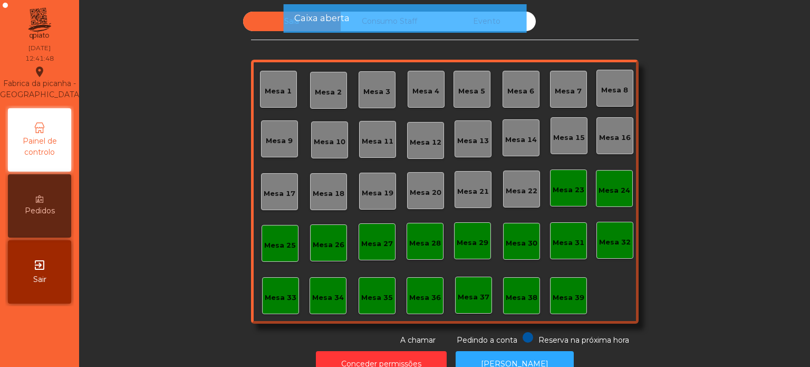
scroll to position [29, 0]
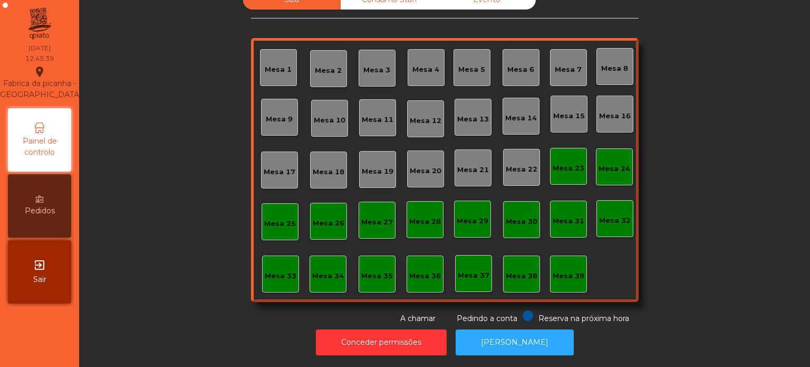
click at [565, 74] on div "Mesa 7" at bounding box center [568, 67] width 37 height 37
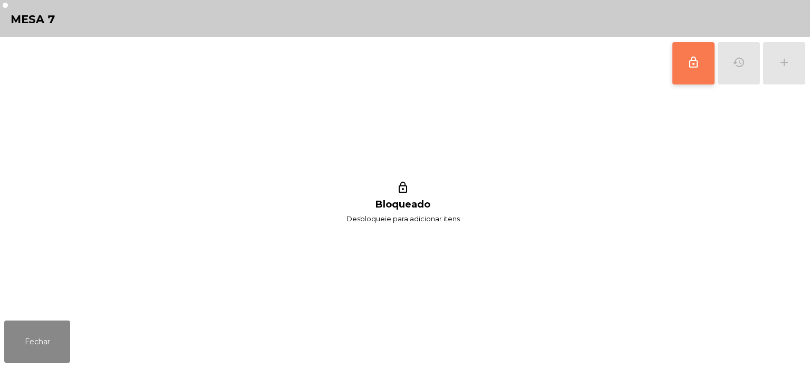
click at [697, 74] on button "lock_outline" at bounding box center [694, 63] width 42 height 42
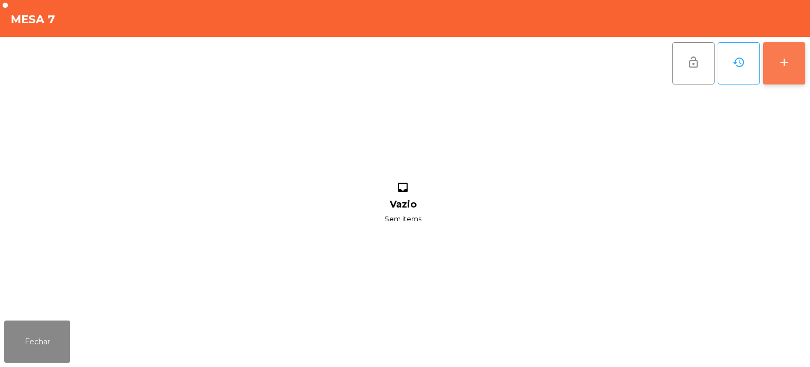
click at [804, 59] on button "add" at bounding box center [784, 63] width 42 height 42
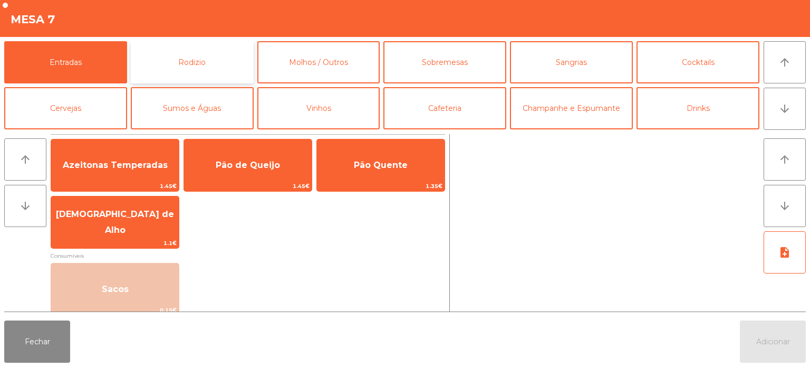
click at [231, 45] on button "Rodizio" at bounding box center [192, 62] width 123 height 42
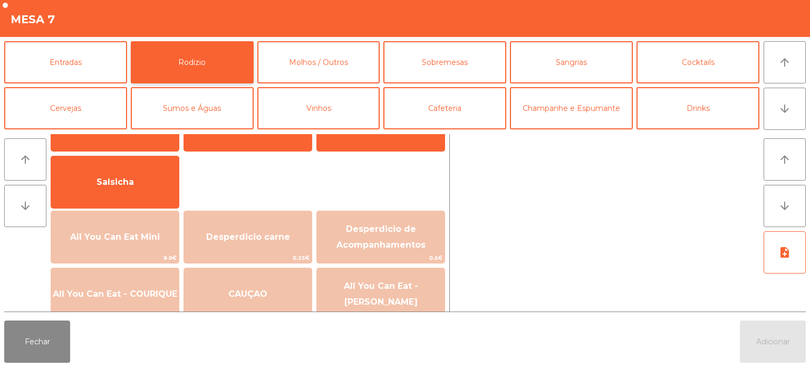
scroll to position [57, 0]
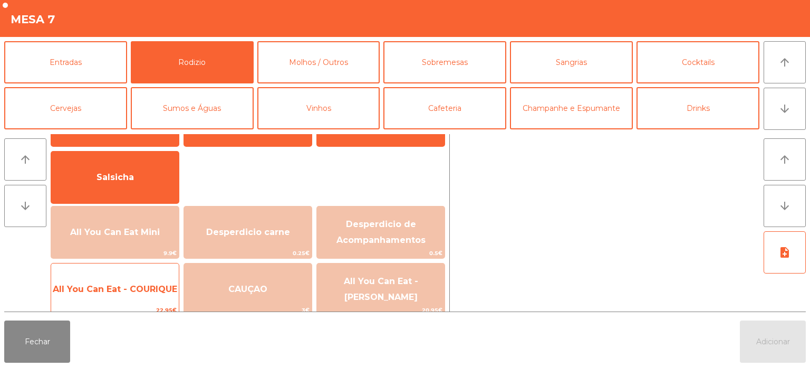
click at [128, 291] on span "All You Can Eat - COURIQUE" at bounding box center [115, 289] width 124 height 10
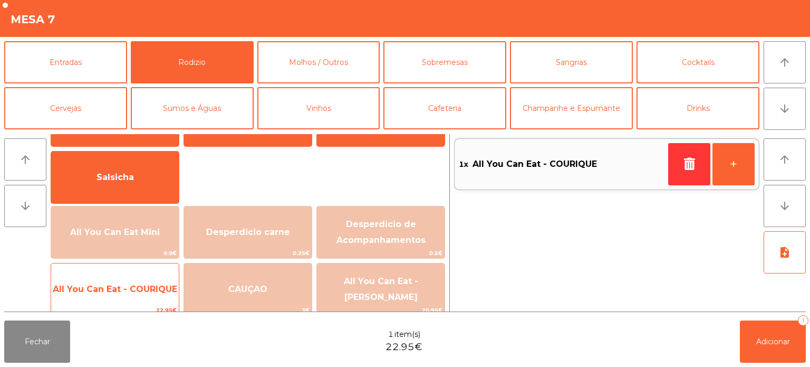
click at [122, 284] on span "All You Can Eat - COURIQUE" at bounding box center [115, 289] width 124 height 10
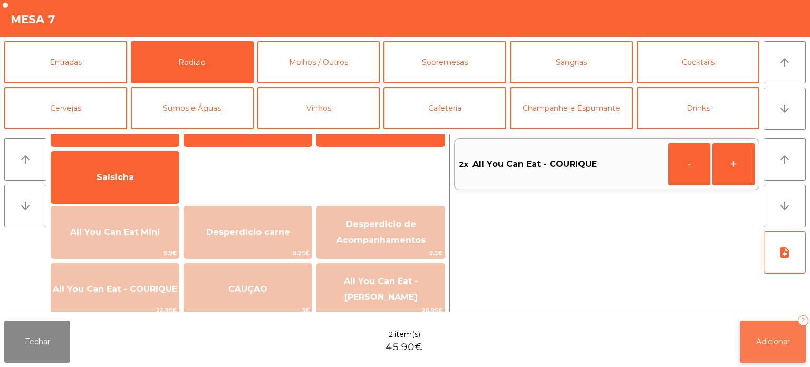
click at [751, 347] on button "Adicionar 2" at bounding box center [773, 341] width 66 height 42
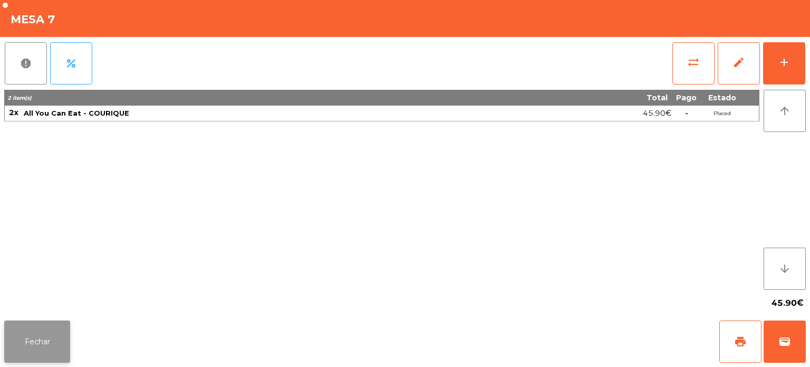
click at [40, 331] on button "Fechar" at bounding box center [37, 341] width 66 height 42
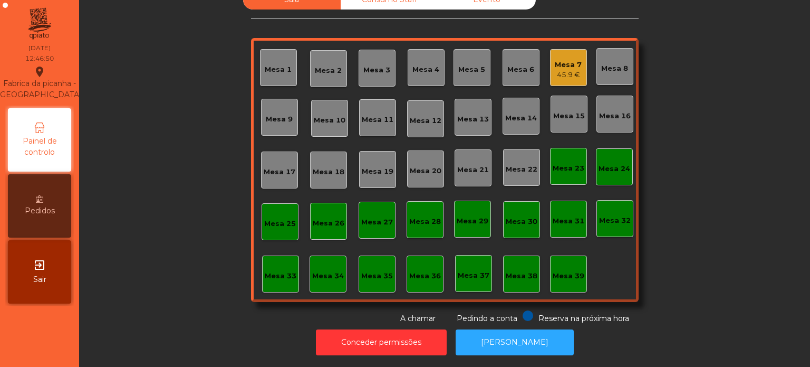
click at [374, 166] on div "Mesa 19" at bounding box center [378, 171] width 32 height 11
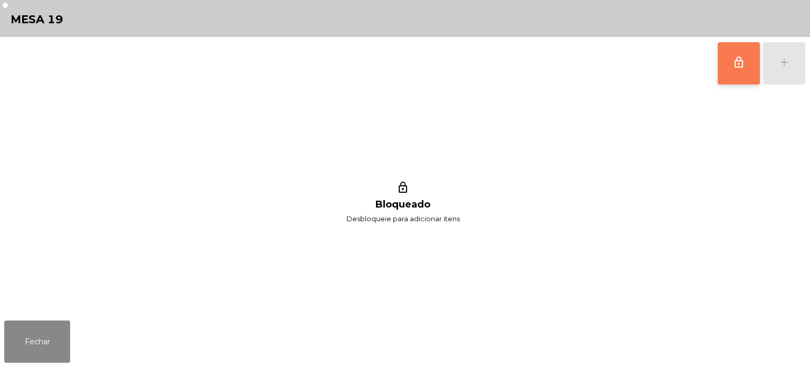
click at [743, 72] on button "lock_outline" at bounding box center [739, 63] width 42 height 42
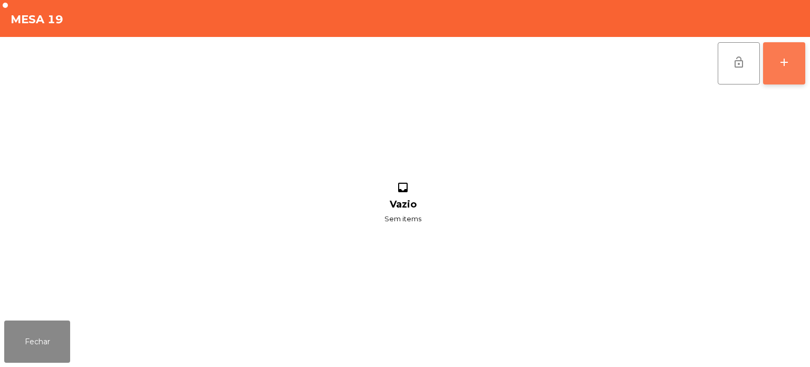
click at [789, 62] on div "add" at bounding box center [784, 62] width 13 height 13
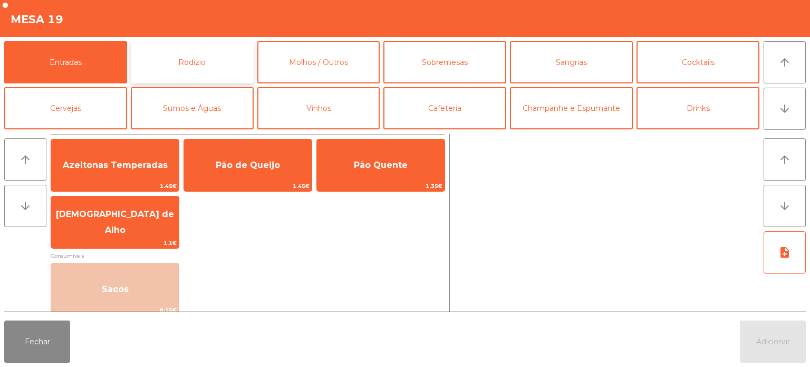
click at [194, 65] on button "Rodizio" at bounding box center [192, 62] width 123 height 42
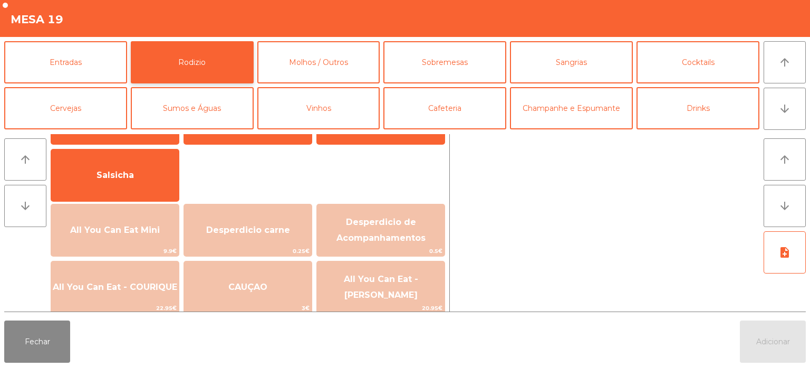
scroll to position [60, 0]
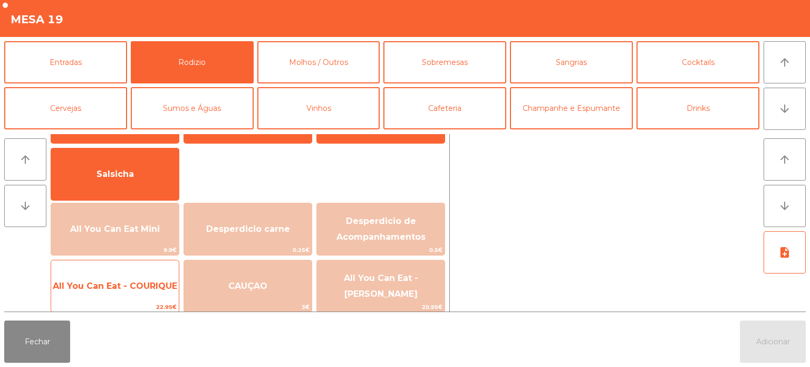
click at [128, 288] on span "All You Can Eat - COURIQUE" at bounding box center [115, 286] width 124 height 10
click at [117, 299] on span "All You Can Eat - COURIQUE" at bounding box center [115, 286] width 128 height 28
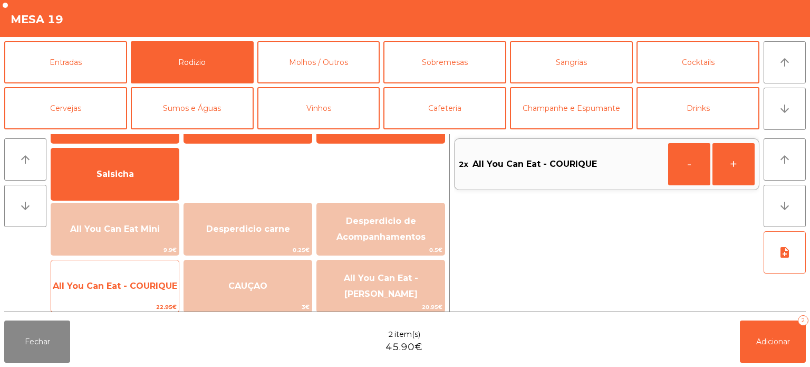
click at [118, 293] on span "All You Can Eat - COURIQUE" at bounding box center [115, 286] width 128 height 28
click at [119, 290] on span "All You Can Eat - COURIQUE" at bounding box center [115, 286] width 124 height 10
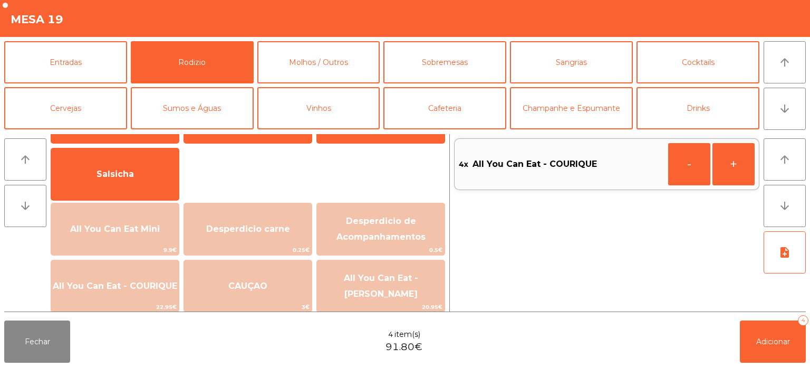
click at [808, 351] on div "Fechar 4 item(s) 91.80€ Adicionar 4" at bounding box center [405, 341] width 810 height 51
click at [758, 351] on button "Adicionar 4" at bounding box center [773, 341] width 66 height 42
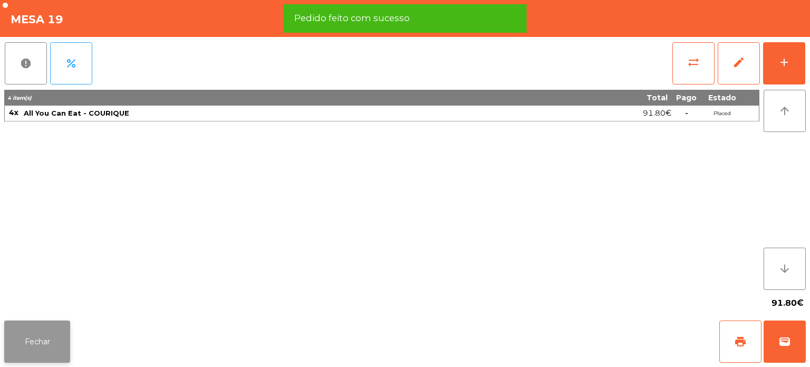
click at [32, 358] on button "Fechar" at bounding box center [37, 341] width 66 height 42
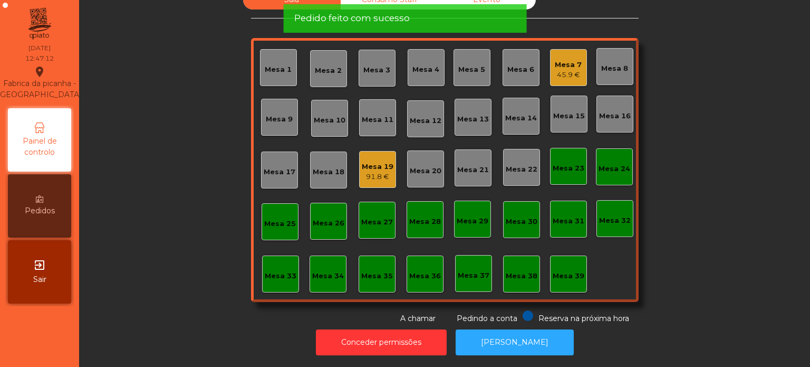
click at [406, 21] on span "Pedido feito com sucesso" at bounding box center [352, 18] width 116 height 13
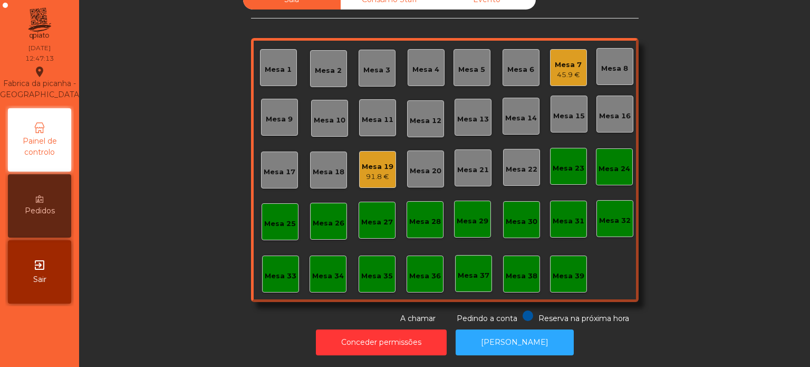
click at [722, 128] on div "Sala Consumo Staff Evento Mesa 1 [GEOGRAPHIC_DATA] 3 Mesa 4 Mesa 5 Mesa 6 Mesa …" at bounding box center [444, 157] width 703 height 334
click at [687, 170] on div "Sala Consumo Staff Evento Mesa 1 [GEOGRAPHIC_DATA] 3 Mesa 4 Mesa 5 Mesa 6 Mesa …" at bounding box center [444, 157] width 703 height 334
click at [699, 230] on div "Sala Consumo Staff Evento Mesa 1 [GEOGRAPHIC_DATA] 3 Mesa 4 Mesa 5 Mesa 6 Mesa …" at bounding box center [444, 157] width 703 height 334
click at [561, 70] on div "45.9 €" at bounding box center [568, 75] width 27 height 11
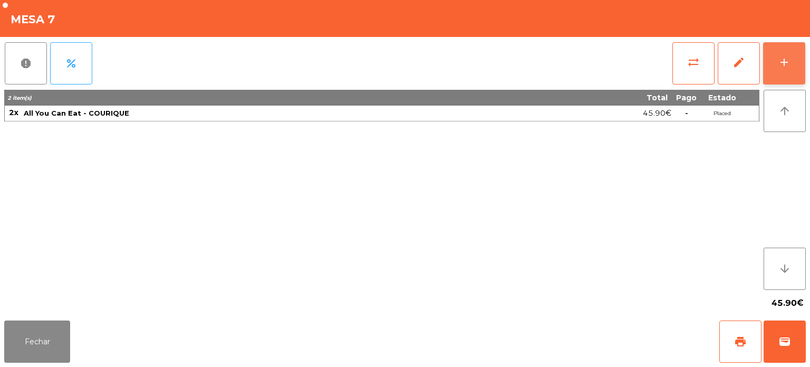
click at [793, 75] on button "add" at bounding box center [784, 63] width 42 height 42
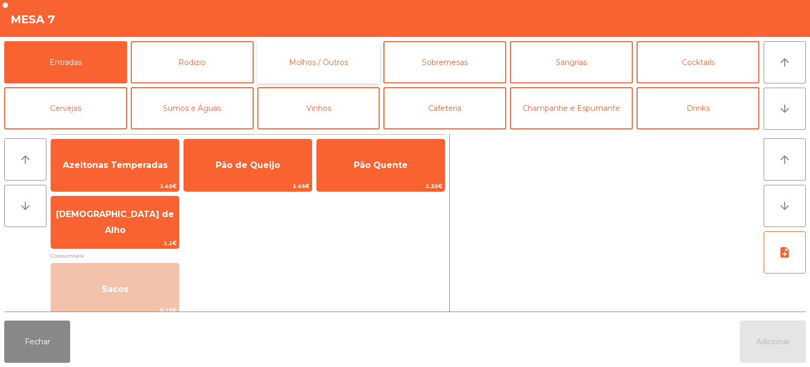
click at [267, 82] on button "Molhos / Outros" at bounding box center [318, 62] width 123 height 42
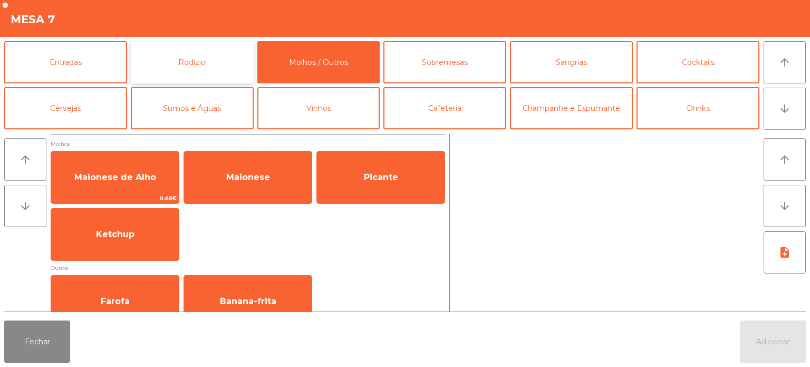
click at [199, 50] on button "Rodizio" at bounding box center [192, 62] width 123 height 42
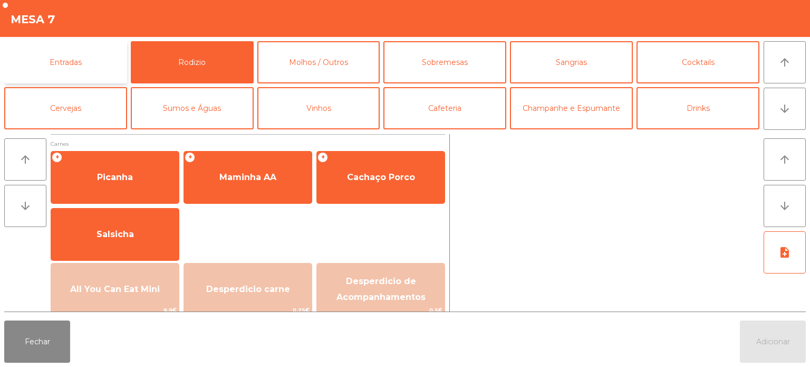
click at [90, 59] on button "Entradas" at bounding box center [65, 62] width 123 height 42
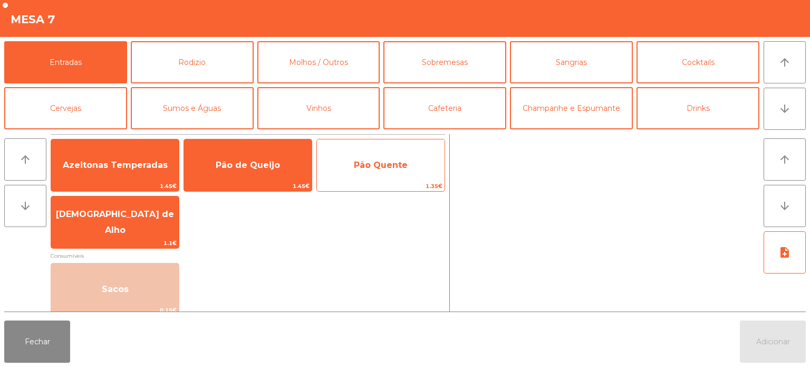
click at [382, 159] on span "Pão Quente" at bounding box center [381, 165] width 128 height 28
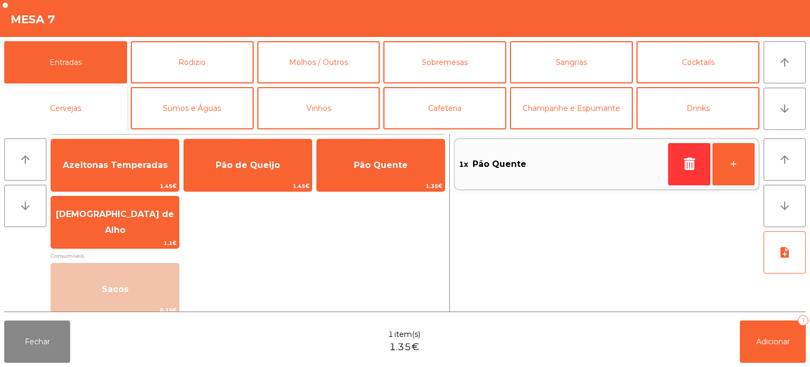
click at [74, 111] on button "Cervejas" at bounding box center [65, 108] width 123 height 42
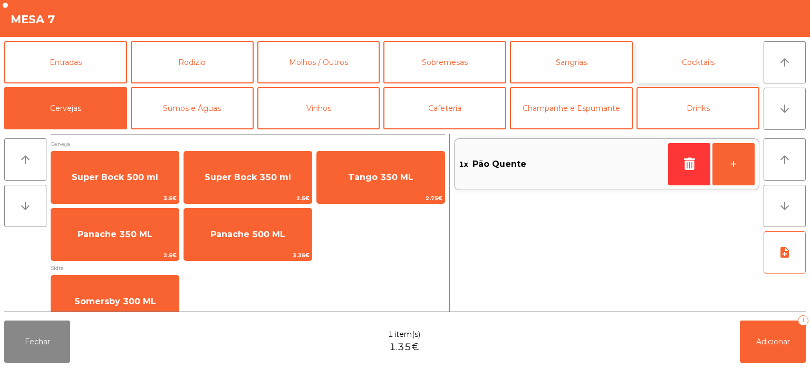
click at [711, 59] on button "Cocktails" at bounding box center [698, 62] width 123 height 42
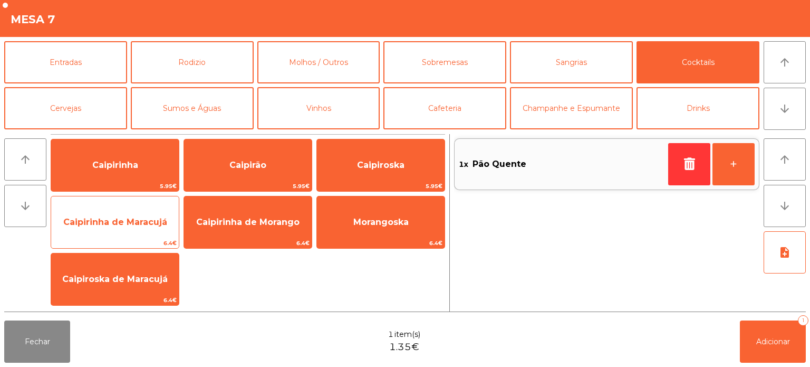
click at [132, 232] on span "Caipirinha de Maracujá" at bounding box center [115, 222] width 128 height 28
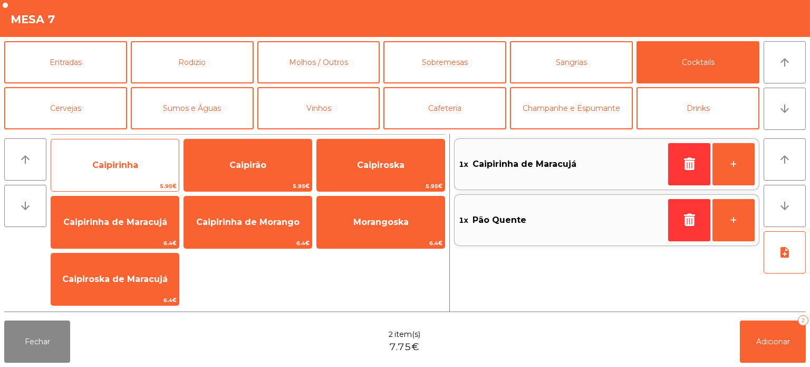
click at [130, 175] on span "Caipirinha" at bounding box center [115, 165] width 128 height 28
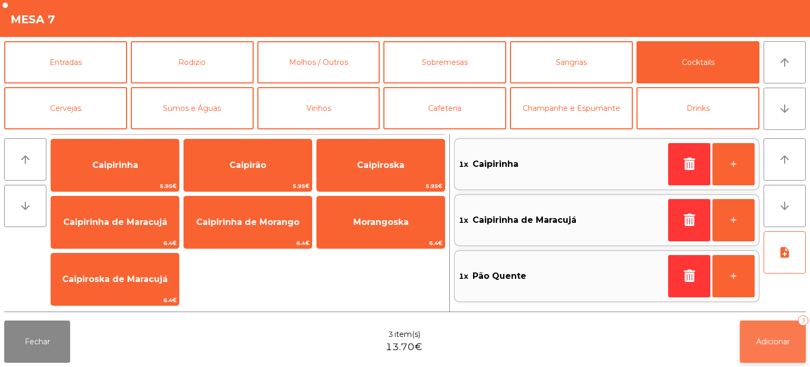
click at [782, 347] on button "Adicionar 3" at bounding box center [773, 341] width 66 height 42
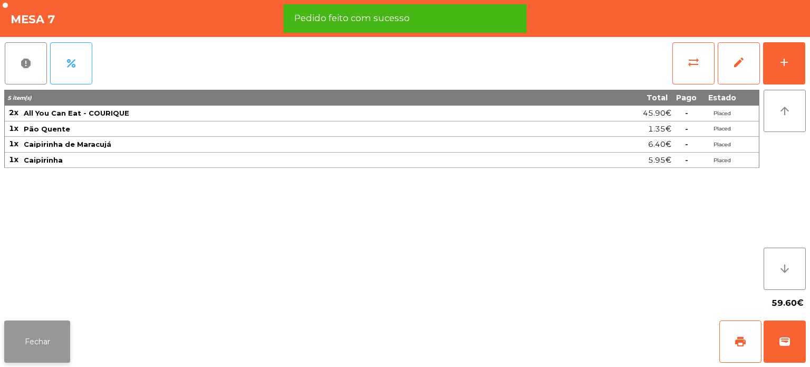
click at [69, 336] on button "Fechar" at bounding box center [37, 341] width 66 height 42
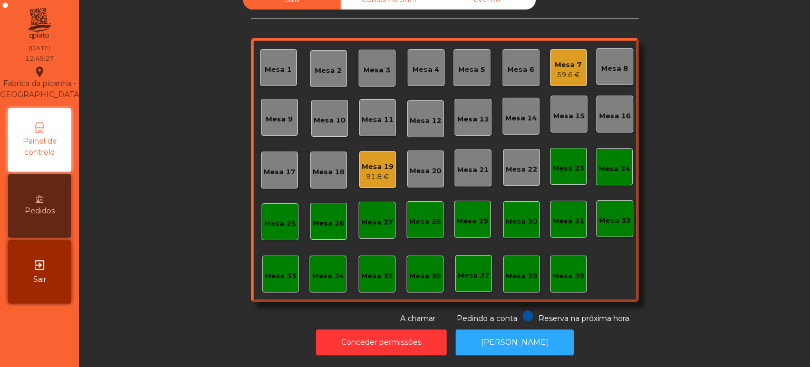
scroll to position [0, 0]
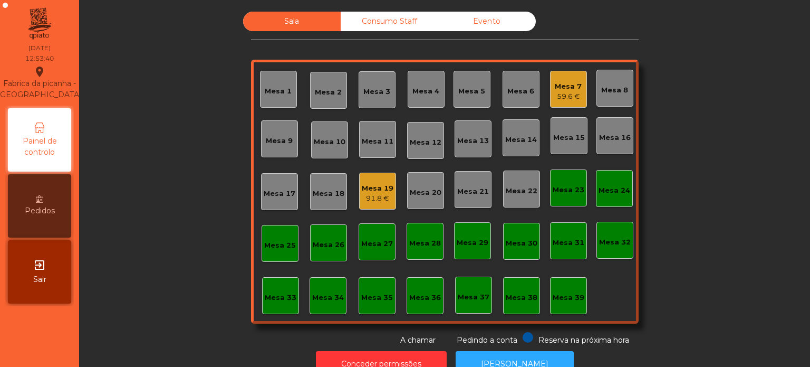
click at [557, 104] on div "Mesa 7 59.6 €" at bounding box center [568, 89] width 37 height 37
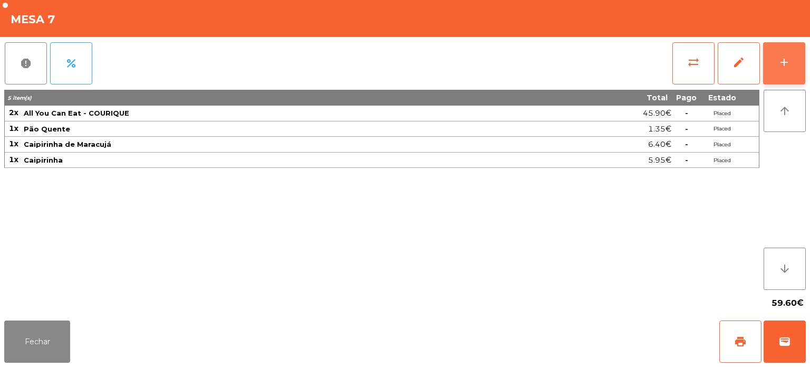
click at [790, 56] on div "add" at bounding box center [784, 62] width 13 height 13
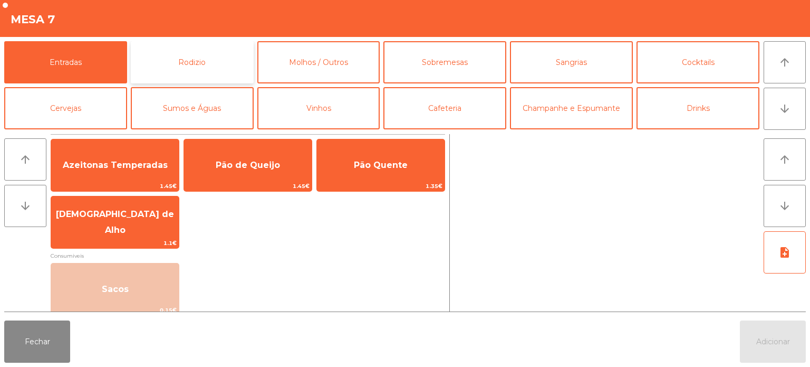
click at [200, 82] on button "Rodizio" at bounding box center [192, 62] width 123 height 42
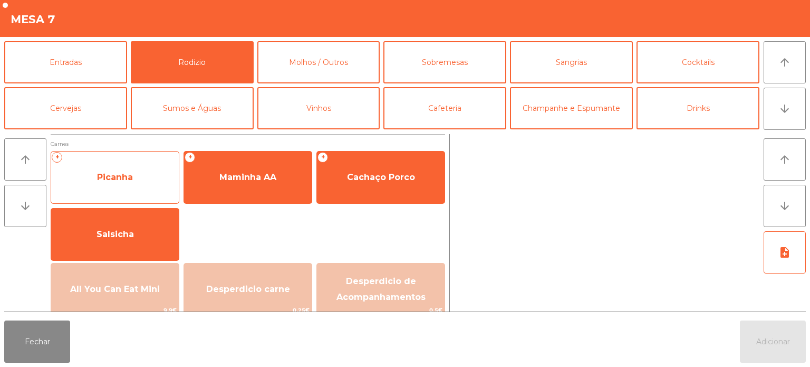
click at [150, 192] on div "+ Picanha" at bounding box center [115, 177] width 129 height 53
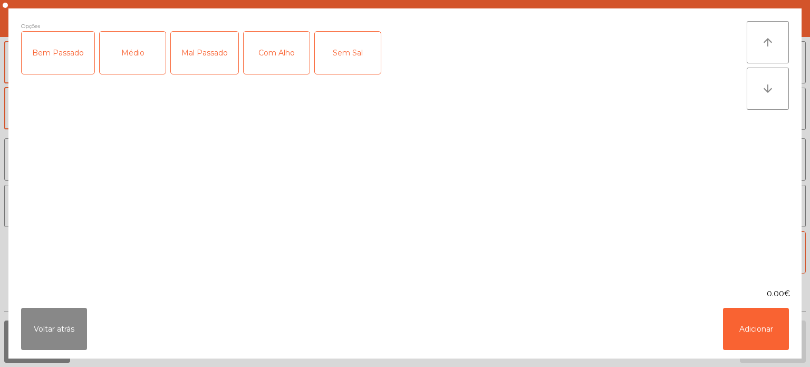
click at [128, 41] on div "Médio" at bounding box center [133, 53] width 66 height 42
click at [270, 39] on div "Com Alho" at bounding box center [277, 53] width 66 height 42
click at [762, 330] on button "Adicionar" at bounding box center [756, 329] width 66 height 42
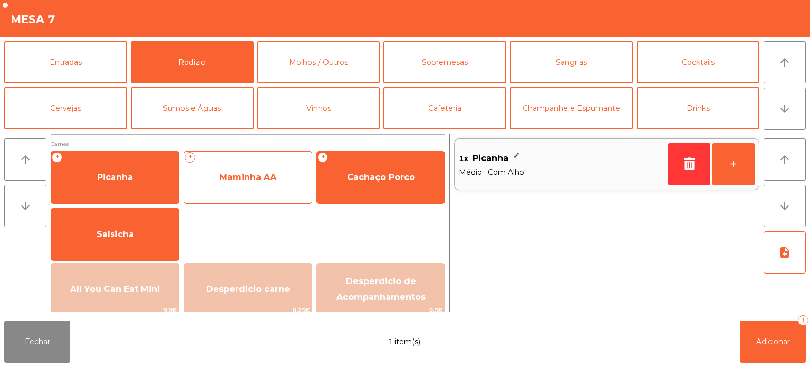
click at [264, 187] on span "Maminha AA" at bounding box center [248, 177] width 128 height 28
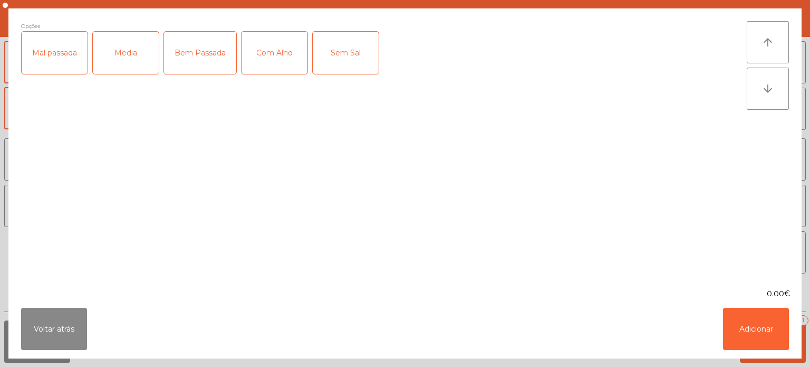
click at [128, 69] on div "Media" at bounding box center [126, 53] width 66 height 42
click at [243, 59] on div "Com Alho" at bounding box center [275, 53] width 66 height 42
click at [743, 346] on button "Adicionar" at bounding box center [756, 329] width 66 height 42
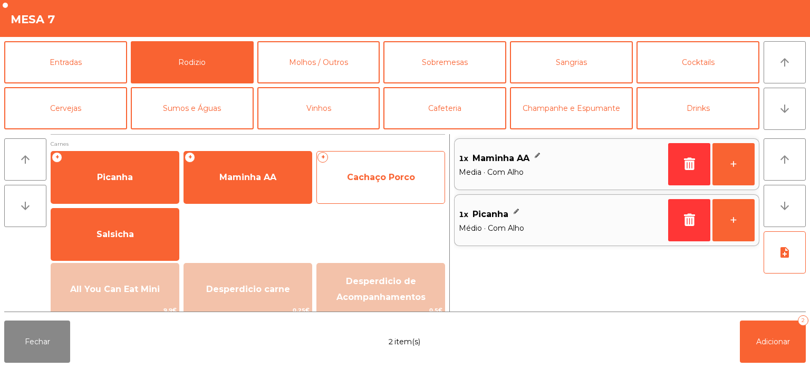
click at [400, 172] on span "Cachaço Porco" at bounding box center [381, 177] width 68 height 10
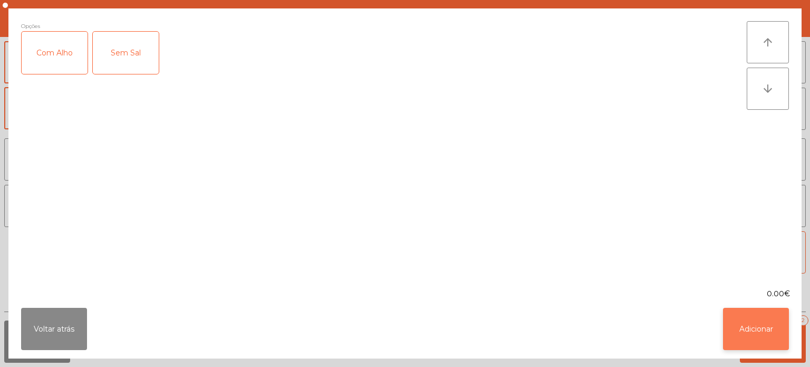
click at [761, 331] on button "Adicionar" at bounding box center [756, 329] width 66 height 42
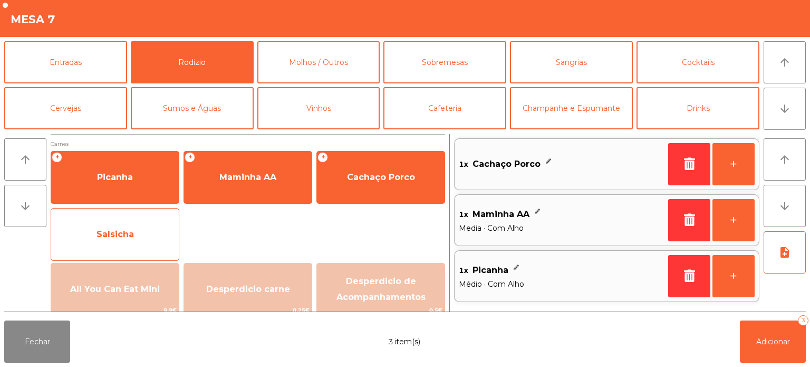
click at [126, 237] on span "Salsicha" at bounding box center [115, 234] width 37 height 10
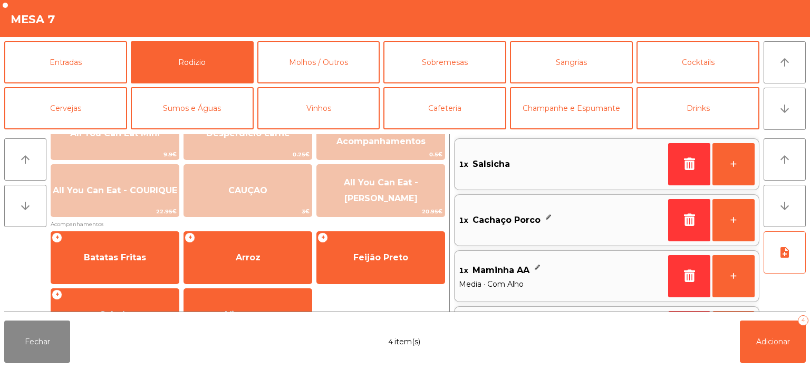
scroll to position [189, 0]
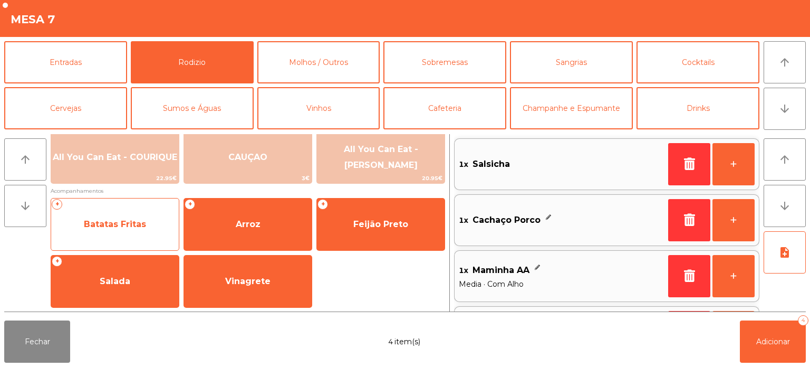
click at [148, 230] on span "Batatas Fritas" at bounding box center [115, 224] width 128 height 28
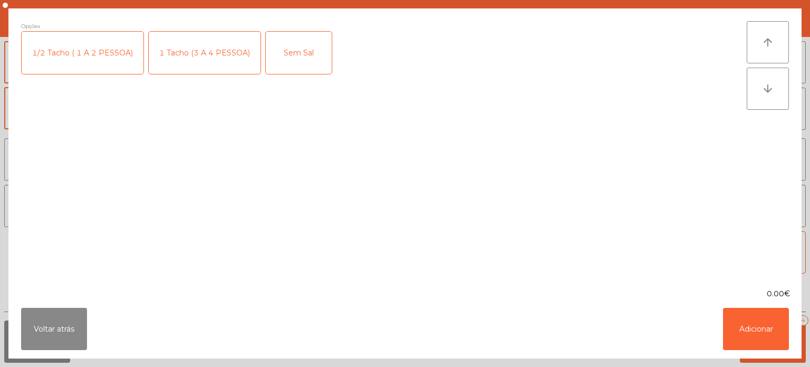
click at [221, 49] on div "1 Tacho (3 A 4 PESSOA)" at bounding box center [205, 53] width 112 height 42
click at [752, 331] on button "Adicionar" at bounding box center [756, 329] width 66 height 42
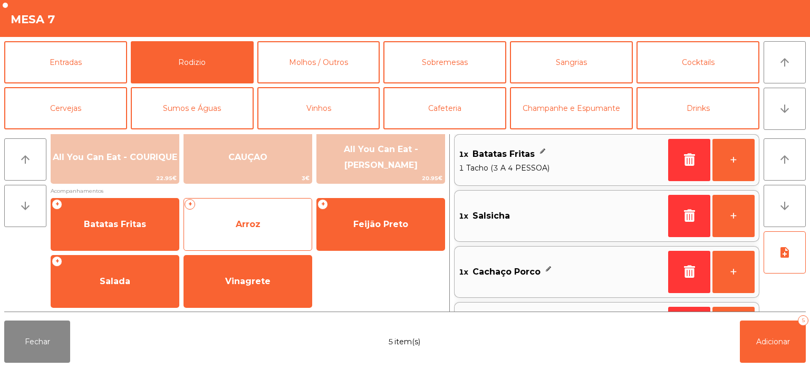
click at [269, 233] on span "Arroz" at bounding box center [248, 224] width 128 height 28
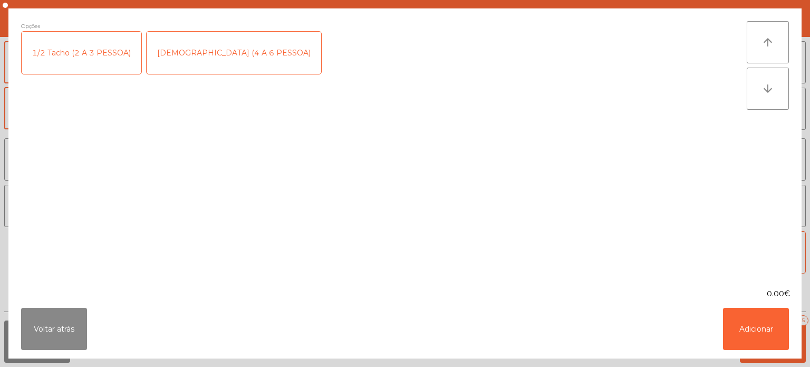
click at [87, 60] on div "1/2 Tacho (2 A 3 PESSOA)" at bounding box center [82, 53] width 120 height 42
click at [747, 336] on button "Adicionar" at bounding box center [756, 329] width 66 height 42
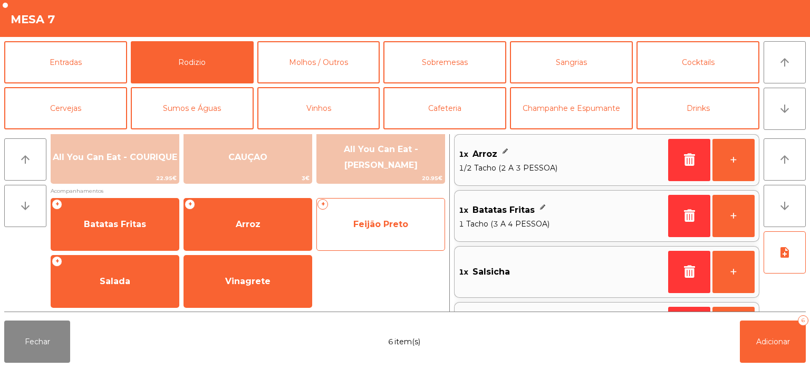
click at [375, 237] on span "Feijão Preto" at bounding box center [381, 224] width 128 height 28
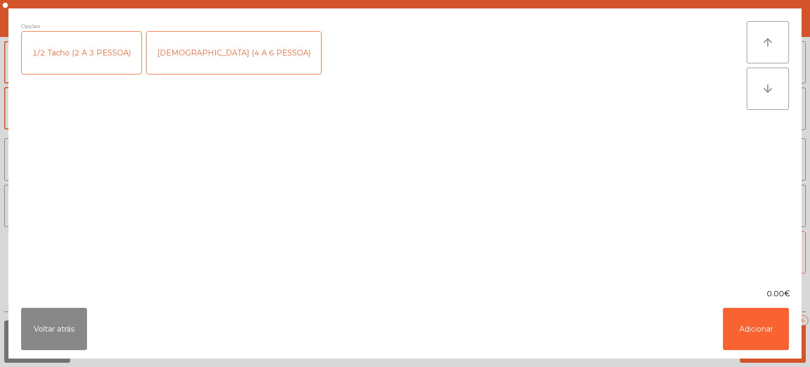
click at [101, 49] on div "1/2 Tacho (2 A 3 PESSOA)" at bounding box center [82, 53] width 120 height 42
click at [756, 329] on button "Adicionar" at bounding box center [756, 329] width 66 height 42
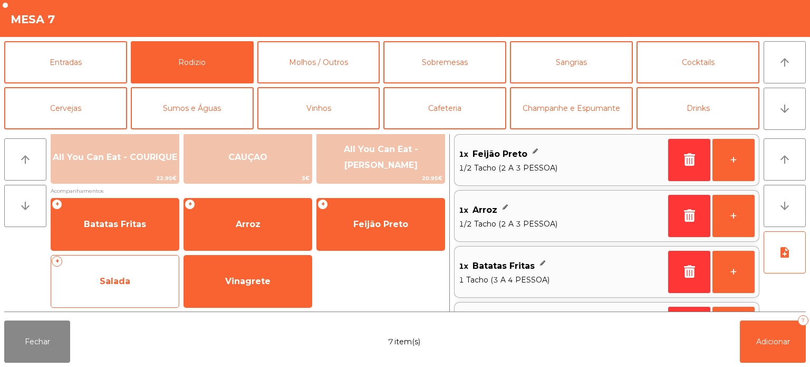
click at [139, 290] on span "Salada" at bounding box center [115, 281] width 128 height 28
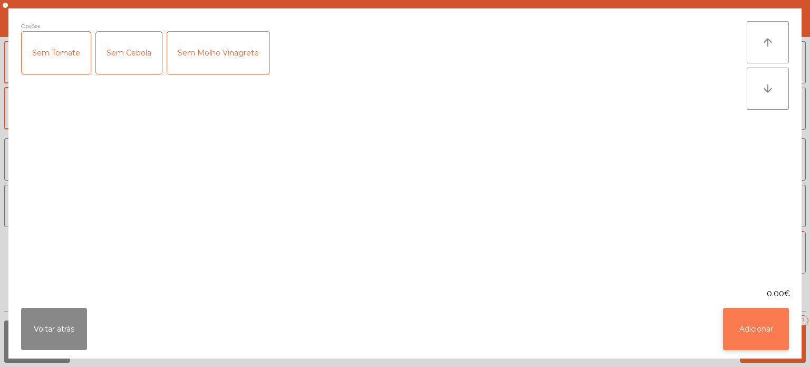
click at [759, 334] on button "Adicionar" at bounding box center [756, 329] width 66 height 42
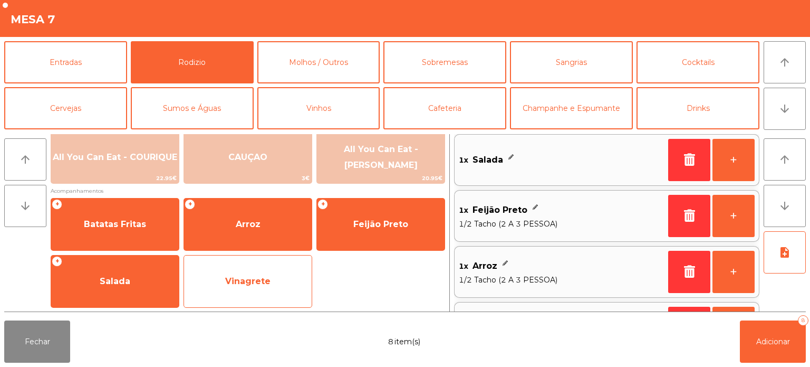
click at [260, 297] on div "Vinagrete" at bounding box center [248, 281] width 129 height 53
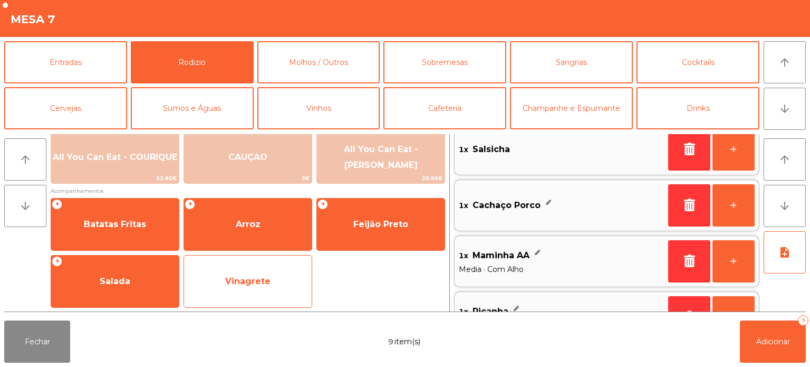
scroll to position [328, 0]
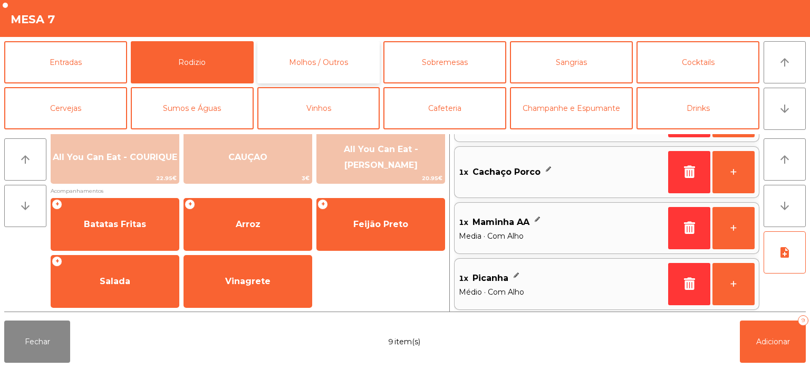
click at [334, 45] on button "Molhos / Outros" at bounding box center [318, 62] width 123 height 42
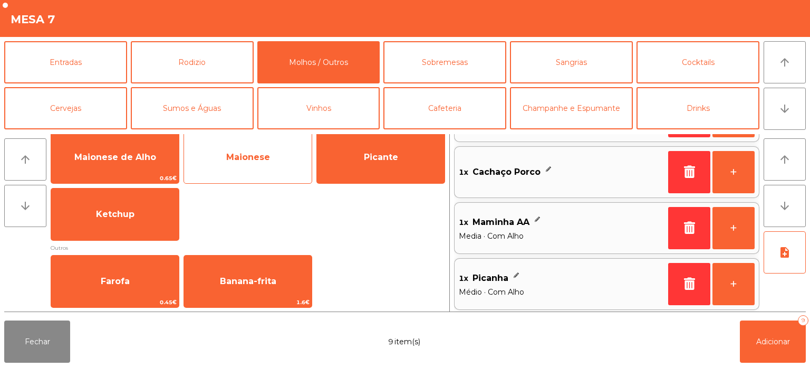
click at [262, 179] on div "Maionese" at bounding box center [248, 157] width 129 height 53
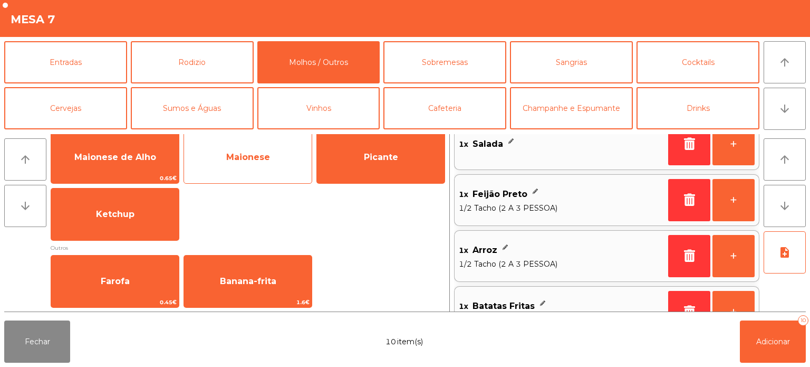
scroll to position [384, 0]
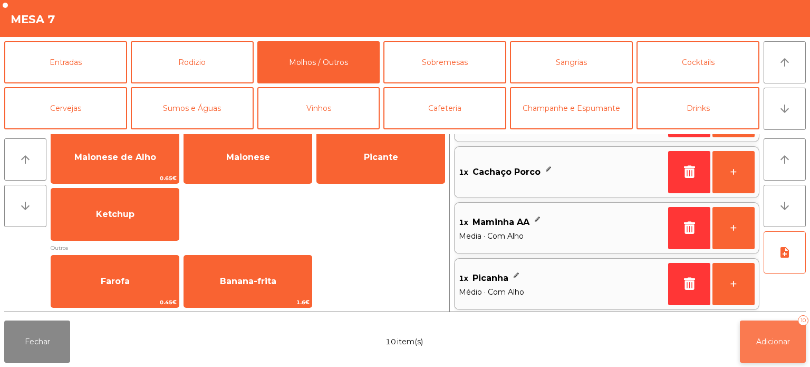
click at [777, 340] on span "Adicionar" at bounding box center [773, 341] width 34 height 9
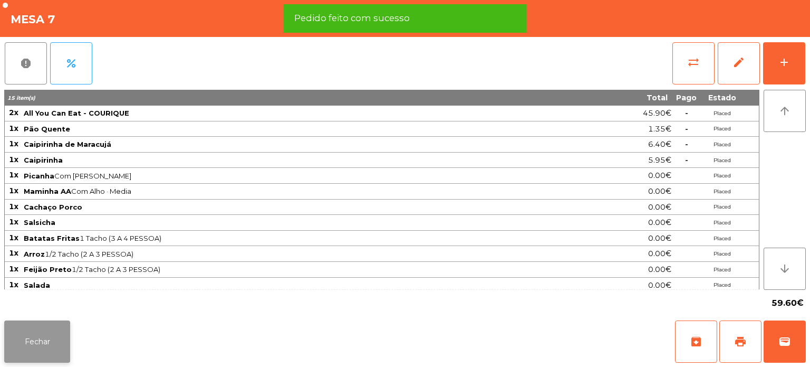
click at [48, 357] on button "Fechar" at bounding box center [37, 341] width 66 height 42
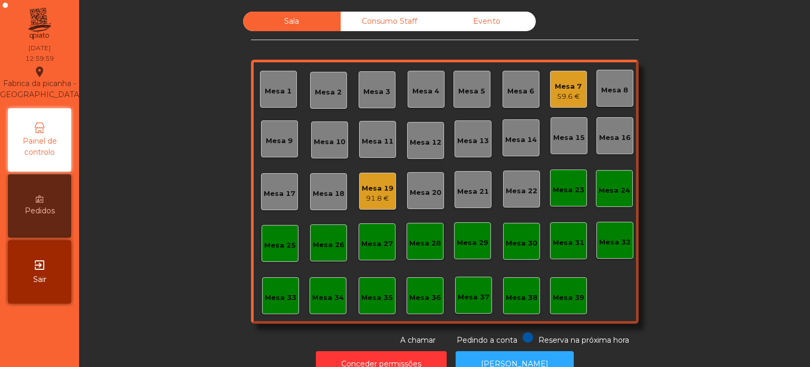
click at [368, 196] on div "91.8 €" at bounding box center [378, 198] width 32 height 11
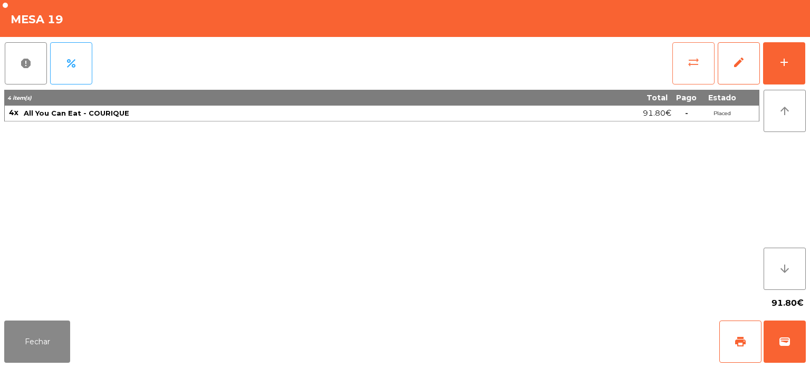
click at [684, 71] on button "sync_alt" at bounding box center [694, 63] width 42 height 42
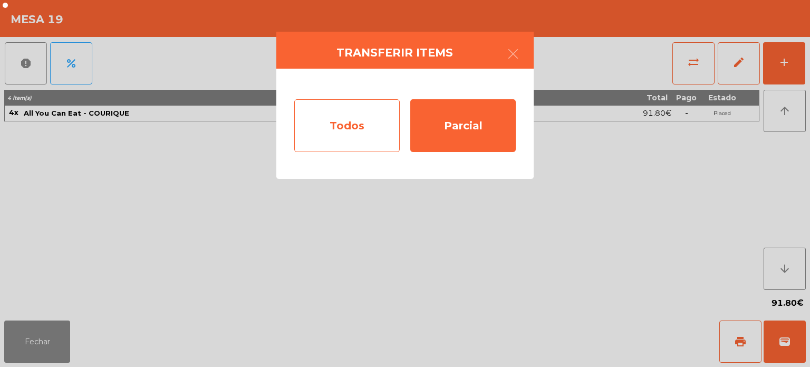
click at [340, 112] on div "Todos" at bounding box center [347, 125] width 106 height 53
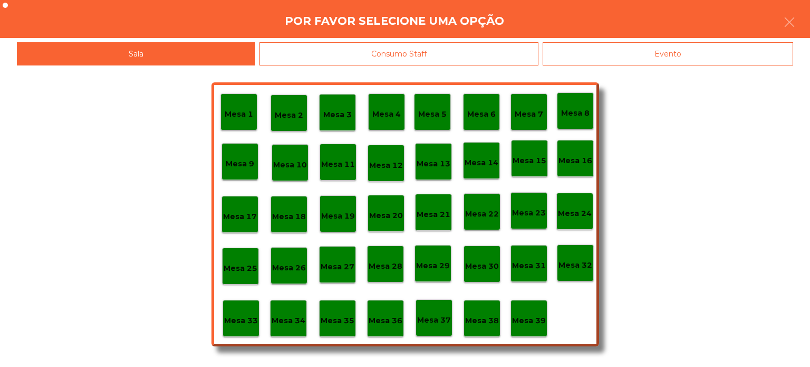
click at [441, 317] on p "Mesa 37" at bounding box center [434, 320] width 34 height 12
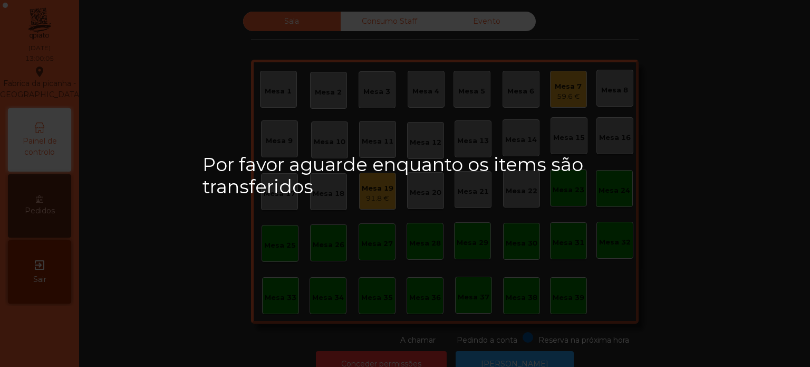
click at [550, 203] on div "Mesa 23" at bounding box center [568, 187] width 37 height 37
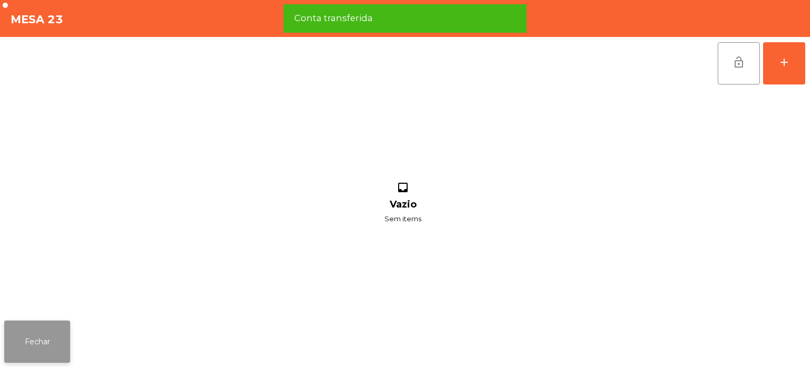
click at [31, 341] on button "Fechar" at bounding box center [37, 341] width 66 height 42
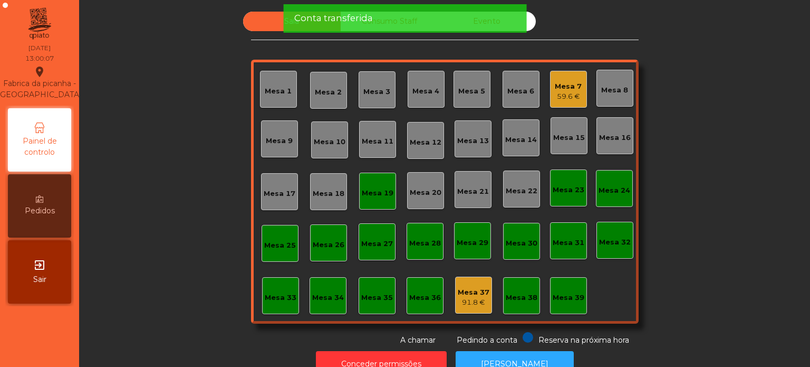
click at [379, 198] on div "Mesa 19" at bounding box center [377, 191] width 37 height 37
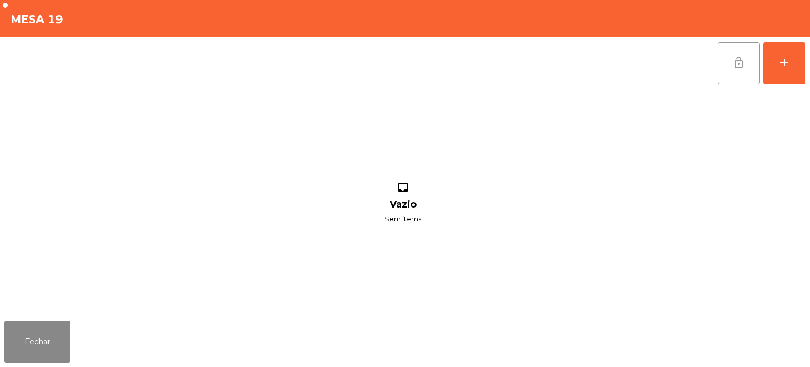
click at [726, 65] on button "lock_open" at bounding box center [739, 63] width 42 height 42
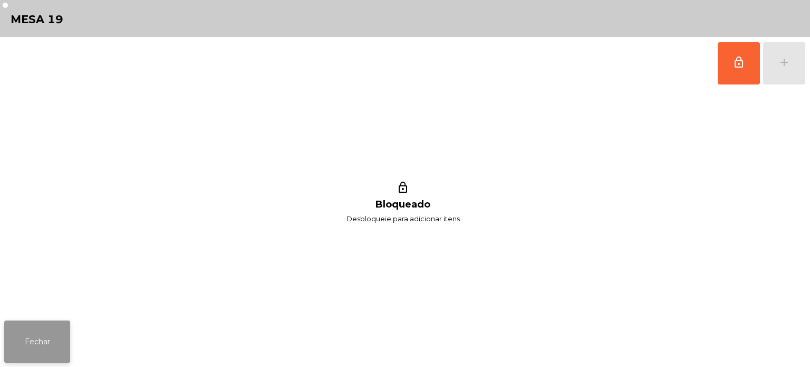
click at [22, 332] on button "Fechar" at bounding box center [37, 341] width 66 height 42
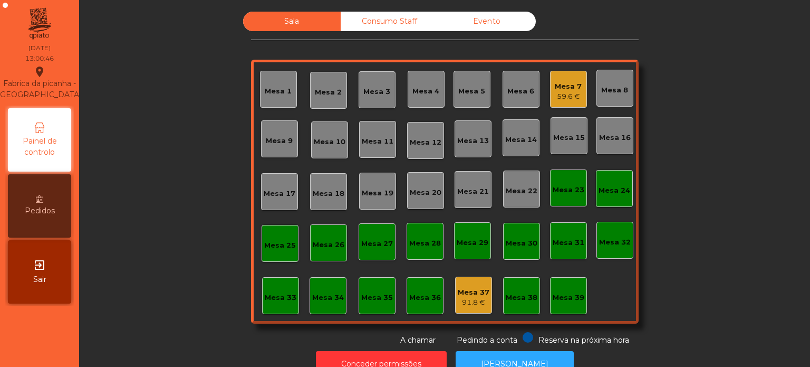
click at [568, 99] on div "59.6 €" at bounding box center [568, 96] width 27 height 11
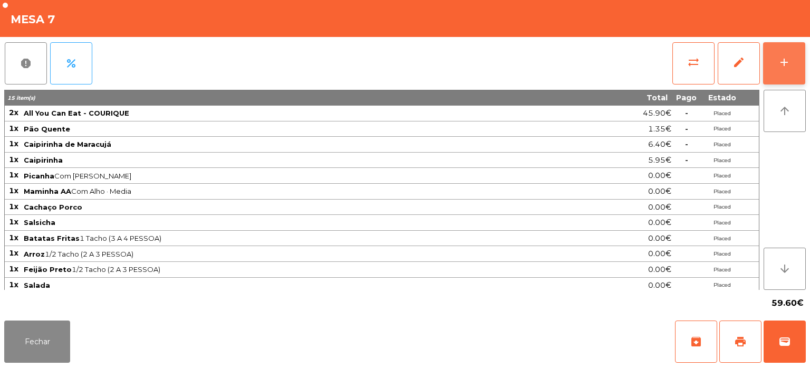
click at [787, 65] on div "add" at bounding box center [784, 62] width 13 height 13
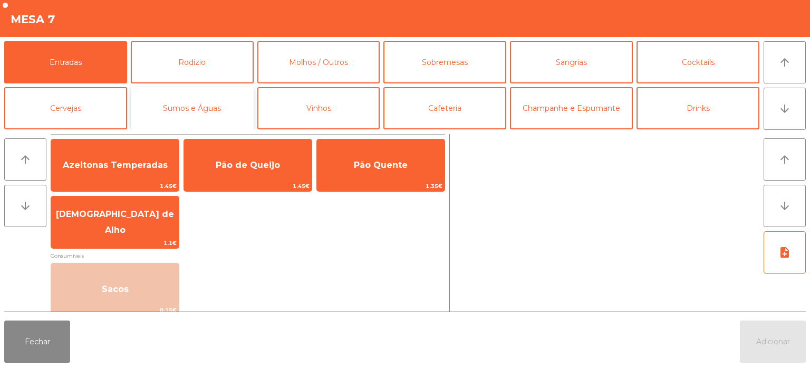
click at [191, 112] on button "Sumos e Águas" at bounding box center [192, 108] width 123 height 42
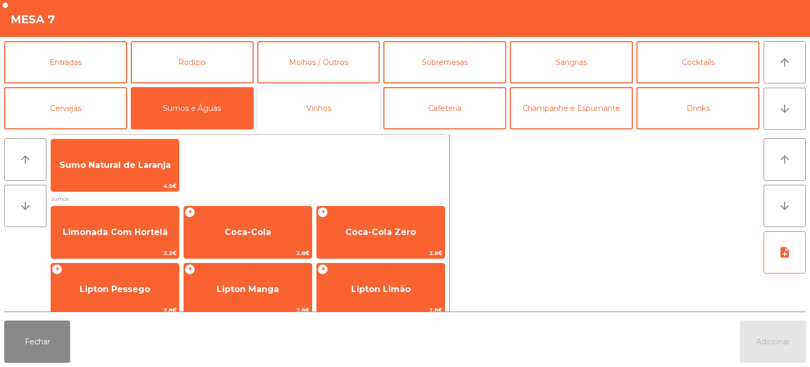
click at [367, 100] on button "Vinhos" at bounding box center [318, 108] width 123 height 42
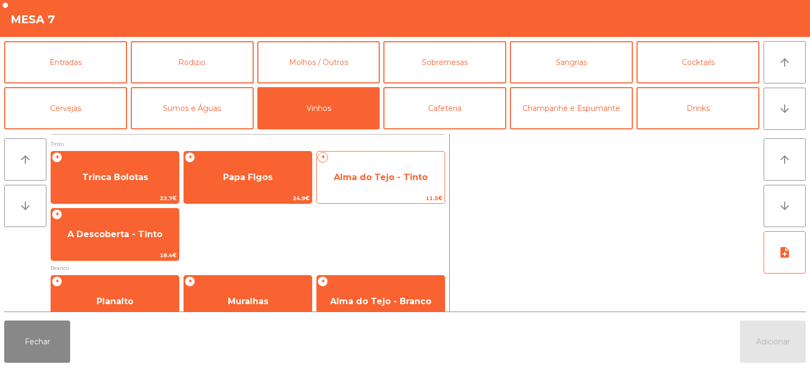
click at [398, 167] on span "Alma do Tejo - Tinto" at bounding box center [381, 177] width 128 height 28
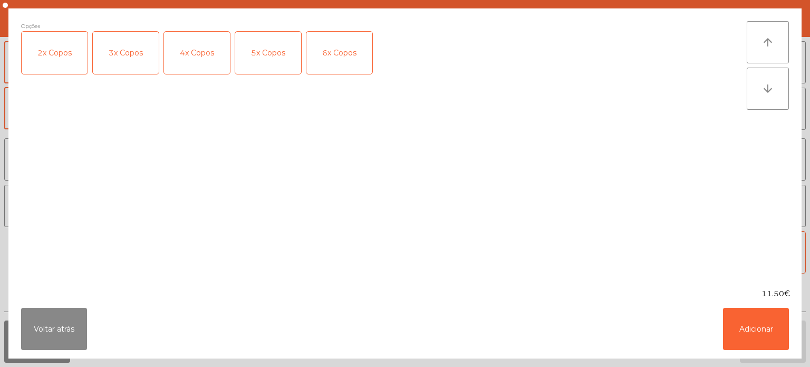
click at [55, 55] on div "2x Copos" at bounding box center [55, 53] width 66 height 42
click at [770, 323] on button "Adicionar" at bounding box center [756, 329] width 66 height 42
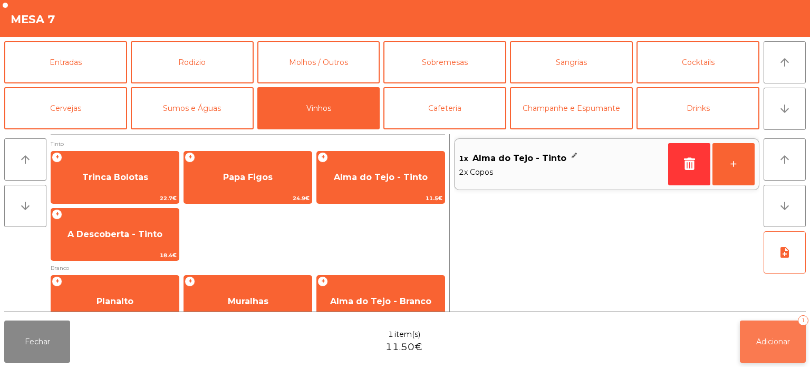
click at [772, 358] on button "Adicionar 1" at bounding box center [773, 341] width 66 height 42
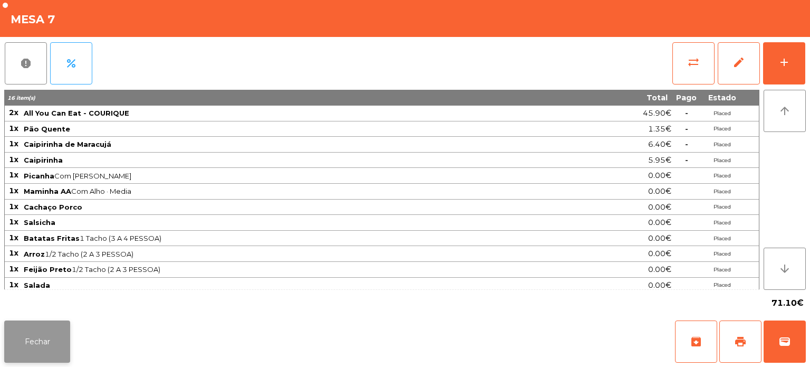
click at [11, 358] on button "Fechar" at bounding box center [37, 341] width 66 height 42
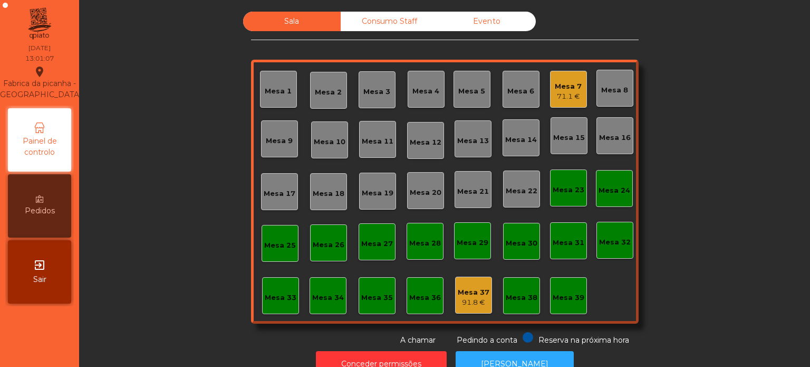
click at [139, 66] on div "Sala Consumo Staff Evento [GEOGRAPHIC_DATA] 3 Mesa 4 Mesa 5 Mesa 6 Mesa 7 71.1 …" at bounding box center [444, 179] width 703 height 334
click at [150, 209] on div "Sala Consumo Staff Evento [GEOGRAPHIC_DATA] 3 Mesa 4 Mesa 5 Mesa 6 Mesa 7 71.1 …" at bounding box center [444, 179] width 703 height 334
click at [574, 312] on div "Mesa 39" at bounding box center [568, 295] width 37 height 37
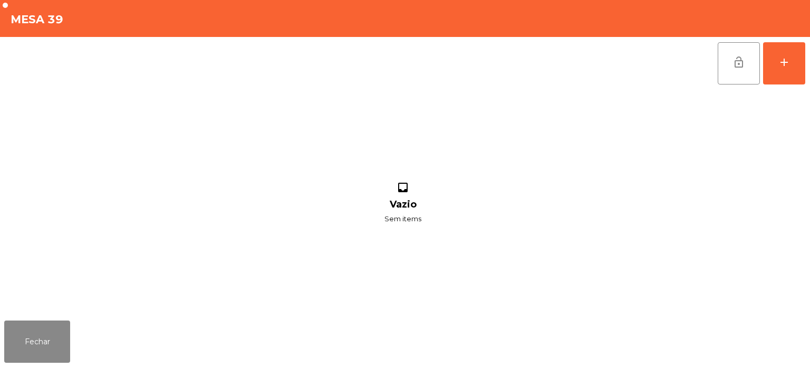
click at [806, 46] on div "lock_open add inbox Vazio Sem items" at bounding box center [405, 176] width 810 height 279
click at [792, 64] on button "add" at bounding box center [784, 63] width 42 height 42
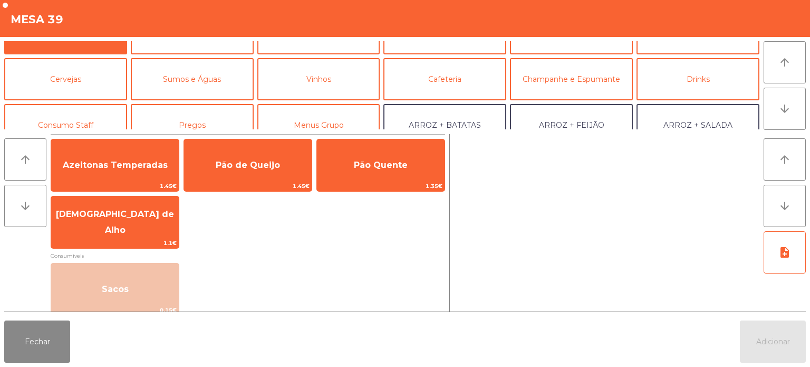
scroll to position [30, 0]
click at [76, 110] on button "Consumo Staff" at bounding box center [65, 124] width 123 height 42
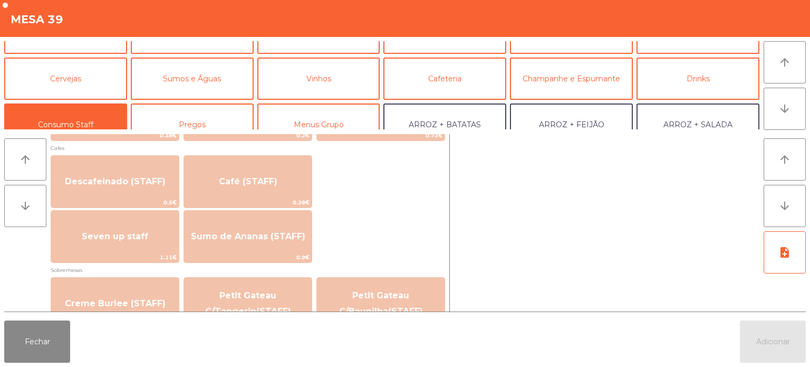
scroll to position [608, 0]
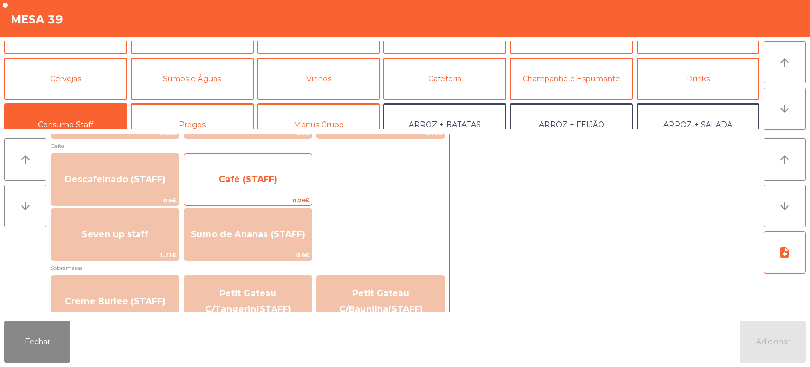
click at [264, 175] on span "Café (STAFF)" at bounding box center [248, 179] width 59 height 10
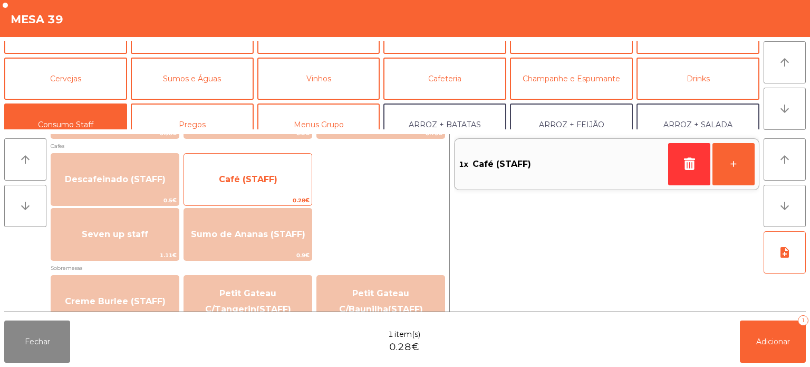
click at [263, 184] on span "Café (STAFF)" at bounding box center [248, 179] width 128 height 28
click at [274, 182] on span "Café (STAFF)" at bounding box center [248, 179] width 59 height 10
click at [269, 184] on span "Café (STAFF)" at bounding box center [248, 179] width 128 height 28
click at [276, 187] on span "Café (STAFF)" at bounding box center [248, 179] width 128 height 28
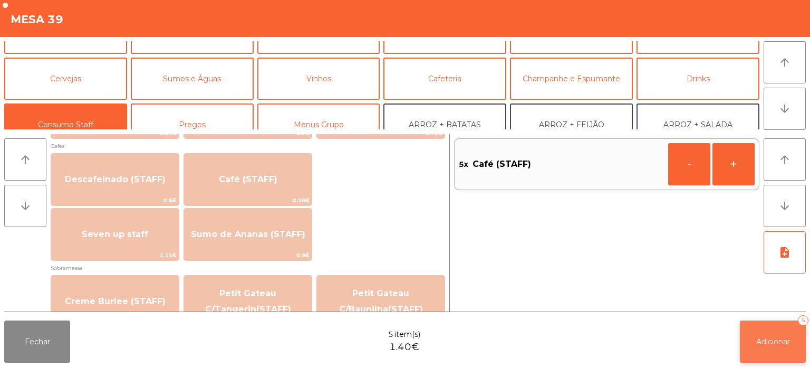
click at [788, 358] on button "Adicionar 5" at bounding box center [773, 341] width 66 height 42
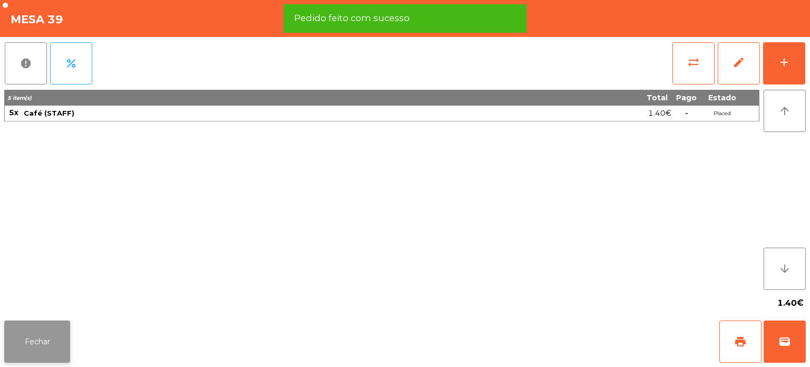
click at [65, 353] on button "Fechar" at bounding box center [37, 341] width 66 height 42
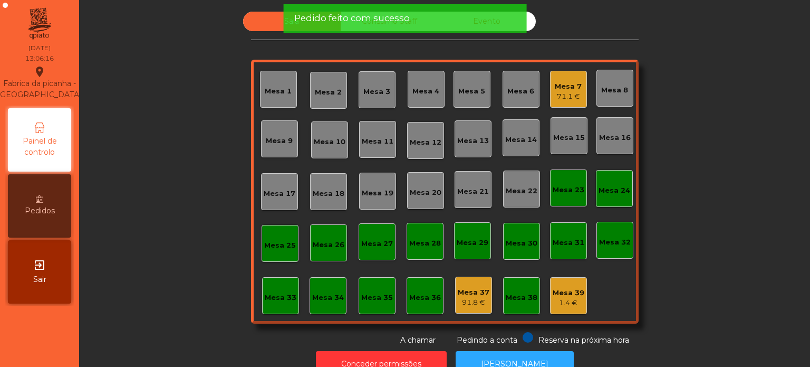
click at [156, 281] on div "Sala Consumo Staff Evento Mesa 1 [GEOGRAPHIC_DATA] 3 Mesa 4 Mesa 5 Mesa 6 Mesa …" at bounding box center [444, 179] width 703 height 334
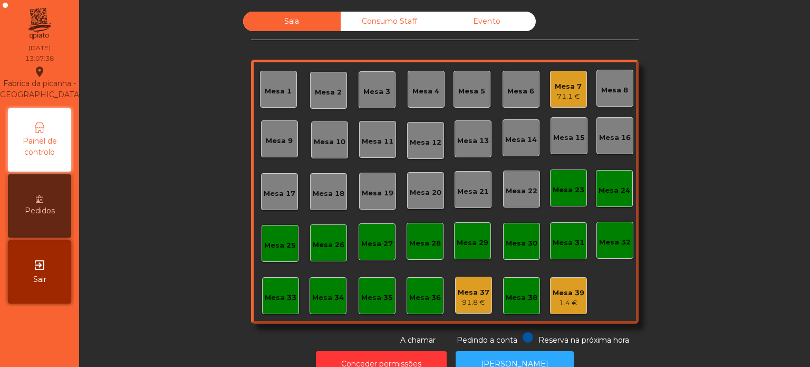
click at [522, 143] on div "Mesa 14" at bounding box center [521, 140] width 32 height 11
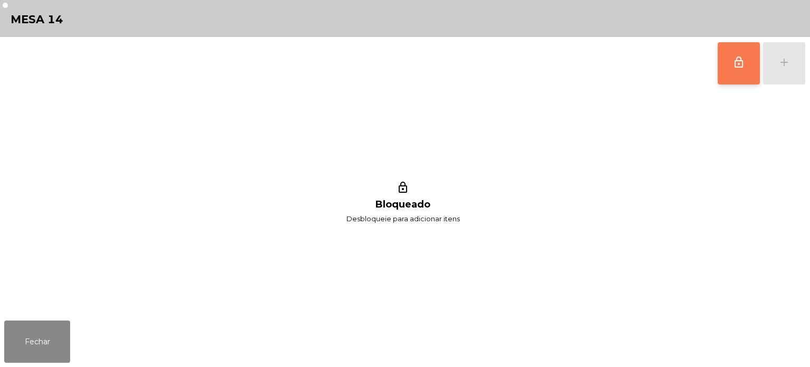
click at [735, 61] on span "lock_outline" at bounding box center [739, 62] width 13 height 13
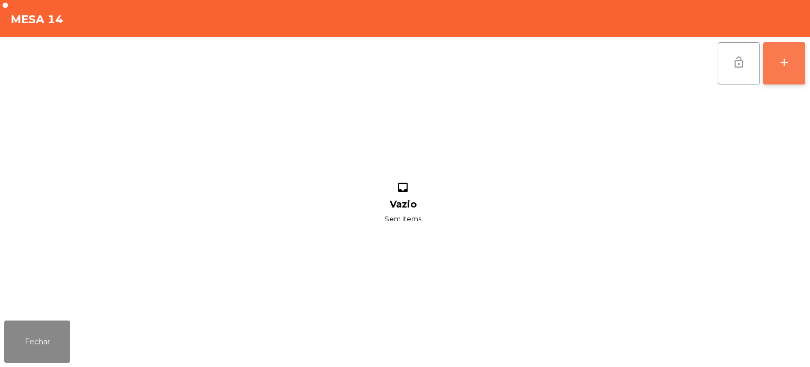
click at [782, 62] on div "add" at bounding box center [784, 62] width 13 height 13
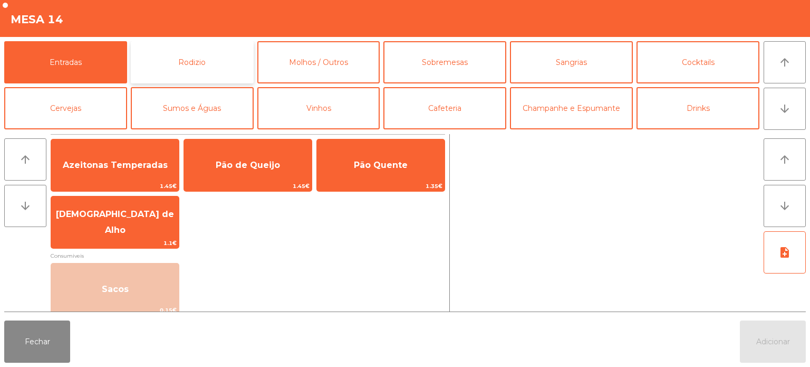
click at [224, 64] on button "Rodizio" at bounding box center [192, 62] width 123 height 42
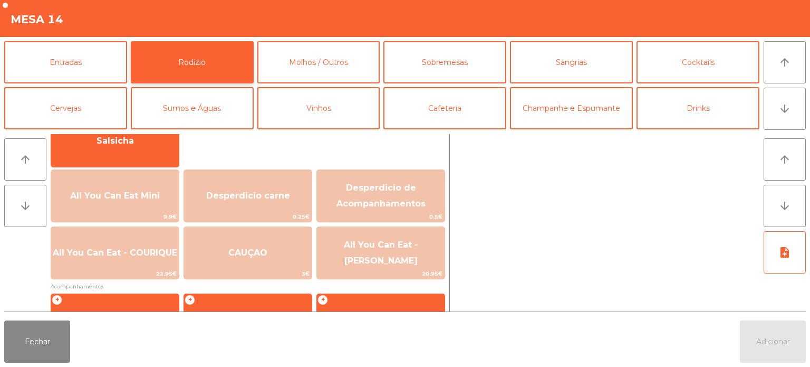
scroll to position [94, 0]
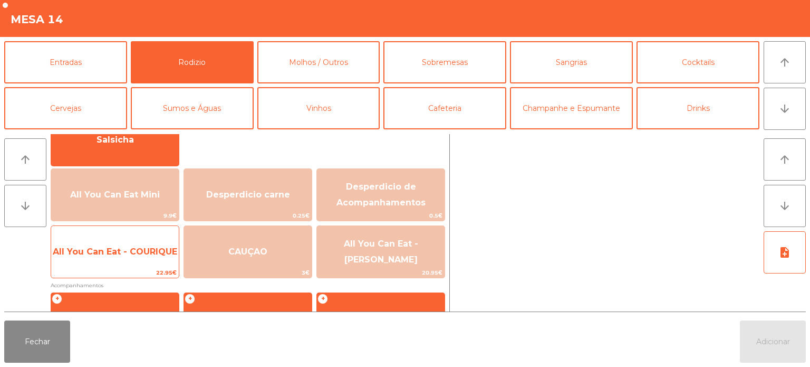
click at [148, 259] on span "All You Can Eat - COURIQUE" at bounding box center [115, 251] width 128 height 28
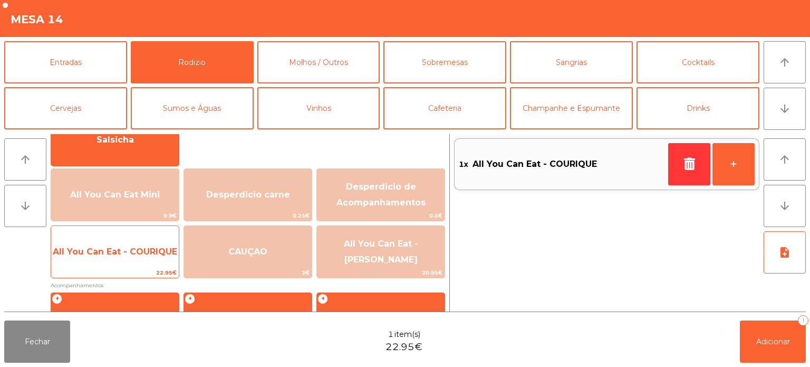
click at [148, 261] on span "All You Can Eat - COURIQUE" at bounding box center [115, 251] width 128 height 28
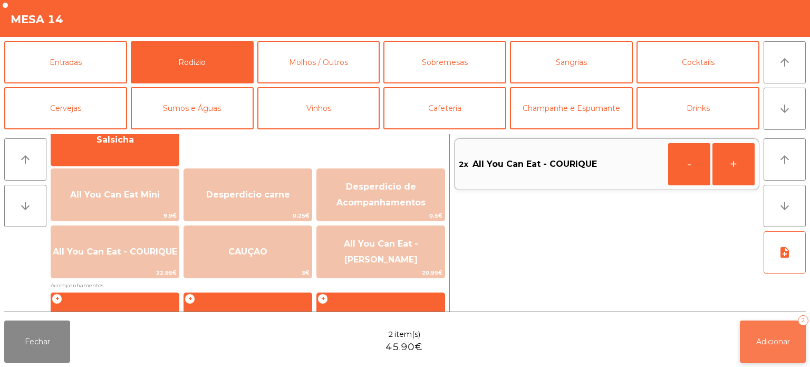
click at [774, 342] on span "Adicionar" at bounding box center [773, 341] width 34 height 9
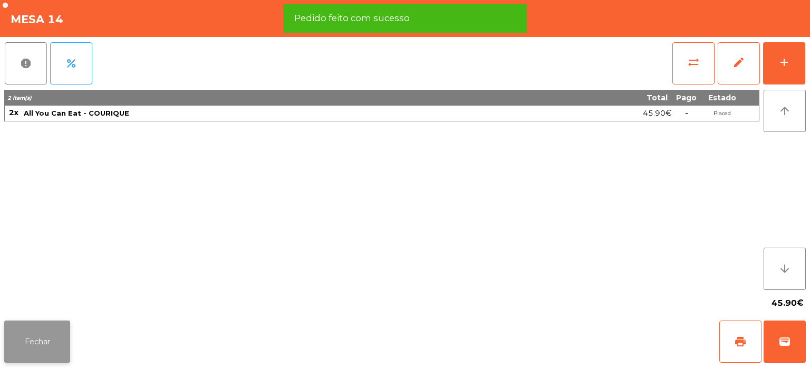
click at [68, 329] on button "Fechar" at bounding box center [37, 341] width 66 height 42
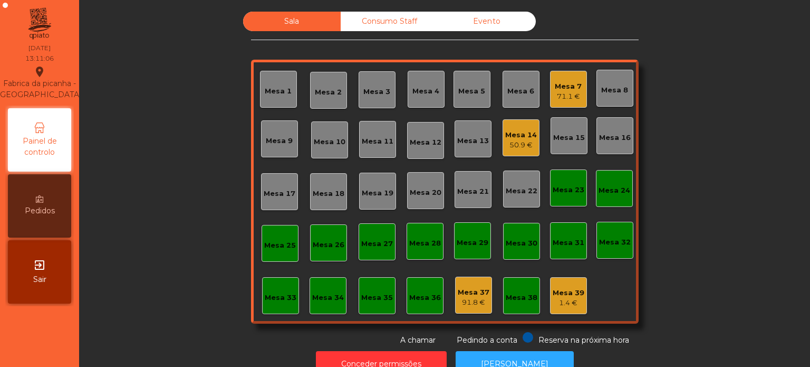
click at [553, 135] on div "Mesa 15" at bounding box center [569, 137] width 32 height 11
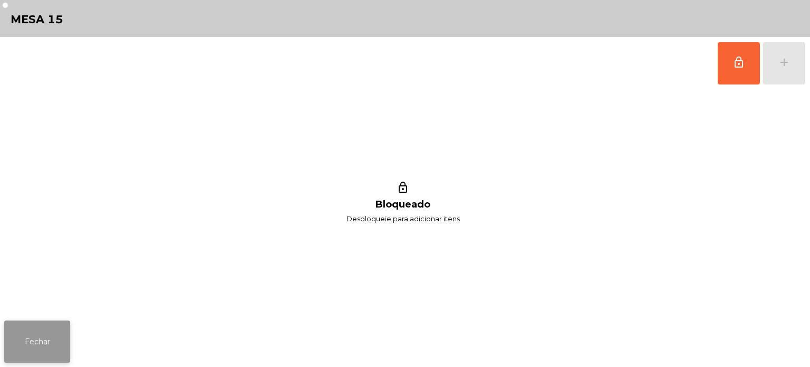
click at [40, 344] on button "Fechar" at bounding box center [37, 341] width 66 height 42
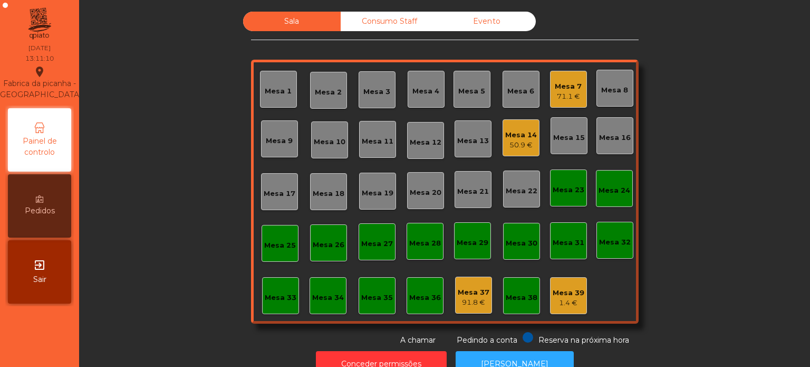
click at [524, 126] on div "Mesa 14 50.9 €" at bounding box center [521, 138] width 32 height 25
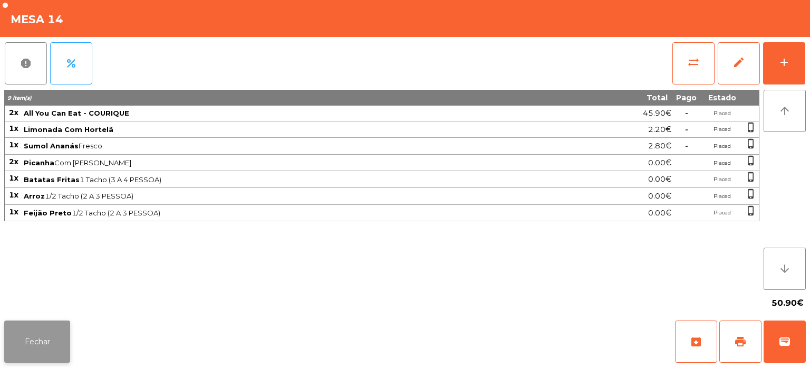
click at [54, 327] on button "Fechar" at bounding box center [37, 341] width 66 height 42
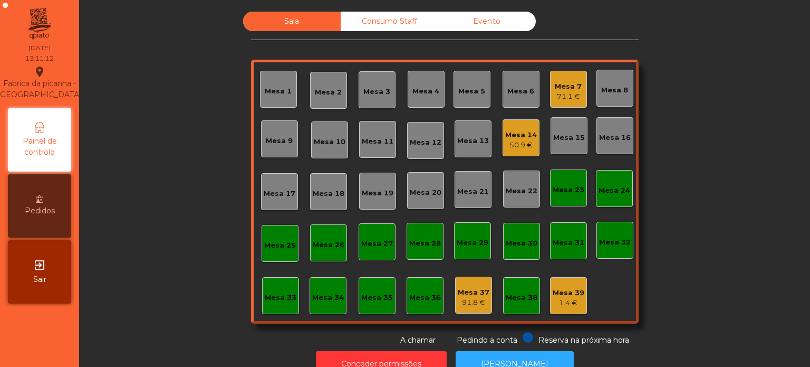
click at [570, 93] on div "71.1 €" at bounding box center [568, 96] width 27 height 11
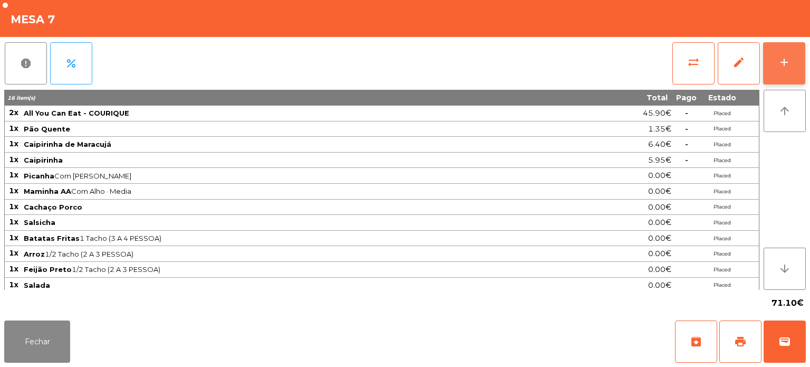
click at [784, 49] on button "add" at bounding box center [784, 63] width 42 height 42
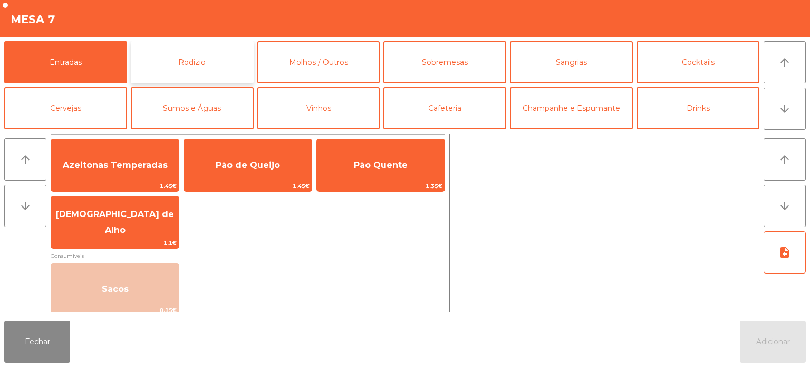
click at [210, 61] on button "Rodizio" at bounding box center [192, 62] width 123 height 42
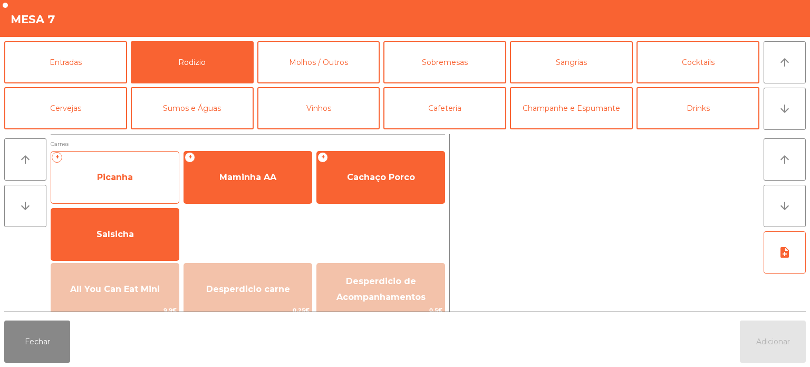
click at [154, 180] on span "Picanha" at bounding box center [115, 177] width 128 height 28
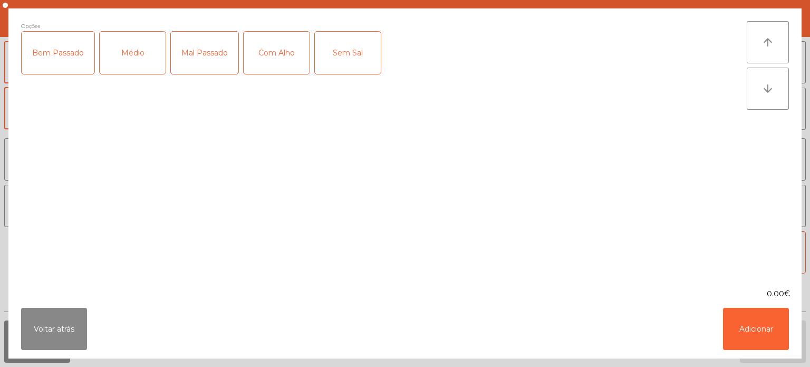
click at [143, 44] on div "Médio" at bounding box center [133, 53] width 66 height 42
click at [267, 57] on div "Com Alho" at bounding box center [277, 53] width 66 height 42
click at [781, 324] on button "Adicionar" at bounding box center [756, 329] width 66 height 42
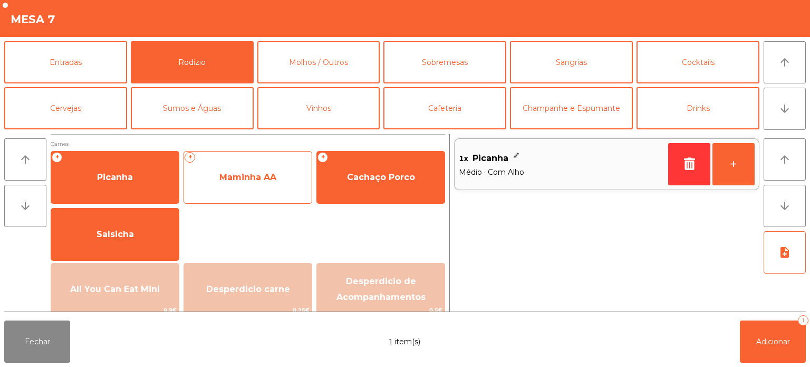
click at [272, 187] on span "Maminha AA" at bounding box center [248, 177] width 128 height 28
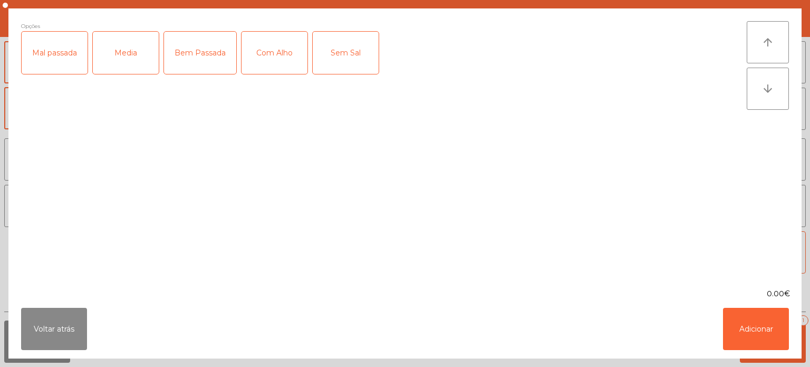
click at [135, 59] on div "Media" at bounding box center [126, 53] width 66 height 42
click at [285, 57] on div "Com Alho" at bounding box center [275, 53] width 66 height 42
click at [760, 346] on button "Adicionar" at bounding box center [756, 329] width 66 height 42
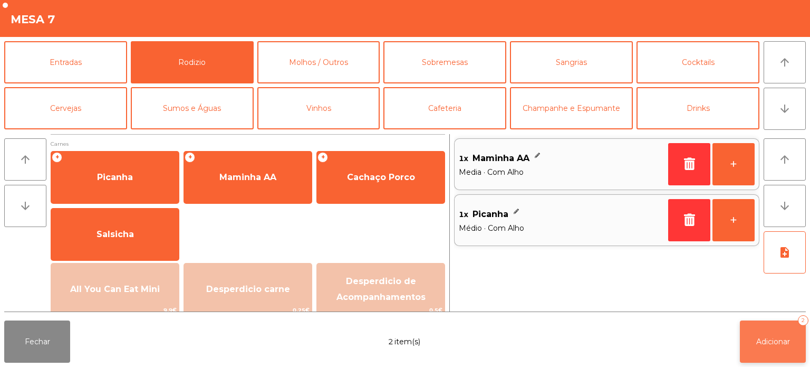
click at [769, 338] on span "Adicionar" at bounding box center [773, 341] width 34 height 9
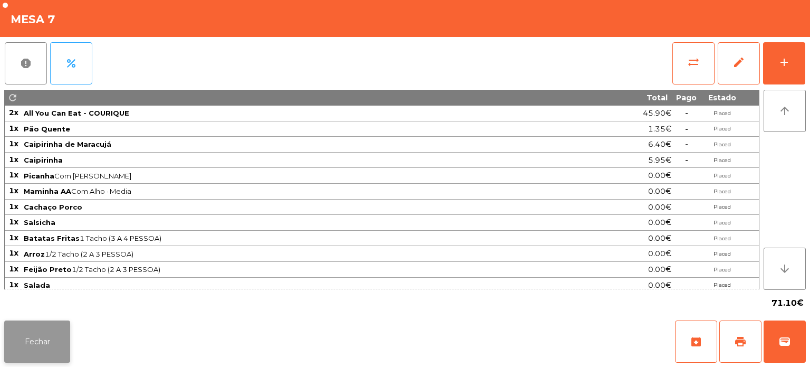
click at [46, 333] on button "Fechar" at bounding box center [37, 341] width 66 height 42
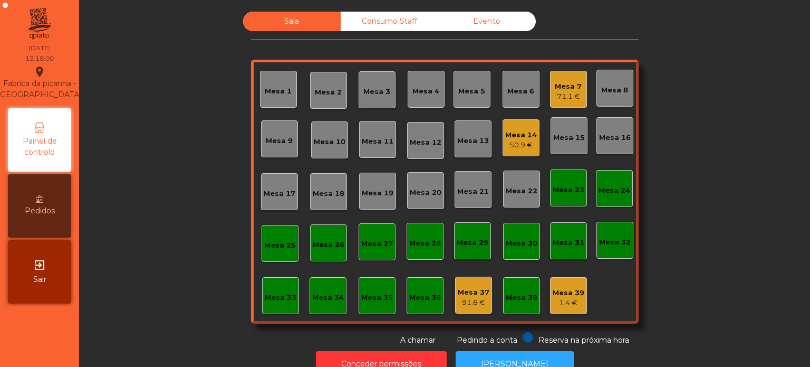
click at [423, 89] on div "Mesa 4" at bounding box center [426, 91] width 27 height 11
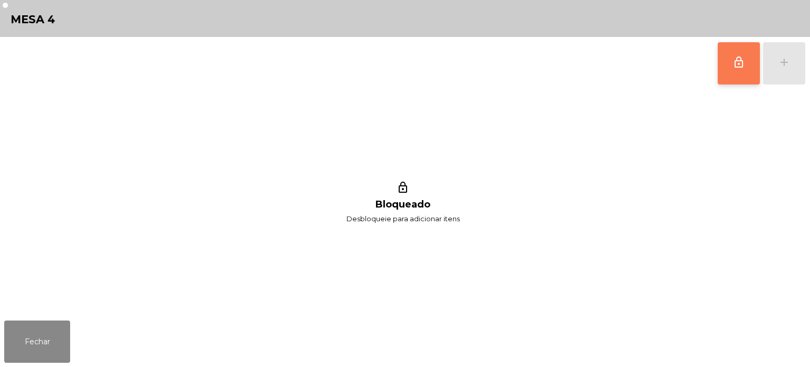
click at [724, 64] on button "lock_outline" at bounding box center [739, 63] width 42 height 42
click at [777, 58] on button "add" at bounding box center [784, 63] width 42 height 42
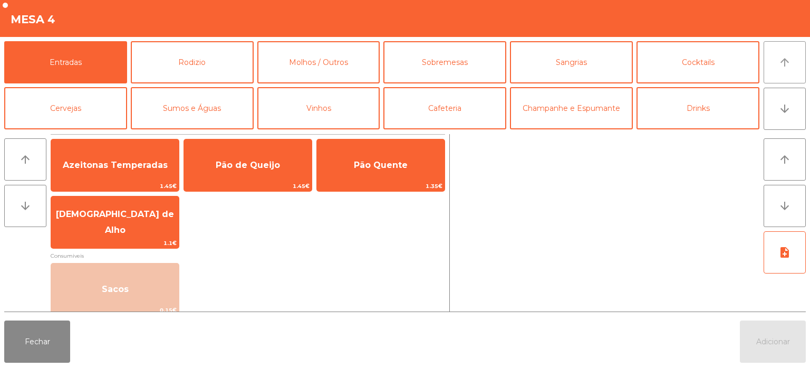
click at [787, 62] on icon "arrow_upward" at bounding box center [785, 62] width 13 height 13
click at [207, 45] on button "Rodizio" at bounding box center [192, 62] width 123 height 42
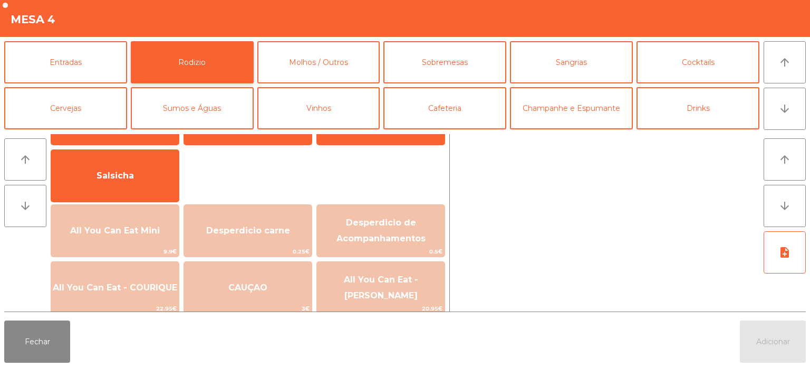
scroll to position [76, 0]
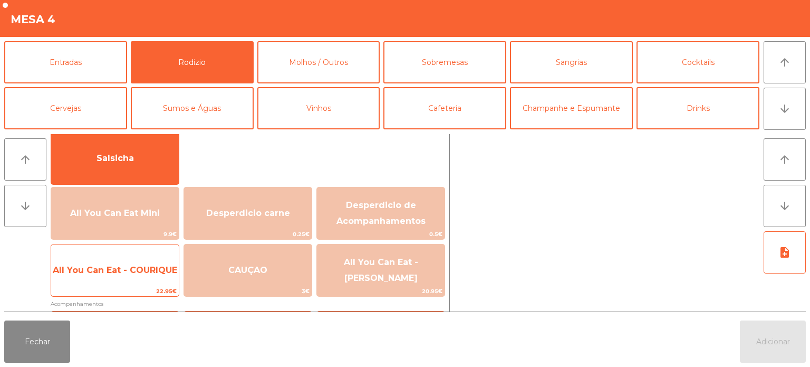
click at [127, 270] on span "All You Can Eat - COURIQUE" at bounding box center [115, 270] width 124 height 10
click at [133, 267] on span "All You Can Eat - COURIQUE" at bounding box center [115, 270] width 124 height 10
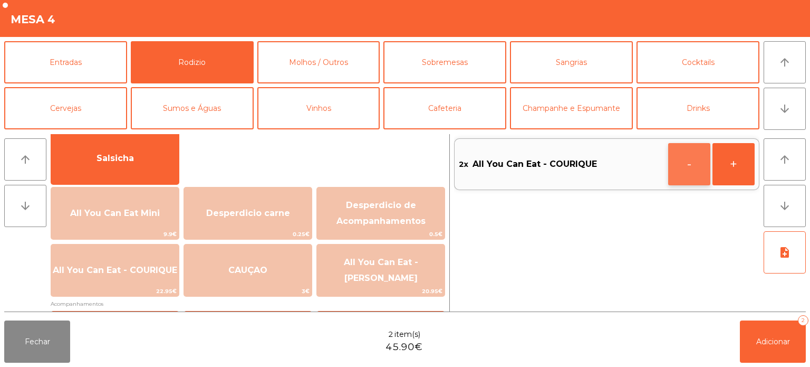
click at [691, 162] on button "-" at bounding box center [689, 164] width 42 height 42
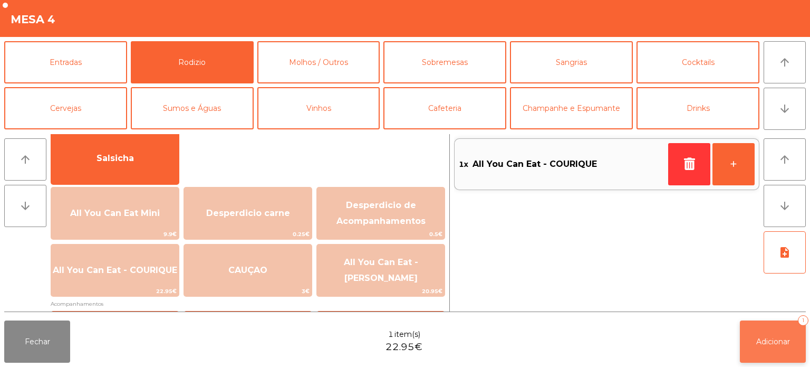
click at [781, 346] on button "Adicionar 1" at bounding box center [773, 341] width 66 height 42
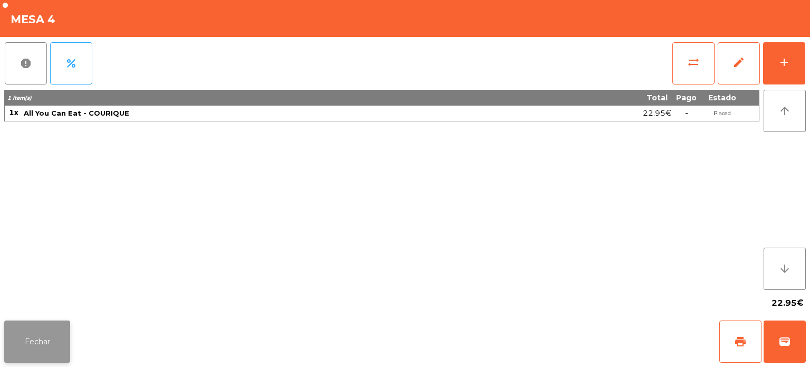
click at [59, 336] on button "Fechar" at bounding box center [37, 341] width 66 height 42
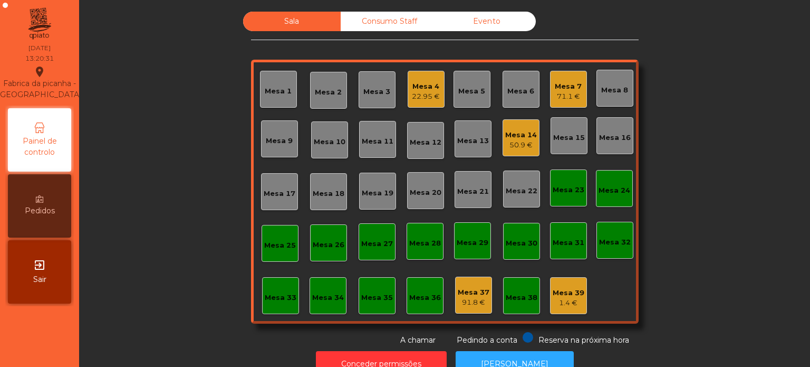
click at [457, 76] on div "Mesa 5" at bounding box center [472, 89] width 37 height 37
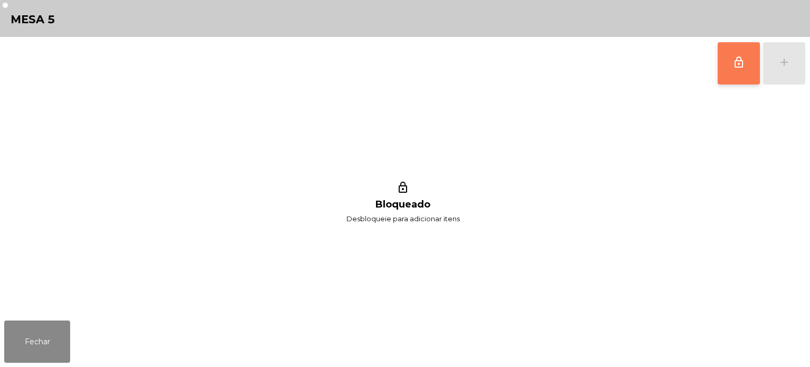
click at [746, 57] on button "lock_outline" at bounding box center [739, 63] width 42 height 42
click at [44, 322] on button "Fechar" at bounding box center [37, 341] width 66 height 42
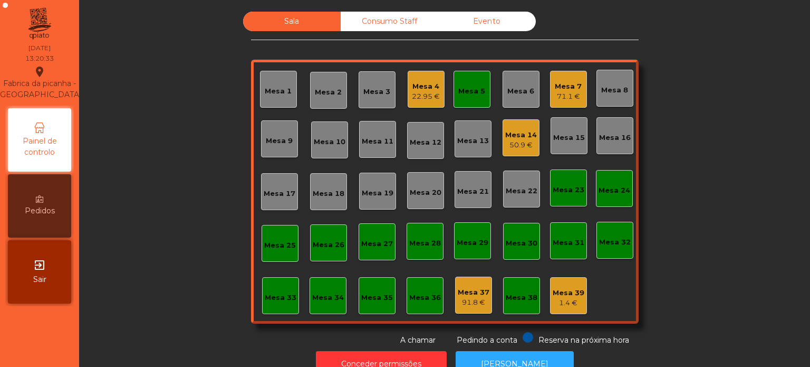
click at [434, 78] on div "Mesa 4 22.95 €" at bounding box center [426, 89] width 28 height 25
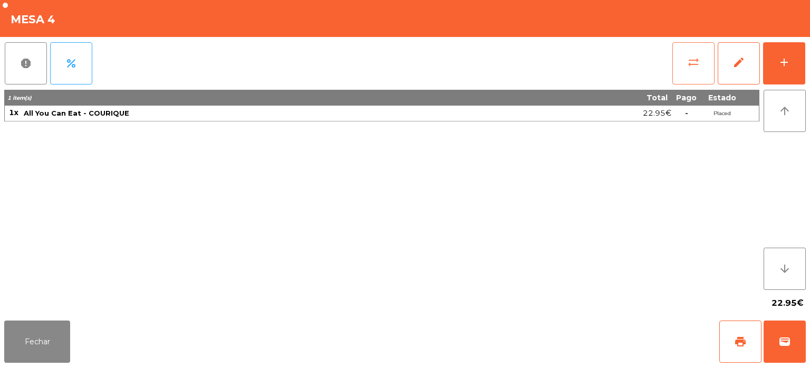
click at [690, 59] on span "sync_alt" at bounding box center [693, 62] width 13 height 13
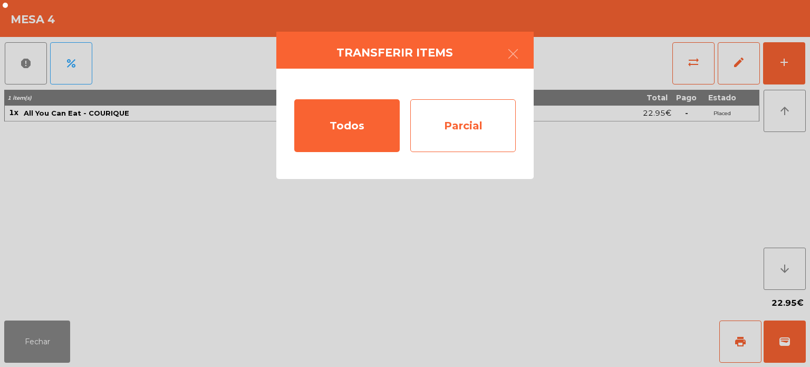
click at [467, 116] on div "Parcial" at bounding box center [463, 125] width 106 height 53
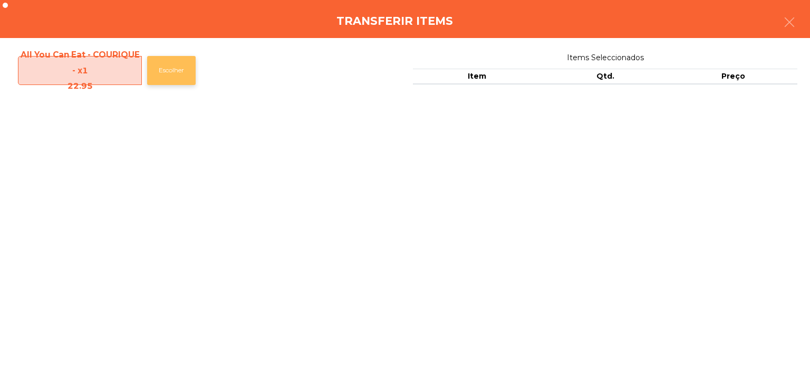
click at [179, 65] on button "Escolher" at bounding box center [171, 70] width 49 height 29
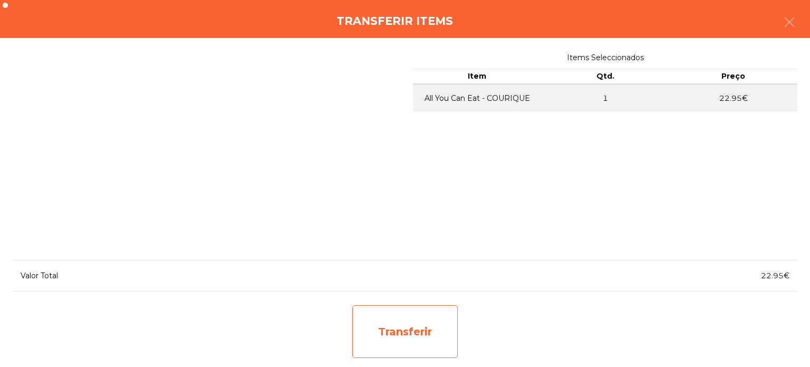
click at [420, 327] on div "Transferir" at bounding box center [405, 331] width 106 height 53
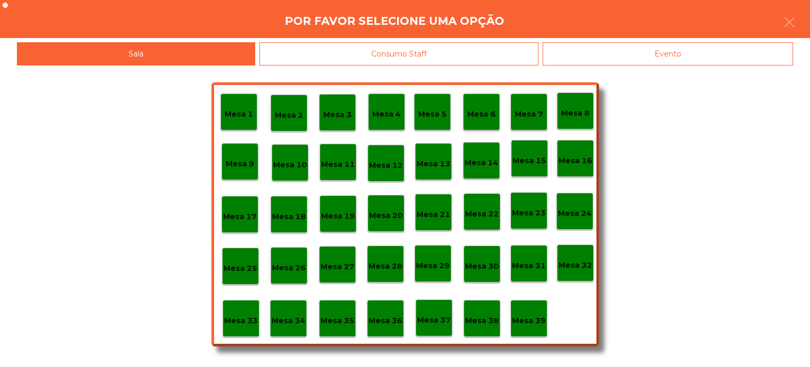
click at [443, 119] on p "Mesa 5" at bounding box center [432, 114] width 28 height 12
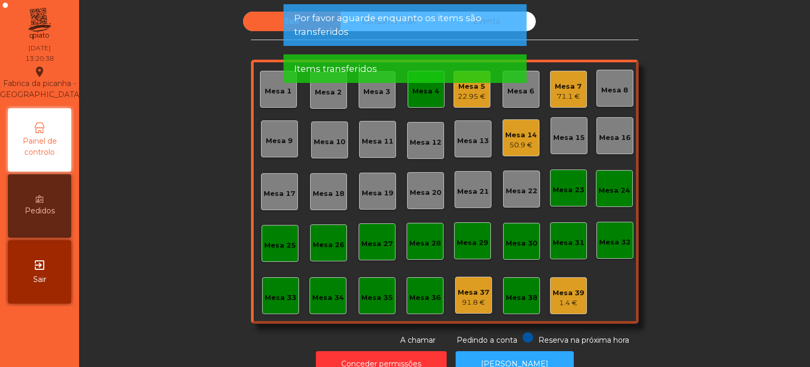
click at [423, 103] on div "Mesa 4" at bounding box center [426, 89] width 37 height 37
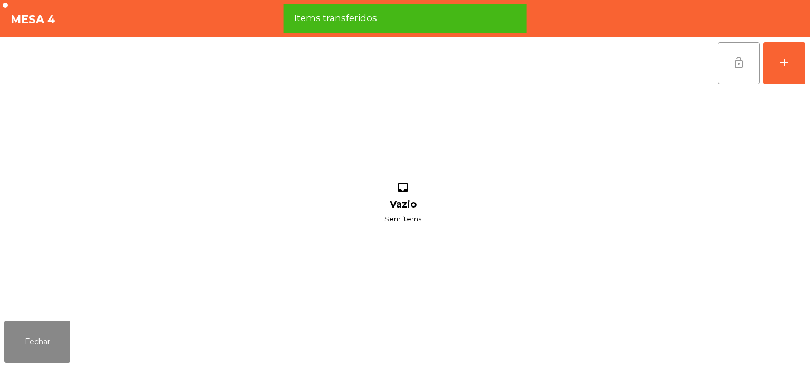
click at [739, 62] on span "lock_open" at bounding box center [739, 62] width 13 height 13
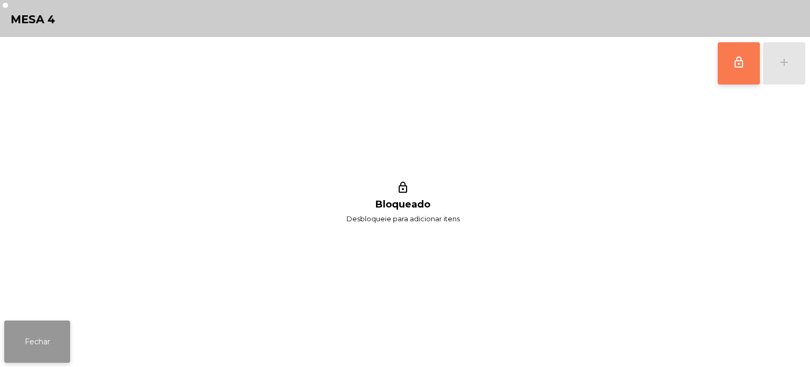
click at [6, 353] on button "Fechar" at bounding box center [37, 341] width 66 height 42
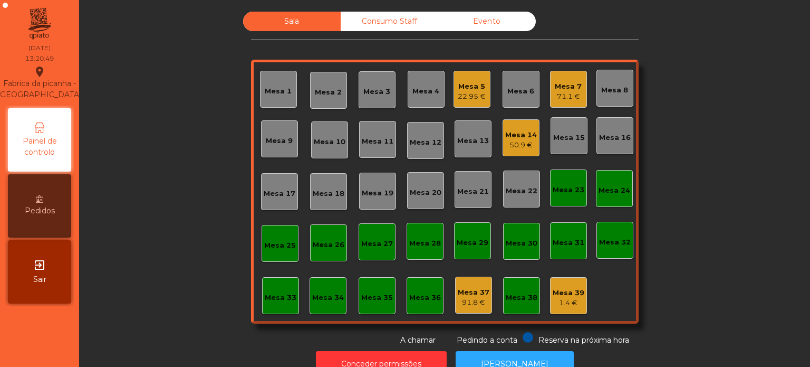
click at [110, 203] on div "Sala Consumo Staff Evento Mesa 1 [GEOGRAPHIC_DATA] 3 Mesa 4 Mesa 5 22.95 € Mesa…" at bounding box center [444, 179] width 703 height 334
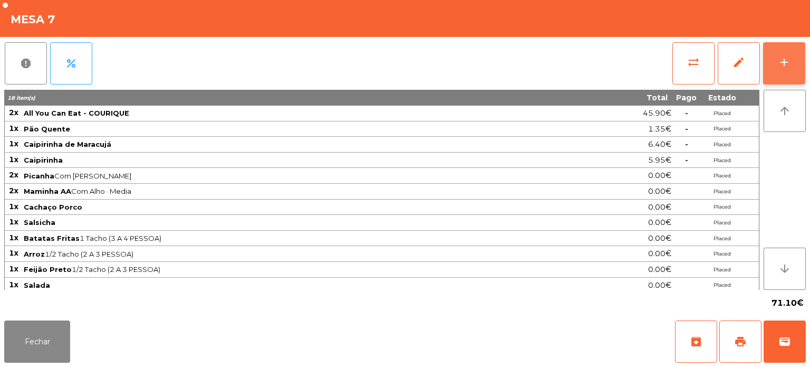
click at [770, 58] on button "add" at bounding box center [784, 63] width 42 height 42
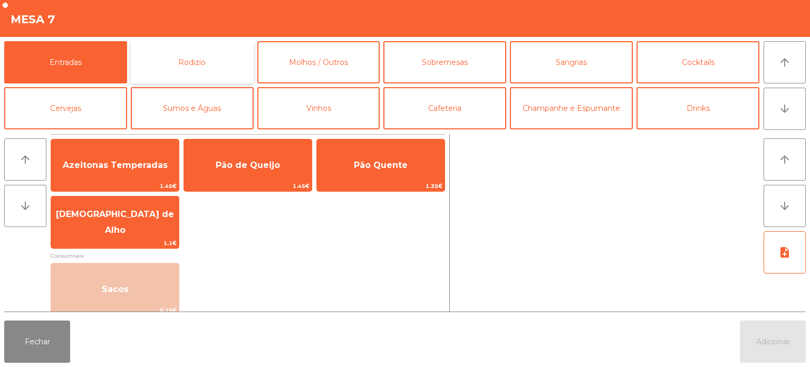
click at [209, 54] on button "Rodizio" at bounding box center [192, 62] width 123 height 42
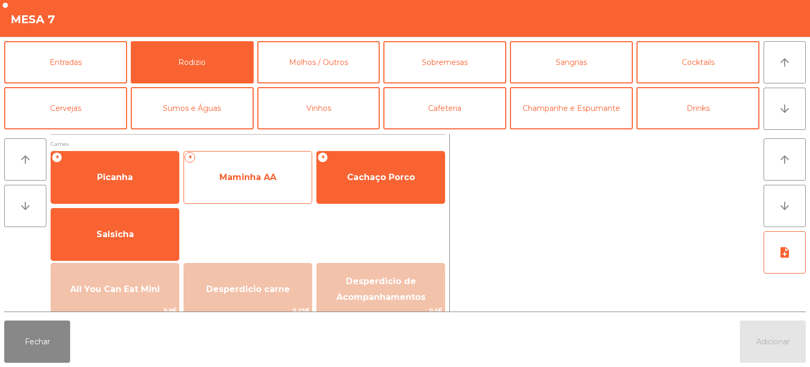
click at [264, 181] on span "Maminha AA" at bounding box center [247, 177] width 57 height 10
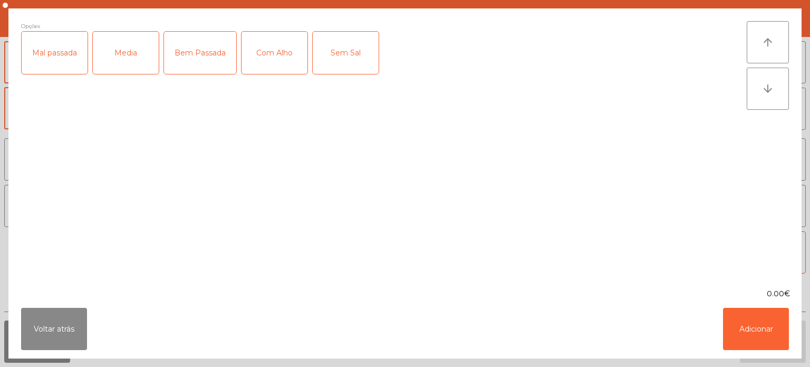
click at [122, 59] on div "Media" at bounding box center [126, 53] width 66 height 42
click at [264, 46] on div "Com Alho" at bounding box center [275, 53] width 66 height 42
click at [752, 318] on button "Adicionar" at bounding box center [756, 329] width 66 height 42
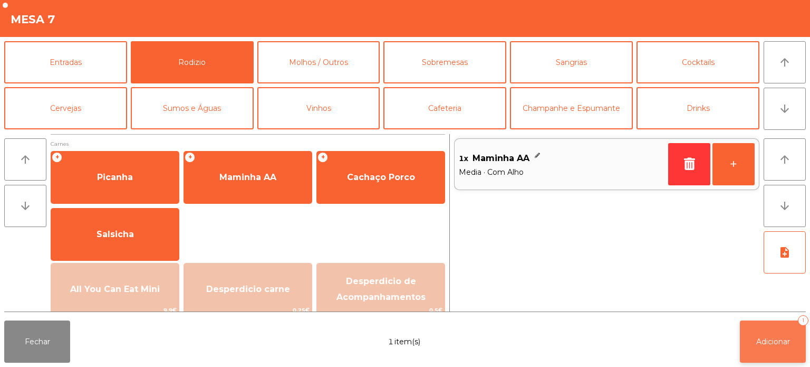
click at [778, 346] on button "Adicionar 1" at bounding box center [773, 341] width 66 height 42
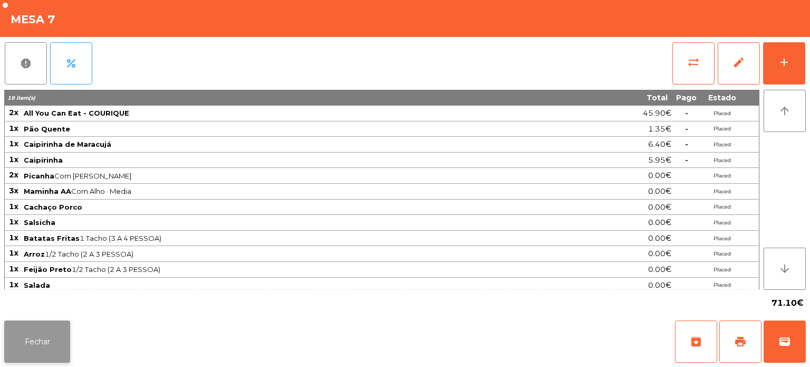
click at [42, 360] on button "Fechar" at bounding box center [37, 341] width 66 height 42
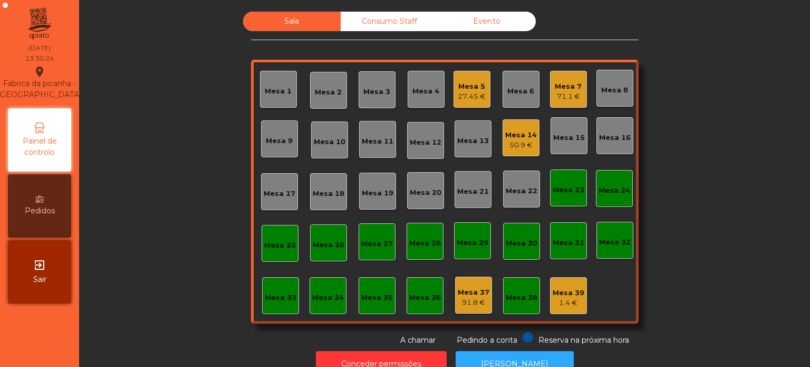
click at [223, 245] on div "Sala Consumo Staff Evento Mesa 1 [GEOGRAPHIC_DATA] 3 Mesa 4 Mesa 5 27.45 € Mesa…" at bounding box center [444, 179] width 703 height 334
click at [622, 139] on div "Mesa 16" at bounding box center [615, 137] width 32 height 11
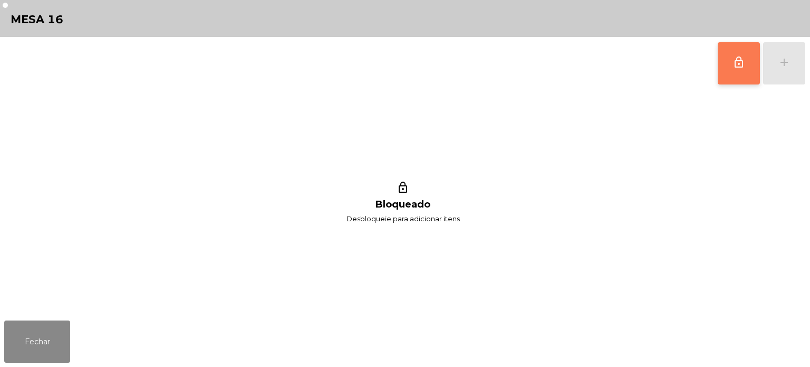
click at [744, 63] on span "lock_outline" at bounding box center [739, 62] width 13 height 13
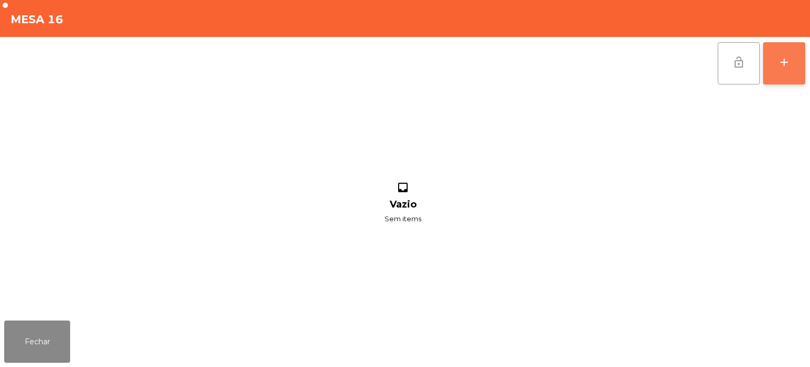
click at [775, 64] on button "add" at bounding box center [784, 63] width 42 height 42
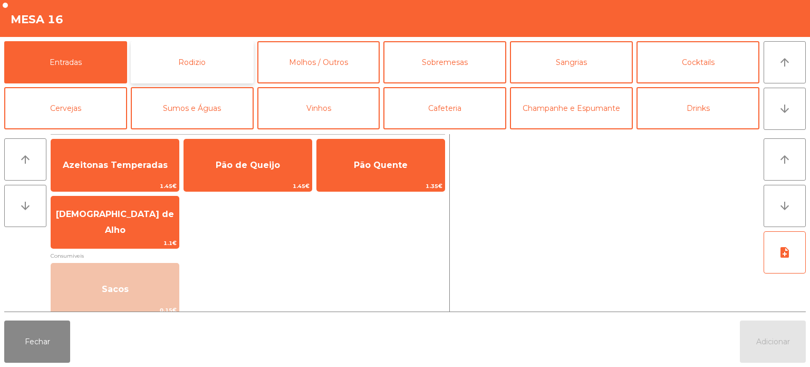
click at [202, 63] on button "Rodizio" at bounding box center [192, 62] width 123 height 42
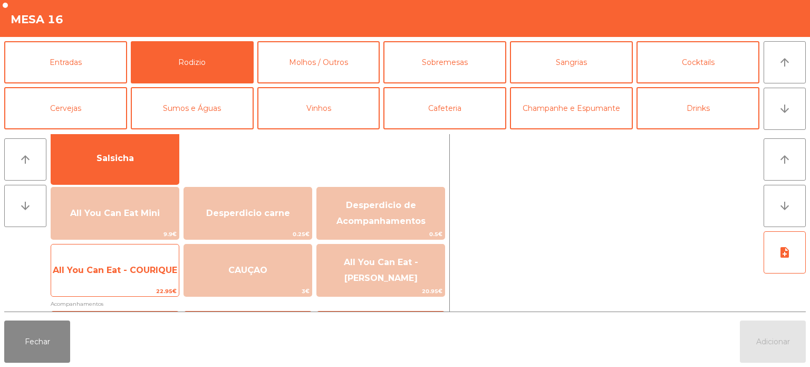
click at [128, 281] on span "All You Can Eat - COURIQUE" at bounding box center [115, 270] width 128 height 28
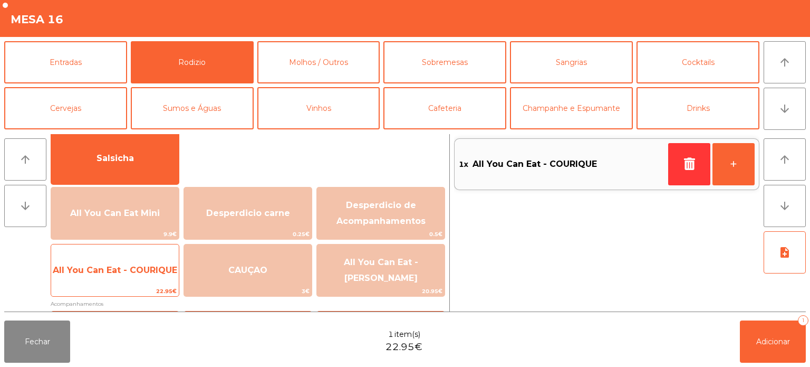
click at [136, 267] on span "All You Can Eat - COURIQUE" at bounding box center [115, 270] width 124 height 10
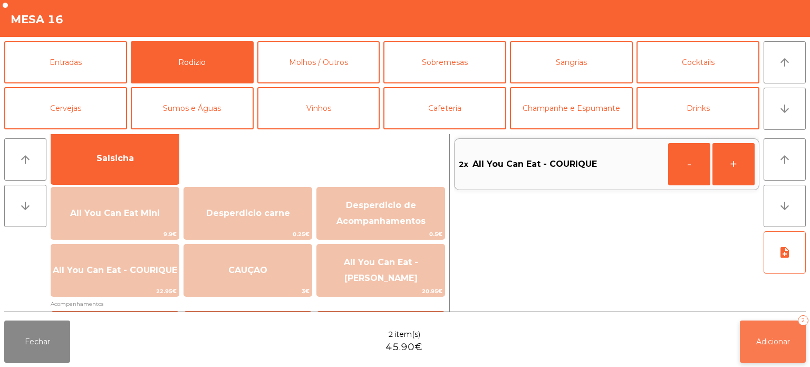
click at [764, 333] on button "Adicionar 2" at bounding box center [773, 341] width 66 height 42
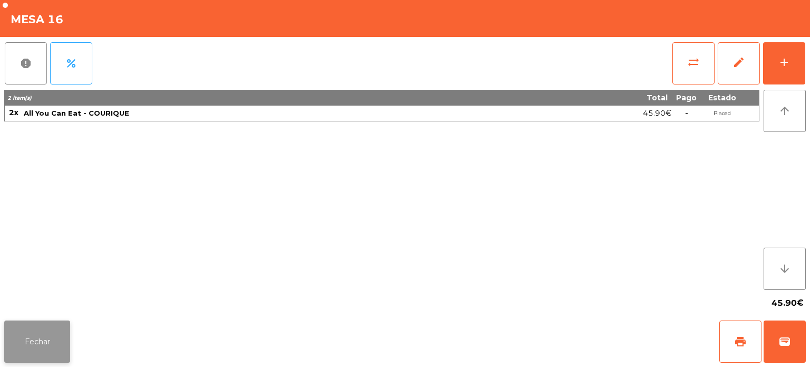
click at [54, 338] on button "Fechar" at bounding box center [37, 341] width 66 height 42
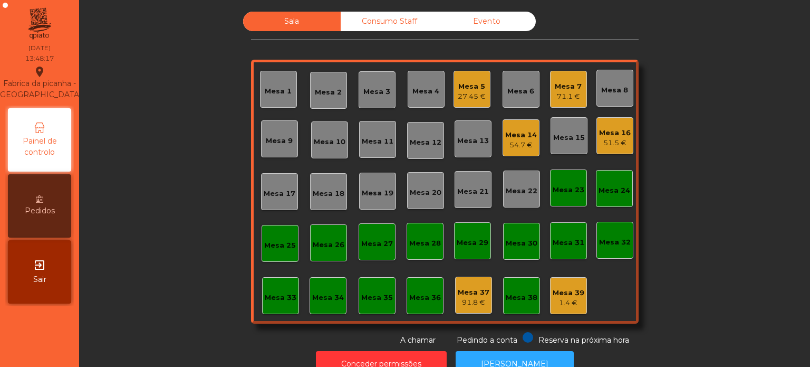
click at [142, 112] on div "Sala Consumo Staff Evento Mesa 1 [GEOGRAPHIC_DATA] 3 Mesa 4 Mesa 5 27.45 € Mesa…" at bounding box center [444, 179] width 703 height 334
click at [287, 301] on div "Mesa 33" at bounding box center [281, 297] width 32 height 11
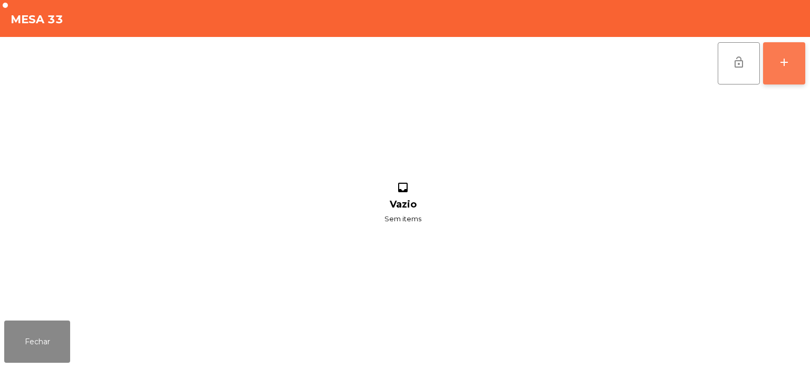
click at [786, 70] on button "add" at bounding box center [784, 63] width 42 height 42
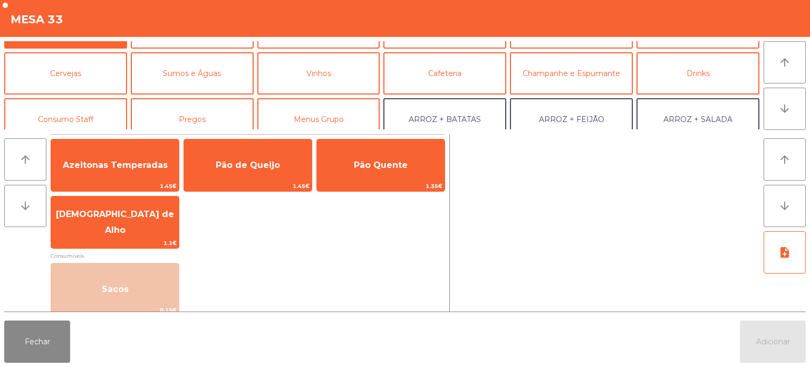
scroll to position [42, 0]
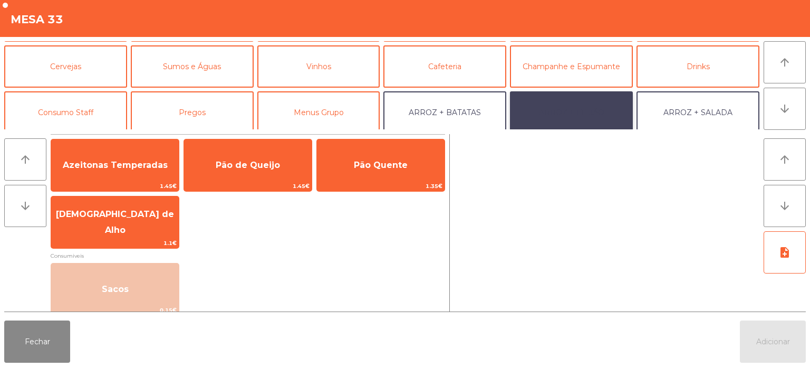
click at [582, 114] on button "ARROZ + FEIJÃO" at bounding box center [571, 112] width 123 height 42
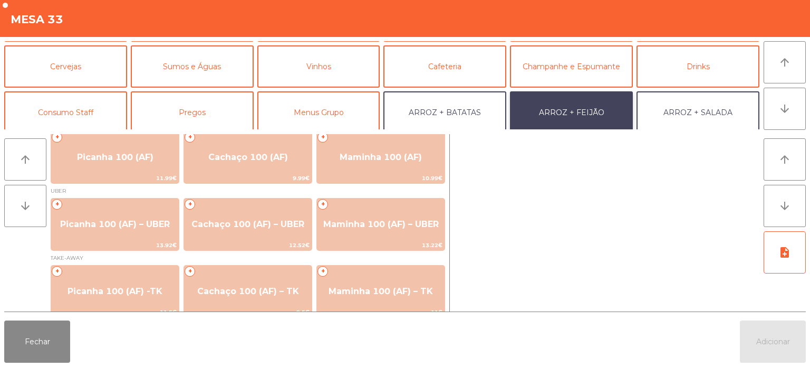
scroll to position [18, 0]
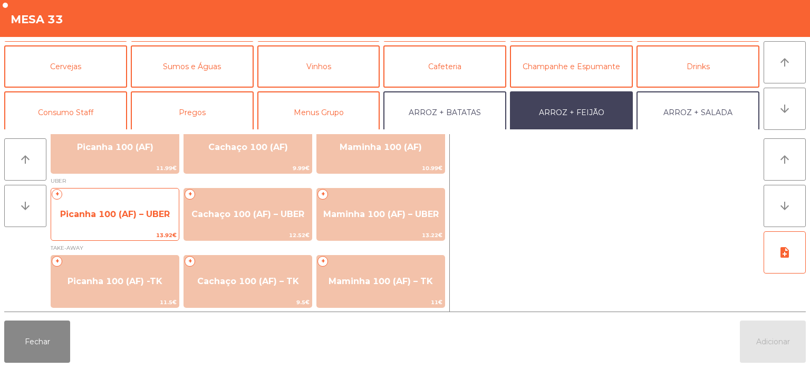
click at [126, 223] on span "Picanha 100 (AF) – UBER" at bounding box center [115, 214] width 128 height 28
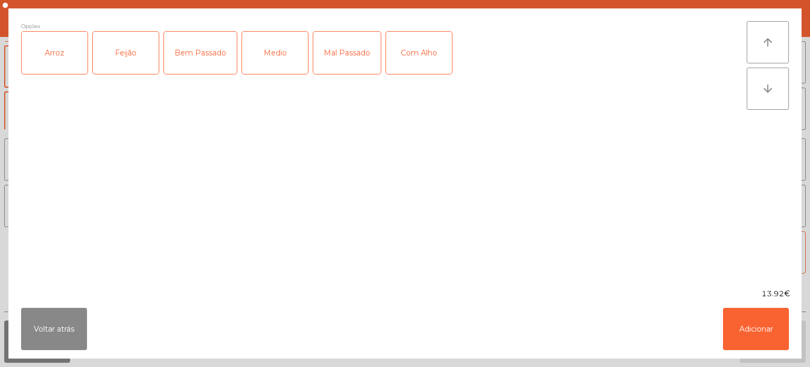
click at [68, 68] on div "Arroz" at bounding box center [55, 53] width 66 height 42
click at [142, 59] on div "Feijão" at bounding box center [126, 53] width 66 height 42
click at [219, 63] on div "Bem Passado" at bounding box center [200, 53] width 73 height 42
click at [424, 66] on div "Com Alho" at bounding box center [419, 53] width 66 height 42
click at [752, 341] on button "Adicionar" at bounding box center [756, 329] width 66 height 42
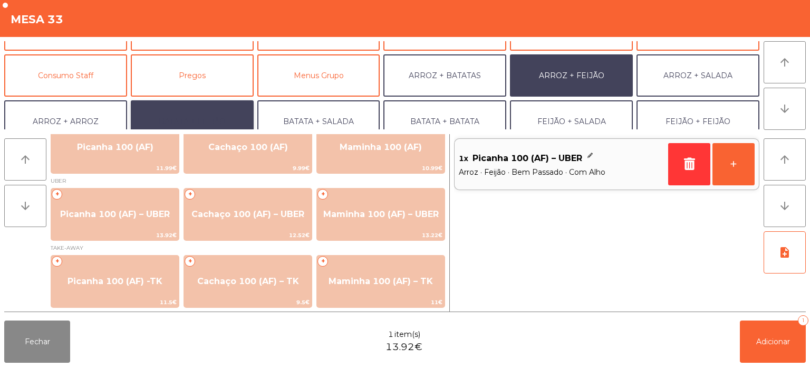
click at [201, 124] on button "BATATA + FEIJÃO" at bounding box center [192, 121] width 123 height 42
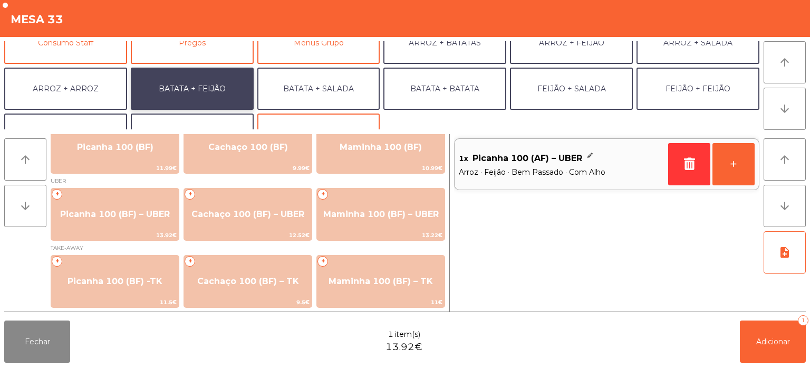
scroll to position [122, 0]
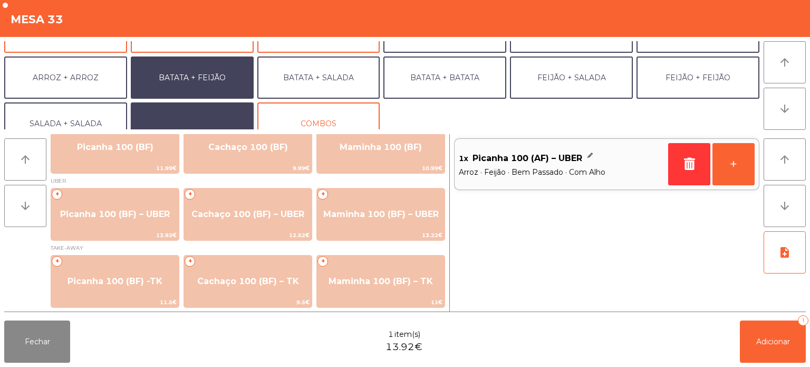
click at [207, 118] on button "EXTRAS UBER" at bounding box center [192, 123] width 123 height 42
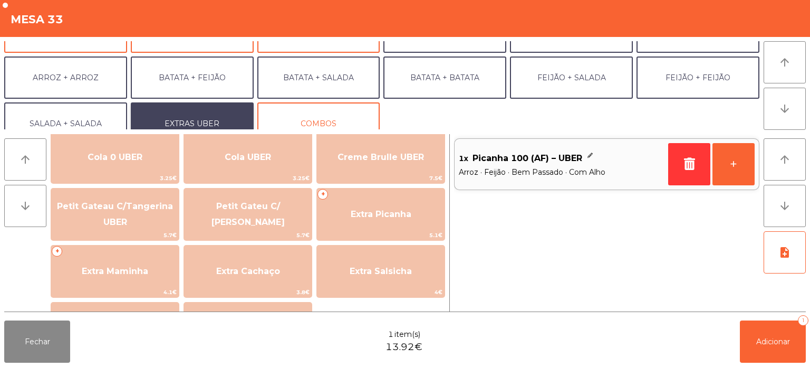
scroll to position [192, 0]
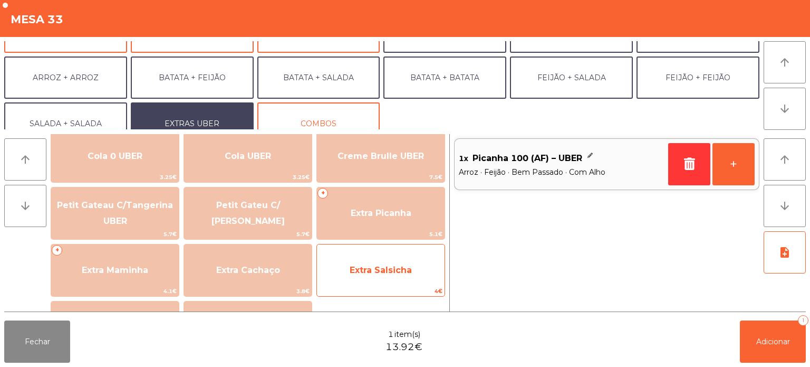
click at [398, 277] on span "Extra Salsicha" at bounding box center [381, 270] width 128 height 28
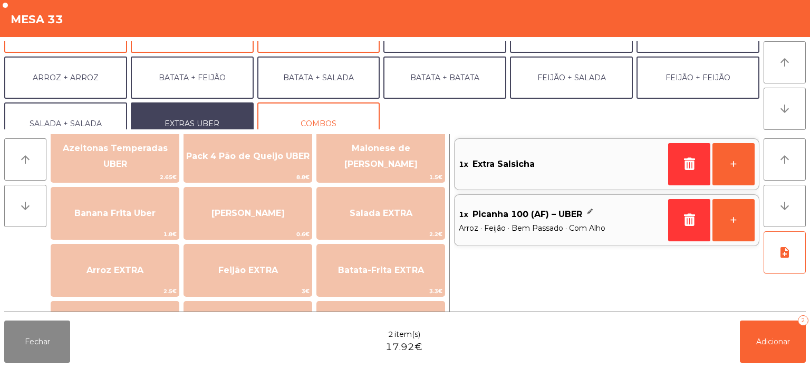
scroll to position [22, 0]
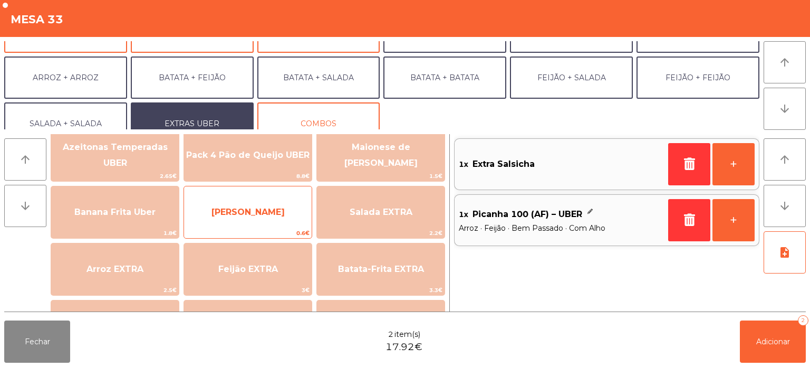
click at [288, 222] on span "[PERSON_NAME]" at bounding box center [248, 212] width 128 height 28
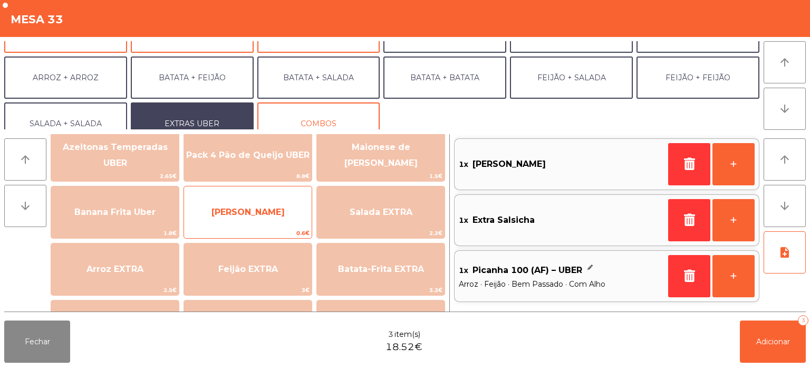
click at [280, 218] on span "[PERSON_NAME]" at bounding box center [248, 212] width 128 height 28
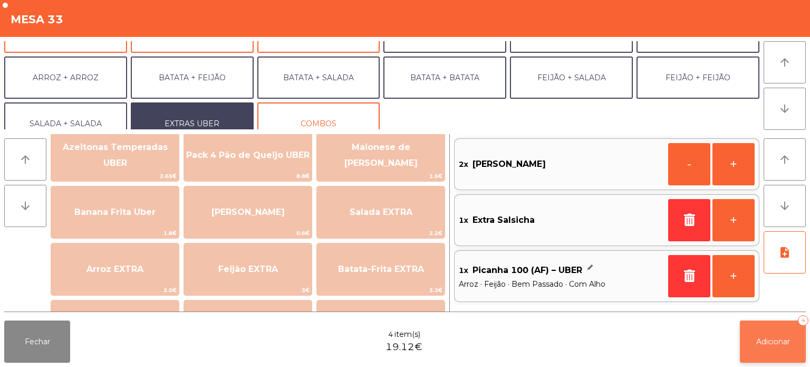
click at [772, 348] on button "Adicionar 4" at bounding box center [773, 341] width 66 height 42
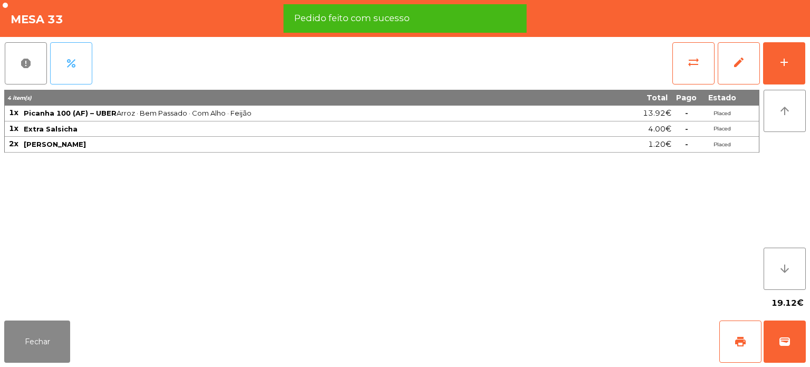
click at [84, 66] on button "percent" at bounding box center [71, 63] width 42 height 42
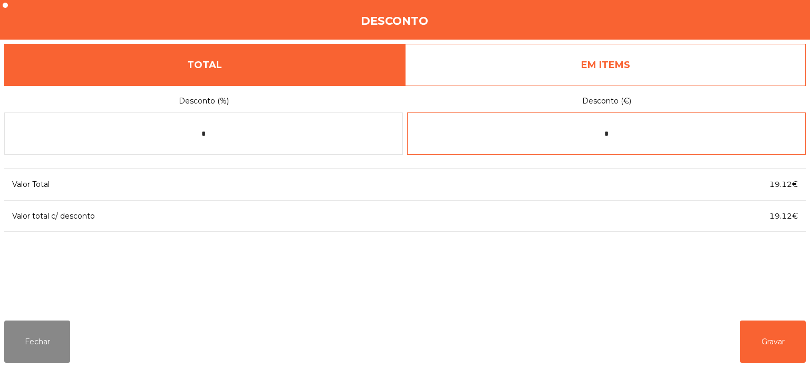
click at [625, 148] on input "*" at bounding box center [606, 133] width 399 height 42
click at [20, 345] on div "1 2 3 keyboard_backspace 4 5 6 . - 7 8 9 keyboard_return 0" at bounding box center [405, 313] width 810 height 108
click at [42, 339] on button "Fechar" at bounding box center [37, 341] width 66 height 42
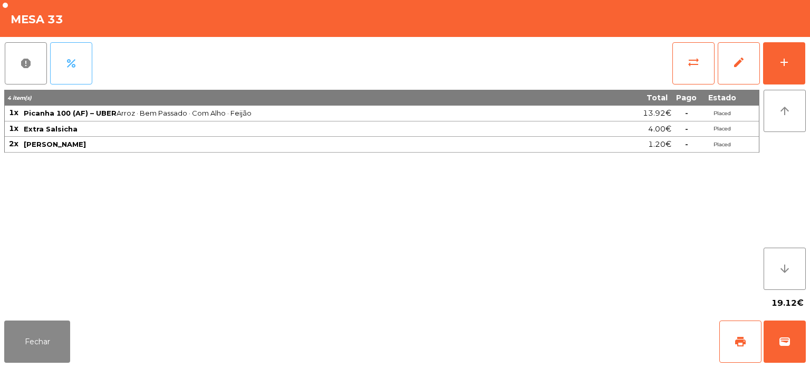
click at [70, 76] on button "percent" at bounding box center [71, 63] width 42 height 42
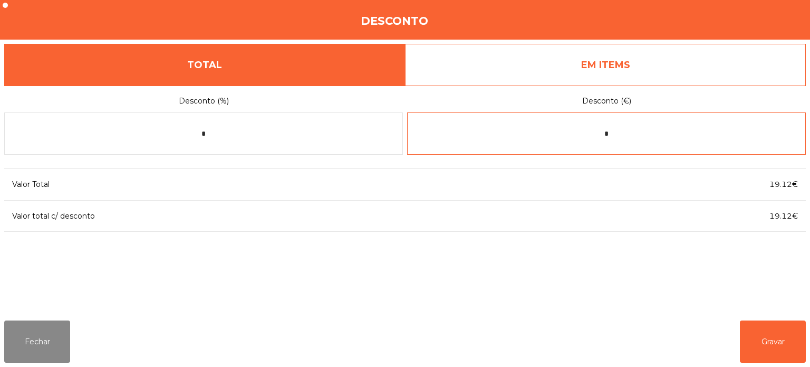
click at [644, 135] on input "*" at bounding box center [606, 133] width 399 height 42
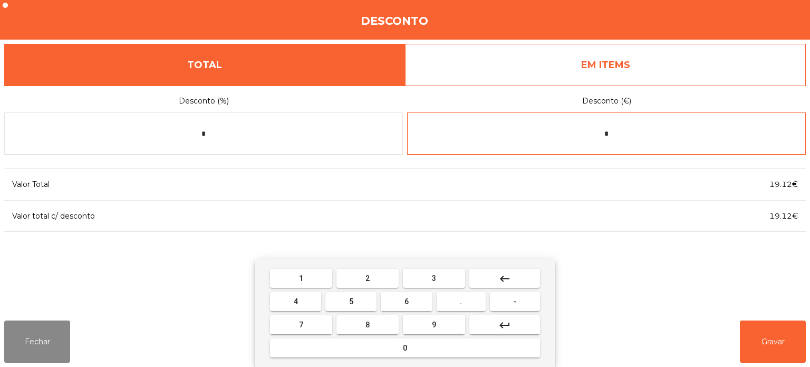
click at [371, 346] on button "0" at bounding box center [405, 347] width 270 height 19
click at [466, 304] on button "." at bounding box center [461, 301] width 49 height 19
click at [288, 286] on button "1" at bounding box center [301, 278] width 62 height 19
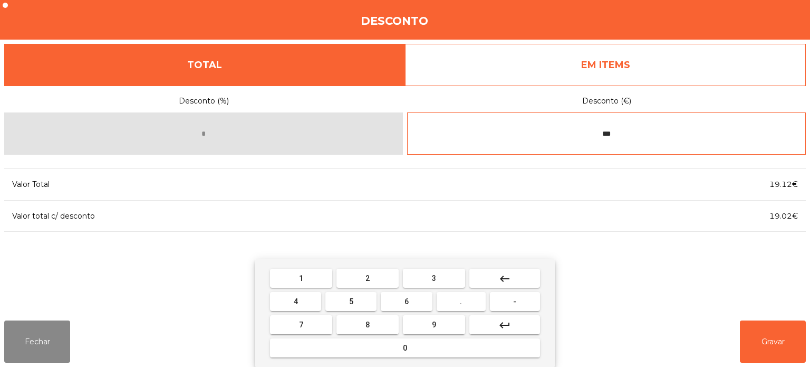
click at [381, 348] on button "0" at bounding box center [405, 347] width 270 height 19
type input "****"
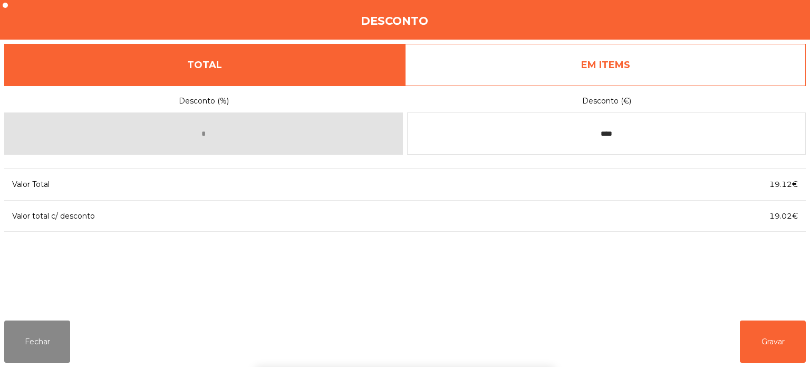
click at [768, 349] on div "1 2 3 keyboard_backspace 4 5 6 . - 7 8 9 keyboard_return 0" at bounding box center [405, 313] width 810 height 108
click at [749, 338] on button "Gravar" at bounding box center [773, 341] width 66 height 42
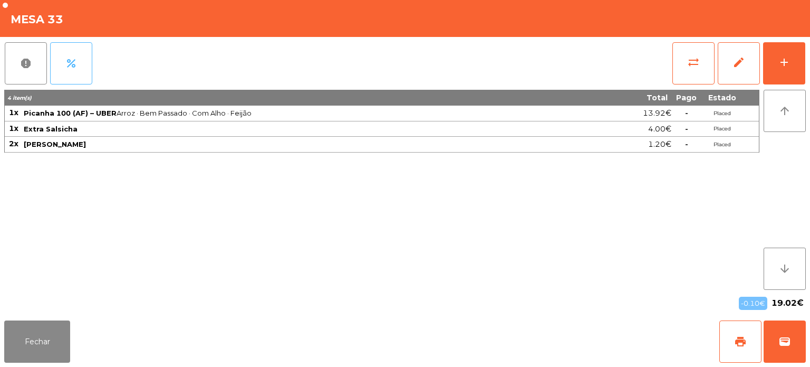
click at [66, 65] on span "percent" at bounding box center [71, 63] width 13 height 13
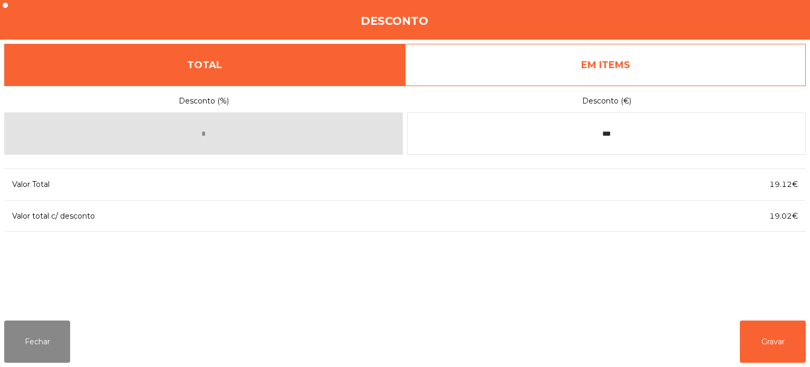
click at [580, 70] on link "EM ITEMS" at bounding box center [605, 65] width 401 height 42
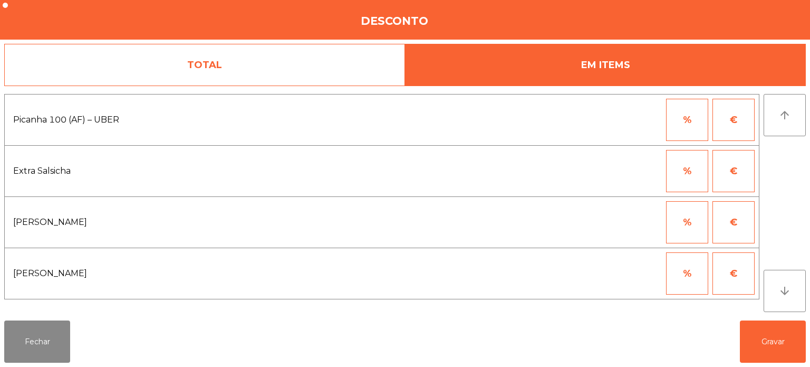
click at [319, 78] on link "TOTAL" at bounding box center [204, 65] width 401 height 42
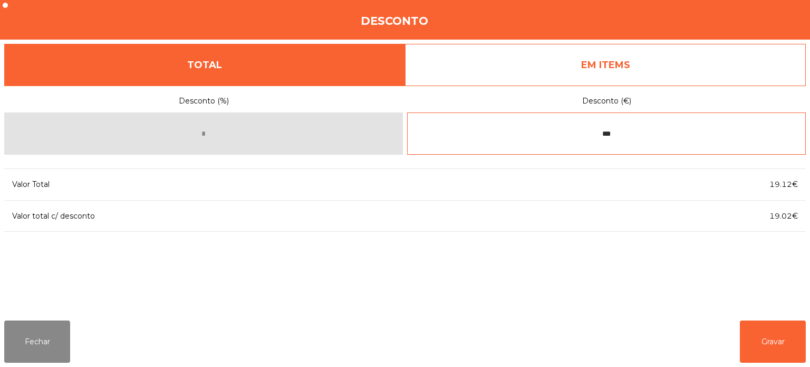
click at [616, 136] on input "***" at bounding box center [606, 133] width 399 height 42
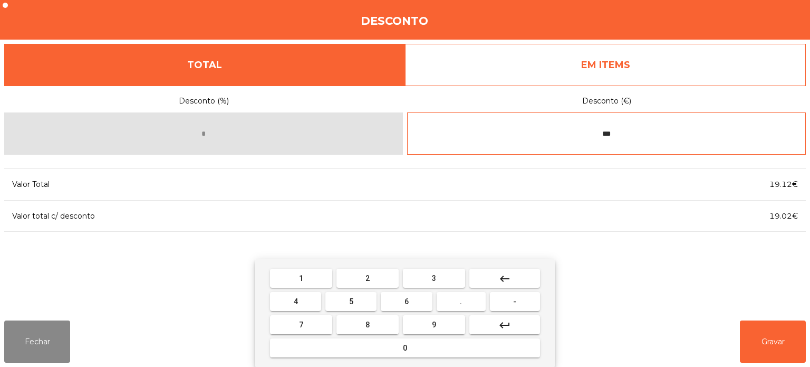
click at [553, 136] on input "***" at bounding box center [606, 133] width 399 height 42
click at [507, 306] on button "-" at bounding box center [515, 301] width 50 height 19
type input "****"
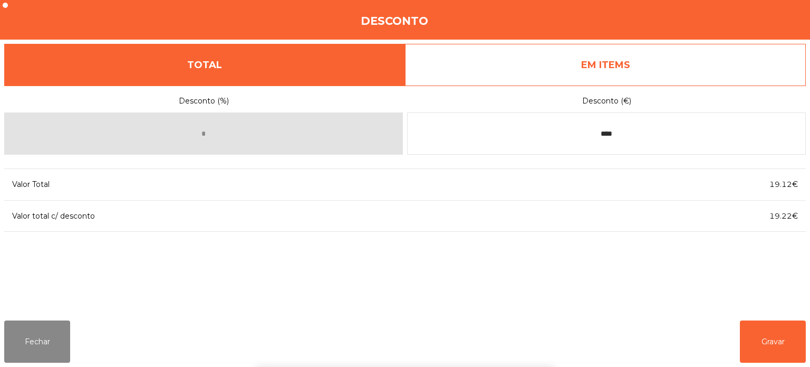
click at [775, 348] on div "1 2 3 keyboard_backspace 4 5 6 . - 7 8 9 keyboard_return 0" at bounding box center [405, 313] width 810 height 108
click at [764, 344] on button "Gravar" at bounding box center [773, 341] width 66 height 42
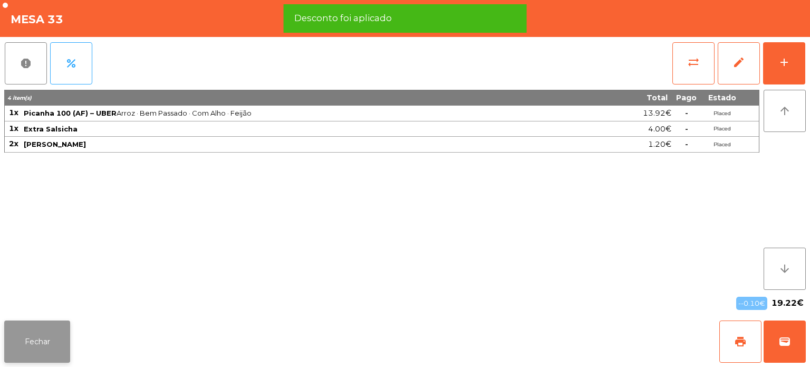
click at [63, 344] on button "Fechar" at bounding box center [37, 341] width 66 height 42
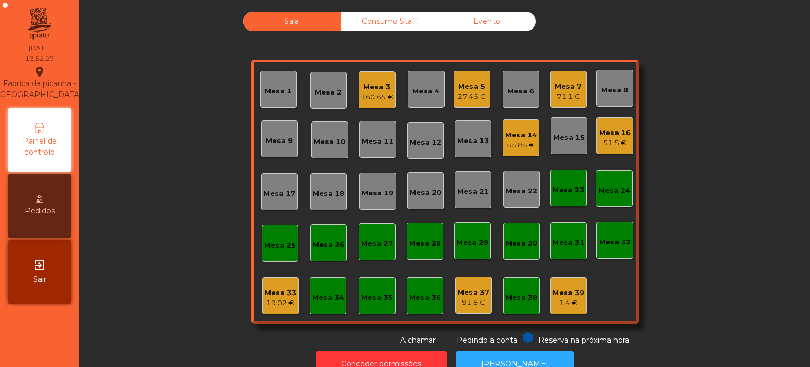
click at [270, 326] on div "Sala Consumo Staff Evento Mesa 1 [GEOGRAPHIC_DATA] 3 160.65 € [GEOGRAPHIC_DATA]…" at bounding box center [445, 179] width 388 height 334
click at [281, 303] on div "19.02 €" at bounding box center [281, 303] width 32 height 11
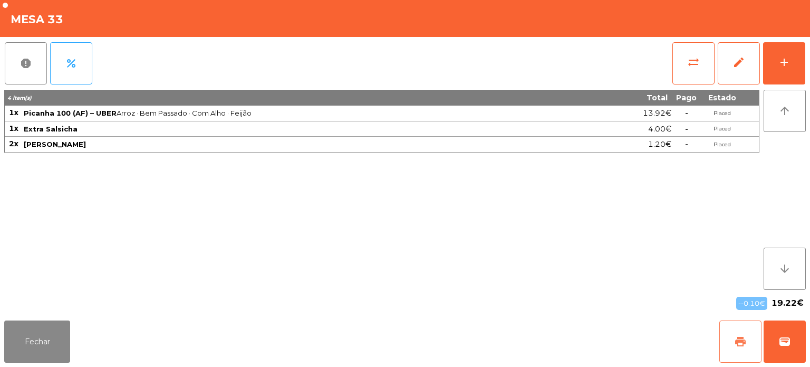
click at [740, 350] on button "print" at bounding box center [741, 341] width 42 height 42
click at [731, 351] on button "print" at bounding box center [741, 341] width 42 height 42
click at [779, 352] on button "wallet" at bounding box center [785, 341] width 42 height 42
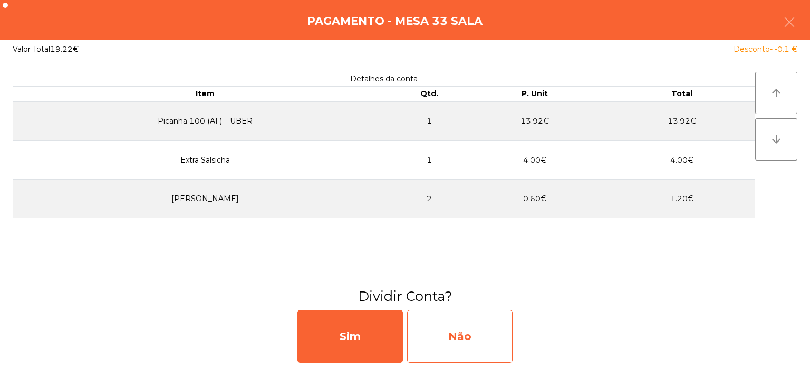
click at [454, 317] on div "Não" at bounding box center [460, 336] width 106 height 53
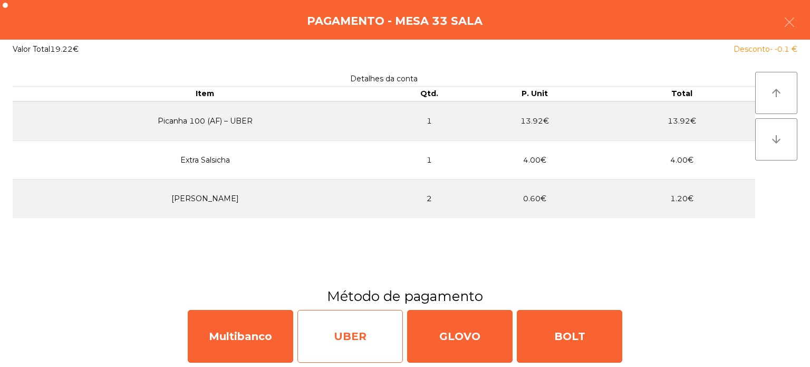
click at [371, 342] on div "UBER" at bounding box center [351, 336] width 106 height 53
select select "**"
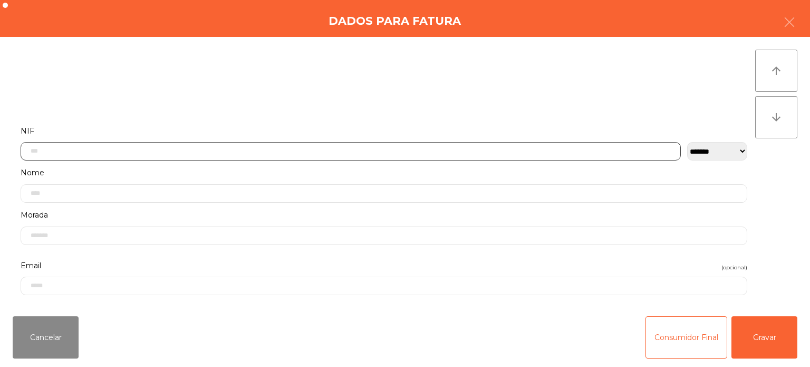
click at [224, 152] on input "text" at bounding box center [351, 151] width 660 height 18
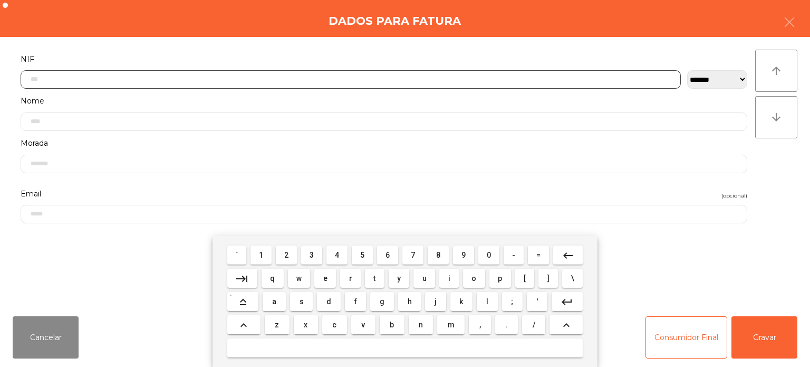
scroll to position [73, 0]
click at [287, 255] on span "2" at bounding box center [286, 255] width 4 height 8
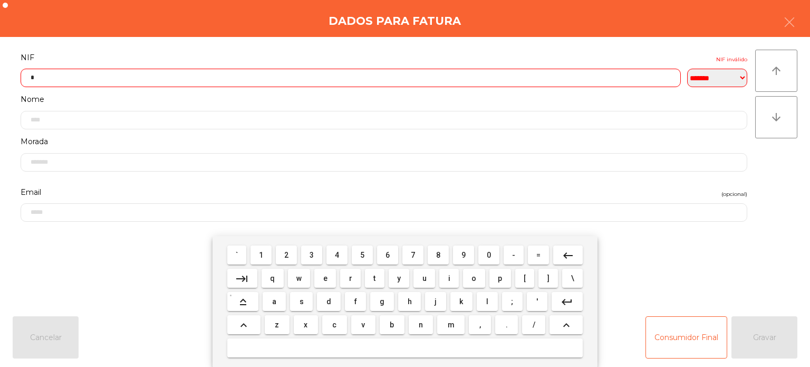
click at [388, 256] on span "6" at bounding box center [388, 255] width 4 height 8
click at [487, 255] on span "0" at bounding box center [489, 255] width 4 height 8
click at [312, 255] on span "3" at bounding box center [312, 255] width 4 height 8
click at [287, 255] on span "2" at bounding box center [286, 255] width 4 height 8
click at [262, 255] on span "1" at bounding box center [261, 255] width 4 height 8
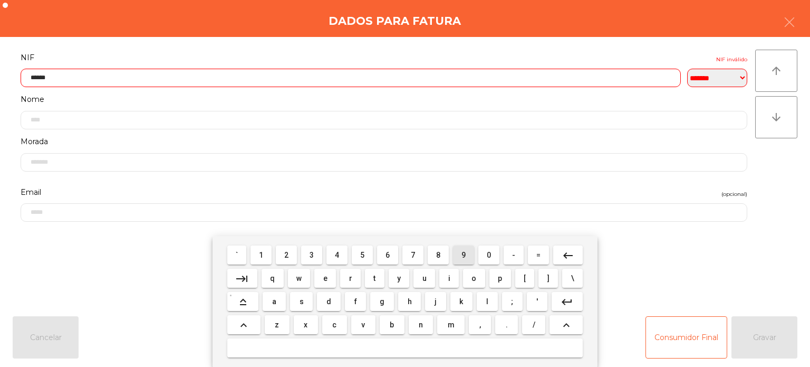
click at [466, 264] on button "9" at bounding box center [463, 254] width 21 height 19
click at [255, 257] on button "1" at bounding box center [261, 254] width 21 height 19
click at [362, 255] on span "5" at bounding box center [362, 255] width 4 height 8
type input "*********"
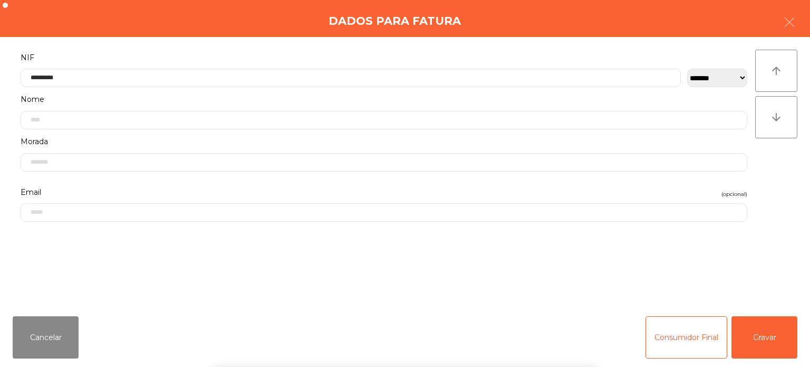
click at [745, 329] on div "` 1 2 3 4 5 6 7 8 9 0 - = keyboard_backspace keyboard_tab q w e r t y u i o p […" at bounding box center [405, 301] width 810 height 131
click at [753, 331] on button "Gravar" at bounding box center [765, 337] width 66 height 42
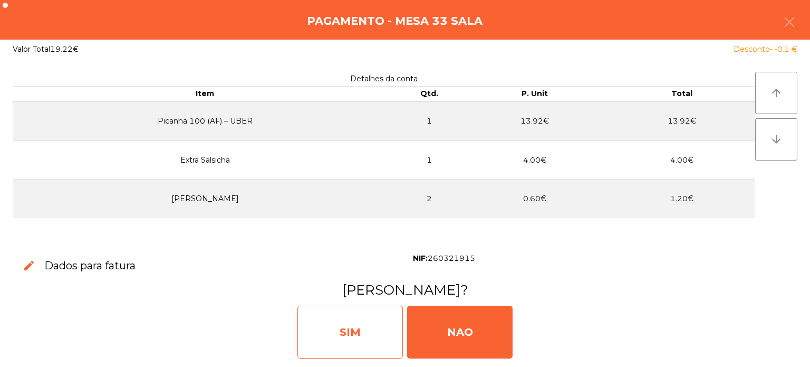
click at [367, 331] on div "SIM" at bounding box center [351, 331] width 106 height 53
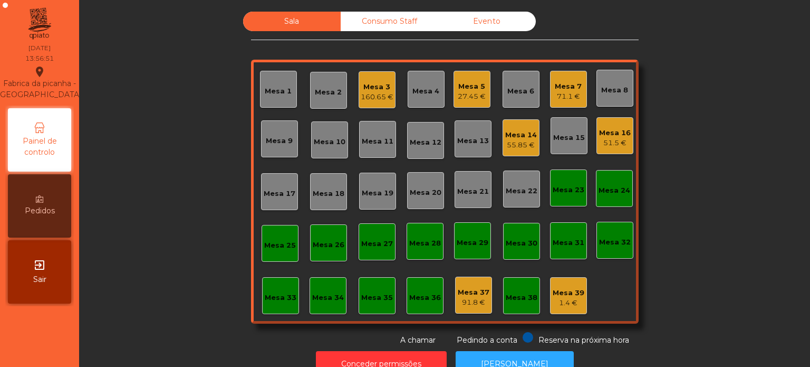
click at [525, 133] on div "Mesa 14" at bounding box center [521, 135] width 32 height 11
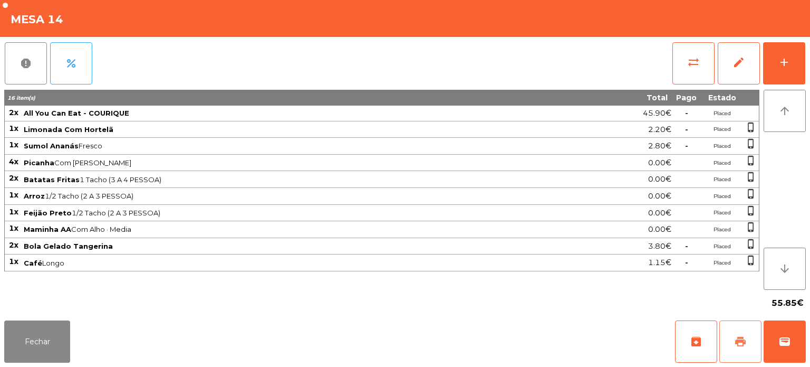
click at [739, 346] on span "print" at bounding box center [740, 341] width 13 height 13
click at [58, 348] on button "Fechar" at bounding box center [37, 341] width 66 height 42
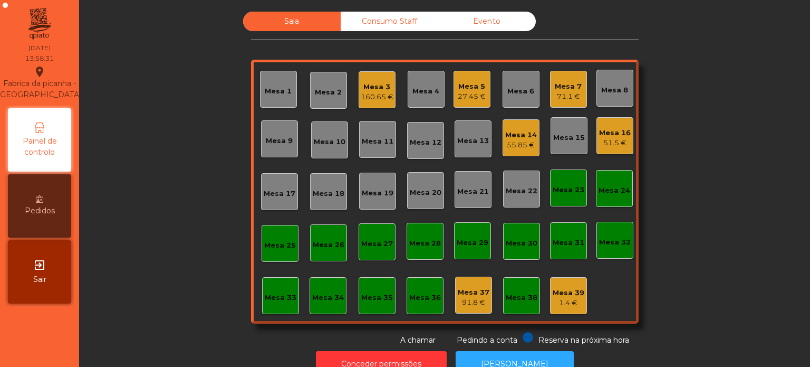
click at [520, 152] on div "Mesa 14 55.85 €" at bounding box center [521, 137] width 37 height 37
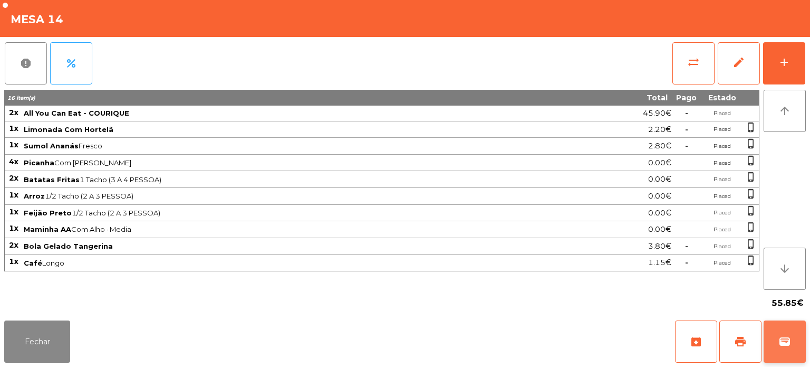
click at [788, 346] on span "wallet" at bounding box center [785, 341] width 13 height 13
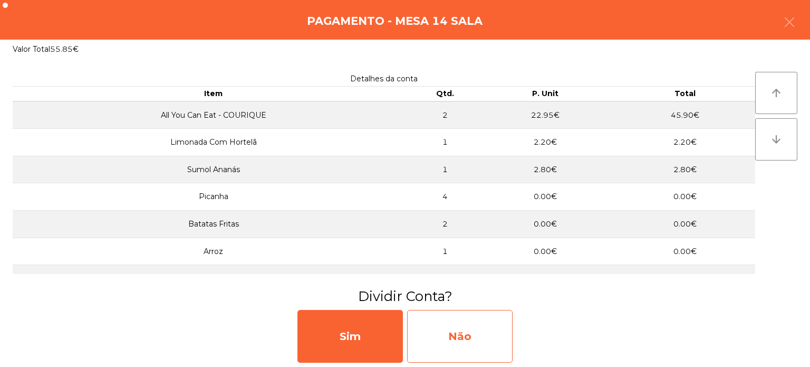
click at [480, 339] on div "Não" at bounding box center [460, 336] width 106 height 53
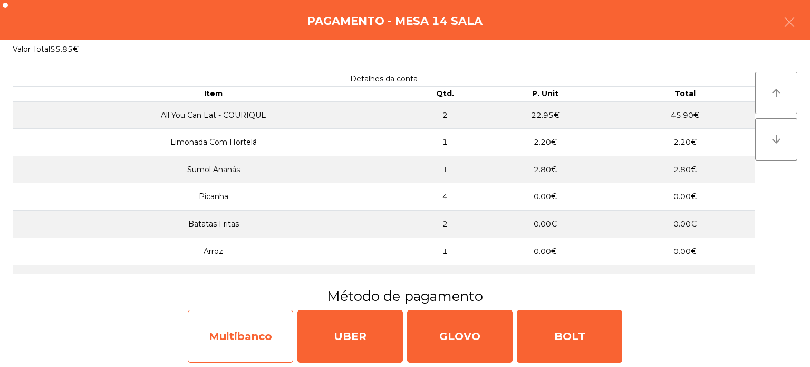
click at [258, 333] on div "Multibanco" at bounding box center [241, 336] width 106 height 53
select select "**"
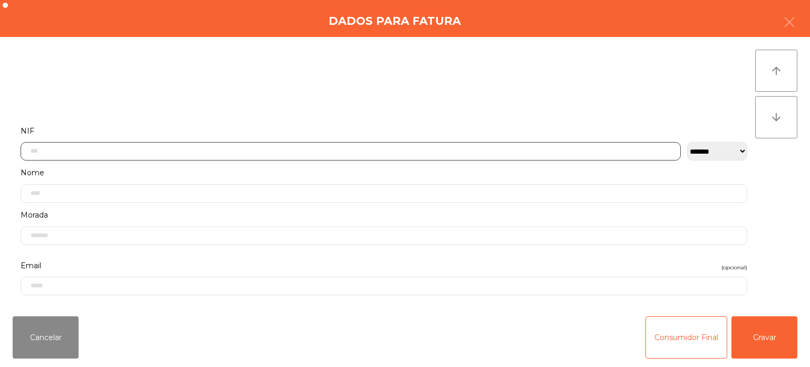
click at [252, 147] on input "text" at bounding box center [351, 151] width 660 height 18
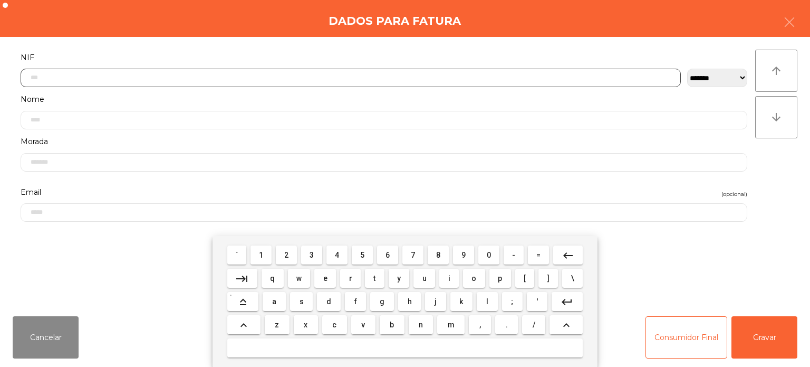
click at [338, 255] on span "4" at bounding box center [337, 255] width 4 height 8
type input "*"
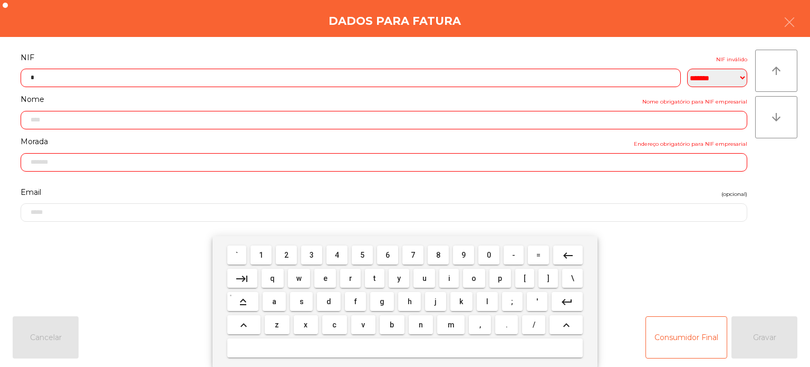
click at [564, 261] on mat-icon "keyboard_backspace" at bounding box center [568, 255] width 13 height 13
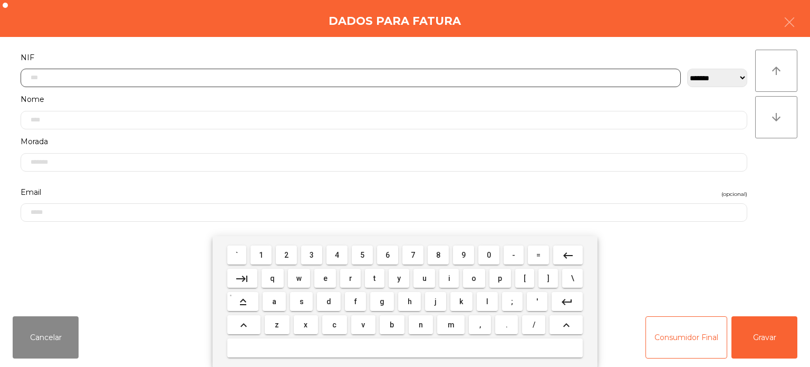
click at [372, 256] on button "5" at bounding box center [362, 254] width 21 height 19
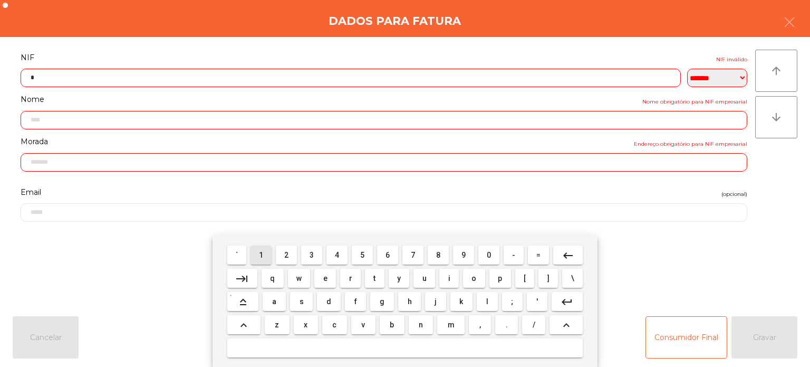
click at [262, 255] on span "1" at bounding box center [261, 255] width 4 height 8
click at [355, 263] on button "5" at bounding box center [362, 254] width 21 height 19
click at [289, 262] on button "2" at bounding box center [286, 254] width 21 height 19
click at [287, 255] on span "2" at bounding box center [286, 255] width 4 height 8
click at [262, 264] on button "1" at bounding box center [261, 254] width 21 height 19
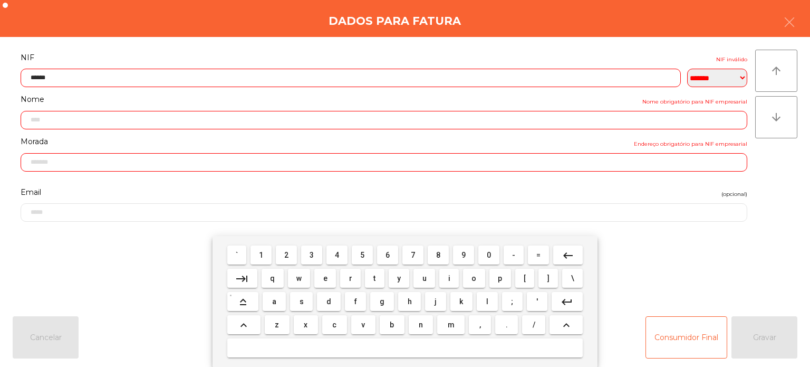
click at [312, 255] on span "3" at bounding box center [312, 255] width 4 height 8
click at [438, 255] on span "8" at bounding box center [438, 255] width 4 height 8
click at [338, 255] on span "4" at bounding box center [337, 255] width 4 height 8
type input "*********"
type input "**********"
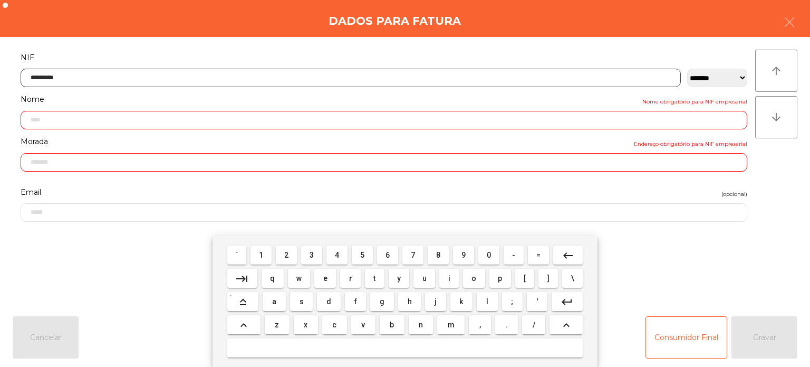
type input "**********"
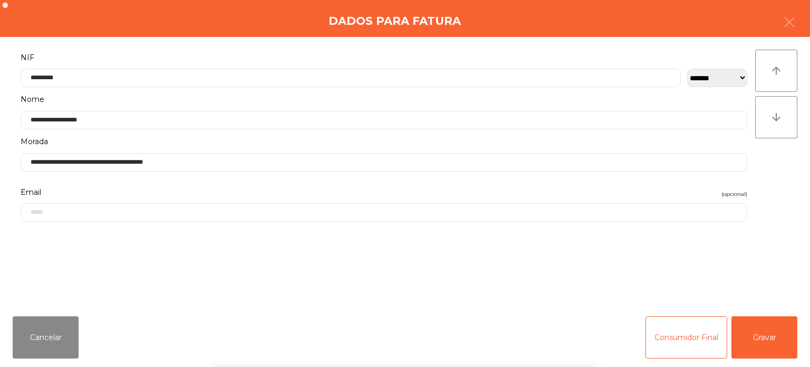
click at [782, 337] on div "` 1 2 3 4 5 6 7 8 9 0 - = keyboard_backspace keyboard_tab q w e r t y u i o p […" at bounding box center [405, 301] width 810 height 131
click at [767, 330] on button "Gravar" at bounding box center [765, 337] width 66 height 42
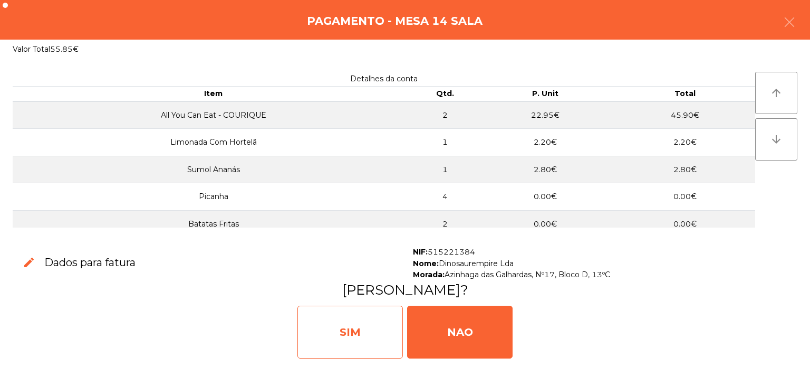
click at [359, 337] on div "SIM" at bounding box center [351, 331] width 106 height 53
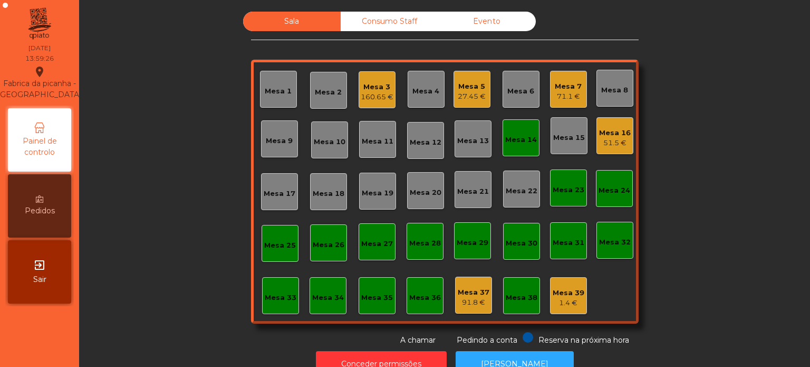
click at [514, 139] on div "Mesa 14" at bounding box center [521, 140] width 32 height 11
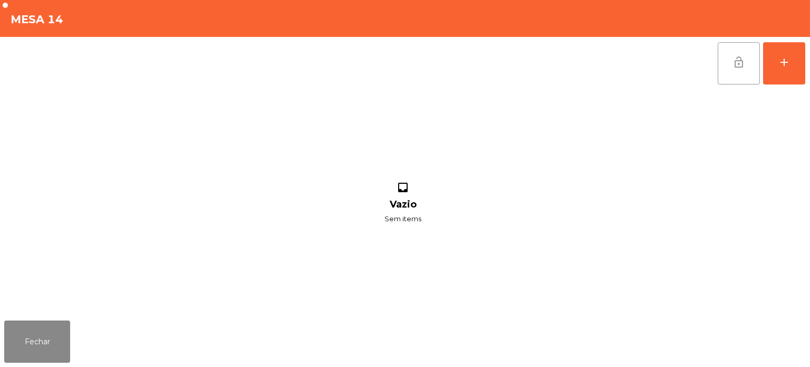
click at [751, 62] on button "lock_open" at bounding box center [739, 63] width 42 height 42
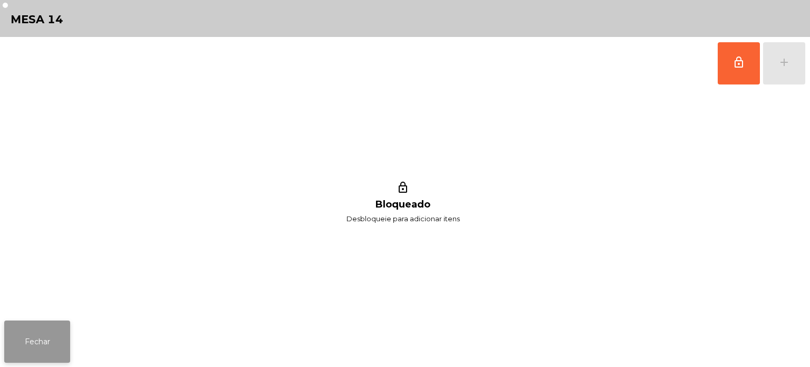
click at [33, 359] on button "Fechar" at bounding box center [37, 341] width 66 height 42
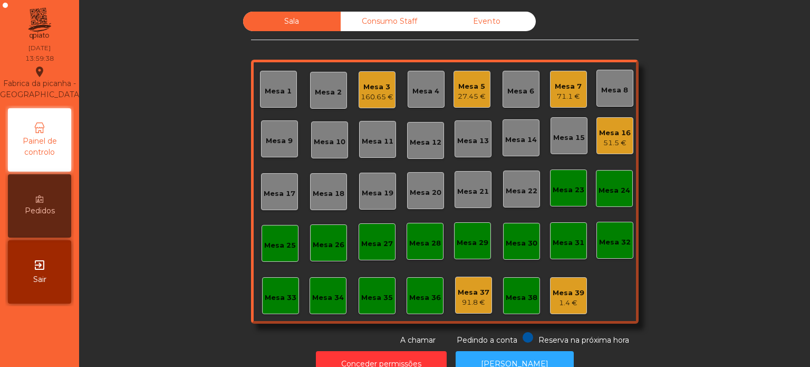
click at [561, 91] on div "71.1 €" at bounding box center [568, 96] width 27 height 11
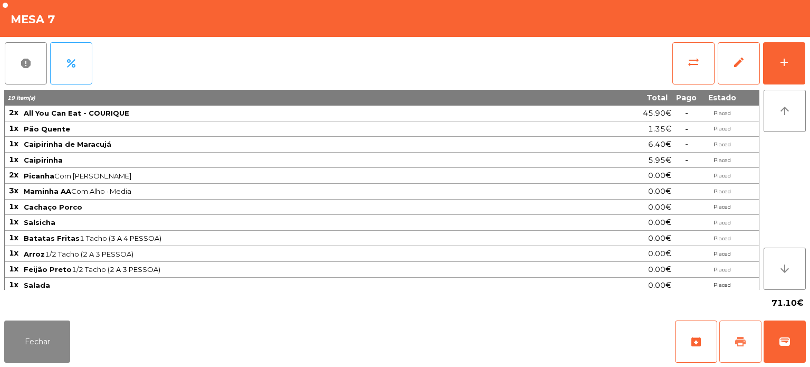
click at [732, 345] on button "print" at bounding box center [741, 341] width 42 height 42
click at [25, 347] on button "Fechar" at bounding box center [37, 341] width 66 height 42
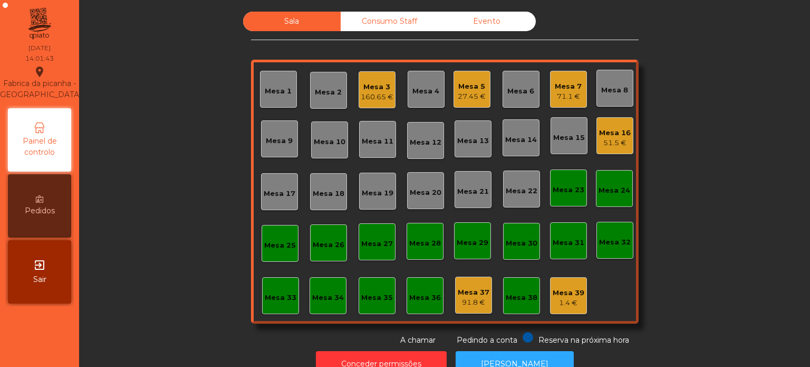
click at [555, 90] on div "Mesa 7" at bounding box center [568, 86] width 27 height 11
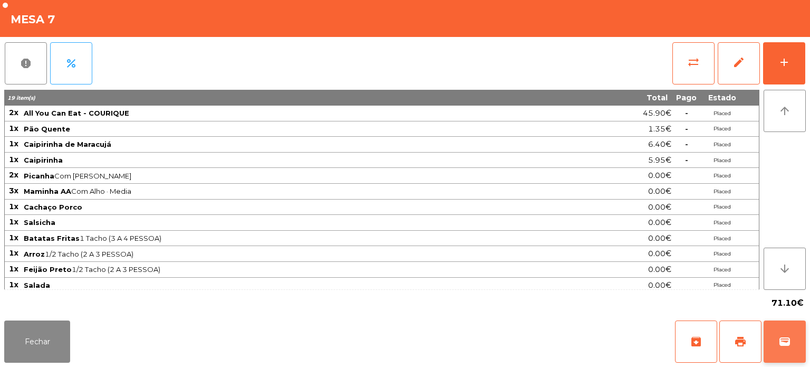
click at [790, 344] on span "wallet" at bounding box center [785, 341] width 13 height 13
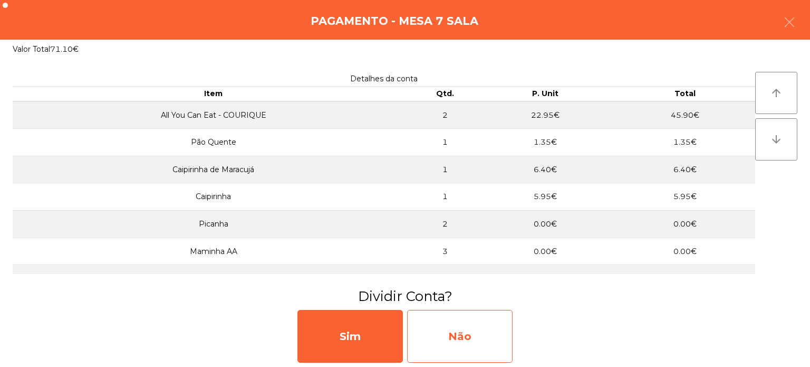
click at [447, 328] on div "Não" at bounding box center [460, 336] width 106 height 53
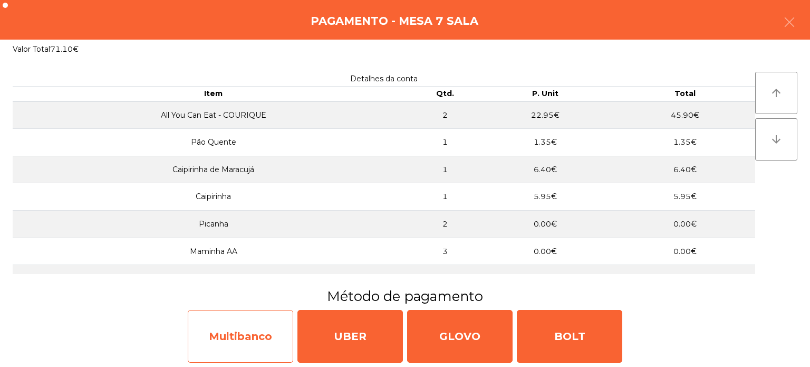
click at [235, 329] on div "Multibanco" at bounding box center [241, 336] width 106 height 53
select select "**"
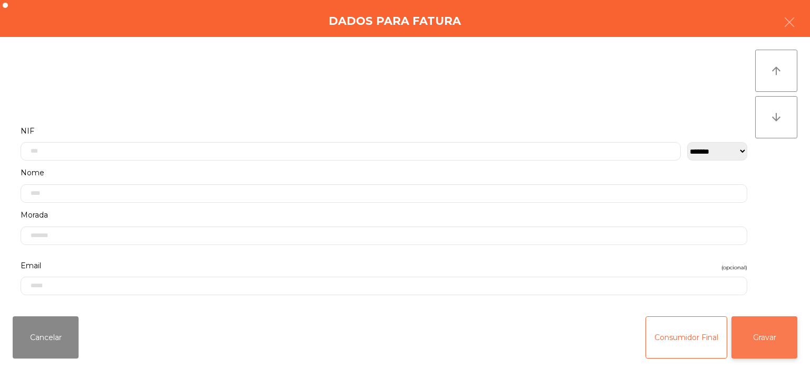
click at [772, 355] on button "Gravar" at bounding box center [765, 337] width 66 height 42
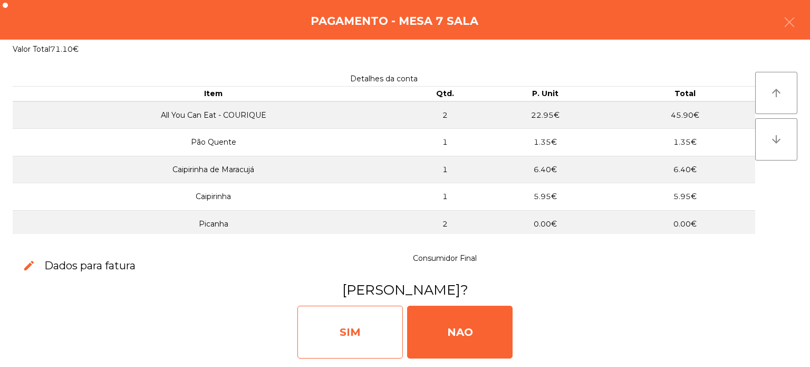
click at [346, 331] on div "SIM" at bounding box center [351, 331] width 106 height 53
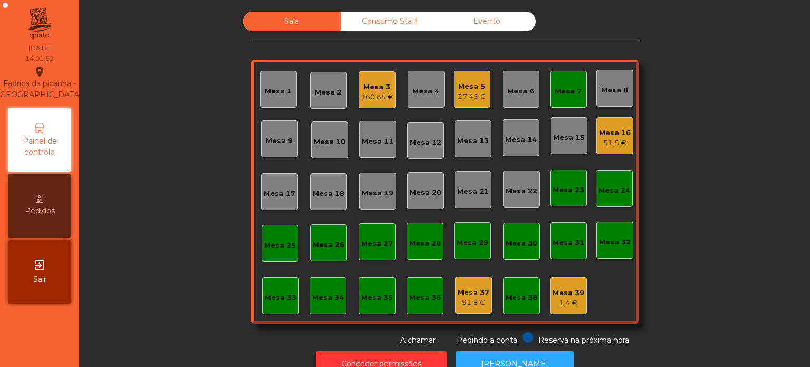
click at [561, 106] on div "Mesa 7" at bounding box center [568, 89] width 37 height 37
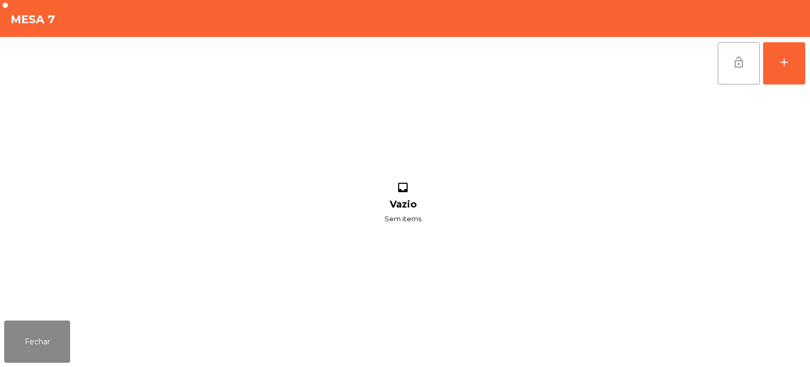
click at [747, 60] on button "lock_open" at bounding box center [739, 63] width 42 height 42
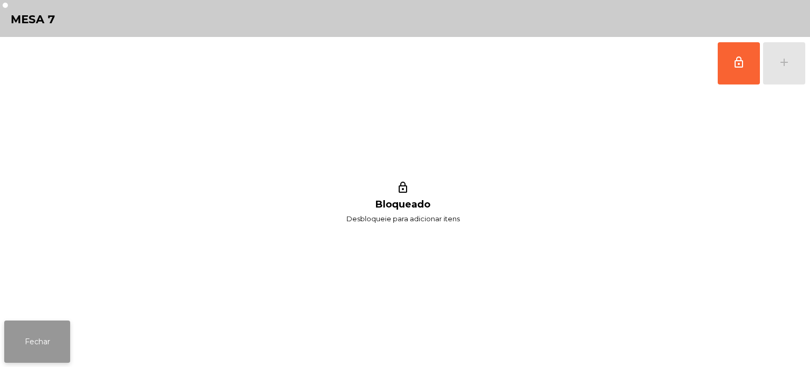
click at [51, 340] on button "Fechar" at bounding box center [37, 341] width 66 height 42
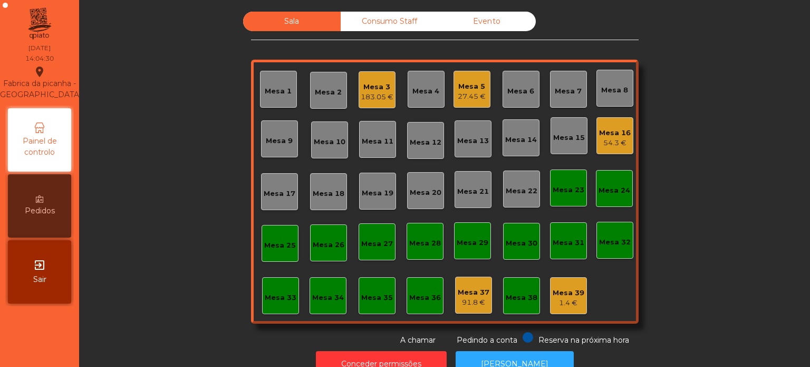
click at [558, 82] on div "Mesa 7" at bounding box center [568, 89] width 27 height 15
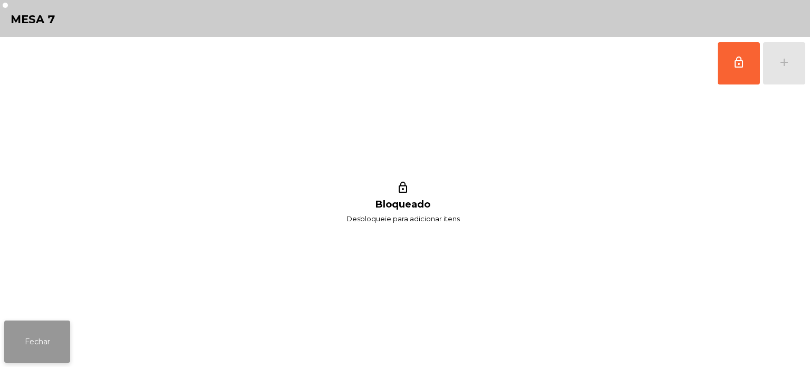
click at [47, 344] on button "Fechar" at bounding box center [37, 341] width 66 height 42
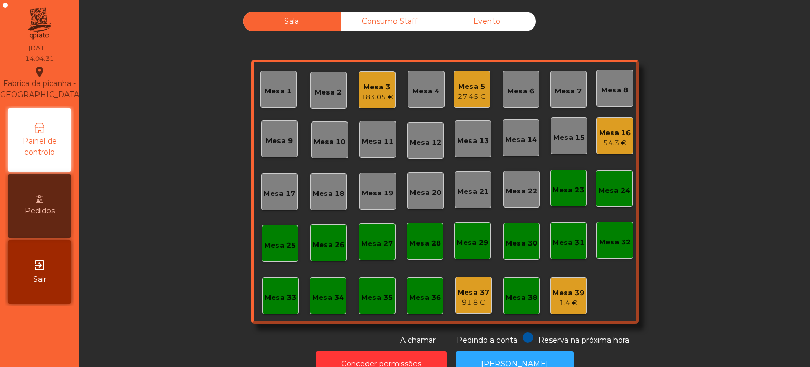
click at [522, 84] on div "Mesa 6" at bounding box center [520, 89] width 27 height 15
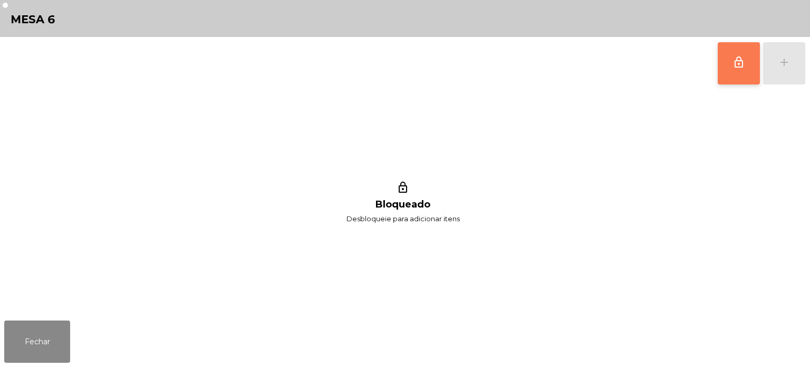
click at [733, 63] on span "lock_outline" at bounding box center [739, 62] width 13 height 13
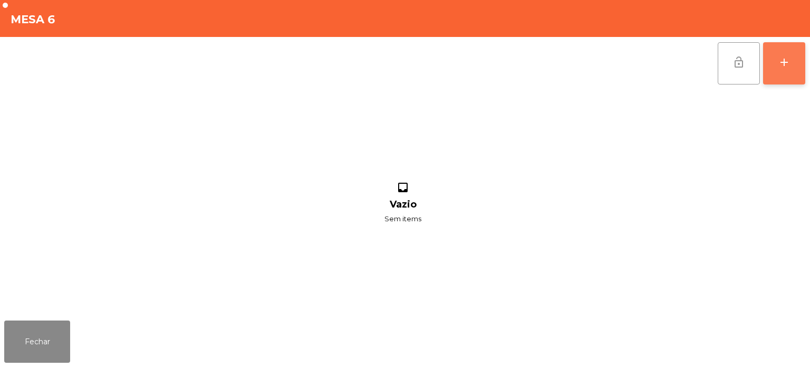
click at [784, 65] on div "add" at bounding box center [784, 62] width 13 height 13
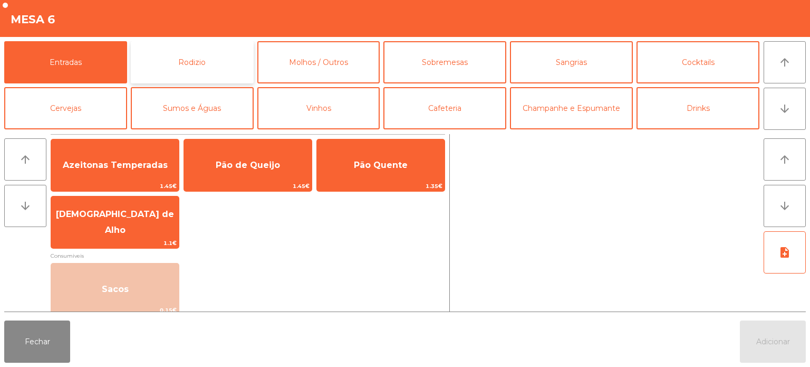
click at [179, 61] on button "Rodizio" at bounding box center [192, 62] width 123 height 42
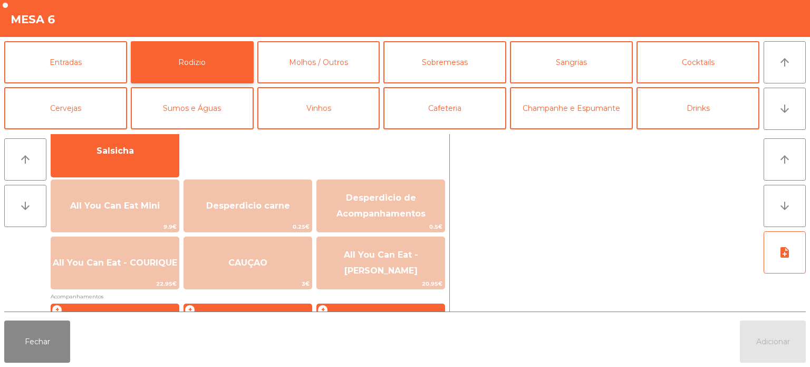
scroll to position [84, 0]
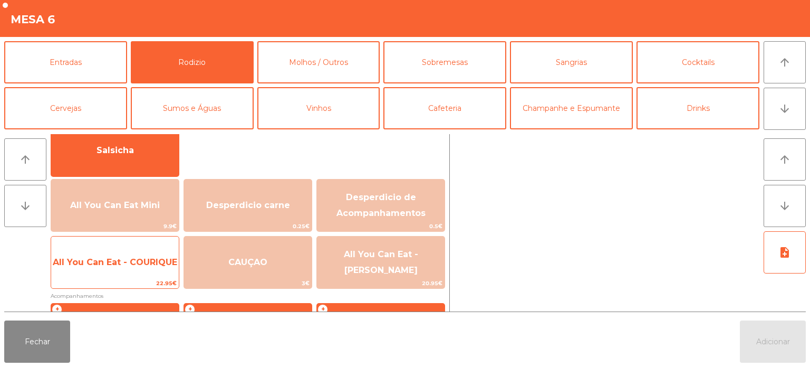
click at [146, 269] on span "All You Can Eat - COURIQUE" at bounding box center [115, 262] width 128 height 28
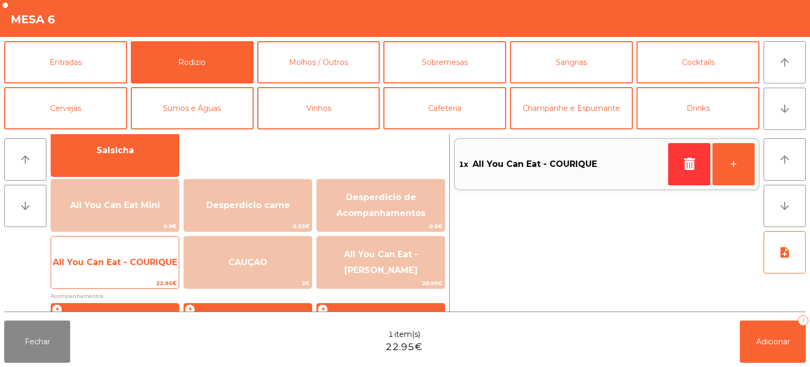
click at [148, 264] on span "All You Can Eat - COURIQUE" at bounding box center [115, 262] width 124 height 10
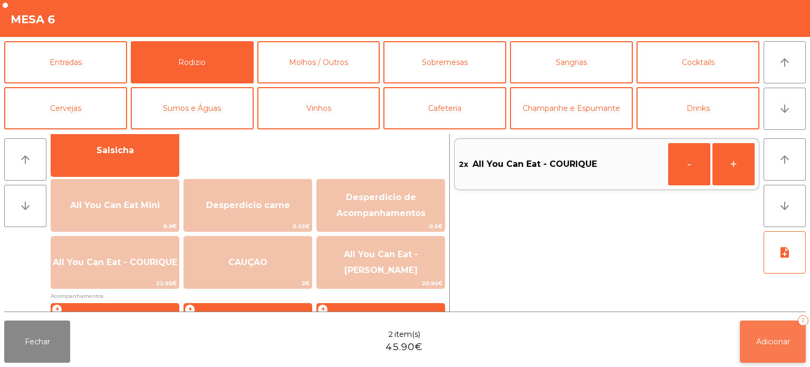
click at [748, 331] on button "Adicionar 2" at bounding box center [773, 341] width 66 height 42
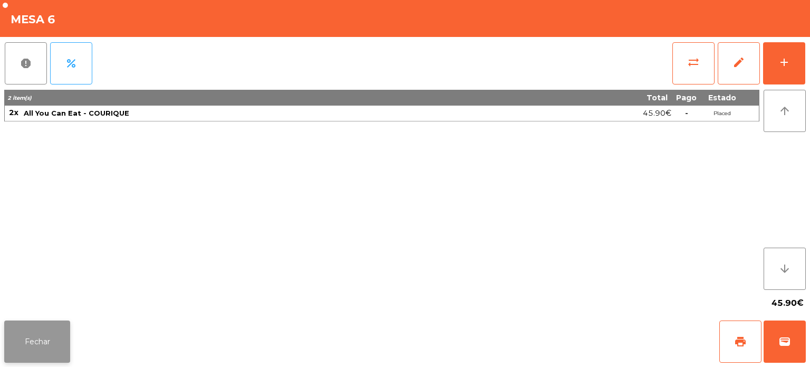
click at [42, 324] on button "Fechar" at bounding box center [37, 341] width 66 height 42
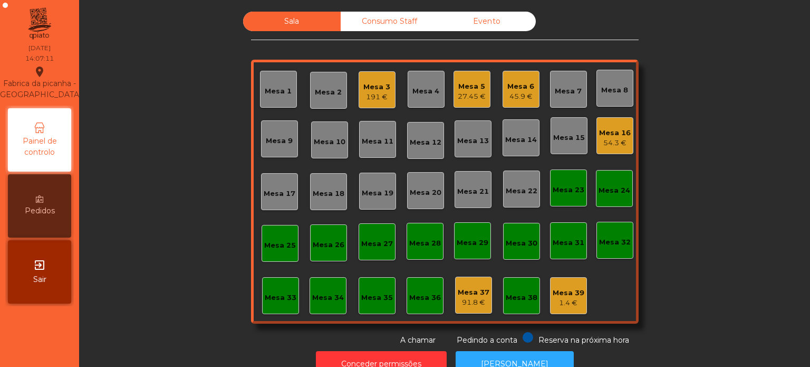
click at [373, 88] on div "Mesa 3" at bounding box center [376, 87] width 27 height 11
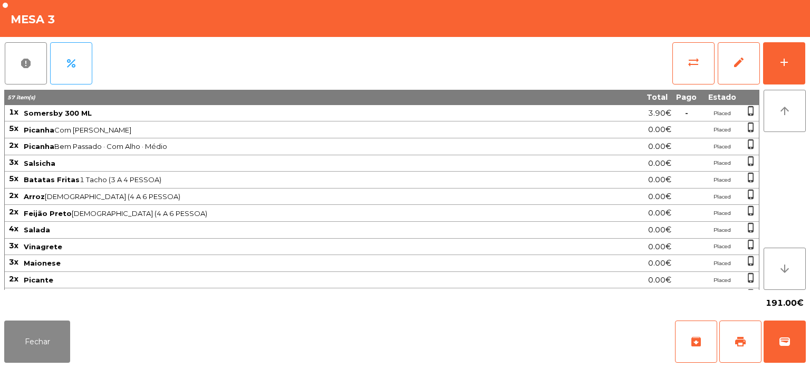
scroll to position [65, 0]
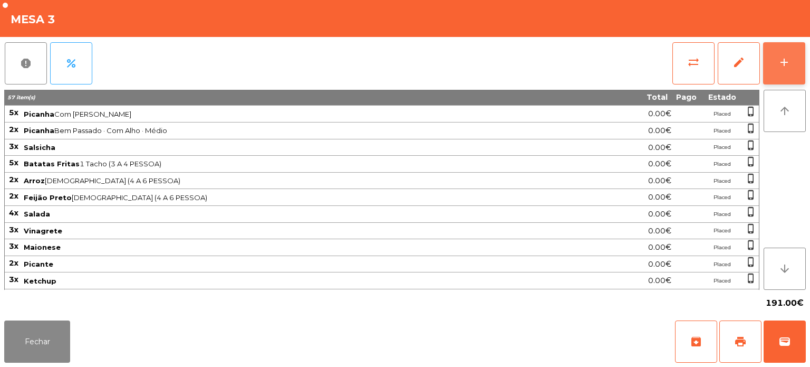
click at [781, 63] on div "add" at bounding box center [784, 62] width 13 height 13
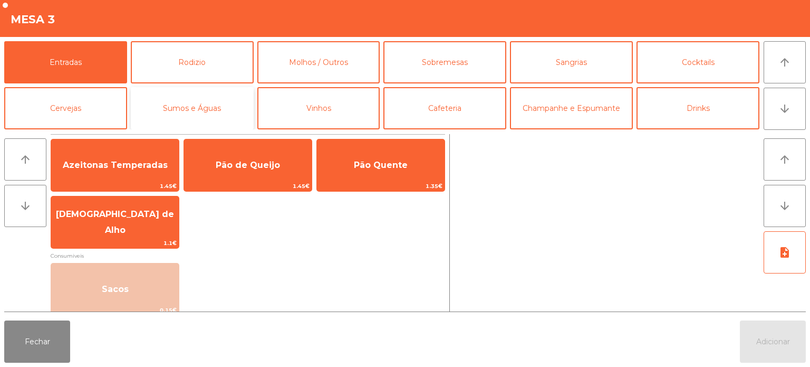
click at [196, 113] on button "Sumos e Águas" at bounding box center [192, 108] width 123 height 42
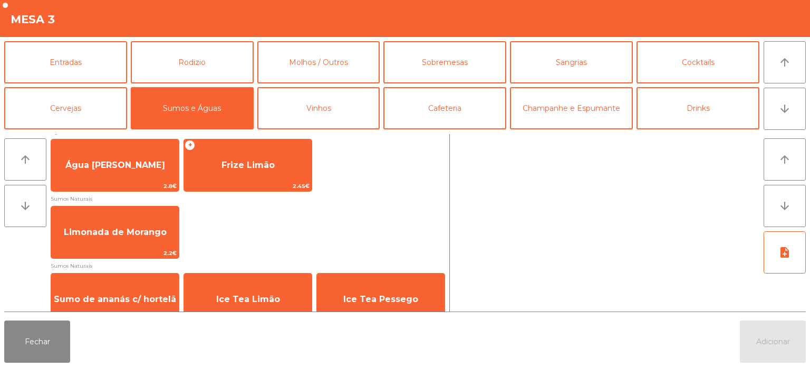
scroll to position [409, 0]
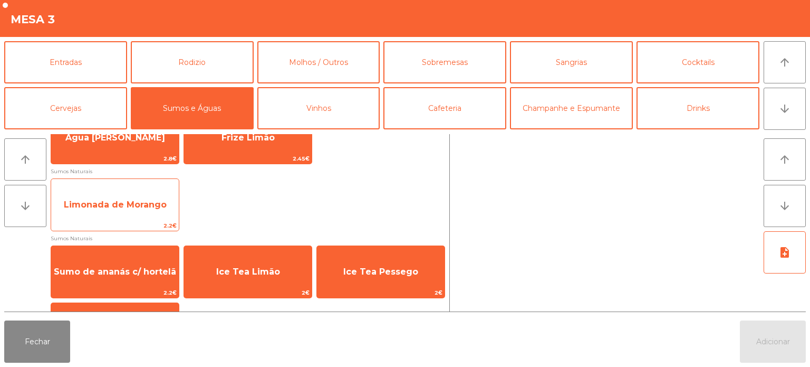
click at [177, 204] on span "Limonada de Morango" at bounding box center [115, 204] width 128 height 28
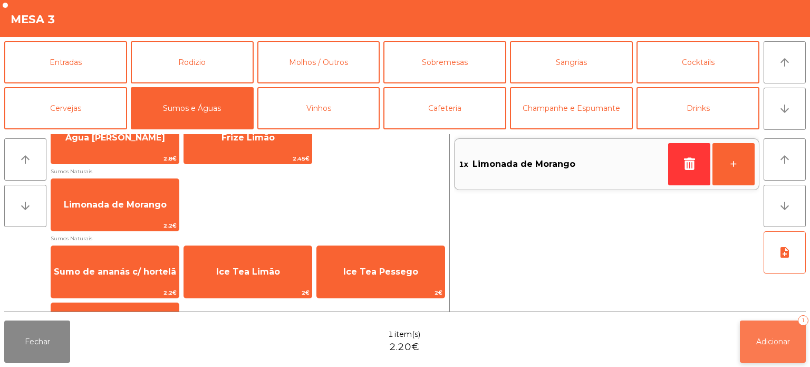
click at [763, 359] on button "Adicionar 1" at bounding box center [773, 341] width 66 height 42
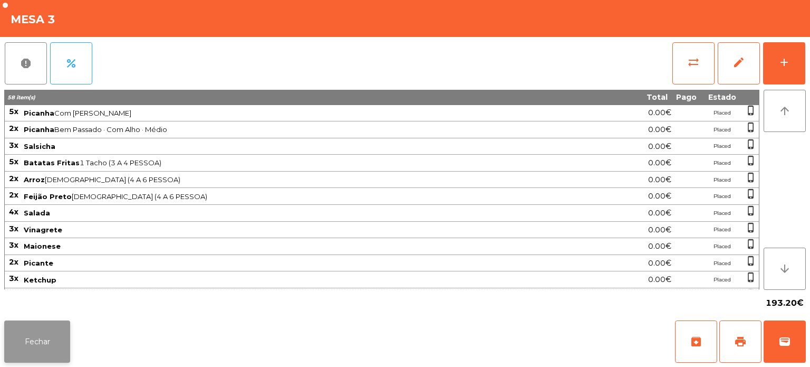
click at [66, 333] on button "Fechar" at bounding box center [37, 341] width 66 height 42
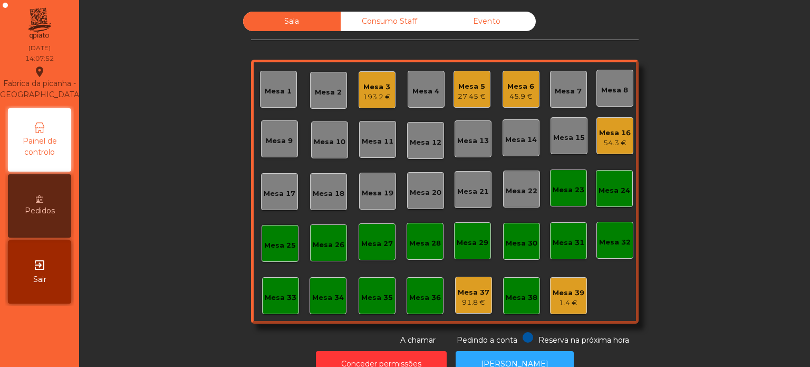
click at [322, 199] on div "Mesa 18" at bounding box center [328, 191] width 37 height 37
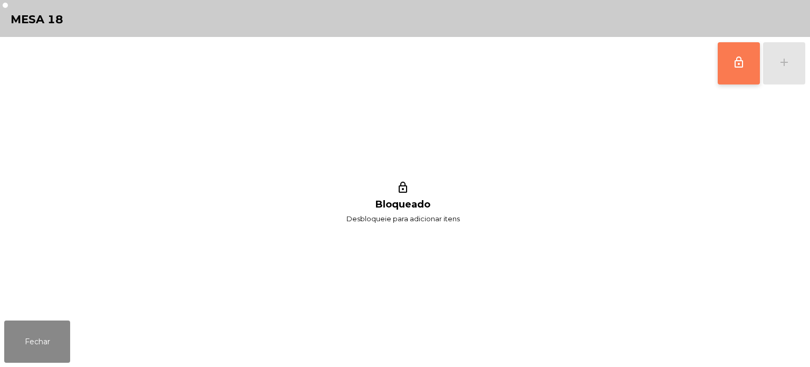
click at [721, 65] on button "lock_outline" at bounding box center [739, 63] width 42 height 42
click at [804, 71] on button "add" at bounding box center [784, 63] width 42 height 42
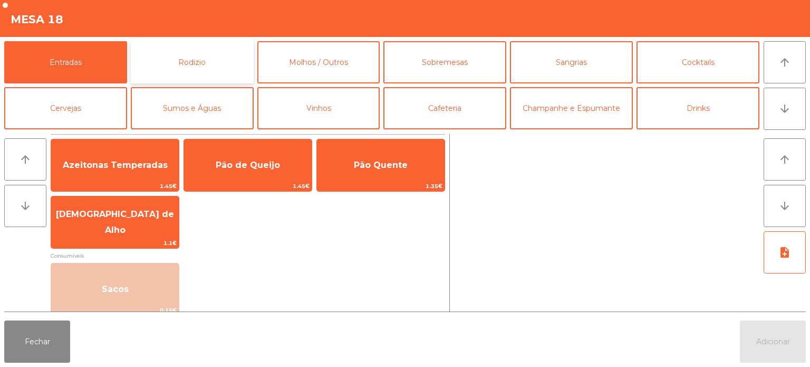
click at [223, 56] on button "Rodizio" at bounding box center [192, 62] width 123 height 42
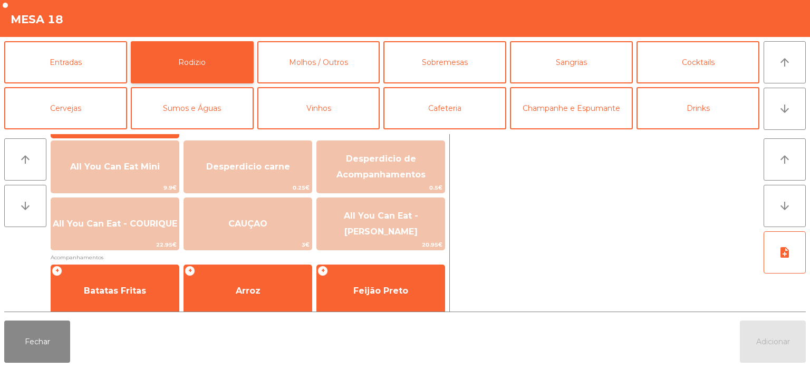
scroll to position [123, 0]
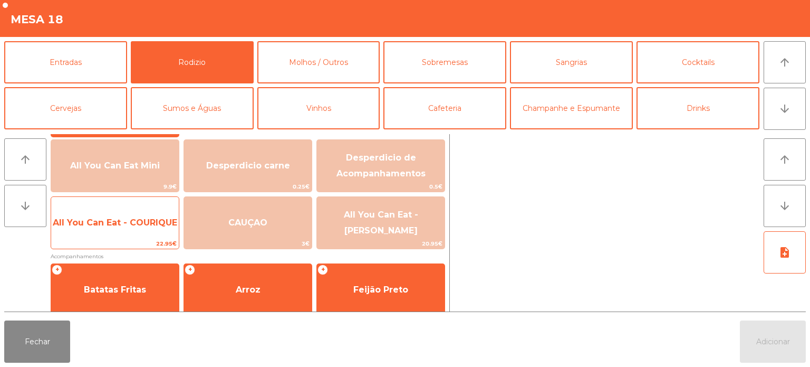
click at [123, 232] on span "All You Can Eat - COURIQUE" at bounding box center [115, 222] width 128 height 28
click at [120, 226] on span "All You Can Eat - COURIQUE" at bounding box center [115, 222] width 124 height 10
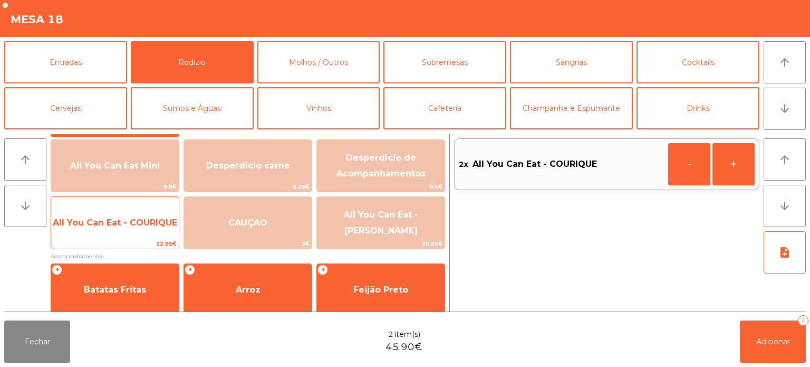
click at [129, 225] on span "All You Can Eat - COURIQUE" at bounding box center [115, 222] width 124 height 10
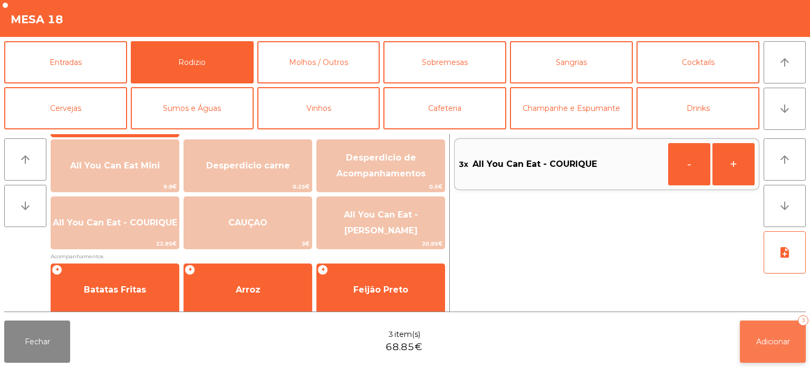
click at [771, 336] on button "Adicionar 3" at bounding box center [773, 341] width 66 height 42
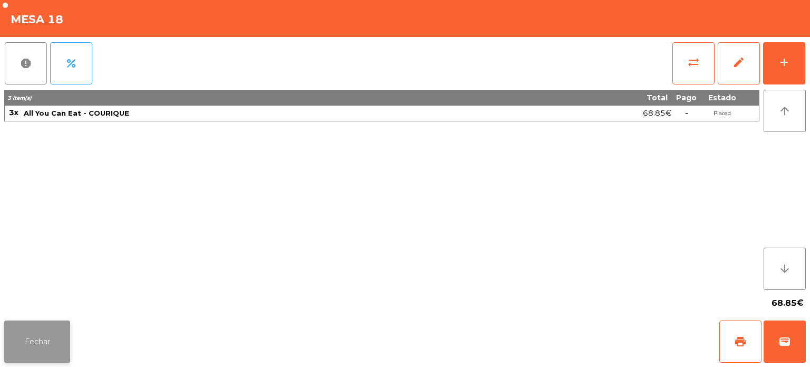
click at [50, 343] on button "Fechar" at bounding box center [37, 341] width 66 height 42
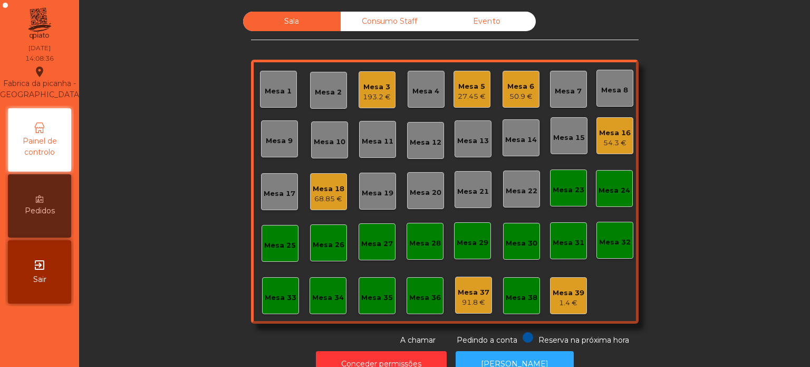
click at [745, 192] on div "Sala Consumo Staff Evento Mesa 1 [GEOGRAPHIC_DATA] 3 193.2 € Mesa 4 Mesa 5 27.4…" at bounding box center [444, 179] width 703 height 334
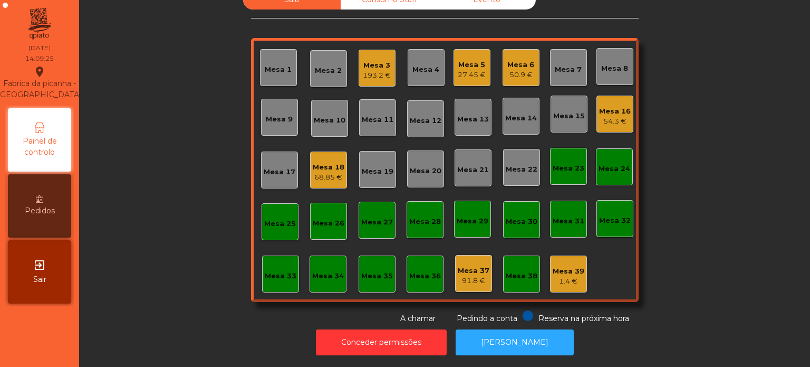
click at [146, 177] on div "Sala Consumo Staff Evento Mesa 1 [GEOGRAPHIC_DATA] 3 193.2 € Mesa 4 Mesa 5 27.4…" at bounding box center [444, 157] width 703 height 334
click at [517, 70] on div "50.9 €" at bounding box center [520, 75] width 27 height 11
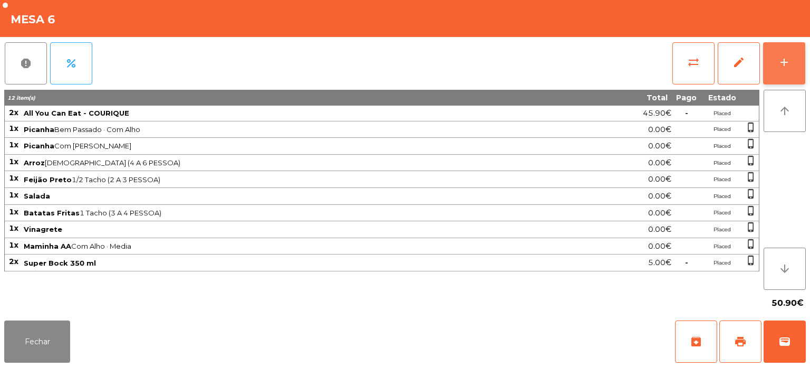
click at [788, 65] on div "add" at bounding box center [784, 62] width 13 height 13
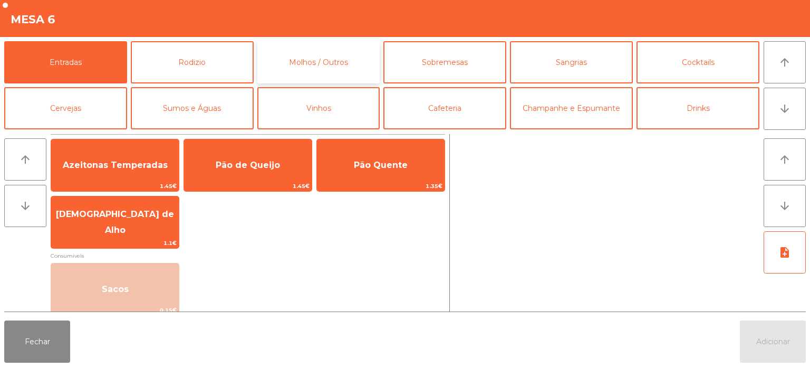
click at [308, 56] on button "Molhos / Outros" at bounding box center [318, 62] width 123 height 42
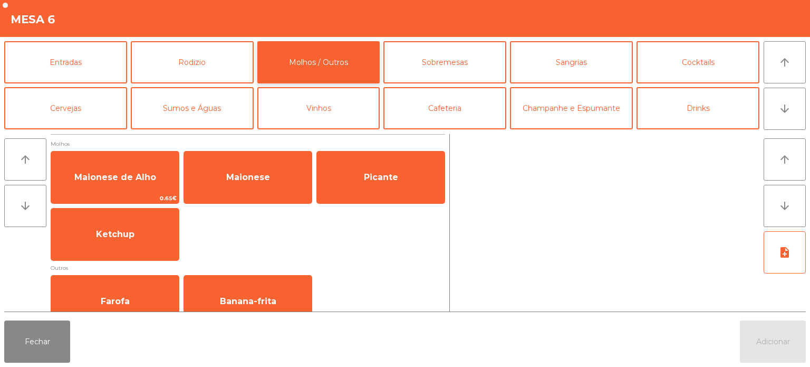
scroll to position [0, 0]
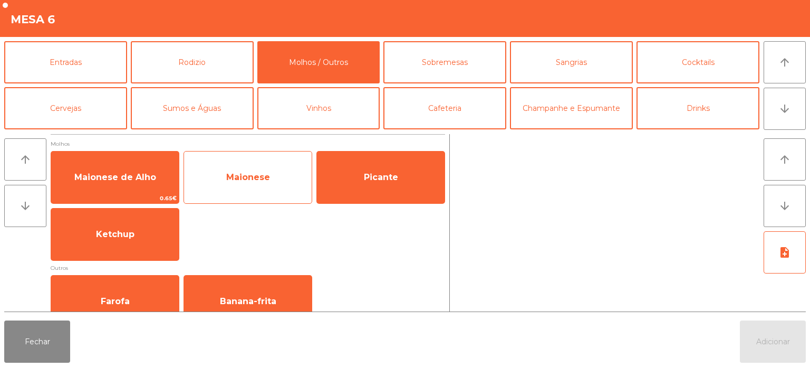
click at [262, 184] on span "Maionese" at bounding box center [248, 177] width 128 height 28
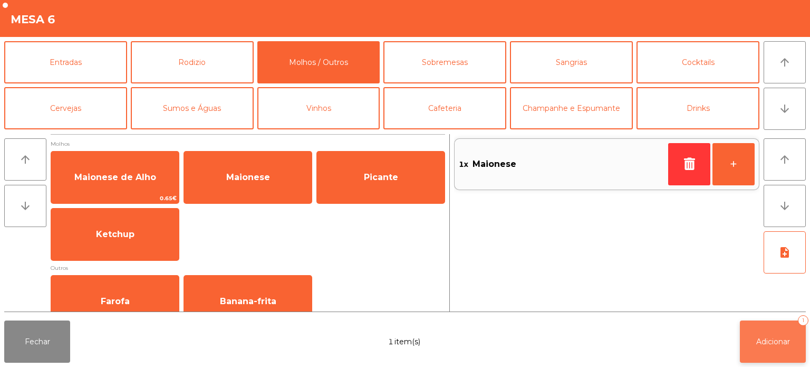
click at [758, 343] on span "Adicionar" at bounding box center [773, 341] width 34 height 9
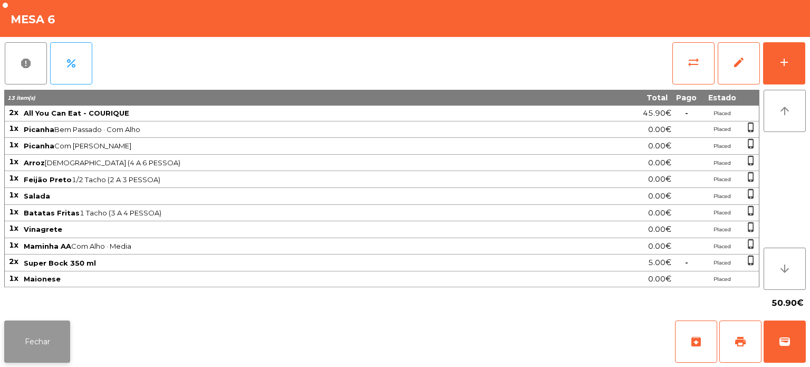
click at [48, 353] on button "Fechar" at bounding box center [37, 341] width 66 height 42
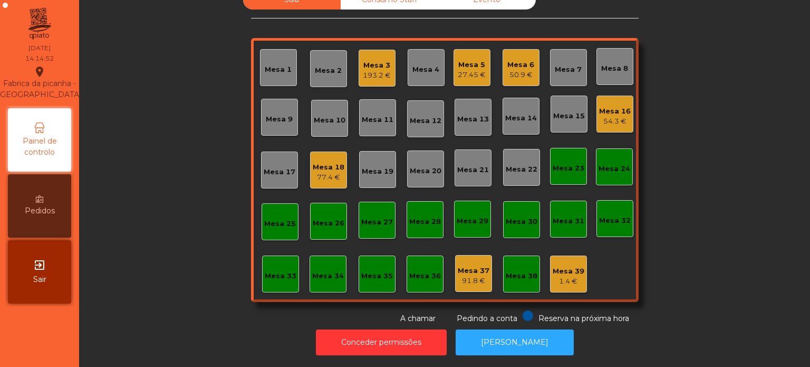
click at [323, 177] on div "Mesa 18 77.4 €" at bounding box center [328, 169] width 37 height 37
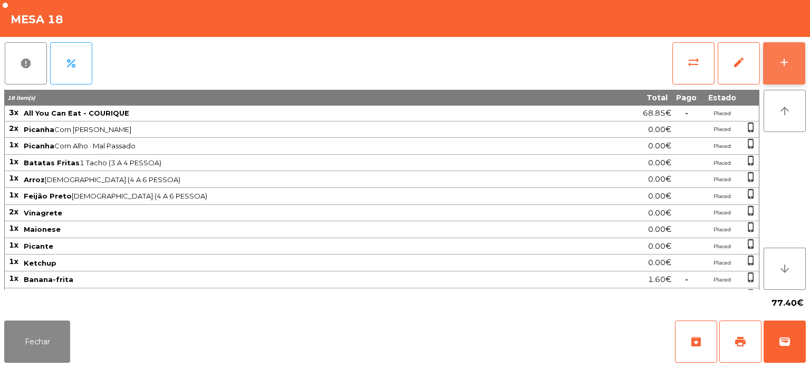
click at [797, 65] on button "add" at bounding box center [784, 63] width 42 height 42
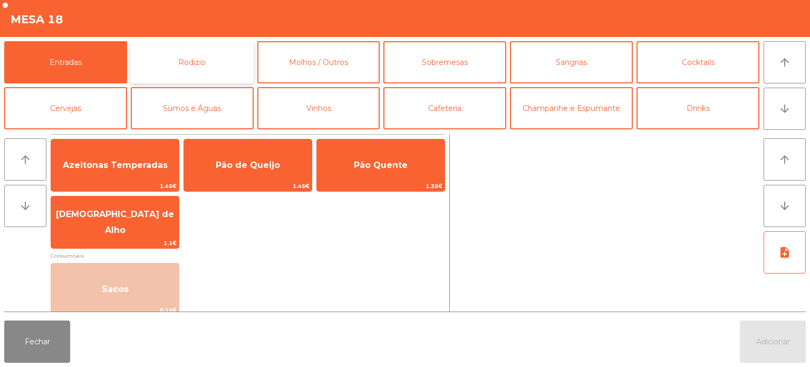
click at [224, 57] on button "Rodizio" at bounding box center [192, 62] width 123 height 42
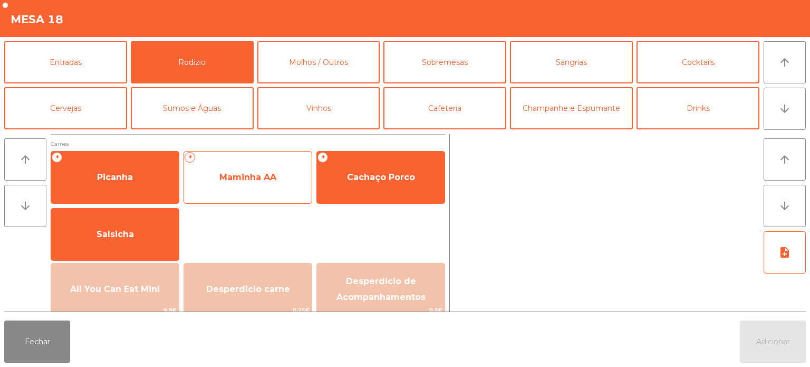
click at [286, 183] on span "Maminha AA" at bounding box center [248, 177] width 128 height 28
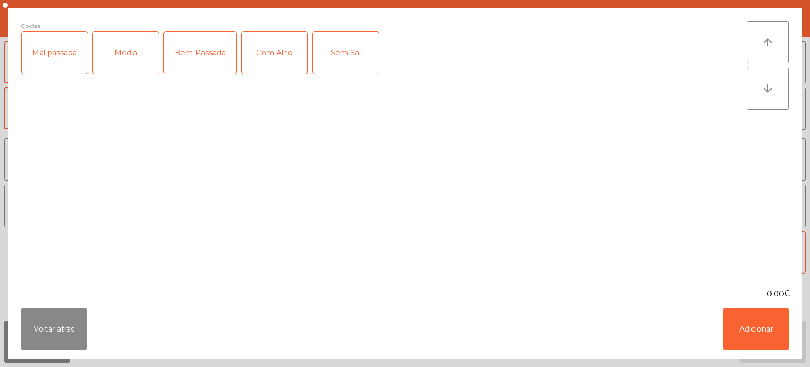
click at [80, 60] on div "Mal passada" at bounding box center [55, 53] width 66 height 42
click at [56, 63] on div "Mal passada" at bounding box center [55, 53] width 66 height 42
click at [124, 55] on div "Media" at bounding box center [126, 53] width 66 height 42
click at [188, 57] on div "Bem Passada" at bounding box center [200, 53] width 72 height 42
click at [204, 51] on div "Bem Passada" at bounding box center [200, 53] width 72 height 42
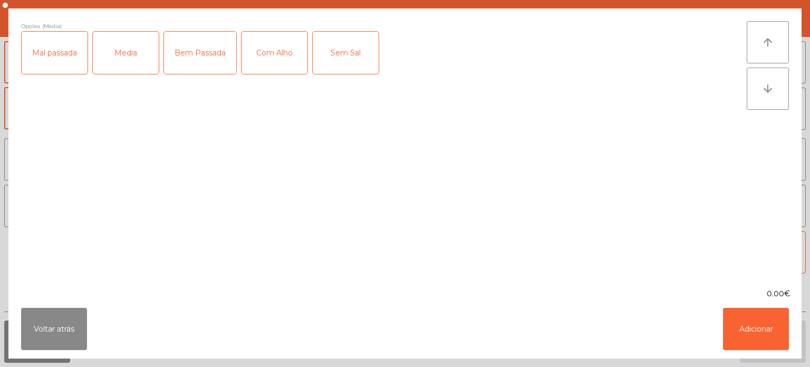
click at [279, 50] on div "Com Alho" at bounding box center [275, 53] width 66 height 42
click at [758, 326] on button "Adicionar" at bounding box center [756, 329] width 66 height 42
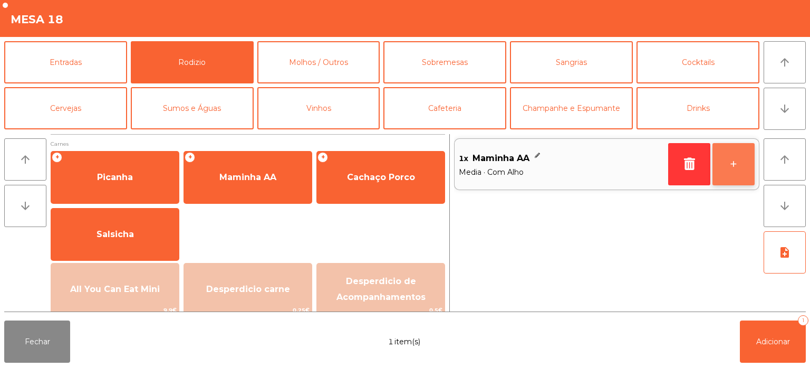
click at [730, 163] on button "+" at bounding box center [734, 164] width 42 height 42
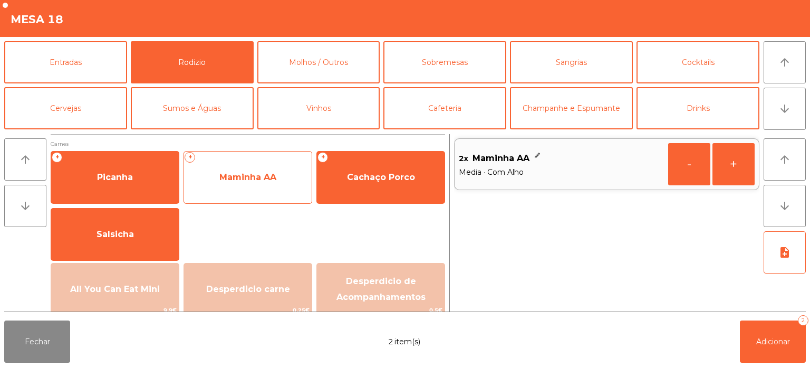
click at [264, 181] on span "Maminha AA" at bounding box center [247, 177] width 57 height 10
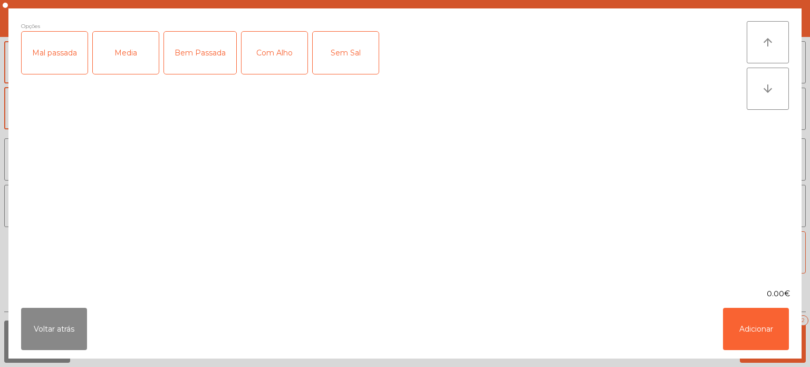
click at [47, 49] on div "Mal passada" at bounding box center [55, 53] width 66 height 42
click at [285, 49] on div "Com Alho" at bounding box center [275, 53] width 66 height 42
click at [759, 331] on button "Adicionar" at bounding box center [756, 329] width 66 height 42
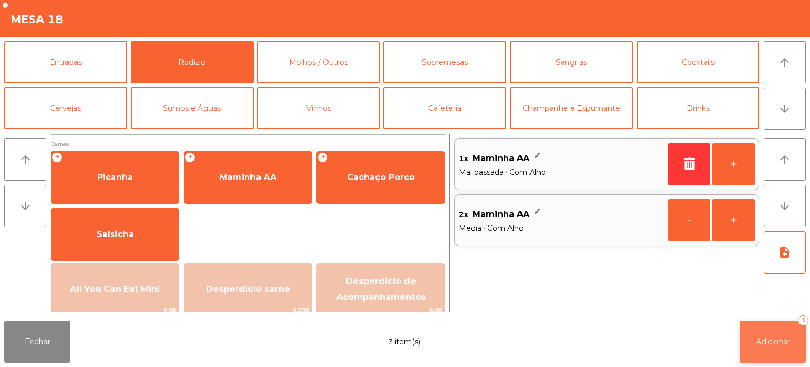
click at [758, 348] on button "Adicionar 3" at bounding box center [773, 341] width 66 height 42
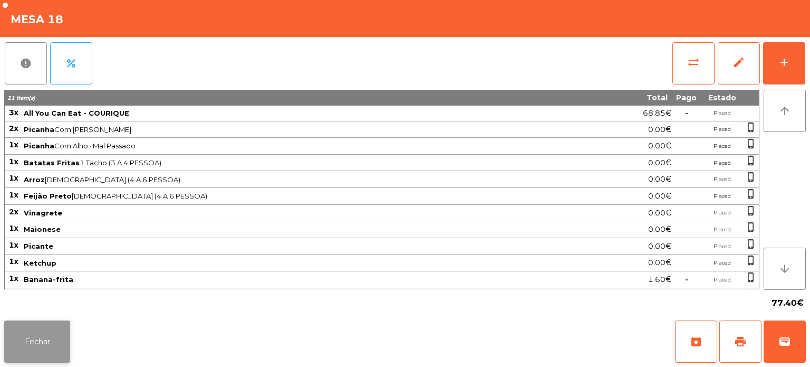
click at [35, 349] on button "Fechar" at bounding box center [37, 341] width 66 height 42
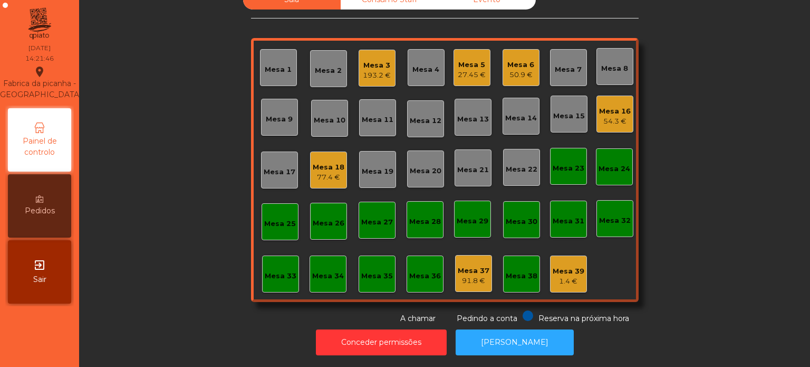
click at [338, 172] on div "77.4 €" at bounding box center [329, 177] width 32 height 11
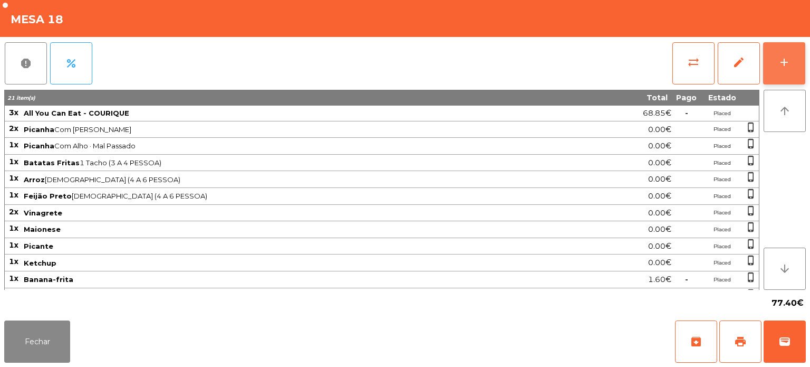
click at [803, 47] on button "add" at bounding box center [784, 63] width 42 height 42
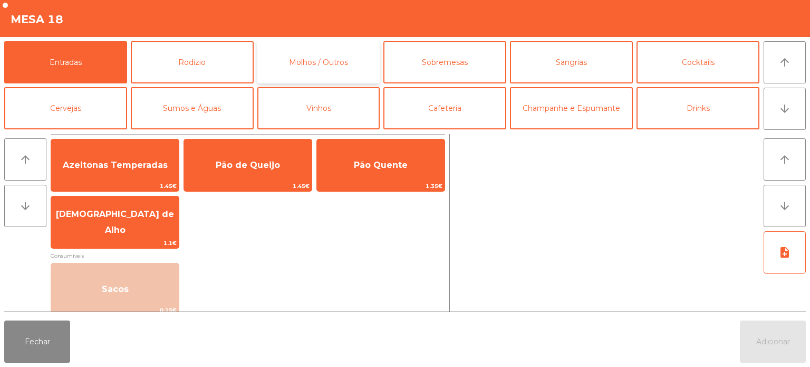
click at [353, 50] on button "Molhos / Outros" at bounding box center [318, 62] width 123 height 42
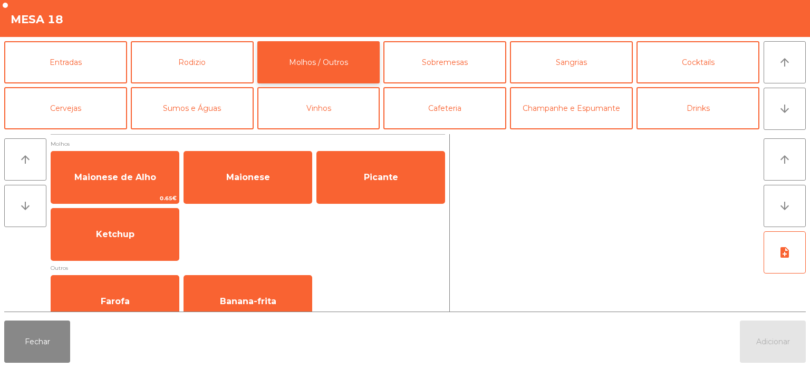
scroll to position [20, 0]
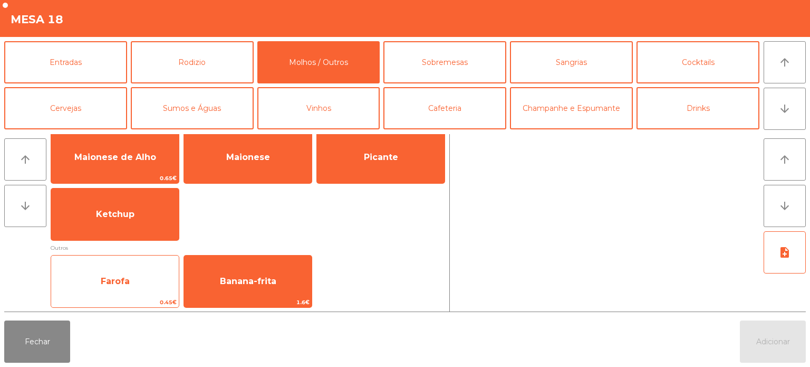
click at [136, 278] on span "Farofa" at bounding box center [115, 281] width 128 height 28
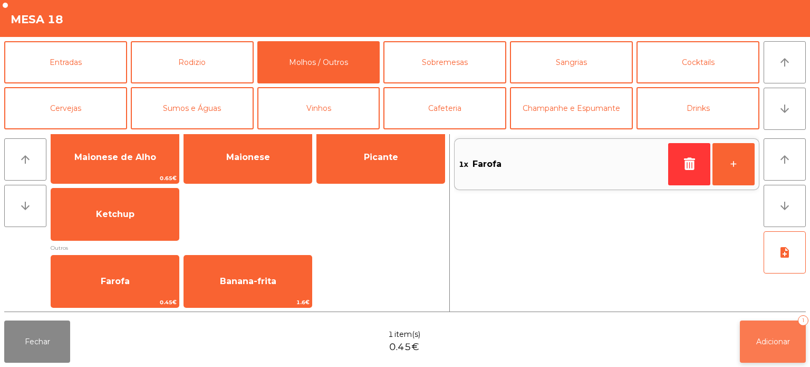
click at [796, 337] on button "Adicionar 1" at bounding box center [773, 341] width 66 height 42
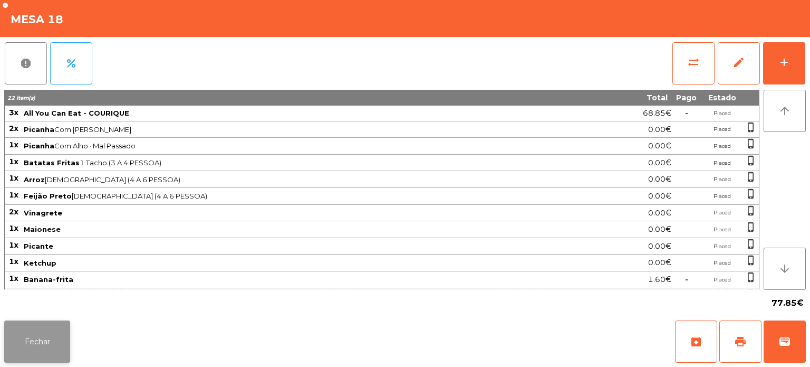
click at [34, 358] on button "Fechar" at bounding box center [37, 341] width 66 height 42
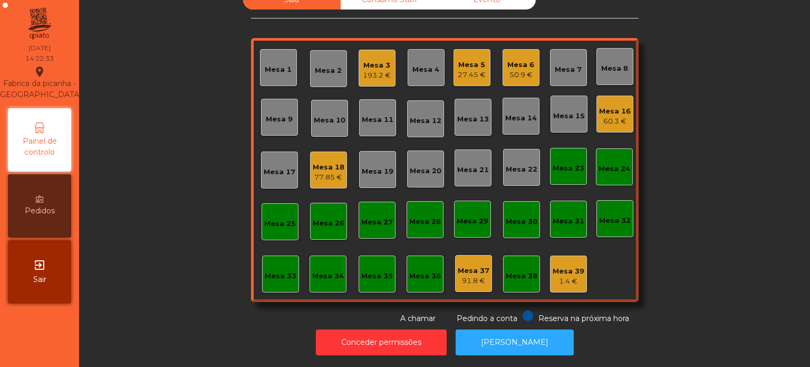
click at [39, 345] on nav "Fabrica da picanha - [GEOGRAPHIC_DATA] location_on [DATE] 14:22:33 Painel de co…" at bounding box center [39, 183] width 79 height 367
click at [323, 172] on div "77.85 €" at bounding box center [329, 177] width 32 height 11
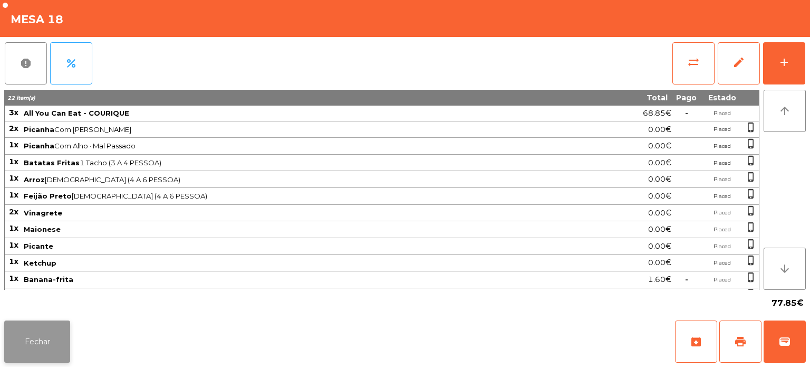
click at [44, 340] on button "Fechar" at bounding box center [37, 341] width 66 height 42
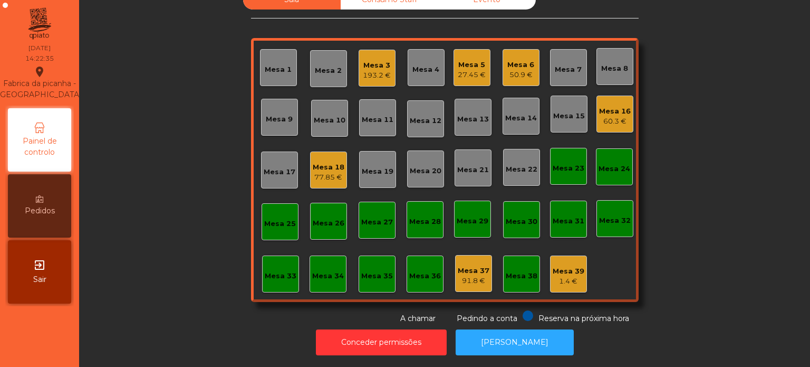
click at [610, 106] on div "Mesa 16" at bounding box center [615, 111] width 32 height 11
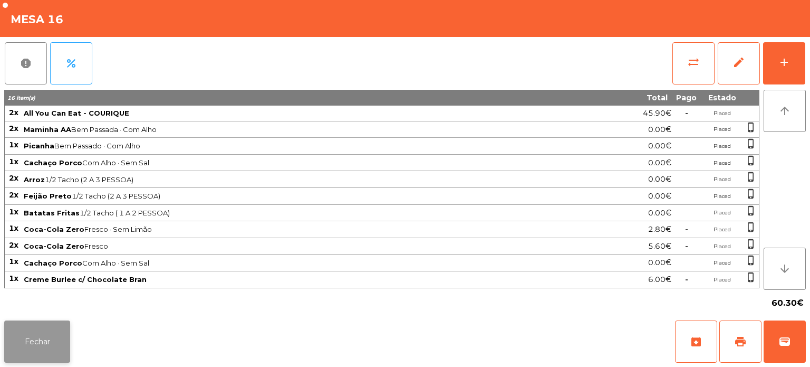
click at [46, 325] on button "Fechar" at bounding box center [37, 341] width 66 height 42
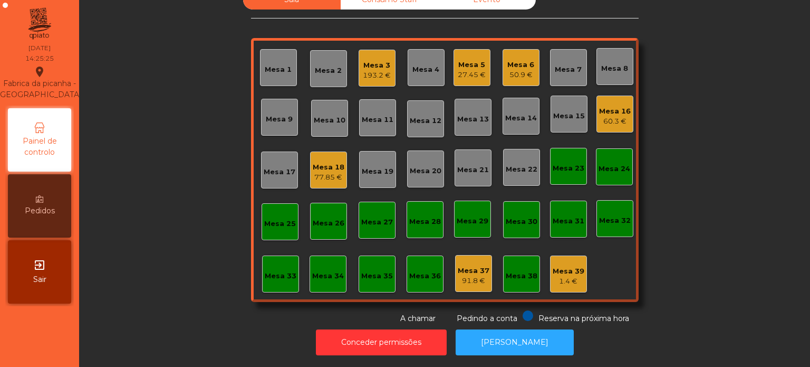
click at [458, 70] on div "27.45 €" at bounding box center [472, 75] width 28 height 11
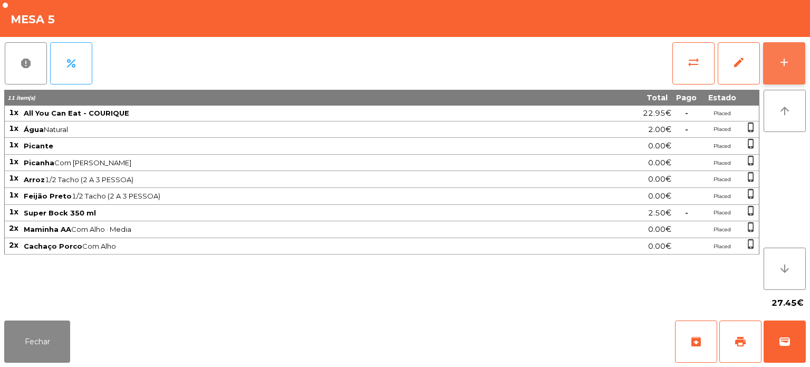
click at [779, 82] on button "add" at bounding box center [784, 63] width 42 height 42
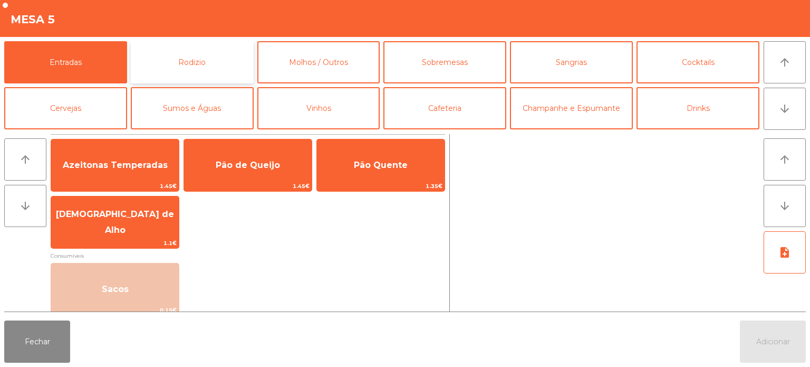
click at [167, 71] on button "Rodizio" at bounding box center [192, 62] width 123 height 42
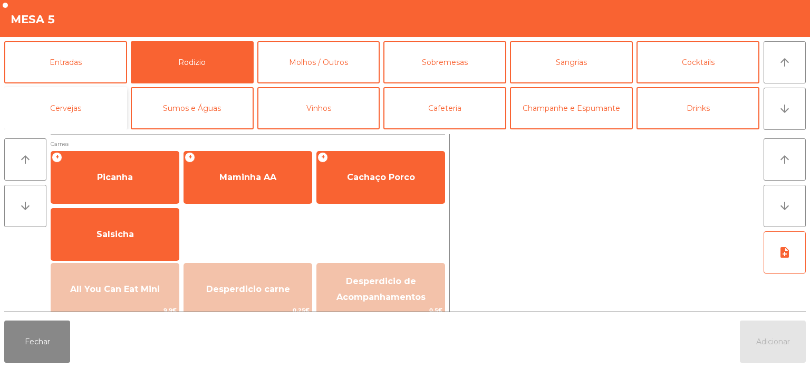
click at [89, 107] on button "Cervejas" at bounding box center [65, 108] width 123 height 42
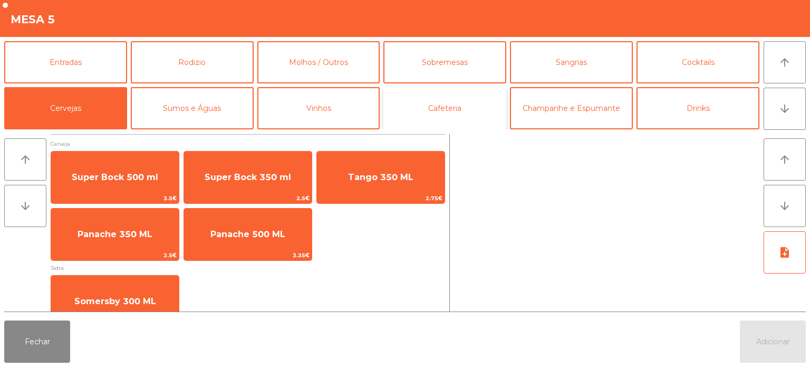
click at [485, 106] on button "Cafeteria" at bounding box center [445, 108] width 123 height 42
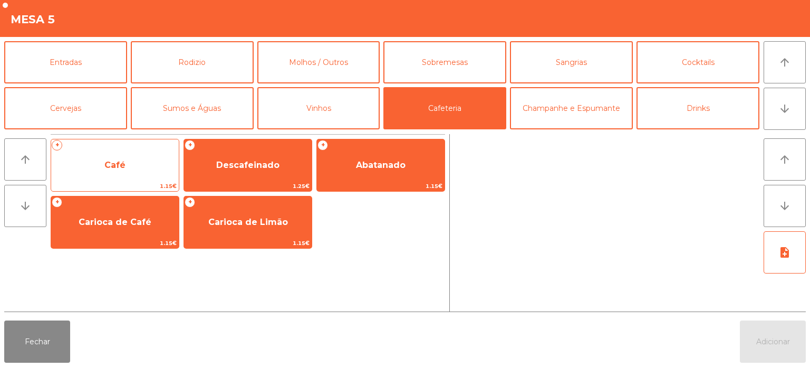
click at [137, 173] on span "Café" at bounding box center [115, 165] width 128 height 28
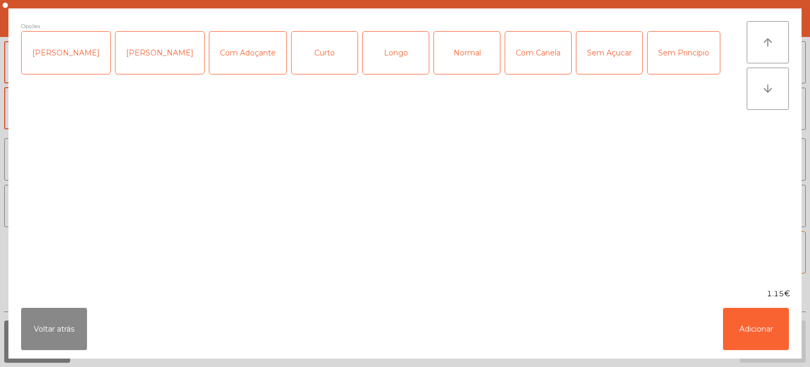
click at [387, 49] on div "Longo" at bounding box center [396, 53] width 66 height 42
click at [525, 51] on div "Com Canela" at bounding box center [538, 53] width 66 height 42
click at [758, 331] on button "Adicionar" at bounding box center [756, 329] width 66 height 42
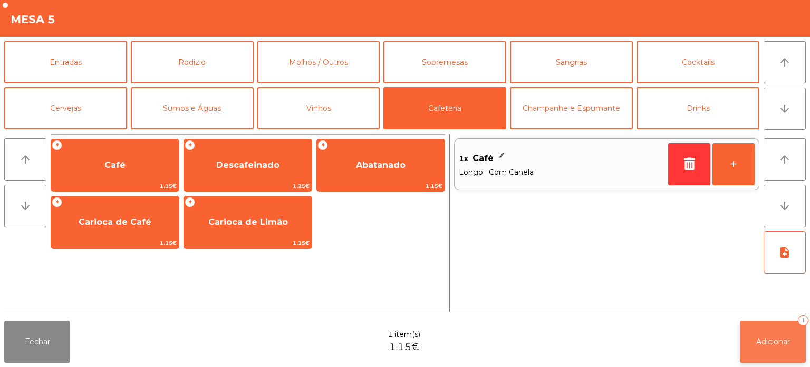
click at [768, 344] on span "Adicionar" at bounding box center [773, 341] width 34 height 9
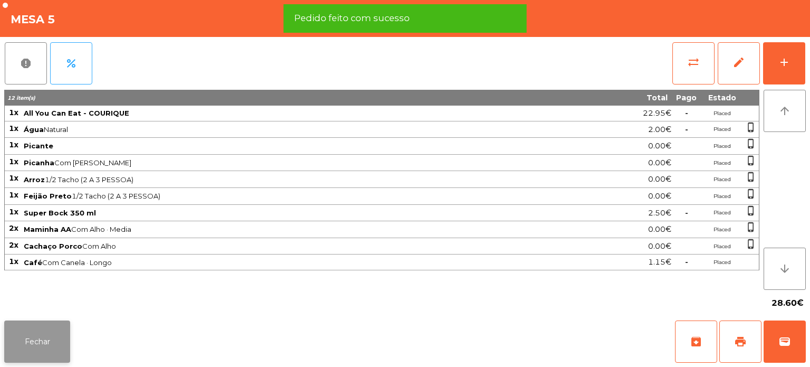
click at [55, 336] on button "Fechar" at bounding box center [37, 341] width 66 height 42
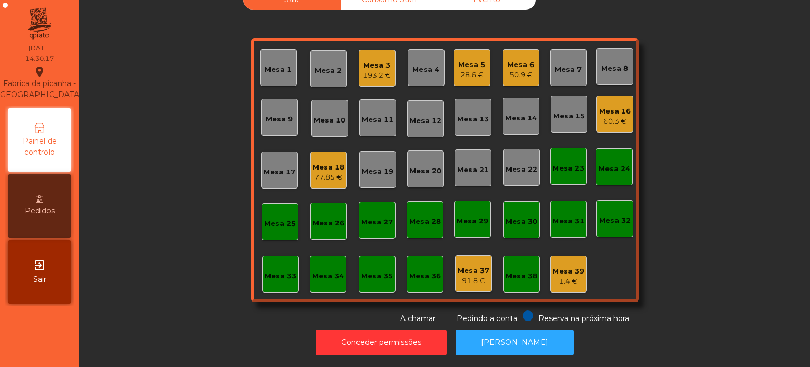
click at [315, 162] on div "Mesa 18" at bounding box center [329, 167] width 32 height 11
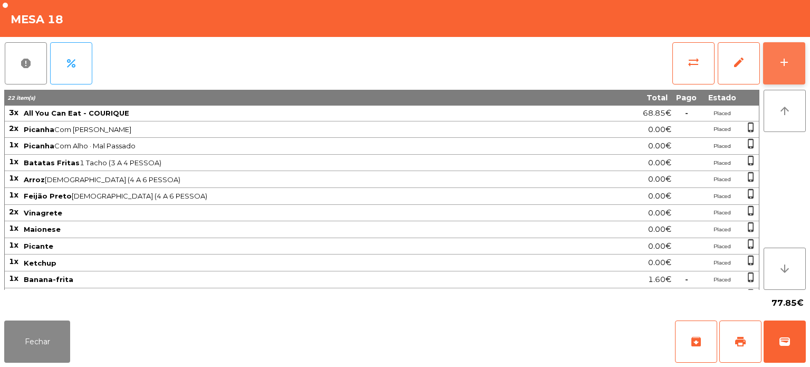
click at [785, 54] on button "add" at bounding box center [784, 63] width 42 height 42
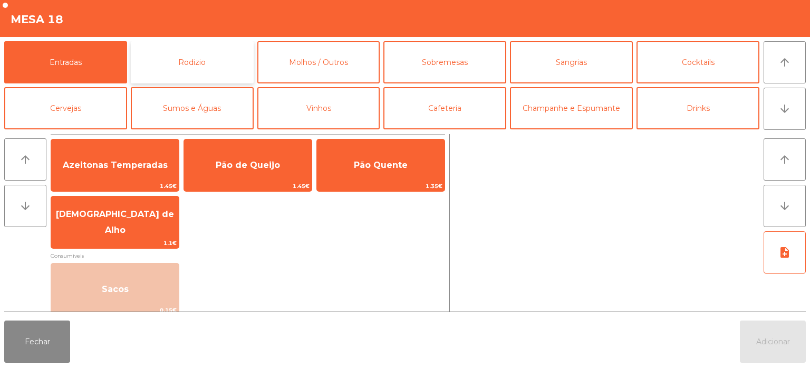
click at [200, 53] on button "Rodizio" at bounding box center [192, 62] width 123 height 42
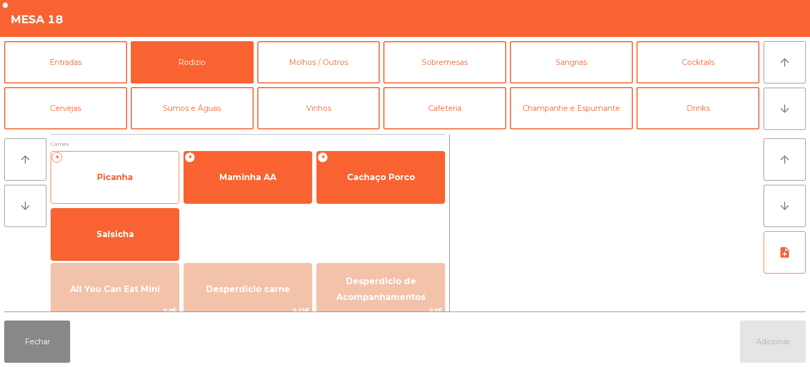
click at [124, 178] on span "Picanha" at bounding box center [115, 177] width 36 height 10
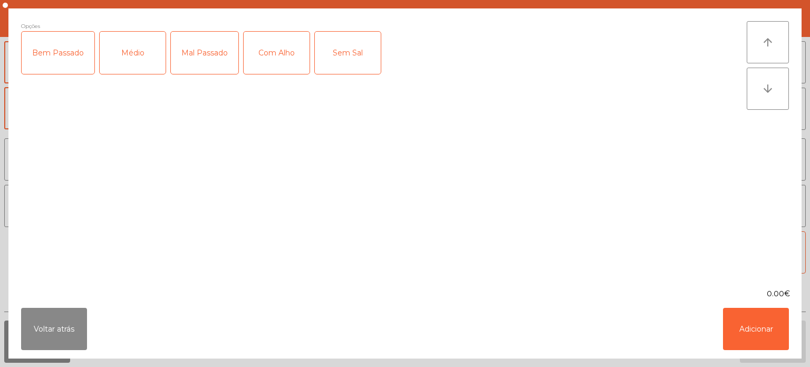
click at [132, 45] on div "Médio" at bounding box center [133, 53] width 66 height 42
click at [750, 323] on button "Adicionar" at bounding box center [756, 329] width 66 height 42
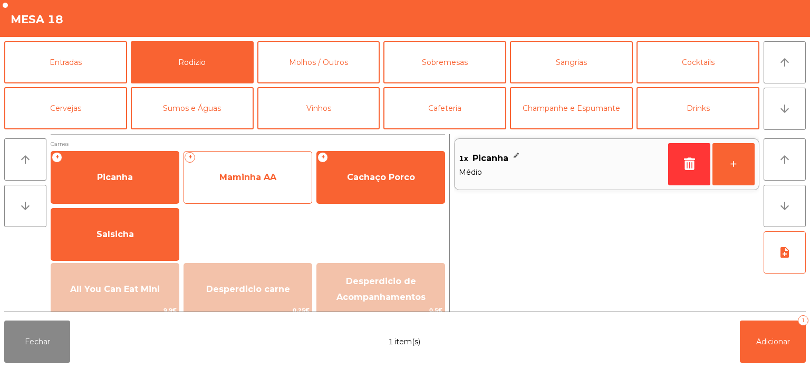
click at [259, 165] on span "Maminha AA" at bounding box center [248, 177] width 128 height 28
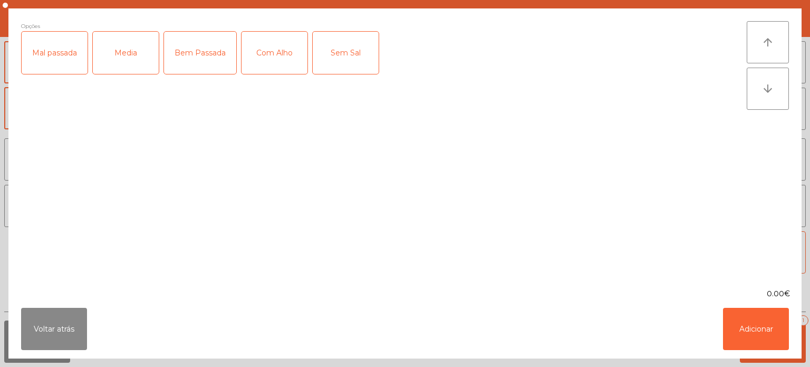
click at [132, 54] on div "Media" at bounding box center [126, 53] width 66 height 42
click at [744, 338] on button "Adicionar" at bounding box center [756, 329] width 66 height 42
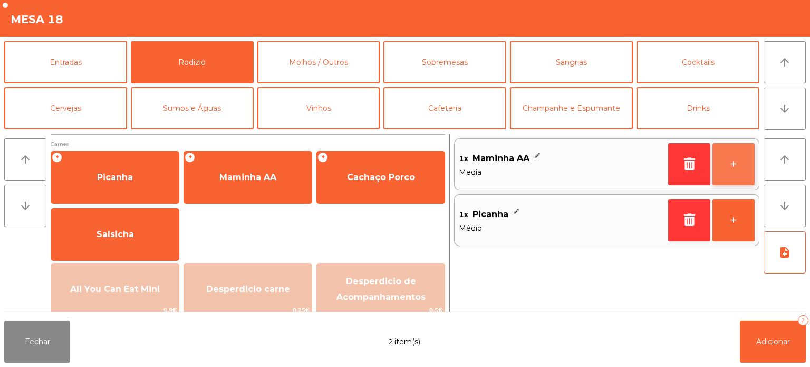
click at [735, 162] on button "+" at bounding box center [734, 164] width 42 height 42
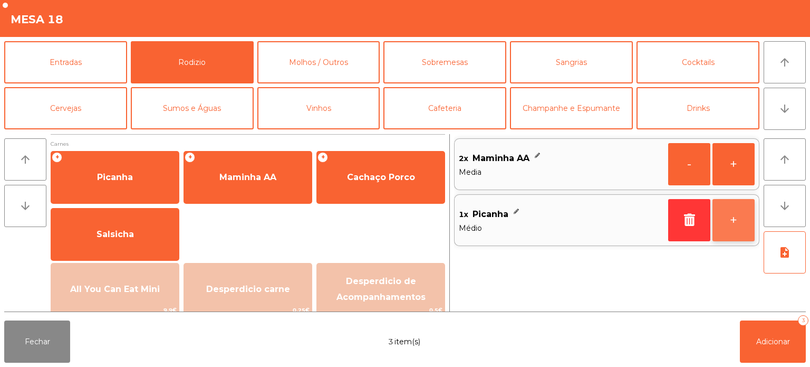
click at [737, 227] on button "+" at bounding box center [734, 220] width 42 height 42
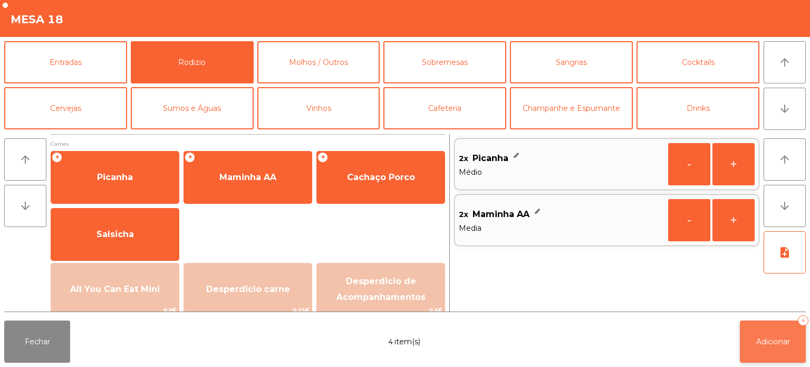
click at [767, 343] on span "Adicionar" at bounding box center [773, 341] width 34 height 9
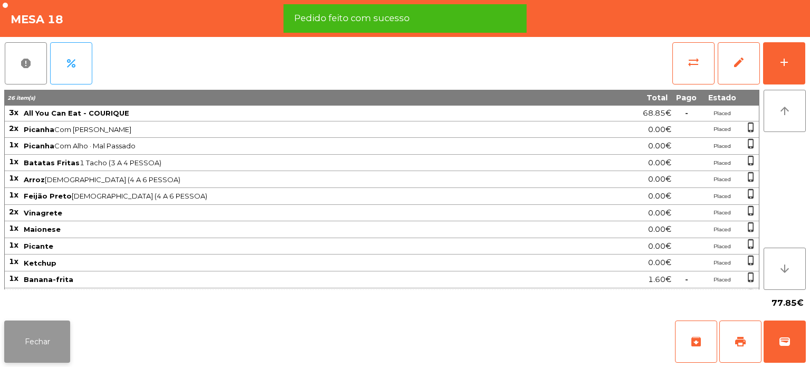
click at [50, 323] on button "Fechar" at bounding box center [37, 341] width 66 height 42
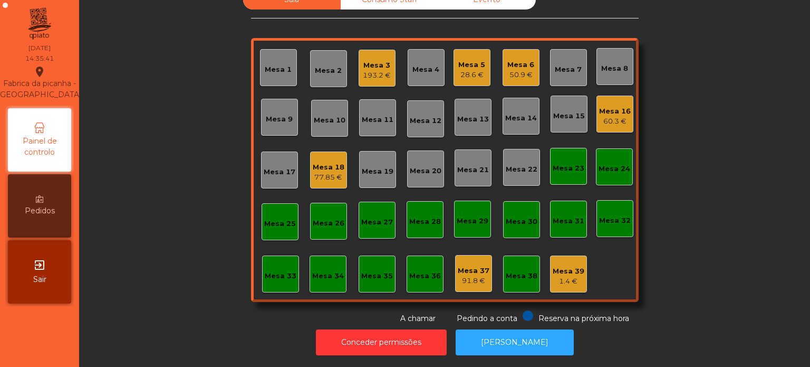
click at [336, 179] on div "Mesa 18 77.85 €" at bounding box center [328, 169] width 37 height 37
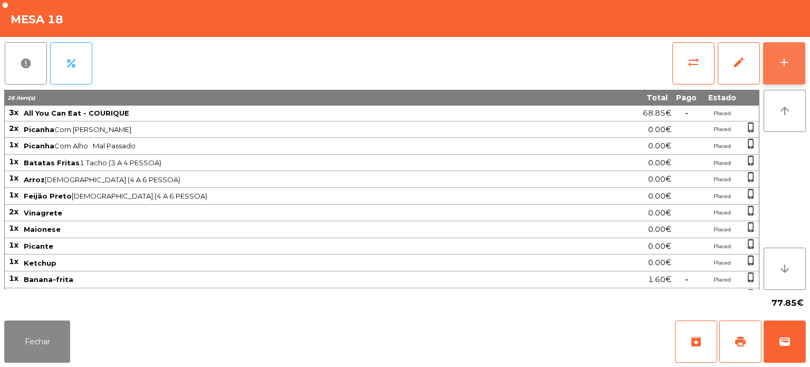
click at [780, 63] on div "add" at bounding box center [784, 62] width 13 height 13
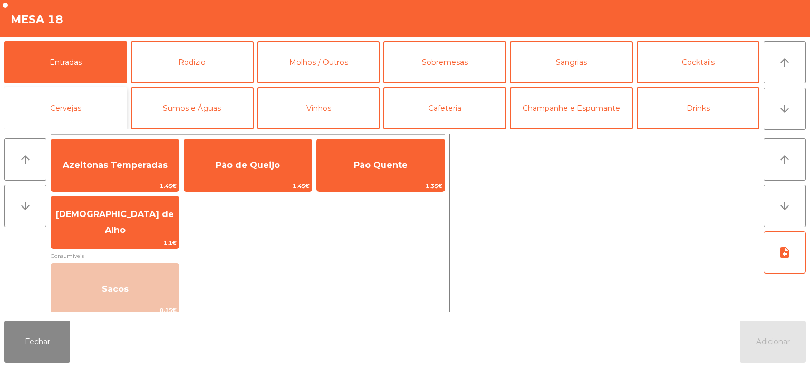
click at [76, 102] on button "Cervejas" at bounding box center [65, 108] width 123 height 42
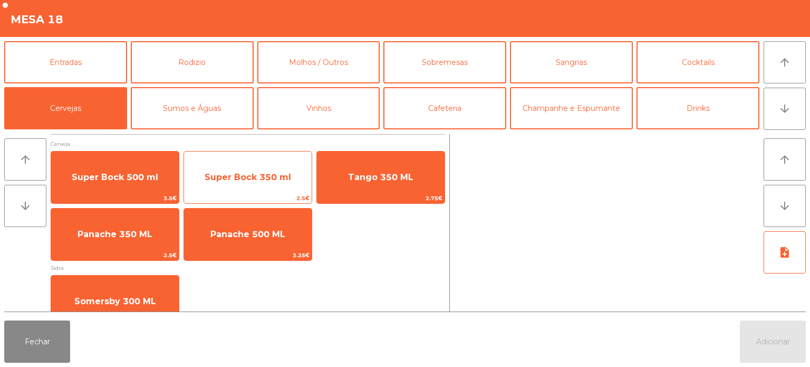
click at [263, 164] on span "Super Bock 350 ml" at bounding box center [248, 177] width 128 height 28
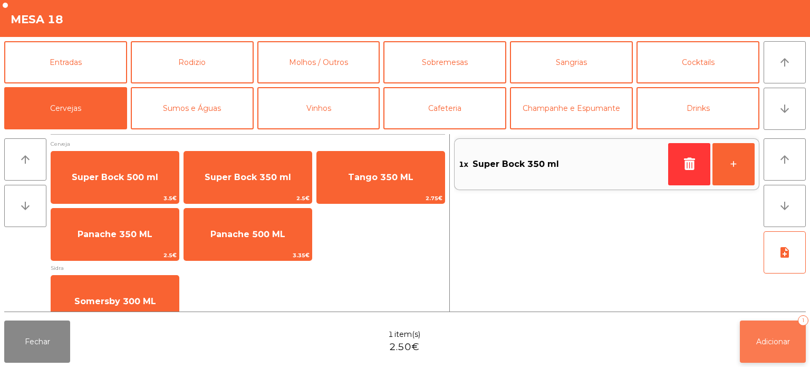
click at [763, 330] on button "Adicionar 1" at bounding box center [773, 341] width 66 height 42
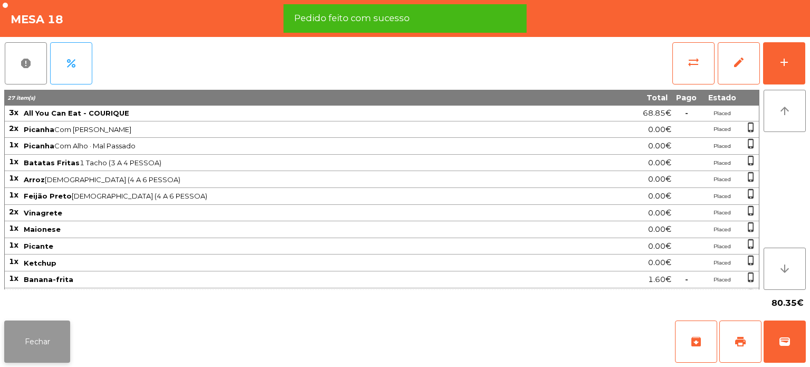
click at [38, 349] on button "Fechar" at bounding box center [37, 341] width 66 height 42
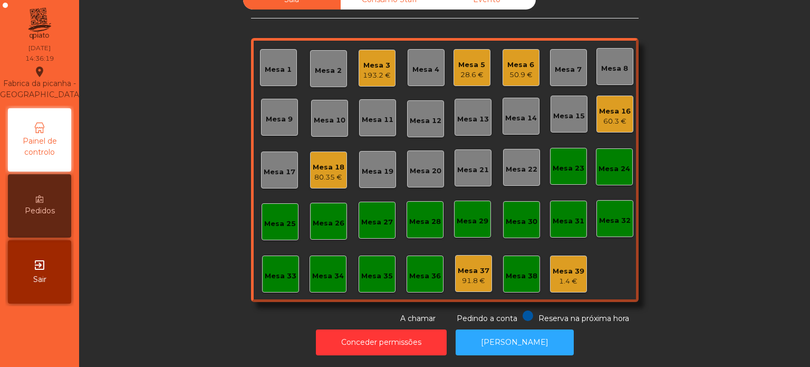
click at [618, 107] on div "Mesa 16" at bounding box center [615, 111] width 32 height 11
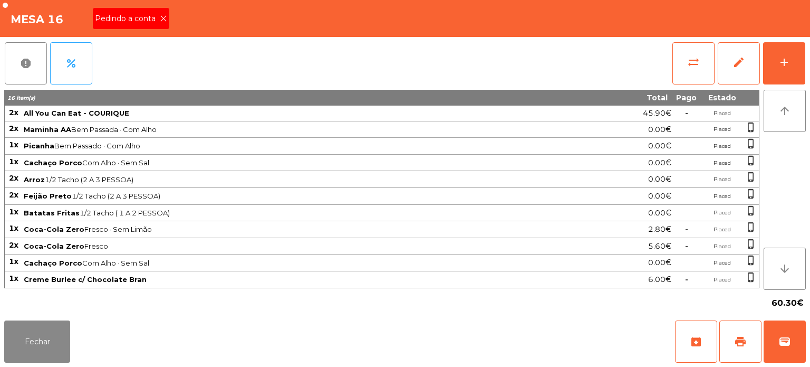
click at [140, 20] on span "Pedindo a conta" at bounding box center [127, 18] width 65 height 11
click at [753, 359] on button "print" at bounding box center [741, 341] width 42 height 42
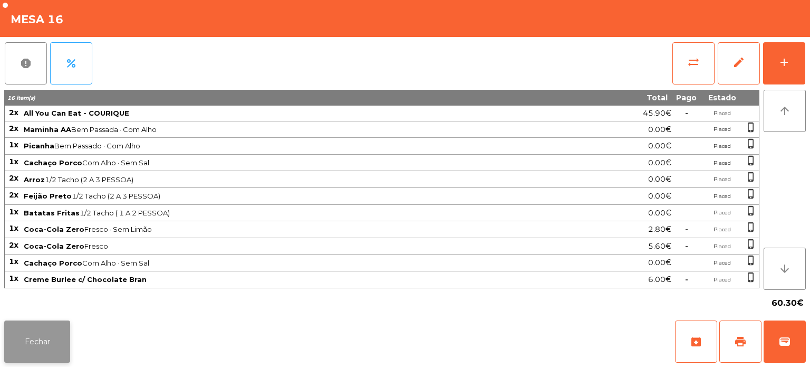
click at [38, 348] on button "Fechar" at bounding box center [37, 341] width 66 height 42
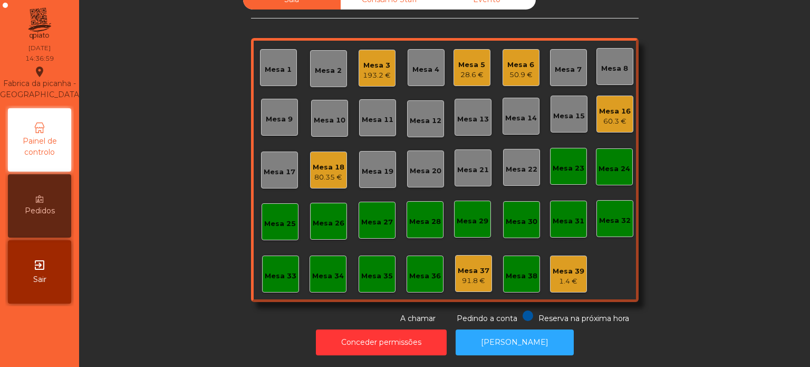
click at [384, 70] on div "193.2 €" at bounding box center [377, 75] width 28 height 11
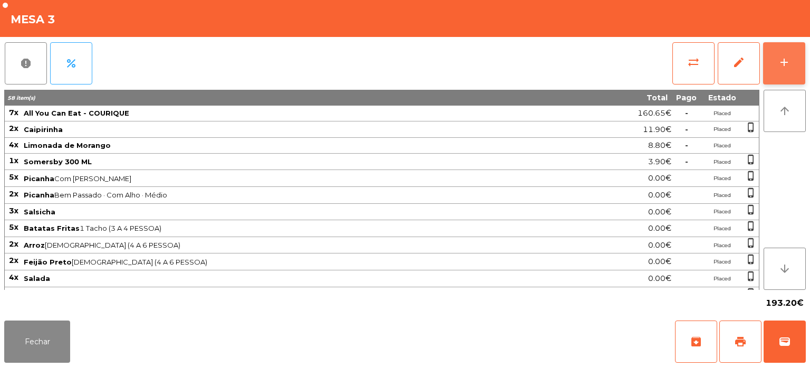
click at [784, 61] on div "add" at bounding box center [784, 62] width 13 height 13
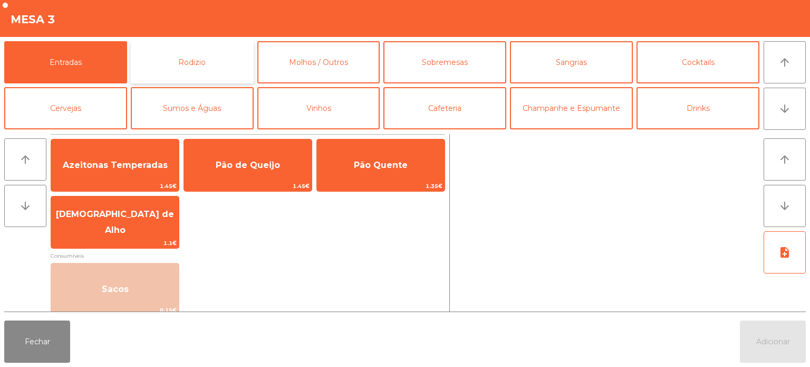
click at [222, 56] on button "Rodizio" at bounding box center [192, 62] width 123 height 42
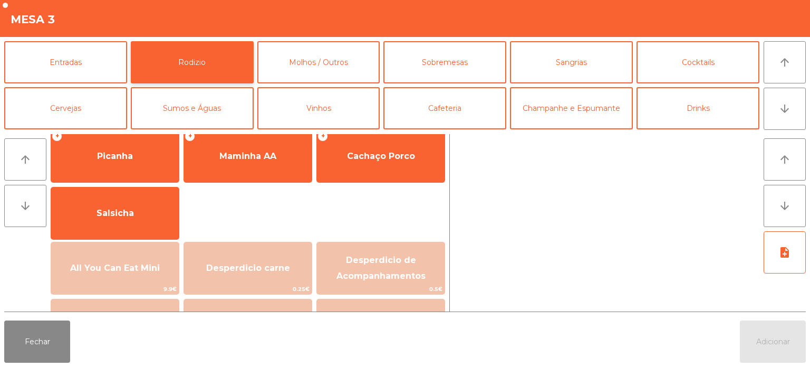
scroll to position [17, 0]
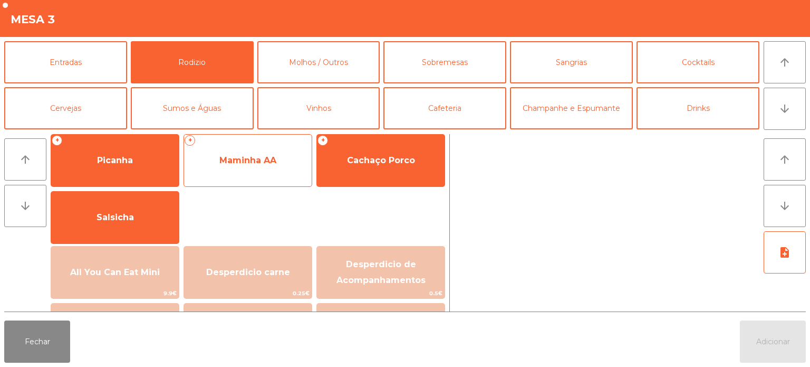
click at [246, 184] on div "+ Maminha AA" at bounding box center [248, 160] width 129 height 53
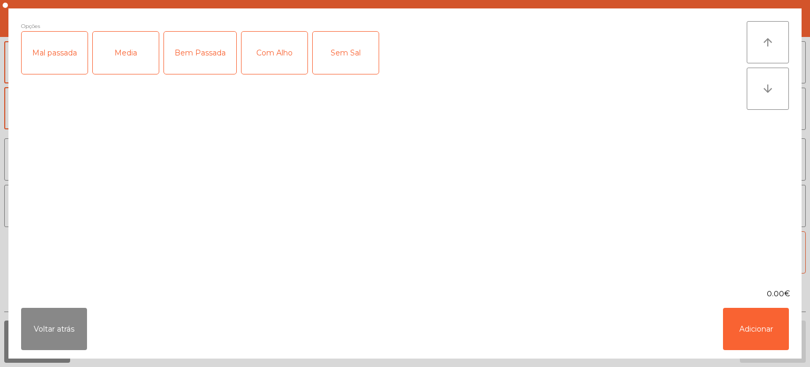
click at [161, 207] on div "Opções Mal passada Media Bem Passada Com Alho Sem Sal" at bounding box center [384, 148] width 726 height 254
click at [258, 70] on div "Com Alho" at bounding box center [275, 53] width 66 height 42
click at [140, 63] on div "Media" at bounding box center [126, 53] width 66 height 42
click at [746, 329] on button "Adicionar" at bounding box center [756, 329] width 66 height 42
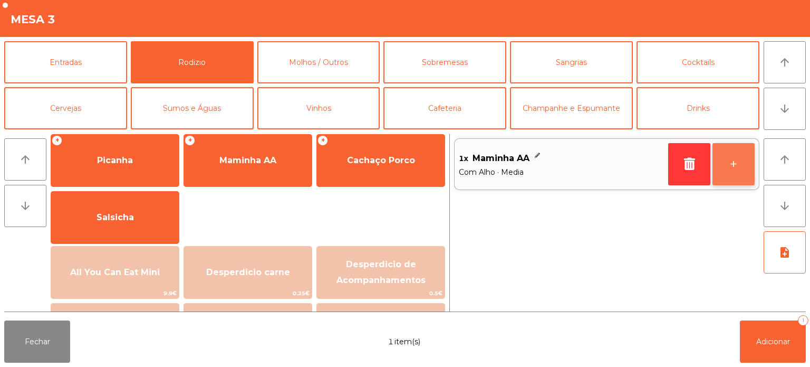
click at [750, 166] on button "+" at bounding box center [734, 164] width 42 height 42
click at [746, 169] on button "+" at bounding box center [734, 164] width 42 height 42
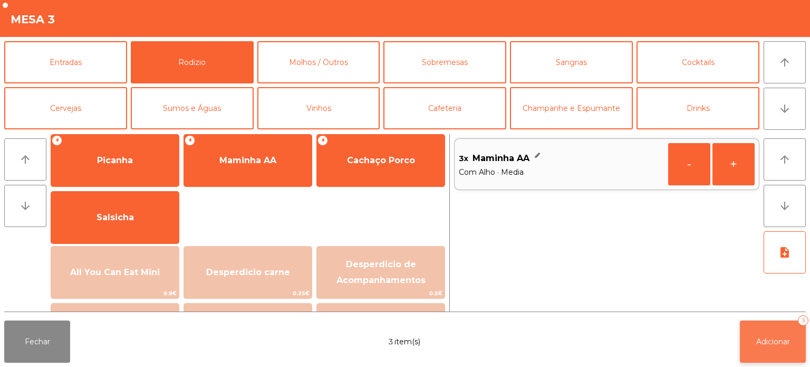
click at [766, 362] on button "Adicionar 3" at bounding box center [773, 341] width 66 height 42
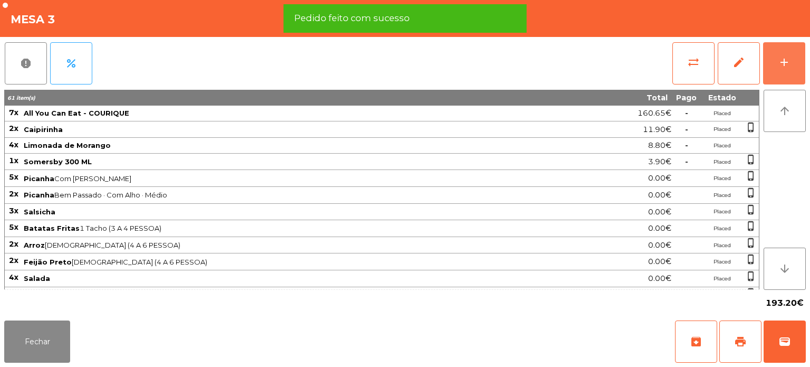
scroll to position [108, 0]
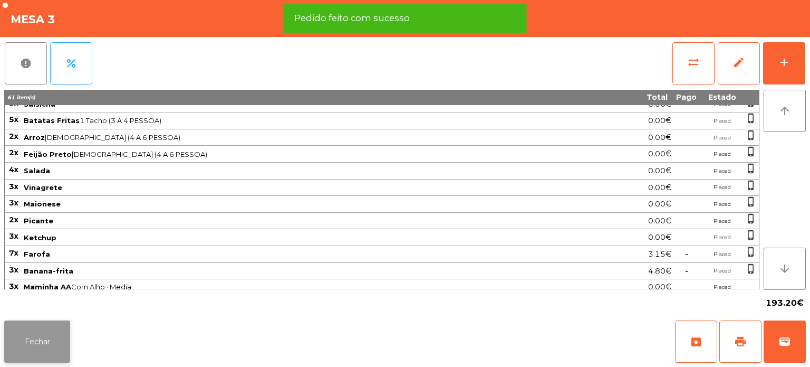
click at [50, 340] on button "Fechar" at bounding box center [37, 341] width 66 height 42
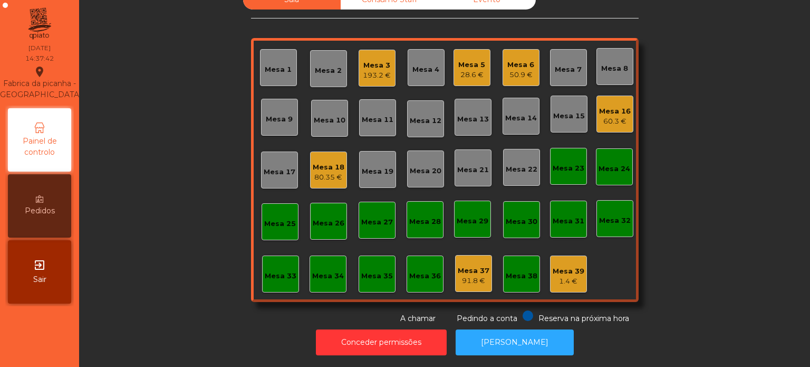
click at [616, 106] on div "Mesa 16" at bounding box center [615, 111] width 32 height 11
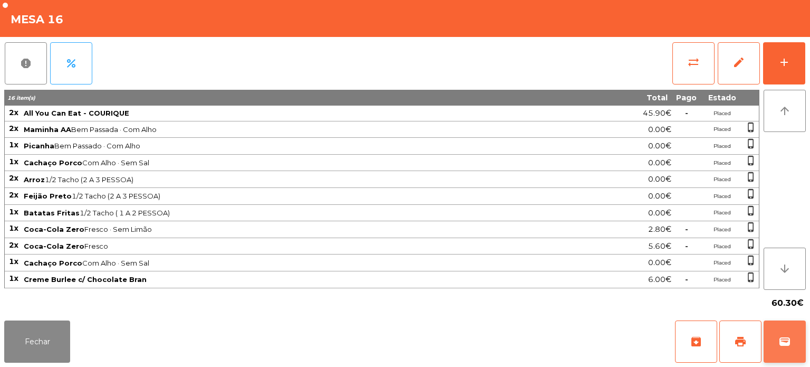
click at [802, 343] on button "wallet" at bounding box center [785, 341] width 42 height 42
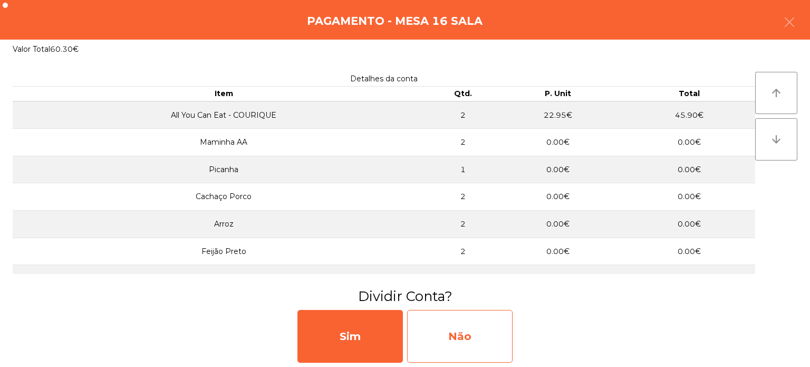
click at [479, 327] on div "Não" at bounding box center [460, 336] width 106 height 53
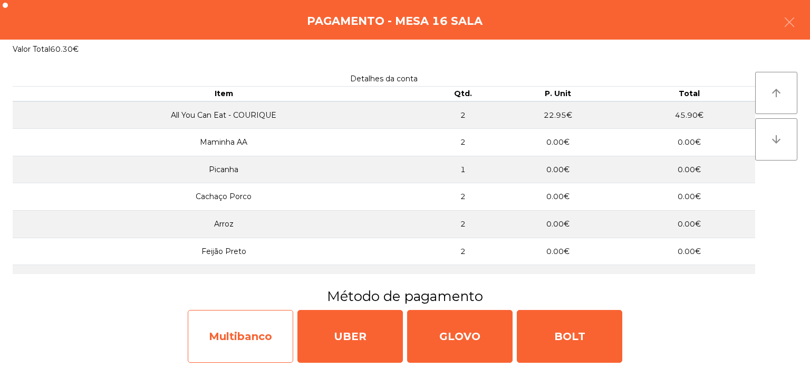
click at [238, 332] on div "Multibanco" at bounding box center [241, 336] width 106 height 53
select select "**"
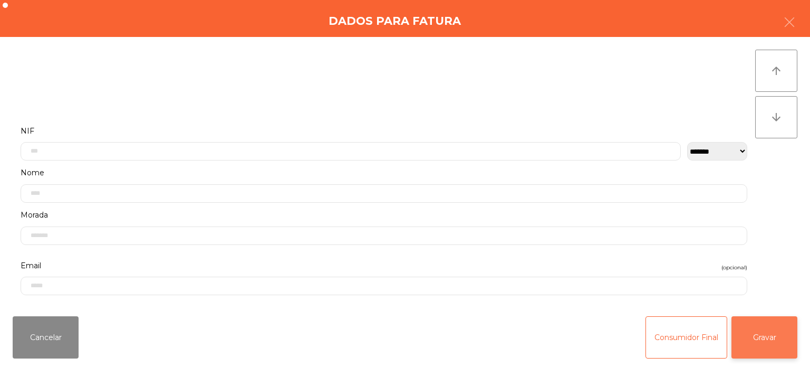
click at [766, 342] on button "Gravar" at bounding box center [765, 337] width 66 height 42
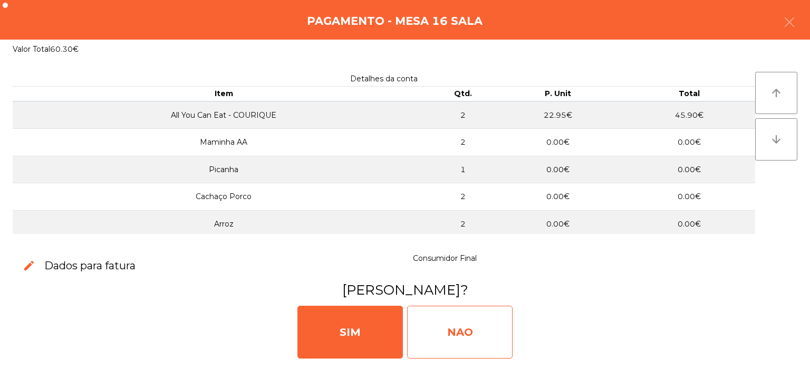
click at [466, 323] on div "NAO" at bounding box center [460, 331] width 106 height 53
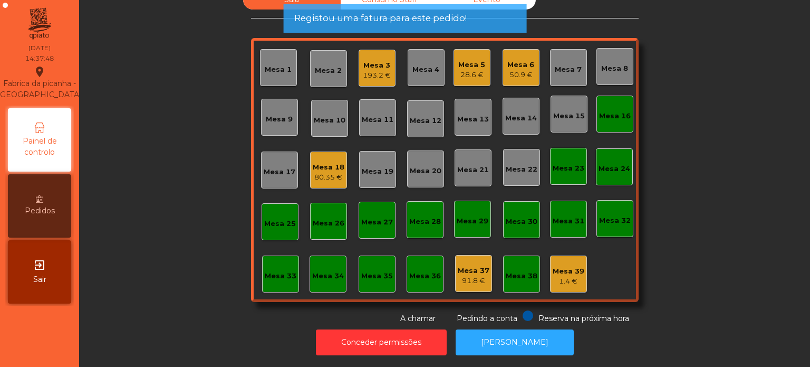
click at [614, 116] on div "Mesa 16" at bounding box center [615, 113] width 37 height 37
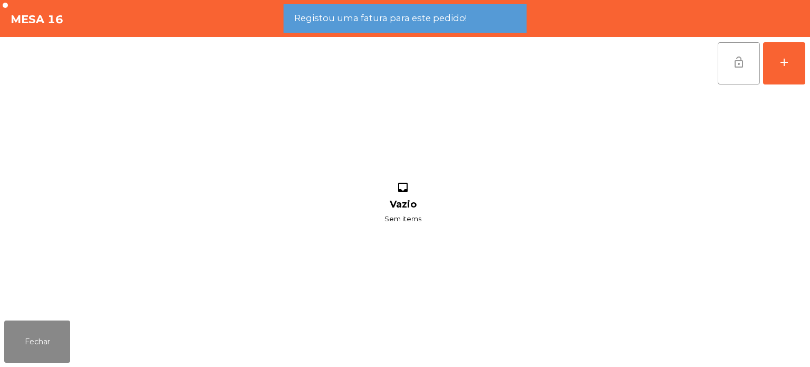
click at [727, 72] on button "lock_open" at bounding box center [739, 63] width 42 height 42
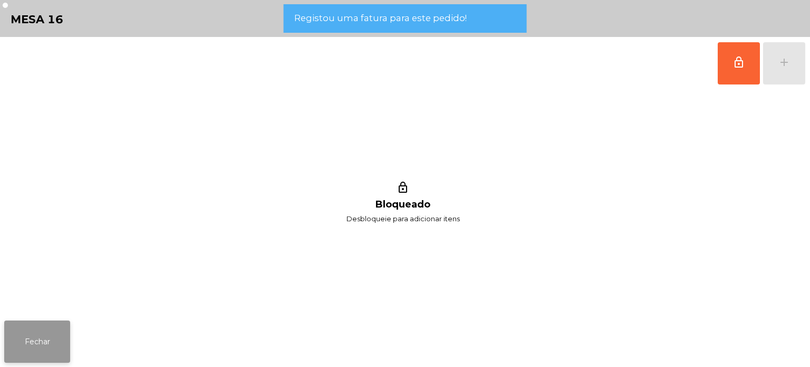
click at [45, 328] on button "Fechar" at bounding box center [37, 341] width 66 height 42
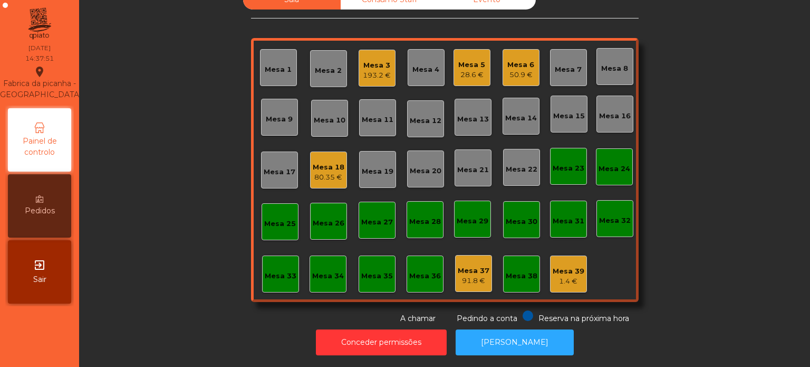
click at [518, 60] on div "Mesa 6" at bounding box center [520, 65] width 27 height 11
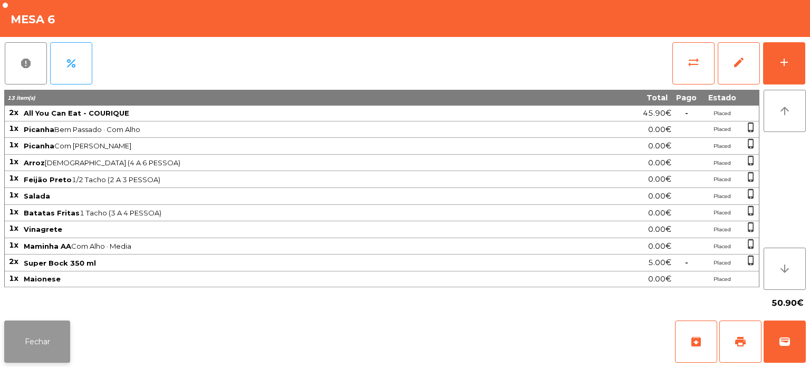
click at [48, 339] on button "Fechar" at bounding box center [37, 341] width 66 height 42
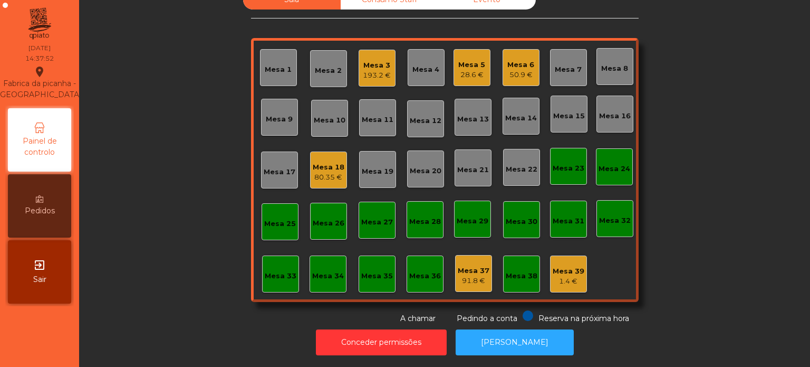
click at [462, 70] on div "28.6 €" at bounding box center [471, 75] width 27 height 11
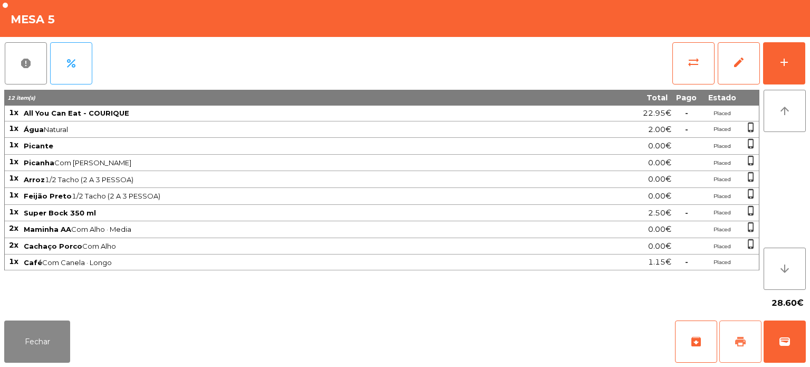
click at [736, 338] on span "print" at bounding box center [740, 341] width 13 height 13
click at [50, 339] on button "Fechar" at bounding box center [37, 341] width 66 height 42
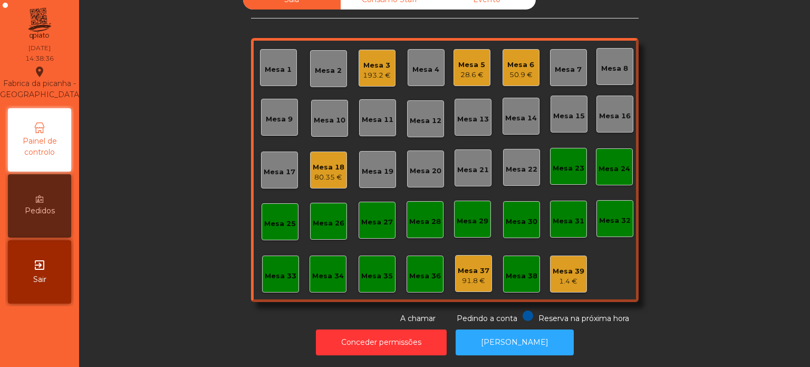
click at [367, 70] on div "193.2 €" at bounding box center [377, 75] width 28 height 11
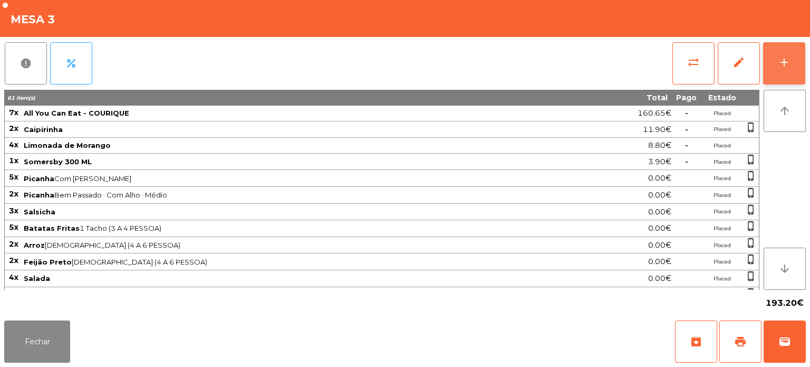
click at [787, 66] on div "add" at bounding box center [784, 62] width 13 height 13
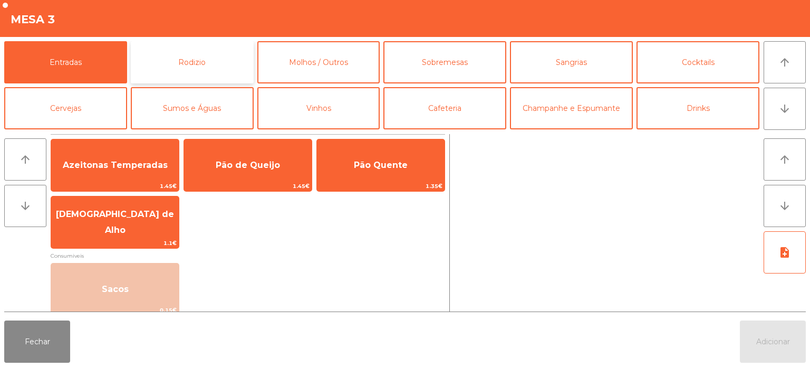
click at [186, 62] on button "Rodizio" at bounding box center [192, 62] width 123 height 42
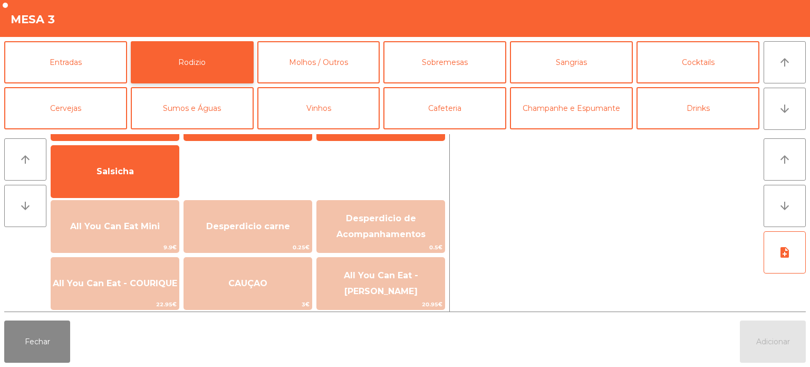
scroll to position [49, 0]
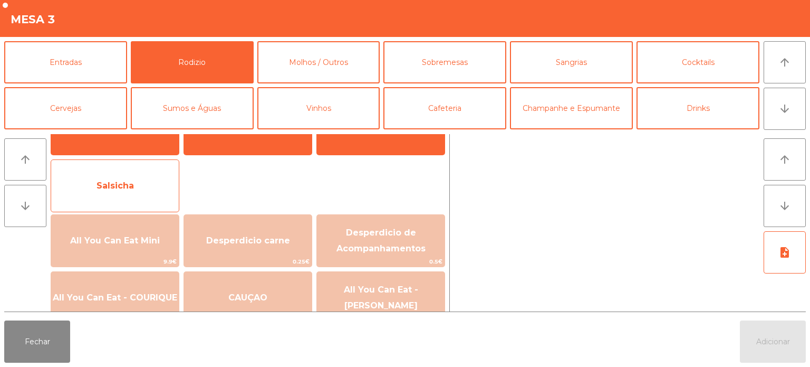
click at [165, 196] on span "Salsicha" at bounding box center [115, 185] width 128 height 28
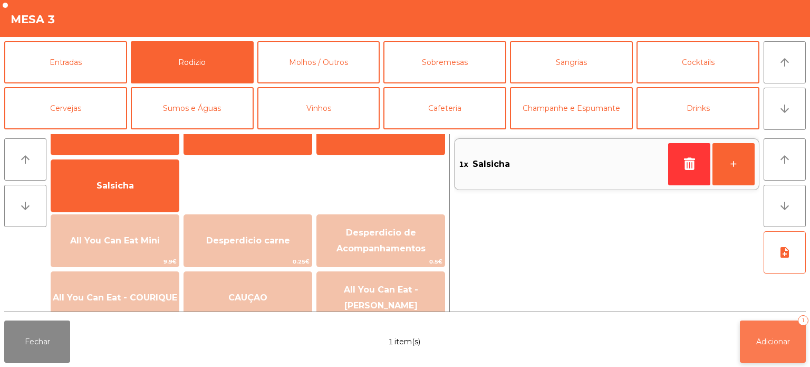
click at [764, 331] on button "Adicionar 1" at bounding box center [773, 341] width 66 height 42
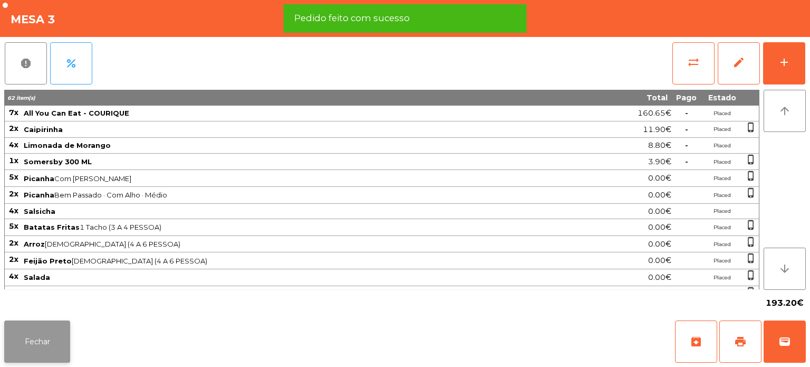
click at [41, 358] on button "Fechar" at bounding box center [37, 341] width 66 height 42
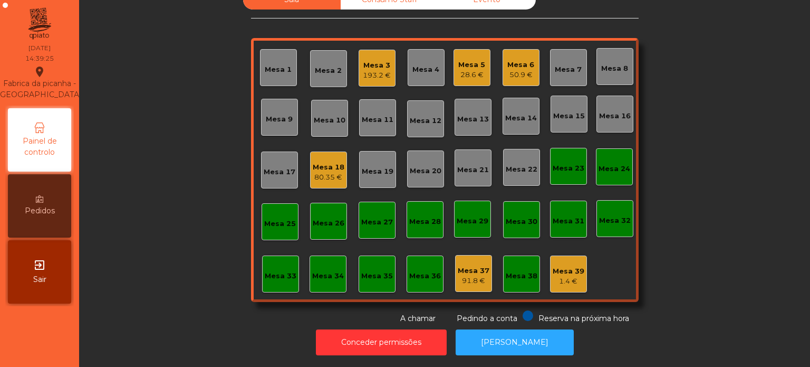
click at [469, 71] on div "28.6 €" at bounding box center [471, 75] width 27 height 11
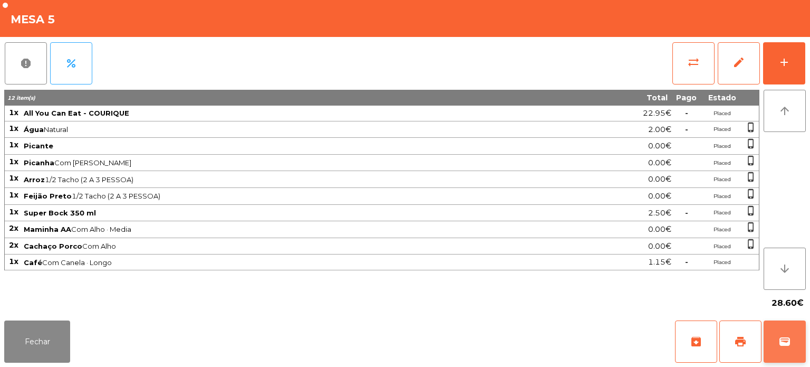
click at [783, 341] on span "wallet" at bounding box center [785, 341] width 13 height 13
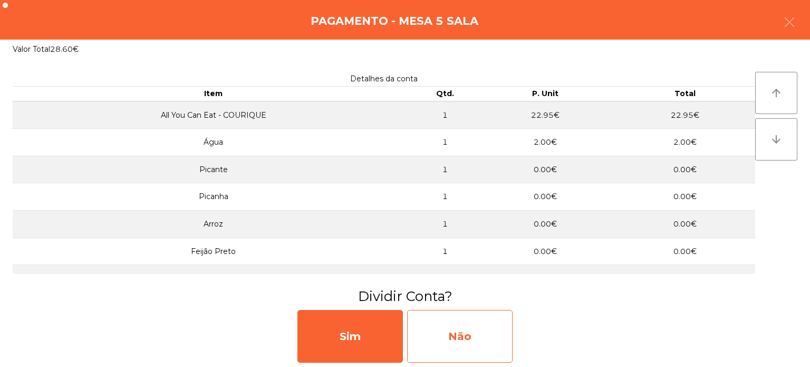
click at [468, 326] on div "Não" at bounding box center [460, 336] width 106 height 53
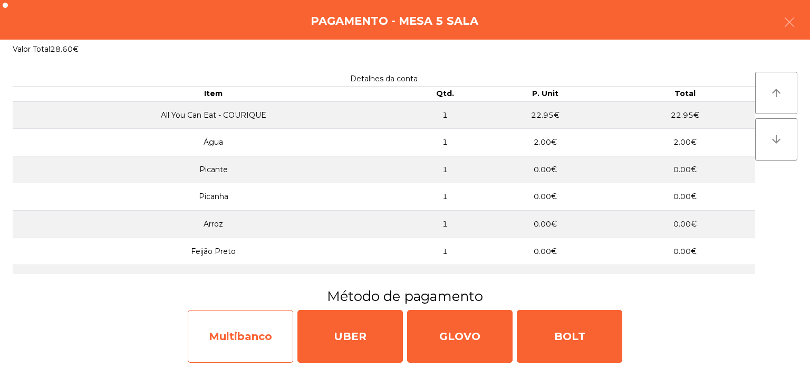
click at [248, 330] on div "Multibanco" at bounding box center [241, 336] width 106 height 53
select select "**"
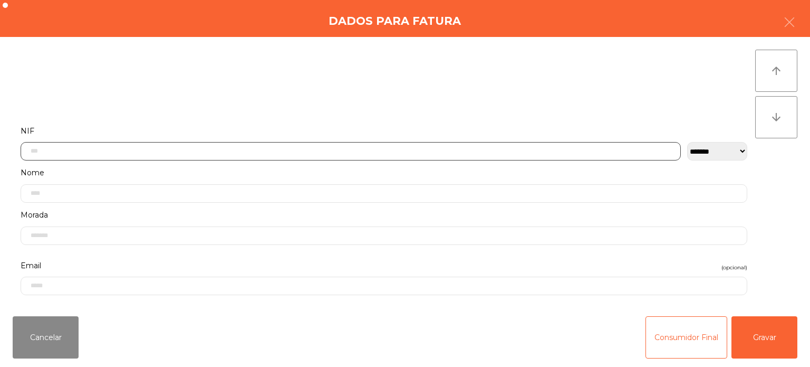
click at [170, 142] on input "text" at bounding box center [351, 151] width 660 height 18
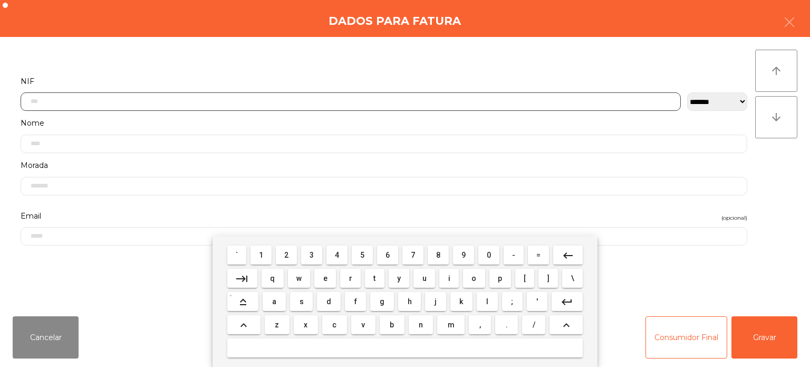
scroll to position [73, 0]
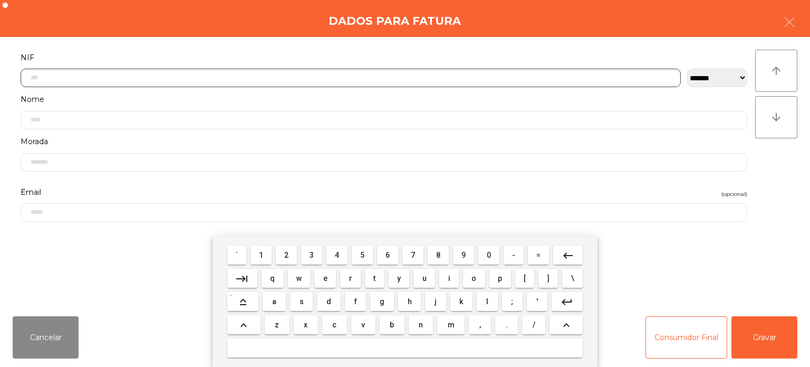
click at [260, 246] on button "1" at bounding box center [261, 254] width 21 height 19
click at [261, 251] on span "1" at bounding box center [261, 255] width 4 height 8
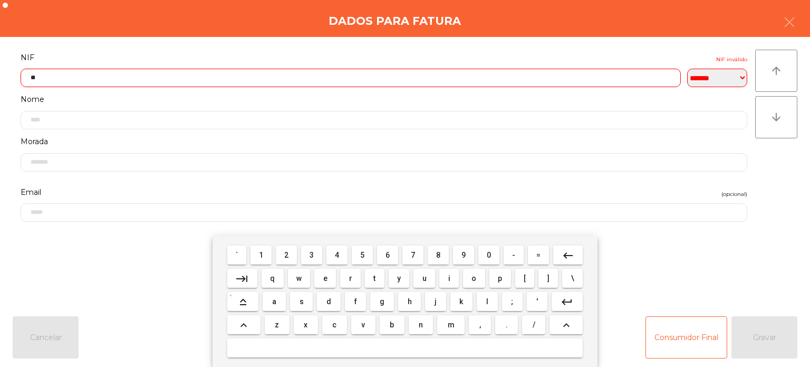
click at [413, 254] on span "7" at bounding box center [413, 255] width 4 height 8
click at [338, 254] on span "4" at bounding box center [337, 255] width 4 height 8
click at [362, 255] on span "5" at bounding box center [362, 255] width 4 height 8
click at [362, 254] on span "5" at bounding box center [362, 255] width 4 height 8
click at [287, 254] on span "2" at bounding box center [286, 255] width 4 height 8
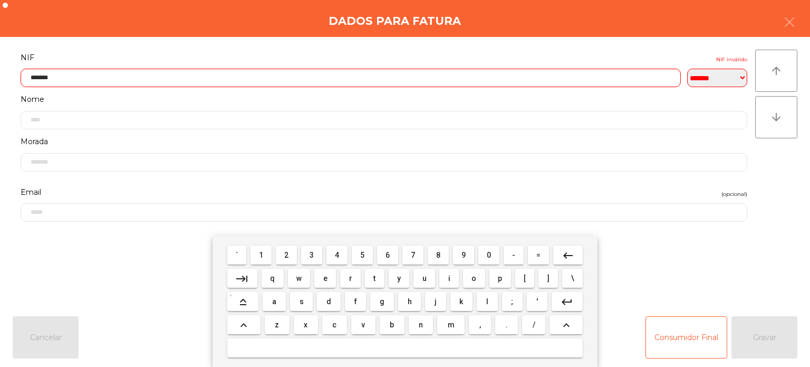
click at [485, 247] on button "0" at bounding box center [488, 254] width 21 height 19
click at [288, 247] on button "2" at bounding box center [286, 254] width 21 height 19
type input "*********"
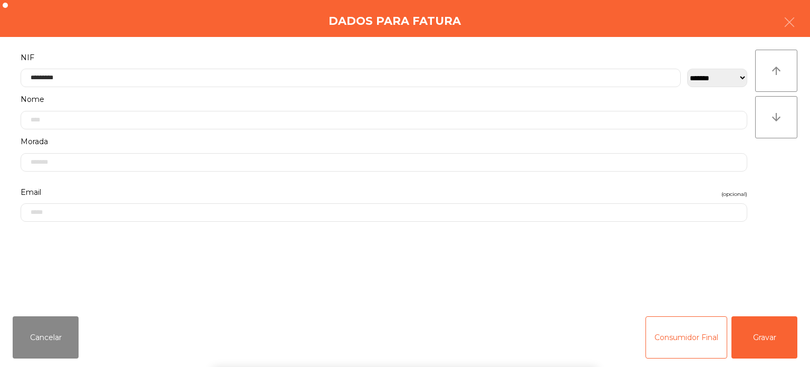
click at [407, 26] on h4 "Dados para Fatura" at bounding box center [395, 21] width 132 height 16
click at [758, 359] on div "Cancelar Consumidor Final Gravar" at bounding box center [405, 337] width 810 height 59
click at [760, 347] on button "Gravar" at bounding box center [765, 337] width 66 height 42
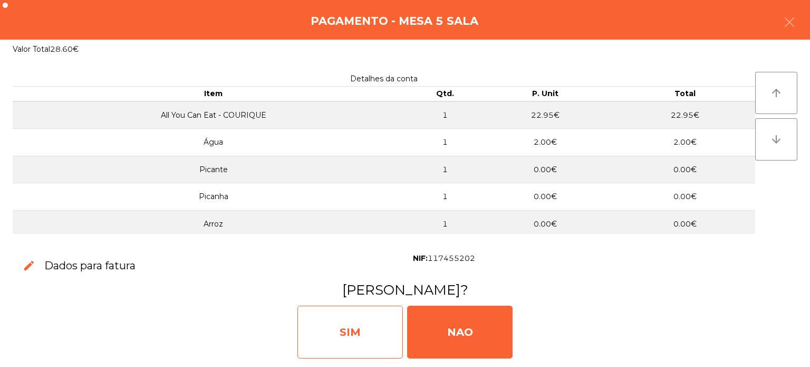
click at [359, 322] on div "SIM" at bounding box center [351, 331] width 106 height 53
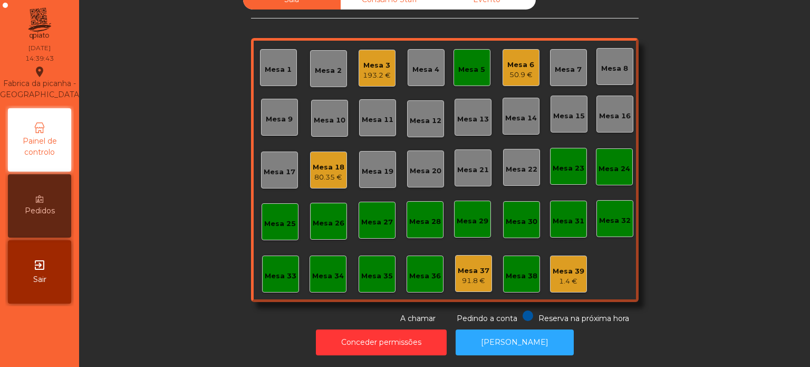
click at [458, 73] on div "Mesa 5" at bounding box center [472, 67] width 37 height 37
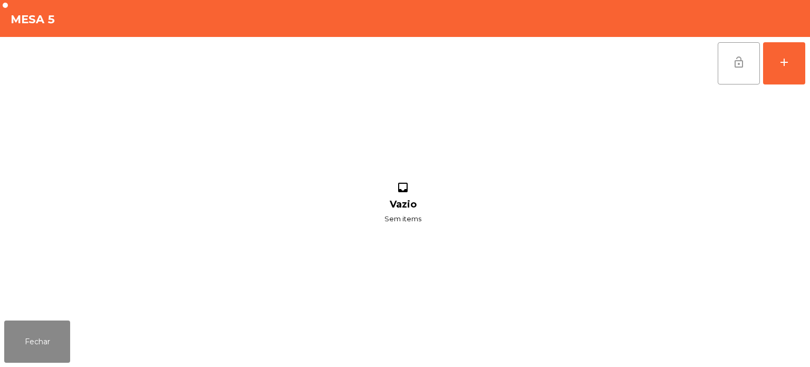
click at [720, 70] on button "lock_open" at bounding box center [739, 63] width 42 height 42
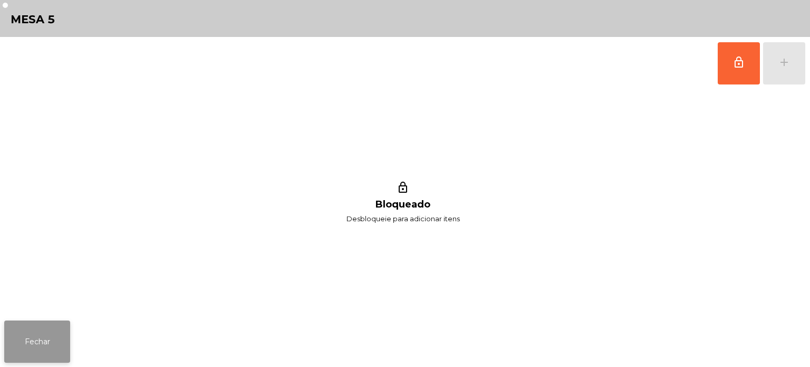
click at [47, 324] on button "Fechar" at bounding box center [37, 341] width 66 height 42
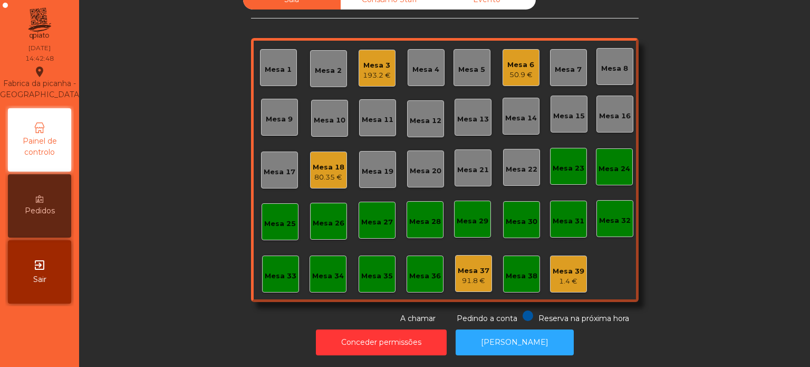
click at [324, 162] on div "Mesa 18" at bounding box center [329, 167] width 32 height 11
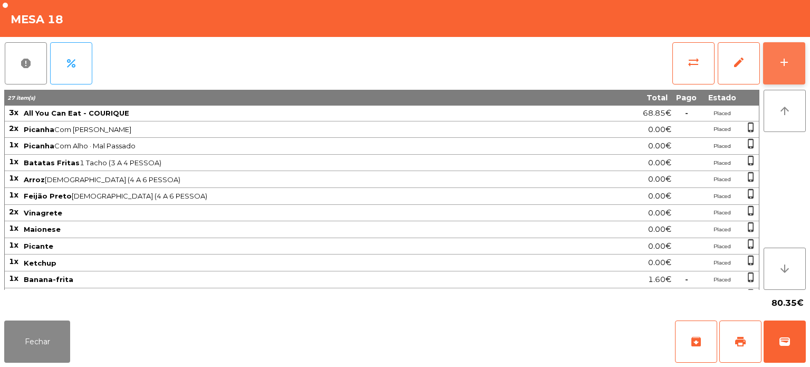
click at [799, 66] on button "add" at bounding box center [784, 63] width 42 height 42
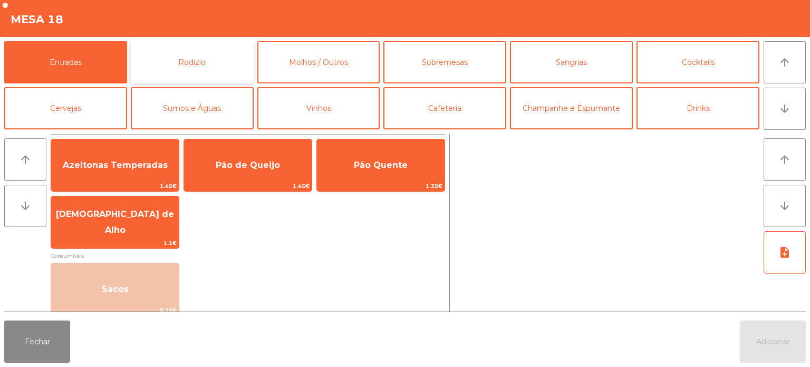
click at [202, 60] on button "Rodizio" at bounding box center [192, 62] width 123 height 42
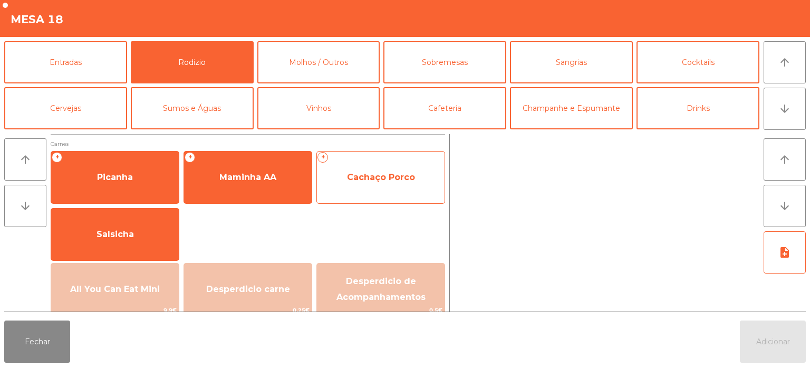
click at [400, 166] on span "Cachaço Porco" at bounding box center [381, 177] width 128 height 28
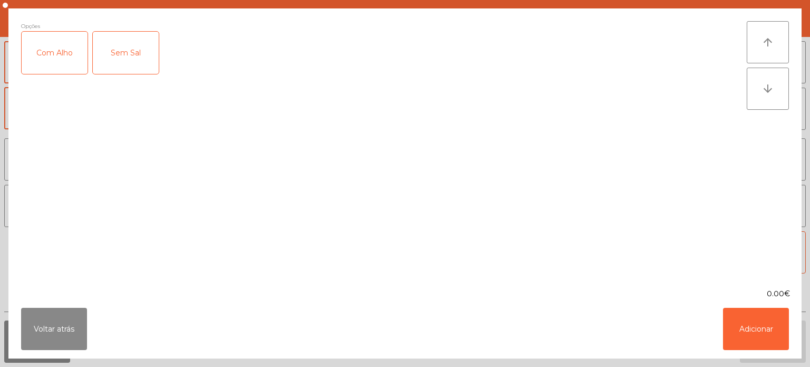
click at [65, 47] on div "Com Alho" at bounding box center [55, 53] width 66 height 42
click at [761, 323] on button "Adicionar" at bounding box center [756, 329] width 66 height 42
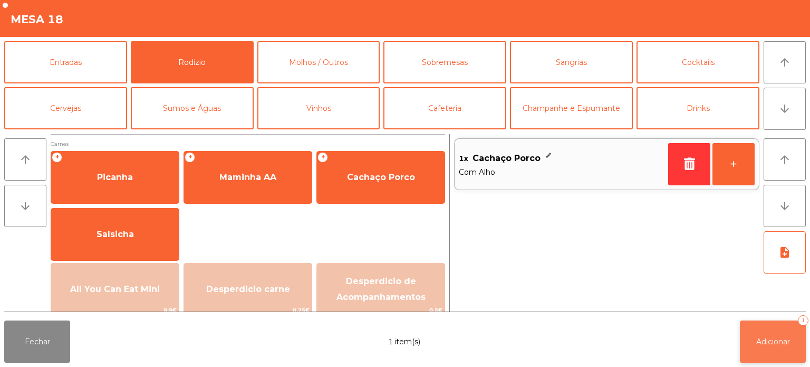
click at [772, 350] on button "Adicionar 1" at bounding box center [773, 341] width 66 height 42
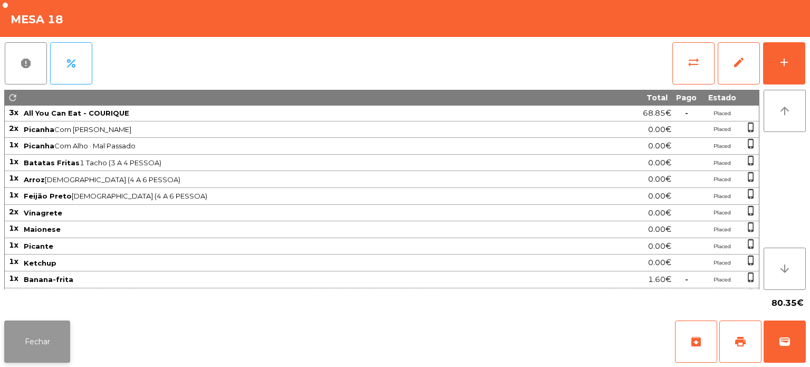
click at [43, 349] on button "Fechar" at bounding box center [37, 341] width 66 height 42
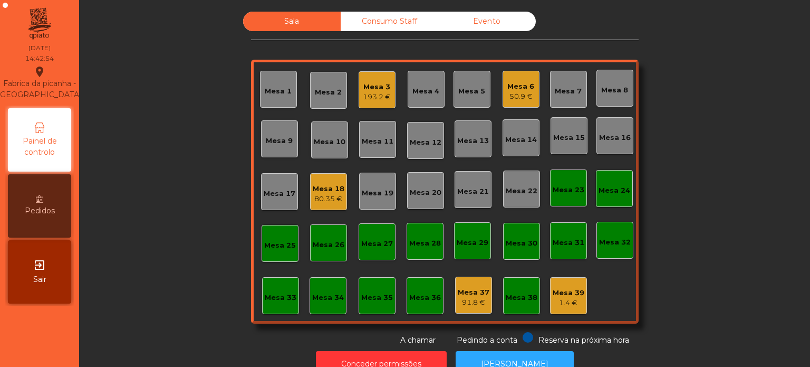
scroll to position [29, 0]
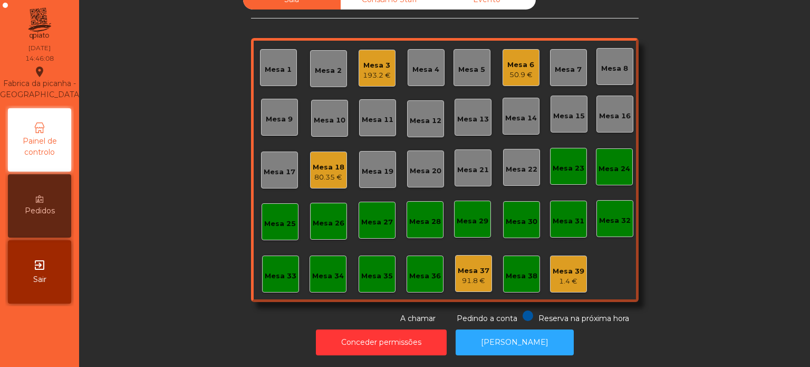
click at [526, 70] on div "50.9 €" at bounding box center [520, 75] width 27 height 11
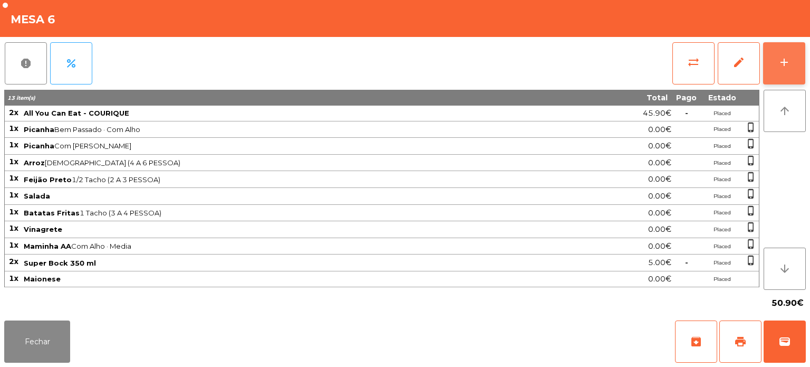
click at [788, 46] on button "add" at bounding box center [784, 63] width 42 height 42
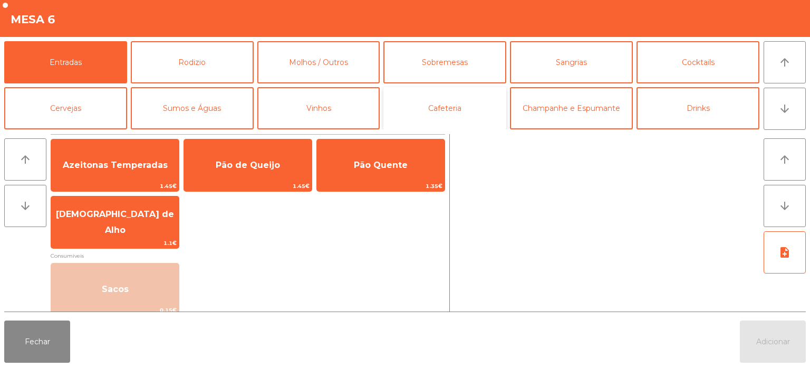
click at [449, 107] on button "Cafeteria" at bounding box center [445, 108] width 123 height 42
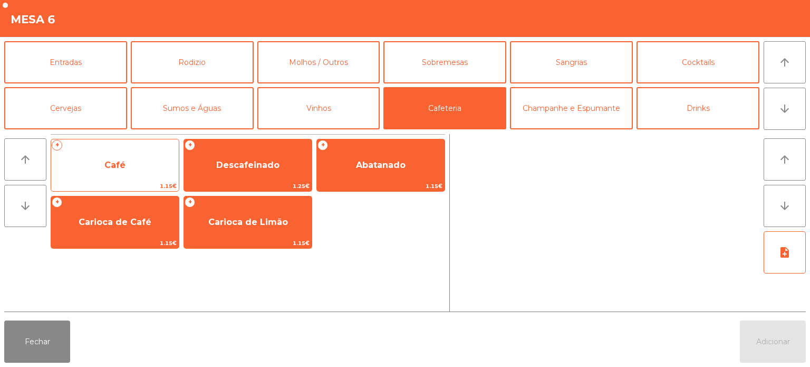
click at [147, 162] on span "Café" at bounding box center [115, 165] width 128 height 28
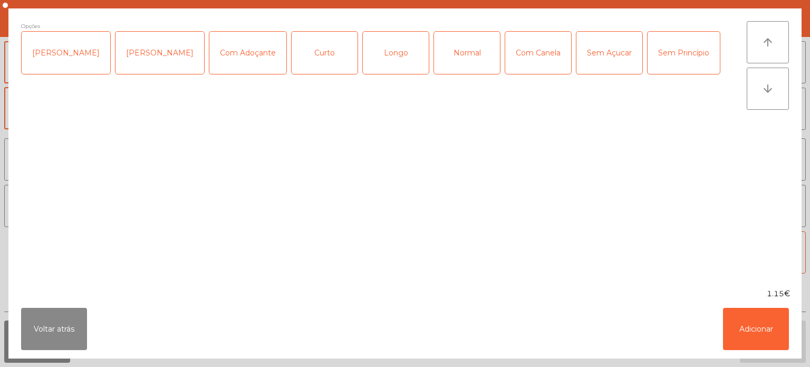
click at [388, 62] on div "Longo" at bounding box center [396, 53] width 66 height 42
click at [63, 51] on div "[PERSON_NAME]" at bounding box center [66, 53] width 89 height 42
click at [778, 330] on button "Adicionar" at bounding box center [756, 329] width 66 height 42
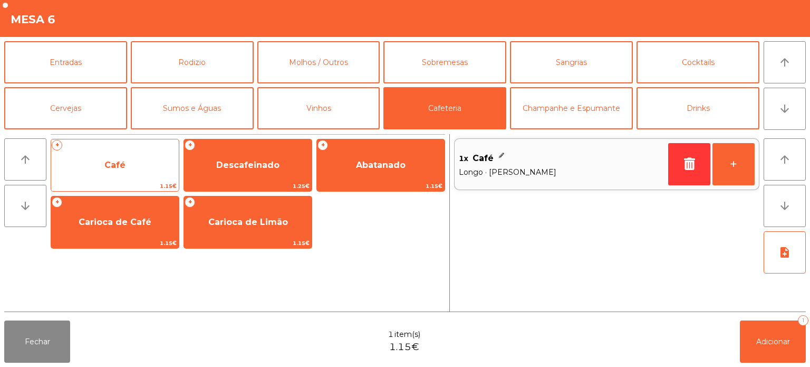
click at [147, 161] on span "Café" at bounding box center [115, 165] width 128 height 28
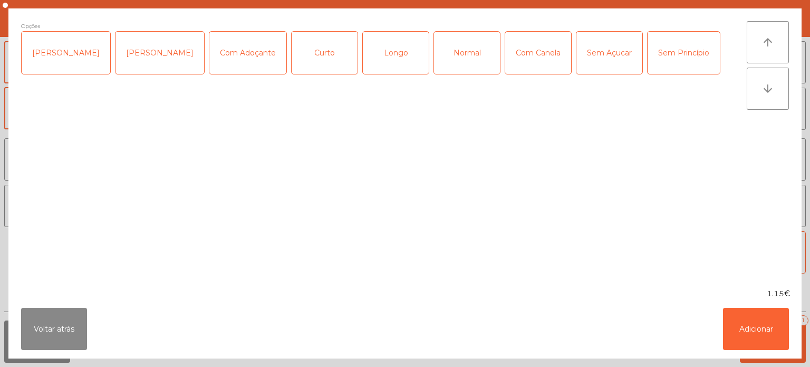
click at [462, 70] on div "Normal" at bounding box center [467, 53] width 66 height 42
click at [760, 323] on button "Adicionar" at bounding box center [756, 329] width 66 height 42
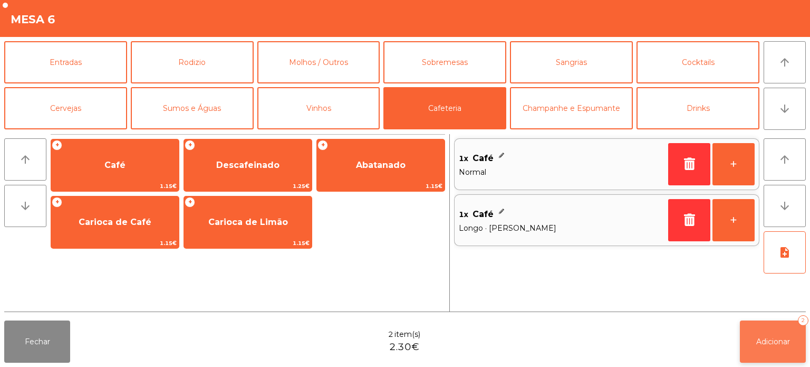
click at [788, 330] on button "Adicionar 2" at bounding box center [773, 341] width 66 height 42
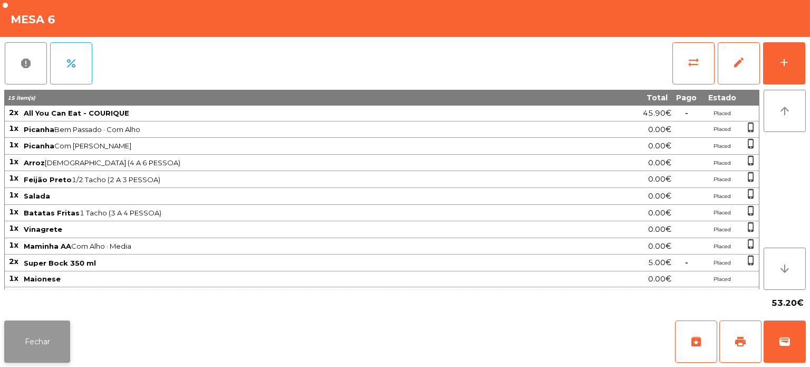
click at [44, 333] on button "Fechar" at bounding box center [37, 341] width 66 height 42
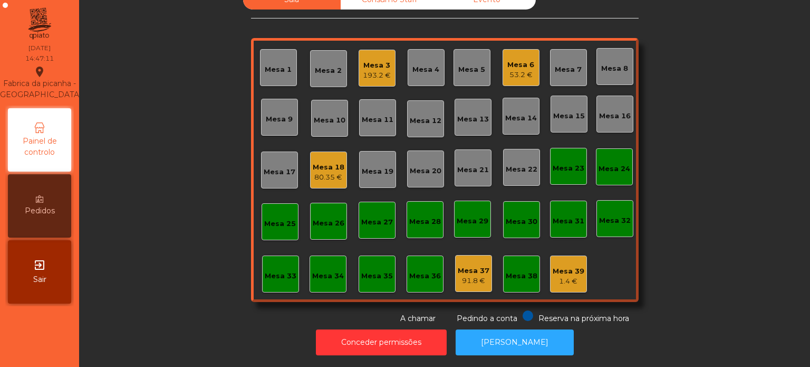
click at [369, 70] on div "193.2 €" at bounding box center [377, 75] width 28 height 11
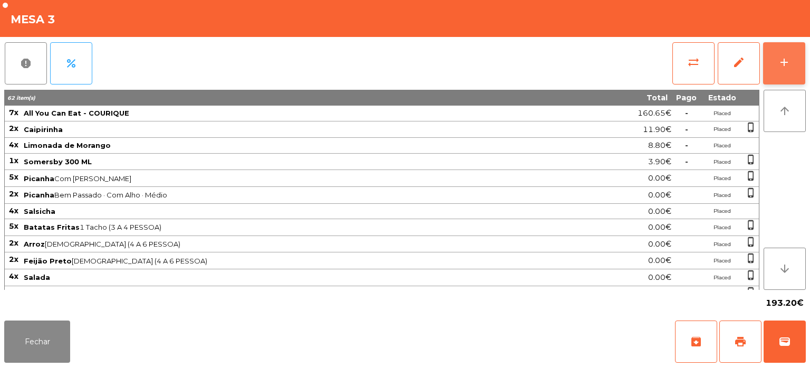
click at [805, 52] on button "add" at bounding box center [784, 63] width 42 height 42
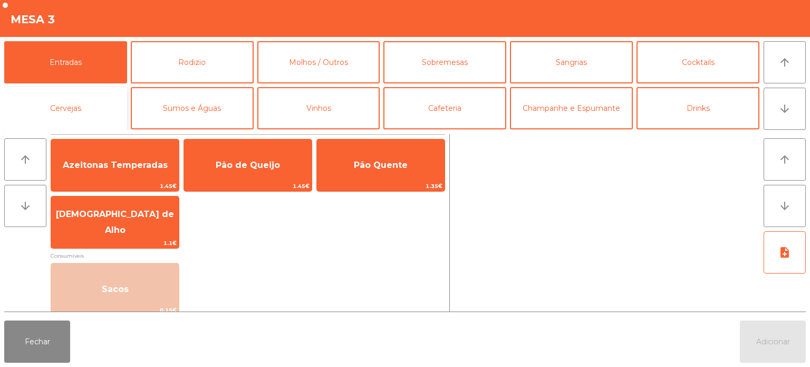
click at [83, 119] on button "Cervejas" at bounding box center [65, 108] width 123 height 42
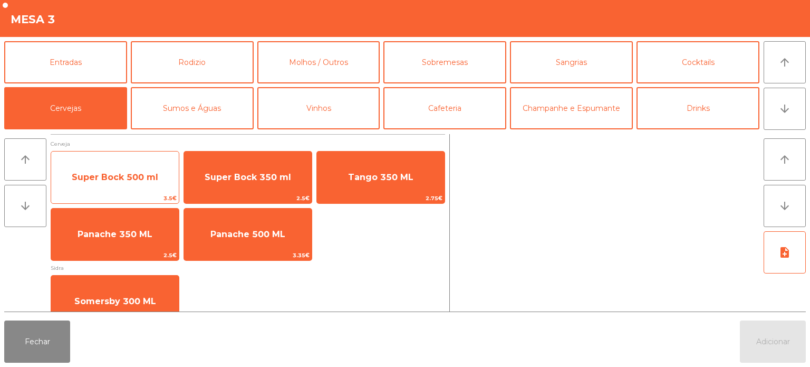
click at [91, 179] on span "Super Bock 500 ml" at bounding box center [115, 177] width 87 height 10
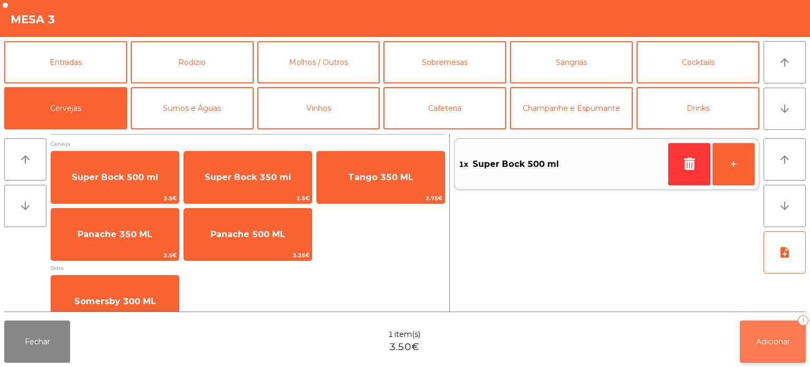
click at [759, 331] on button "Adicionar 1" at bounding box center [773, 341] width 66 height 42
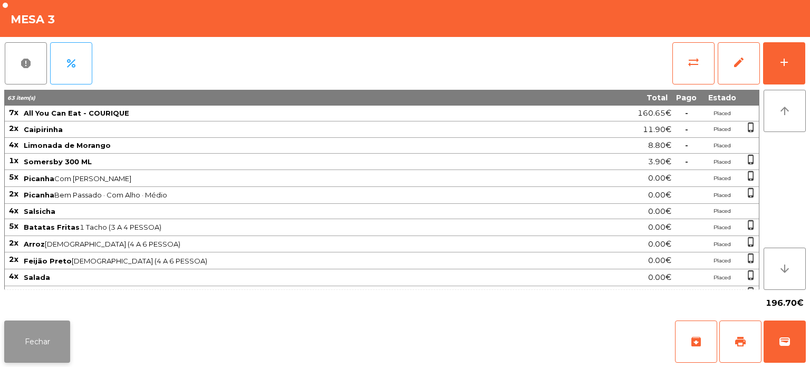
click at [52, 342] on button "Fechar" at bounding box center [37, 341] width 66 height 42
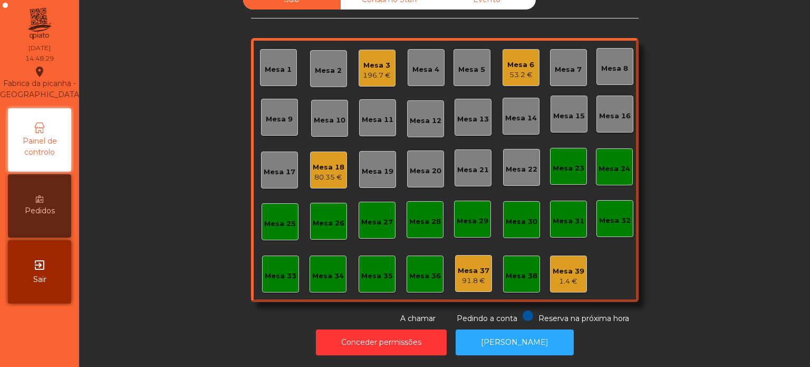
click at [328, 221] on div "Mesa 26" at bounding box center [328, 221] width 37 height 37
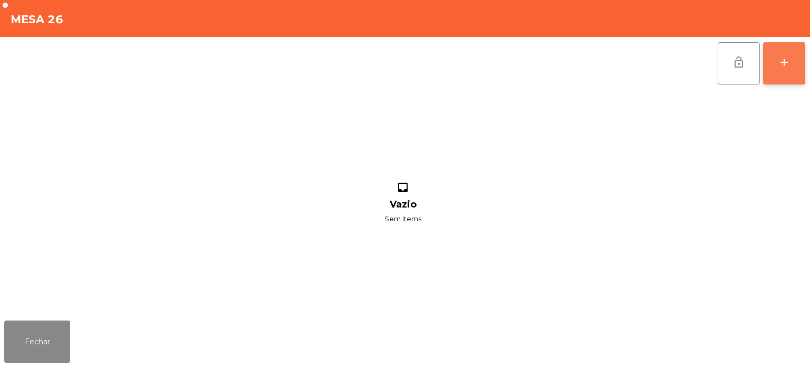
click at [785, 82] on button "add" at bounding box center [784, 63] width 42 height 42
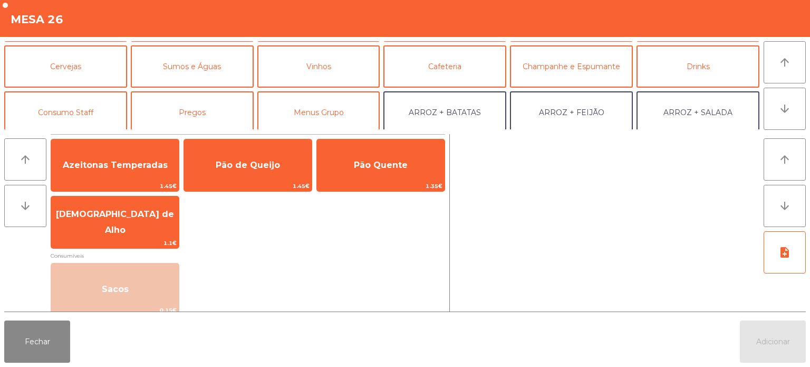
scroll to position [48, 0]
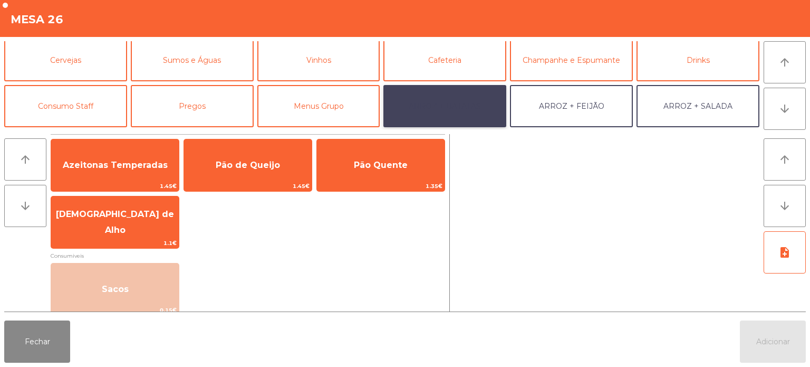
click at [459, 100] on button "ARROZ + BATATAS" at bounding box center [445, 106] width 123 height 42
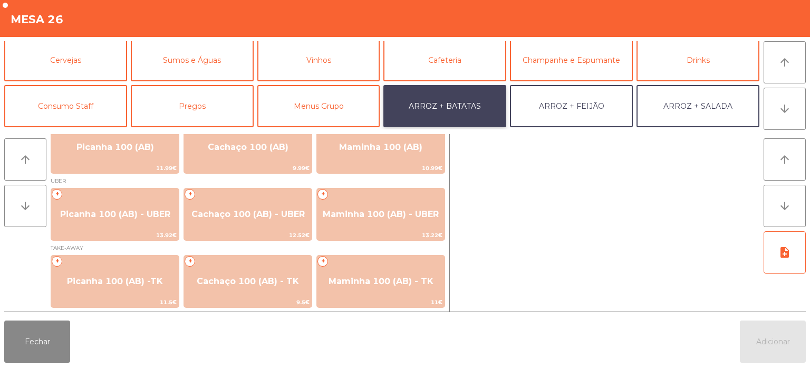
scroll to position [16, 0]
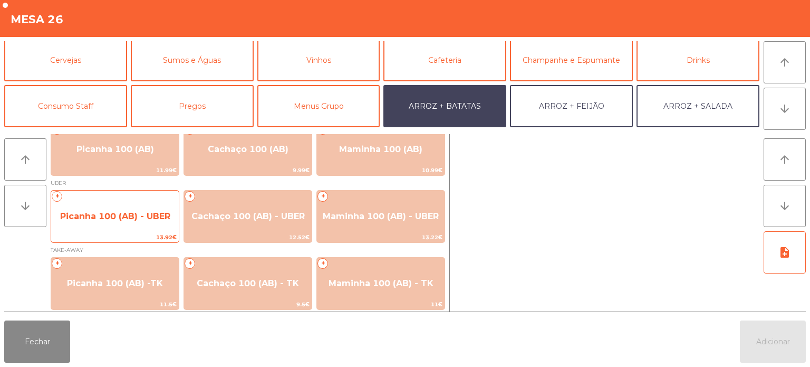
click at [142, 224] on span "Picanha 100 (AB) - UBER" at bounding box center [115, 216] width 128 height 28
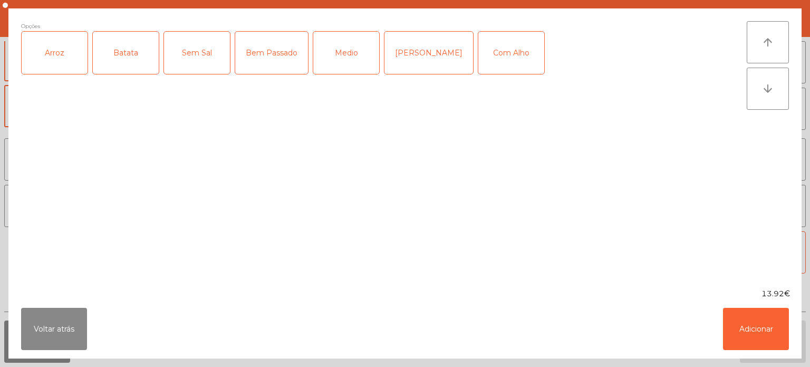
click at [59, 64] on div "Arroz" at bounding box center [55, 53] width 66 height 42
click at [129, 58] on div "Batata" at bounding box center [126, 53] width 66 height 42
click at [401, 46] on div "Mal Pssado" at bounding box center [429, 53] width 89 height 42
click at [478, 57] on div "Com Alho" at bounding box center [511, 53] width 66 height 42
click at [751, 331] on button "Adicionar" at bounding box center [756, 329] width 66 height 42
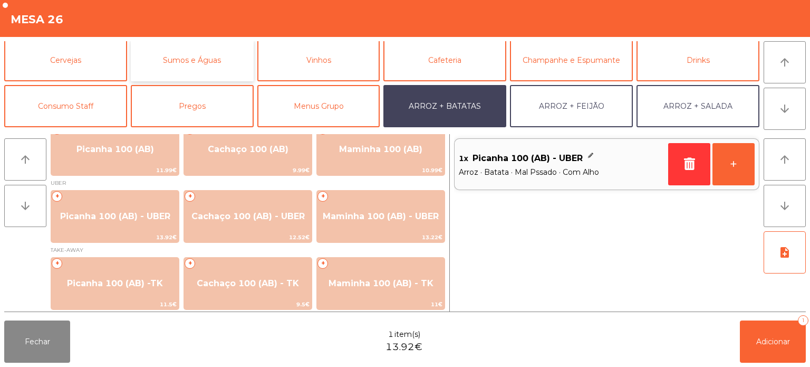
click at [225, 54] on button "Sumos e Águas" at bounding box center [192, 60] width 123 height 42
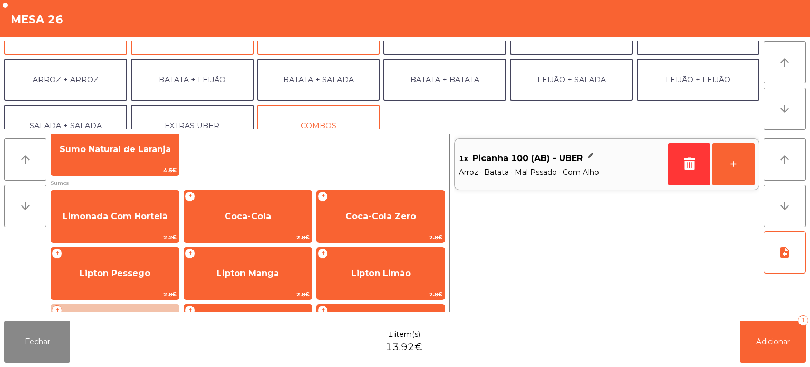
scroll to position [118, 0]
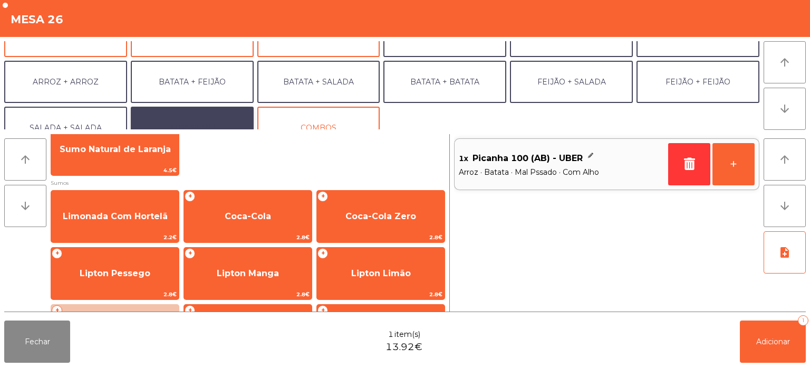
click at [228, 116] on button "EXTRAS UBER" at bounding box center [192, 128] width 123 height 42
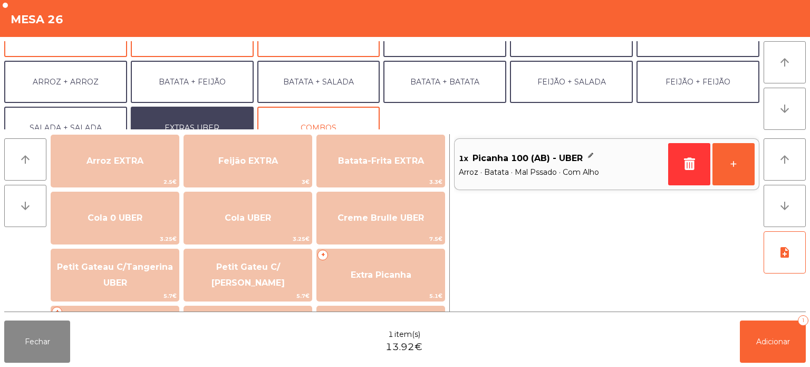
scroll to position [128, 0]
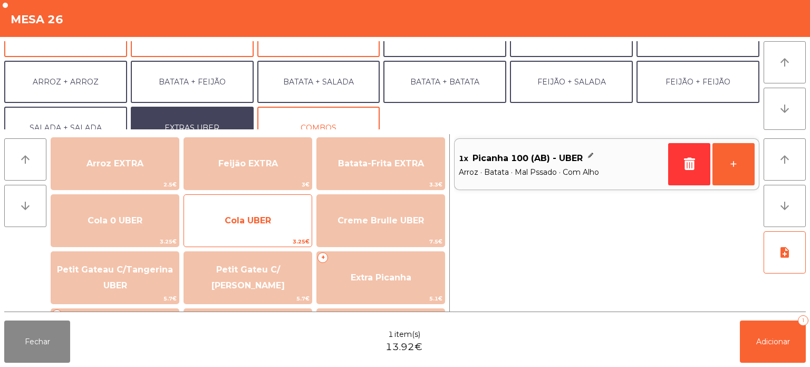
click at [265, 217] on span "Cola UBER" at bounding box center [248, 220] width 46 height 10
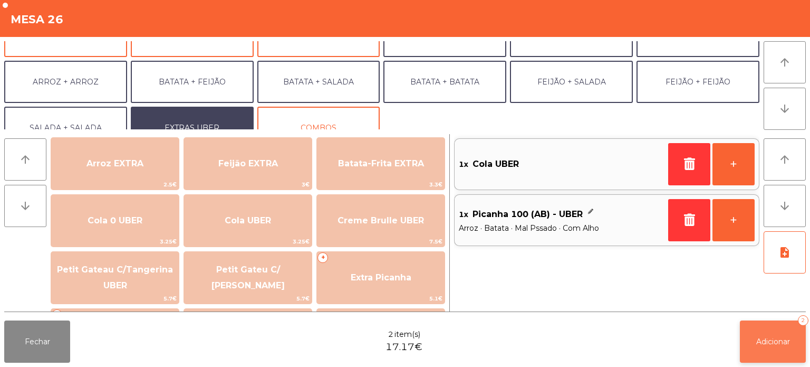
click at [753, 332] on button "Adicionar 2" at bounding box center [773, 341] width 66 height 42
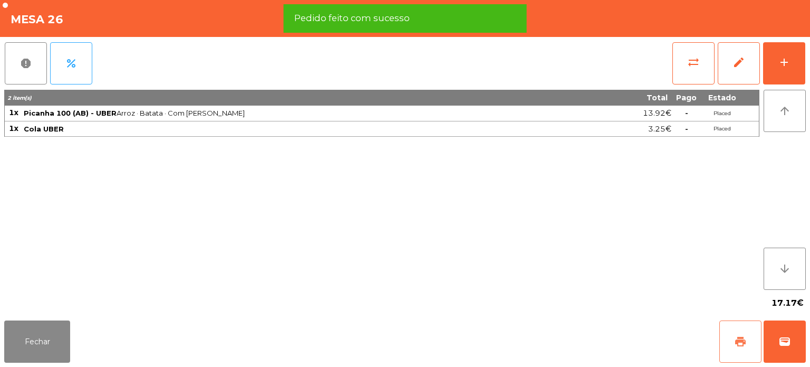
click at [729, 339] on button "print" at bounding box center [741, 341] width 42 height 42
click at [787, 344] on span "wallet" at bounding box center [785, 341] width 13 height 13
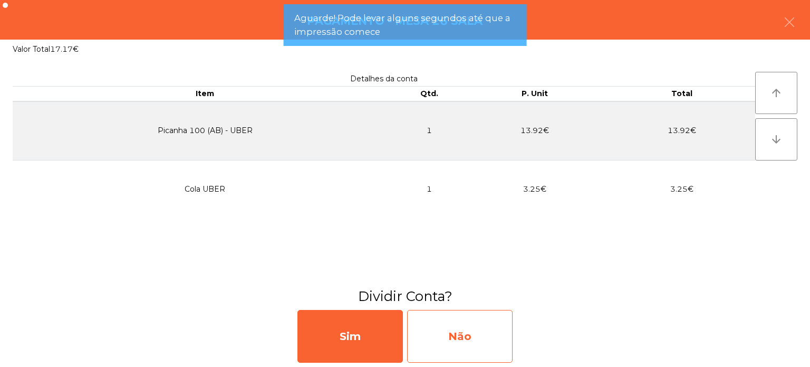
click at [466, 329] on div "Não" at bounding box center [460, 336] width 106 height 53
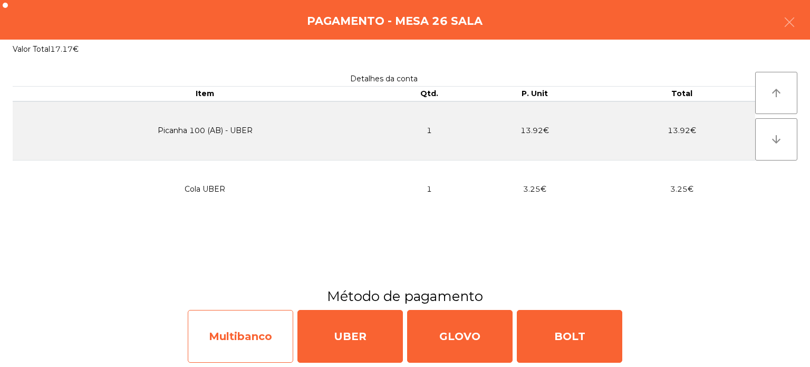
click at [256, 332] on div "Multibanco" at bounding box center [241, 336] width 106 height 53
select select "**"
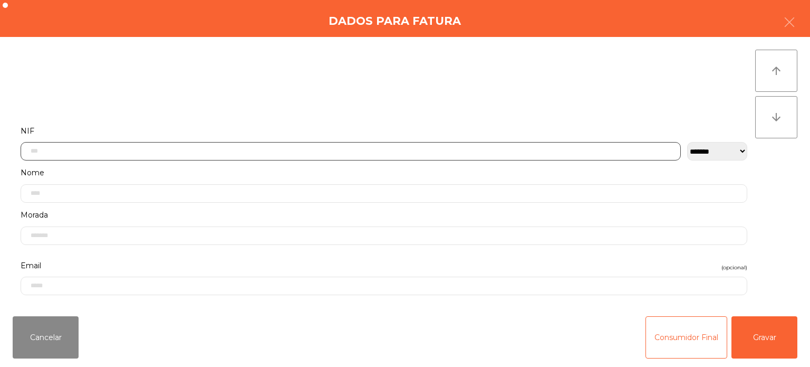
click at [66, 153] on input "text" at bounding box center [351, 151] width 660 height 18
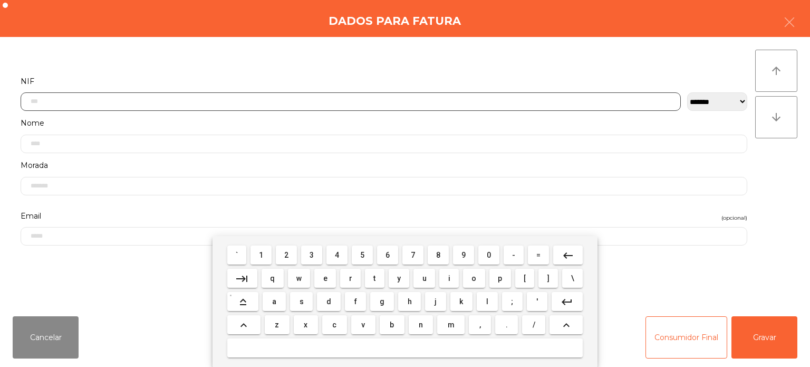
scroll to position [73, 0]
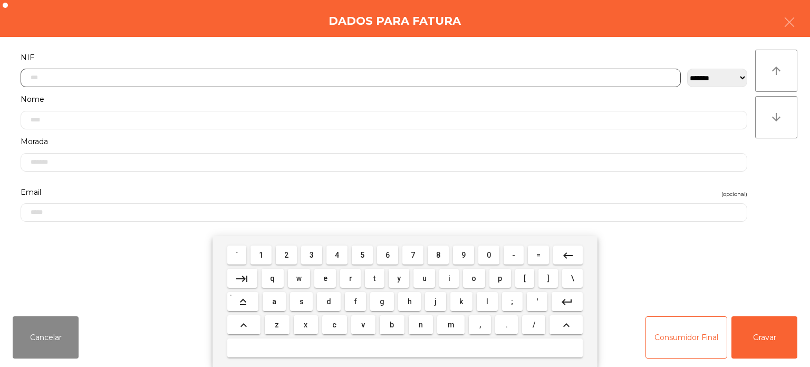
click at [289, 251] on span "2" at bounding box center [286, 255] width 4 height 8
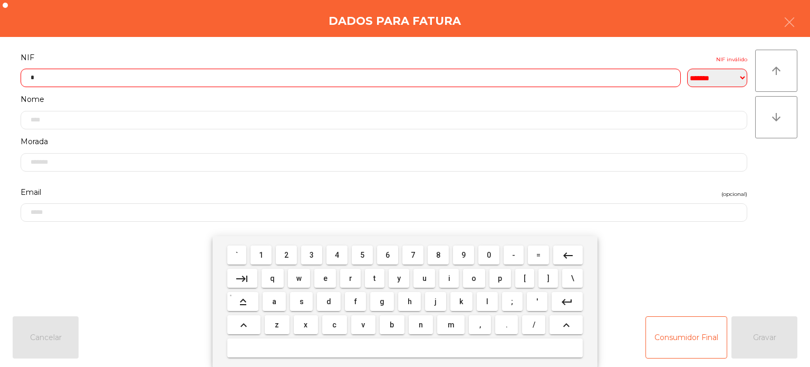
click at [338, 254] on span "4" at bounding box center [337, 255] width 4 height 8
click at [286, 254] on span "2" at bounding box center [286, 255] width 4 height 8
click at [338, 255] on span "4" at bounding box center [337, 255] width 4 height 8
click at [388, 255] on span "6" at bounding box center [388, 255] width 4 height 8
click at [262, 252] on span "1" at bounding box center [261, 255] width 4 height 8
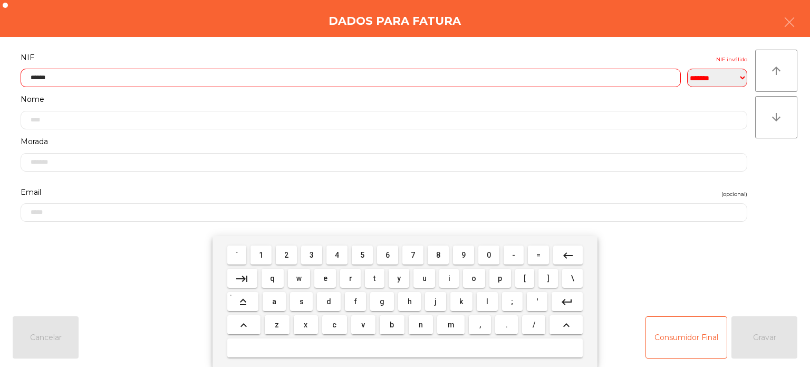
click at [312, 255] on span "3" at bounding box center [312, 255] width 4 height 8
click at [338, 255] on span "4" at bounding box center [337, 255] width 4 height 8
click at [338, 254] on span "4" at bounding box center [337, 255] width 4 height 8
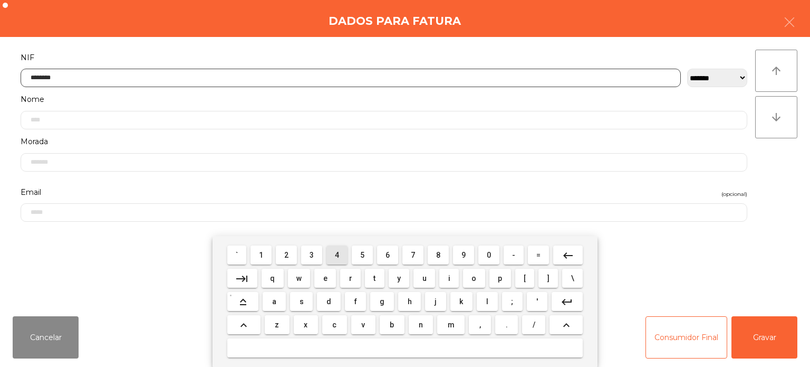
type input "*********"
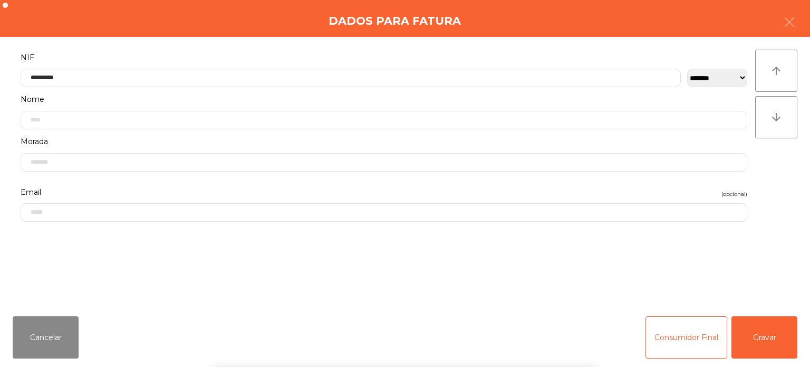
click at [234, 39] on div "**********" at bounding box center [405, 172] width 810 height 271
click at [749, 322] on button "Gravar" at bounding box center [765, 337] width 66 height 42
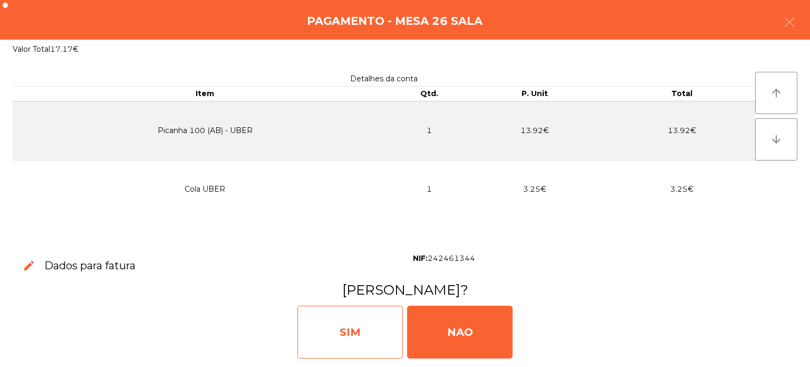
click at [351, 323] on div "SIM" at bounding box center [351, 331] width 106 height 53
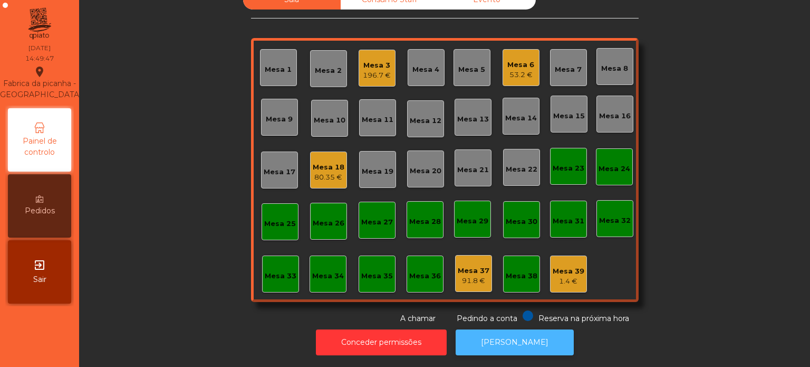
click at [504, 334] on button "[PERSON_NAME]" at bounding box center [515, 342] width 118 height 26
click at [363, 60] on div "Mesa 3" at bounding box center [377, 65] width 28 height 11
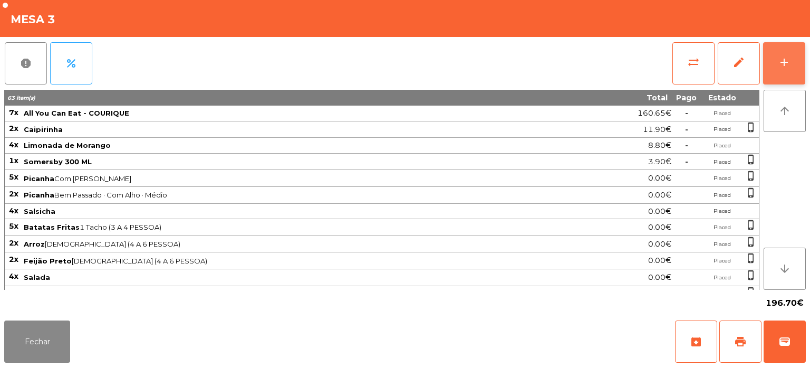
click at [783, 59] on div "add" at bounding box center [784, 62] width 13 height 13
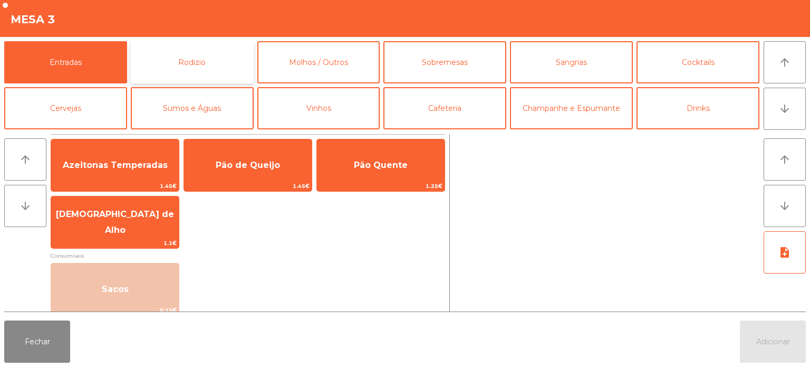
click at [183, 80] on button "Rodizio" at bounding box center [192, 62] width 123 height 42
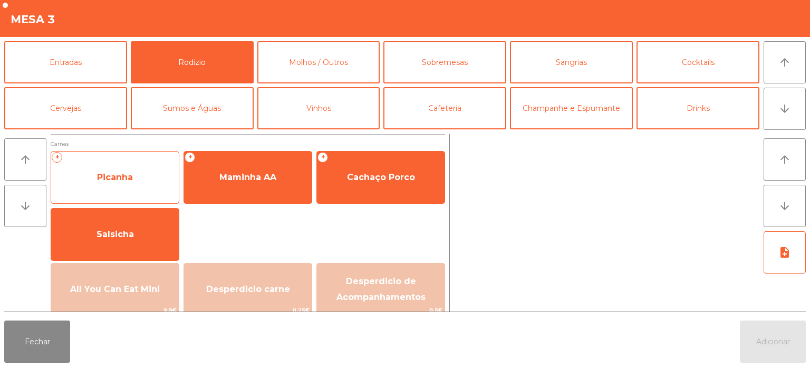
click at [108, 178] on span "Picanha" at bounding box center [115, 177] width 36 height 10
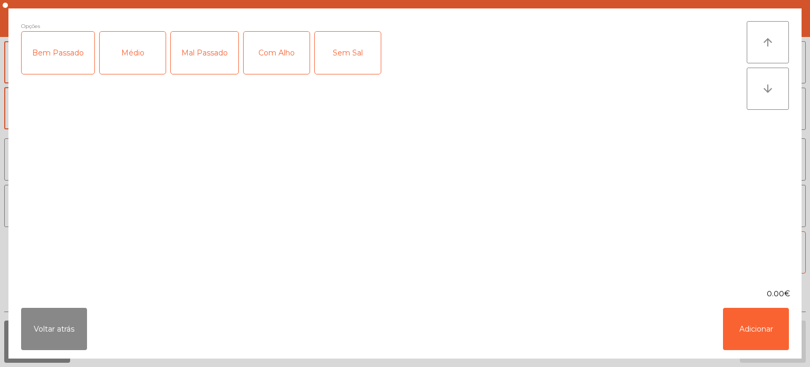
click at [139, 55] on div "Médio" at bounding box center [133, 53] width 66 height 42
click at [264, 60] on div "Com Alho" at bounding box center [277, 53] width 66 height 42
click at [738, 319] on button "Adicionar" at bounding box center [756, 329] width 66 height 42
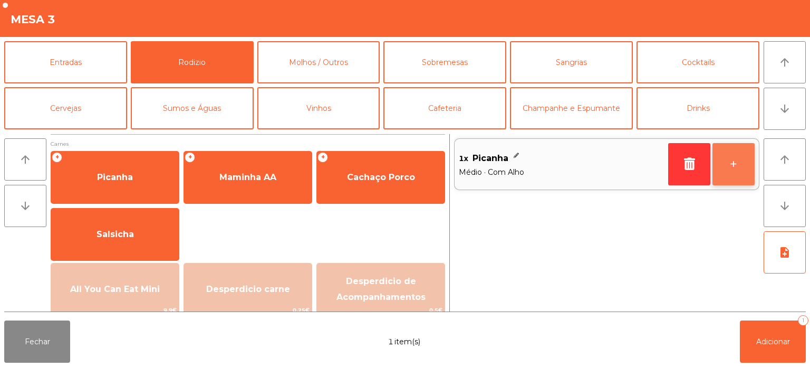
click at [742, 159] on button "+" at bounding box center [734, 164] width 42 height 42
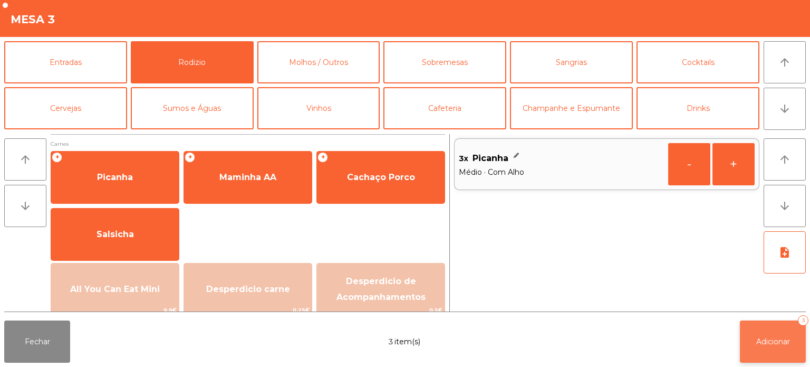
click at [768, 345] on span "Adicionar" at bounding box center [773, 341] width 34 height 9
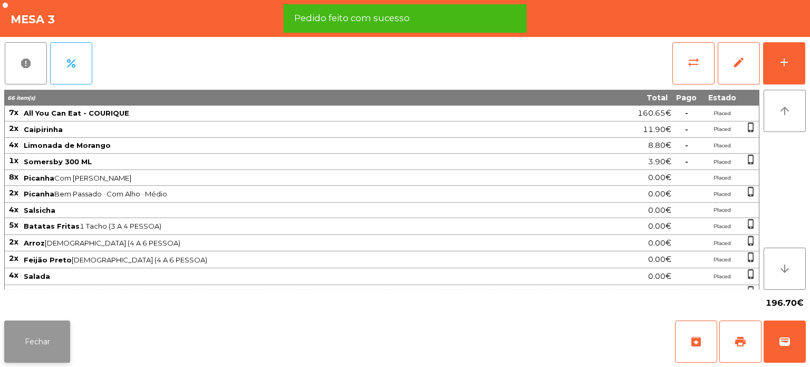
click at [50, 346] on button "Fechar" at bounding box center [37, 341] width 66 height 42
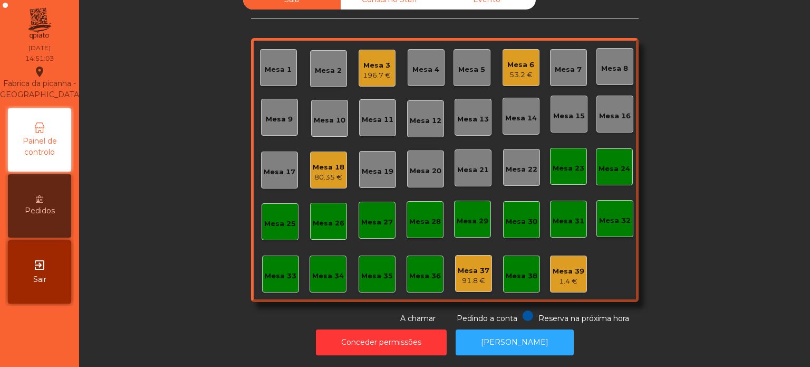
click at [573, 111] on div "Mesa 15" at bounding box center [569, 116] width 32 height 11
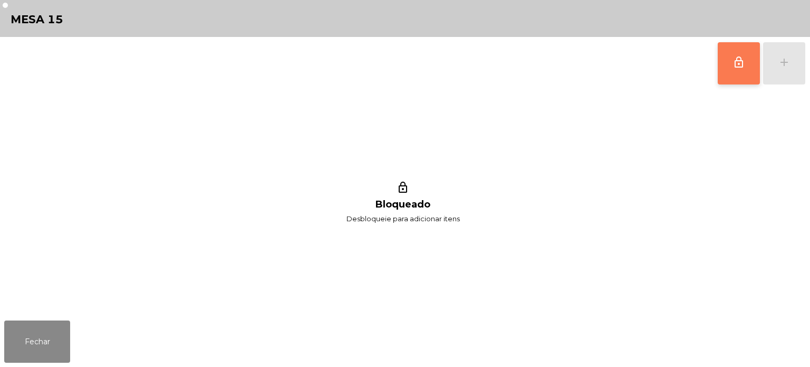
click at [758, 50] on button "lock_outline" at bounding box center [739, 63] width 42 height 42
click at [792, 46] on button "add" at bounding box center [784, 63] width 42 height 42
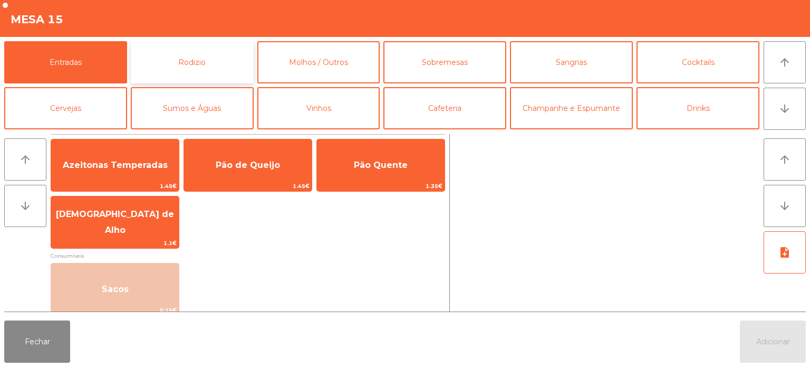
click at [208, 57] on button "Rodizio" at bounding box center [192, 62] width 123 height 42
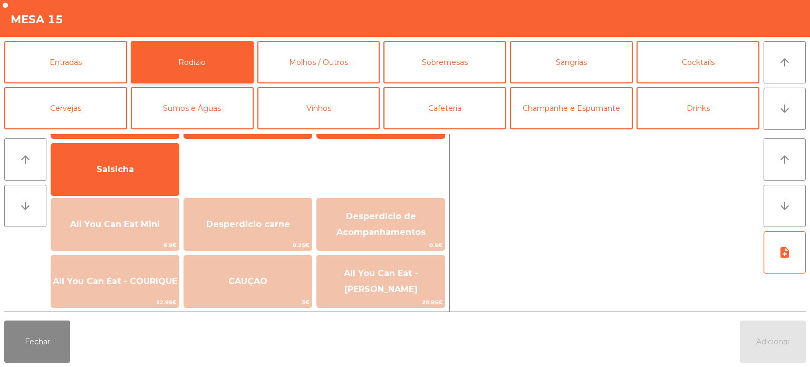
scroll to position [71, 0]
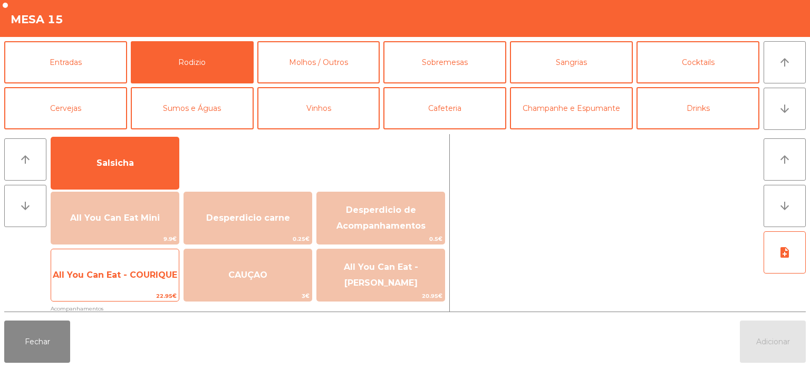
click at [129, 273] on span "All You Can Eat - COURIQUE" at bounding box center [115, 275] width 124 height 10
click at [134, 257] on div "All You Can Eat - COURIQUE 22.95€" at bounding box center [115, 274] width 129 height 53
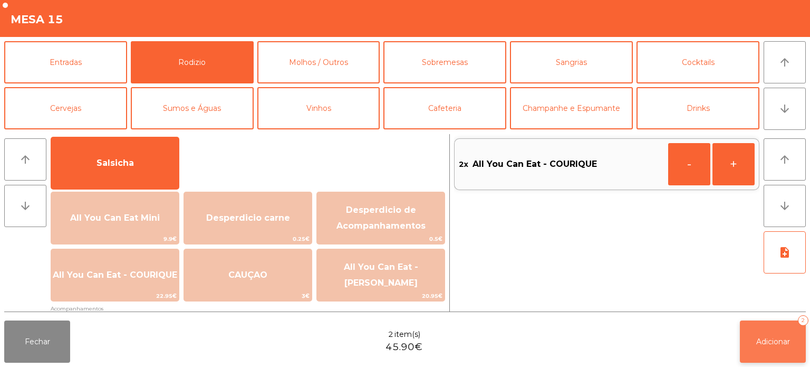
click at [764, 356] on button "Adicionar 2" at bounding box center [773, 341] width 66 height 42
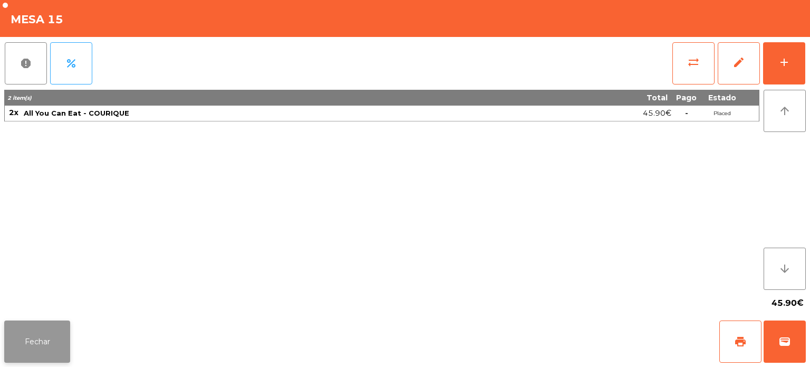
click at [27, 323] on button "Fechar" at bounding box center [37, 341] width 66 height 42
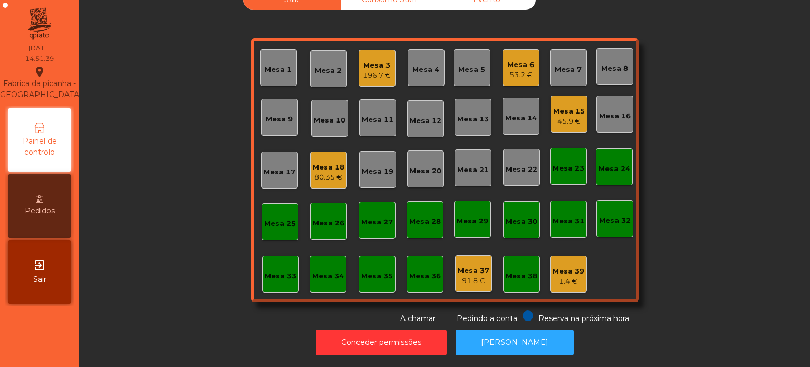
click at [325, 173] on div "80.35 €" at bounding box center [329, 177] width 32 height 11
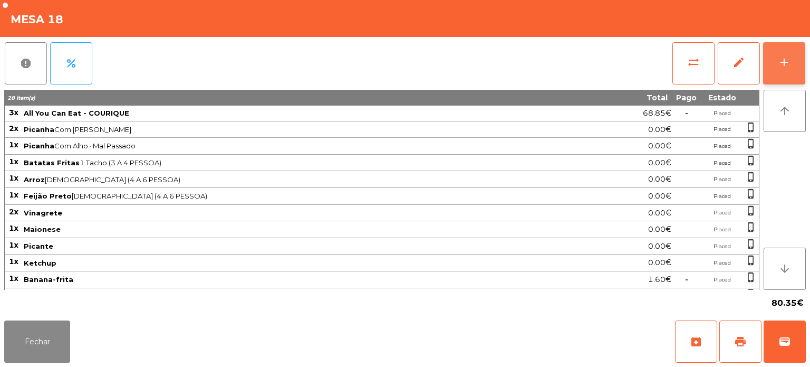
click at [781, 70] on button "add" at bounding box center [784, 63] width 42 height 42
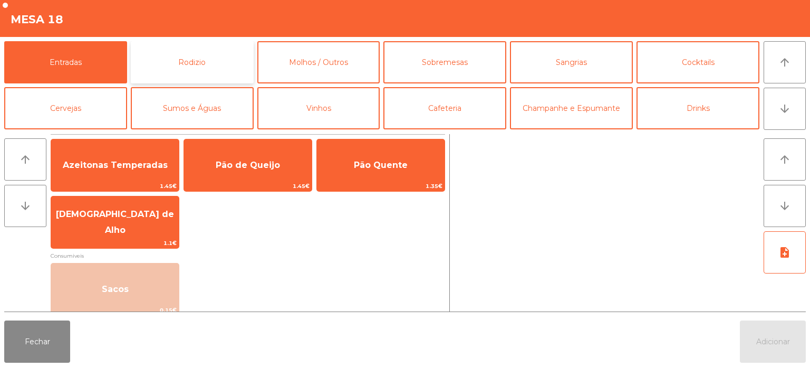
click at [212, 50] on button "Rodizio" at bounding box center [192, 62] width 123 height 42
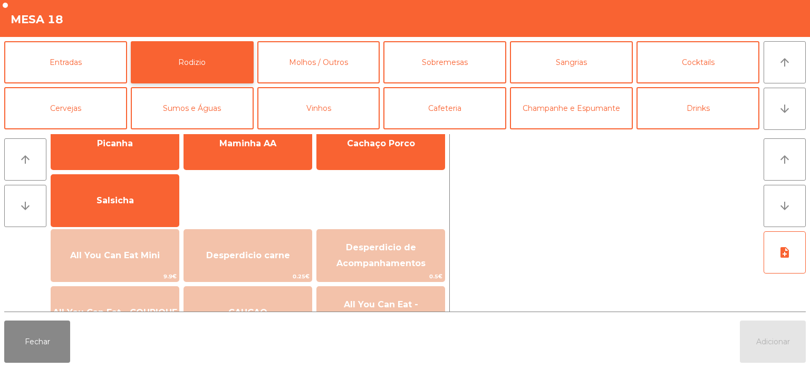
scroll to position [31, 0]
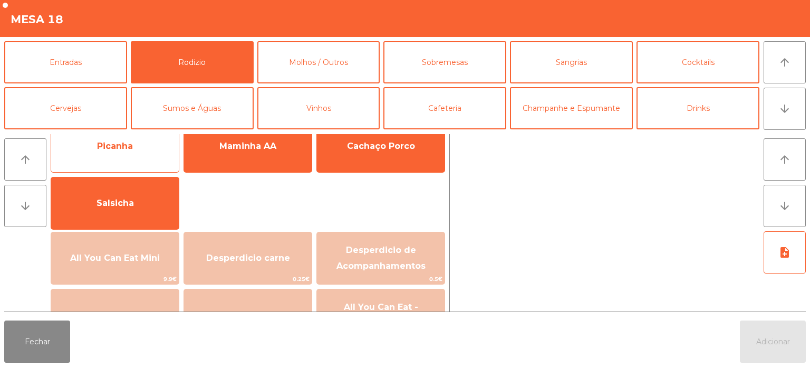
click at [145, 147] on span "Picanha" at bounding box center [115, 146] width 128 height 28
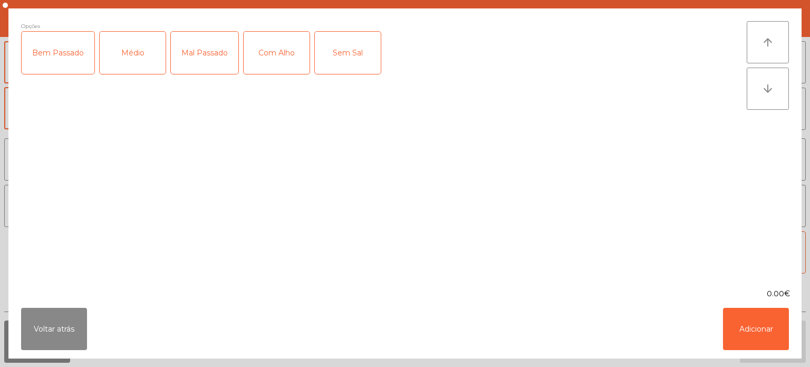
click at [127, 53] on div "Médio" at bounding box center [133, 53] width 66 height 42
click at [749, 330] on button "Adicionar" at bounding box center [756, 329] width 66 height 42
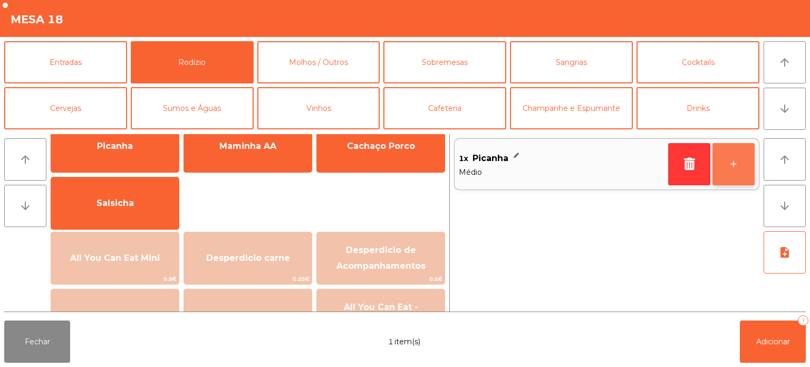
click at [737, 175] on button "+" at bounding box center [734, 164] width 42 height 42
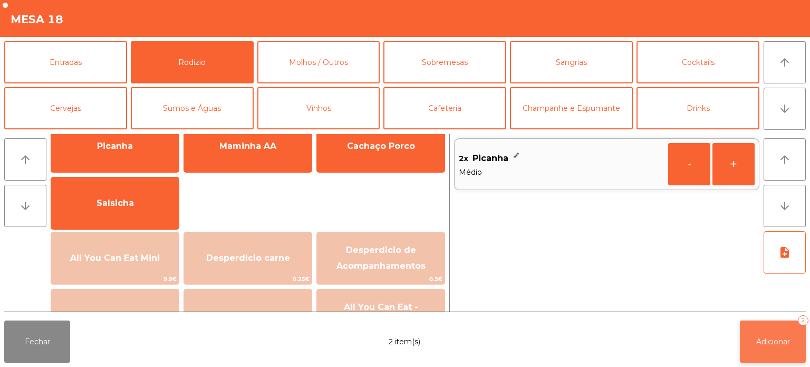
click at [777, 344] on span "Adicionar" at bounding box center [773, 341] width 34 height 9
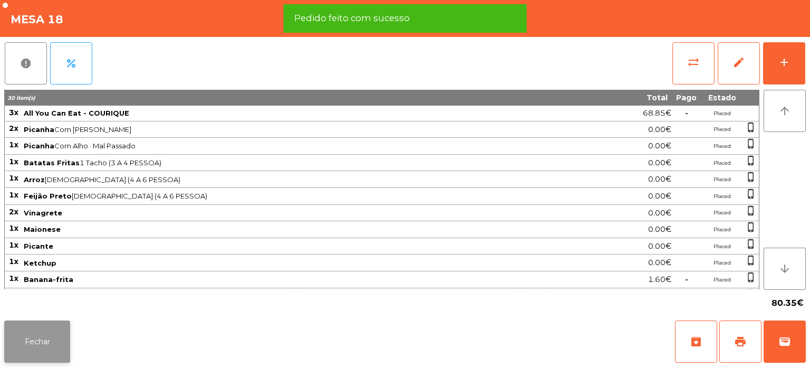
click at [18, 353] on button "Fechar" at bounding box center [37, 341] width 66 height 42
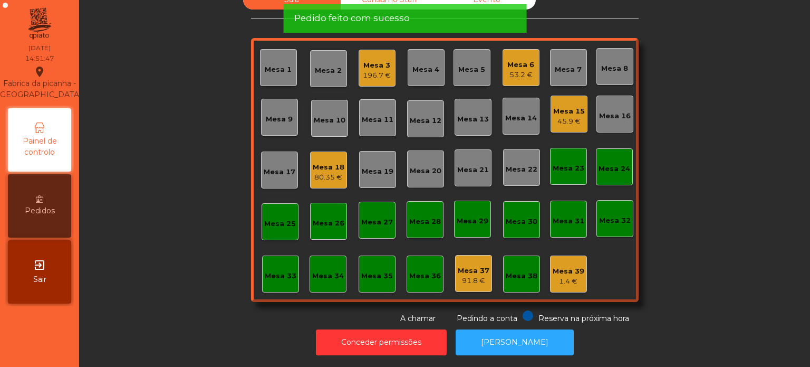
click at [181, 203] on div "Sala Consumo Staff Evento Mesa 1 Mesa 2 Mesa 3 196.7 € Mesa 4 Mesa 5 Mesa 6 53.…" at bounding box center [444, 157] width 703 height 334
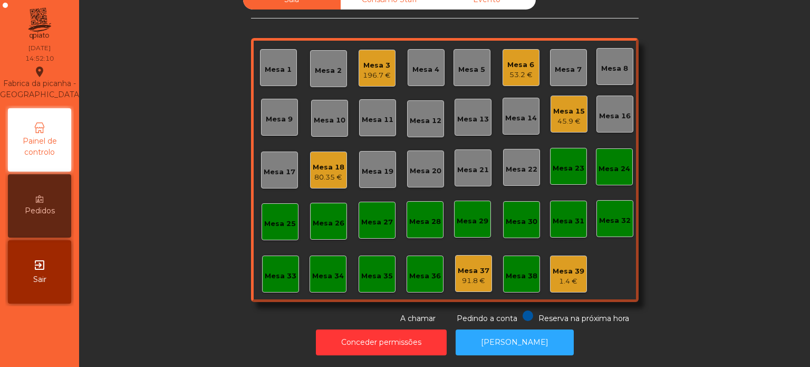
click at [511, 60] on div "Mesa 6" at bounding box center [520, 65] width 27 height 11
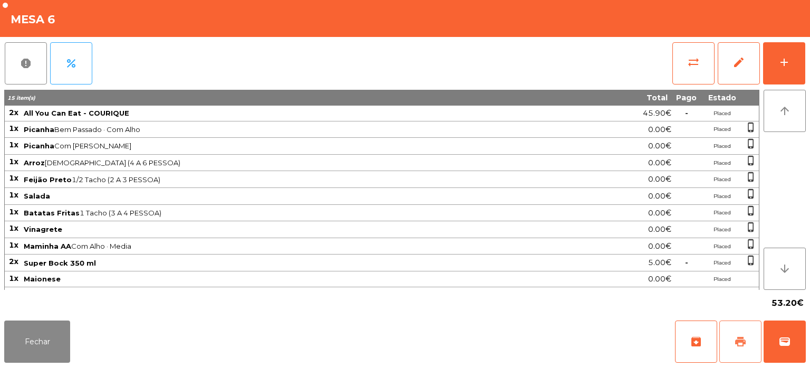
click at [730, 348] on button "print" at bounding box center [741, 341] width 42 height 42
click at [784, 351] on button "wallet" at bounding box center [785, 341] width 42 height 42
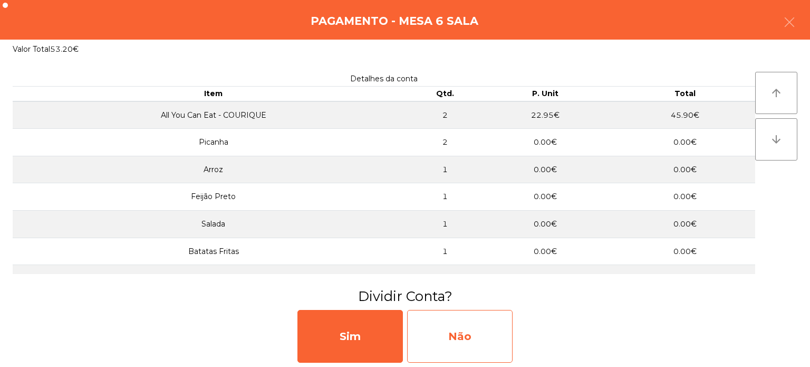
click at [487, 334] on div "Não" at bounding box center [460, 336] width 106 height 53
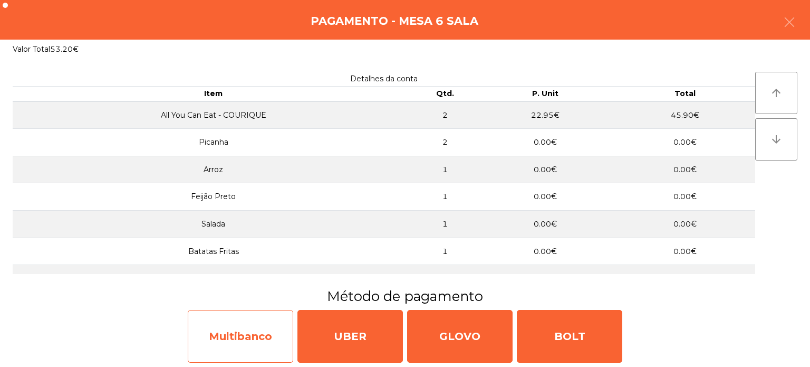
click at [243, 347] on div "Multibanco" at bounding box center [241, 336] width 106 height 53
select select "**"
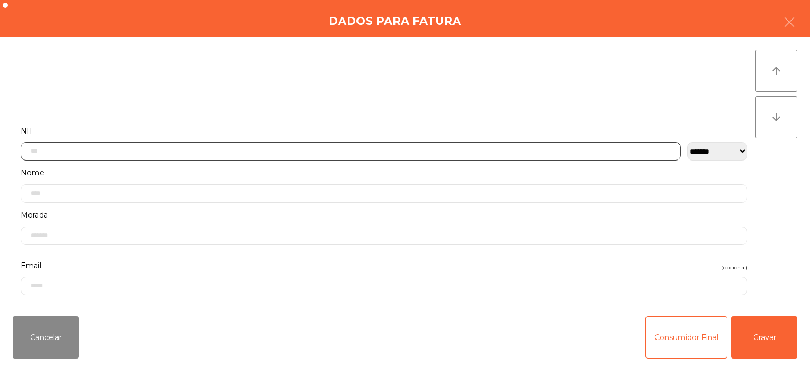
click at [207, 142] on input "text" at bounding box center [351, 151] width 660 height 18
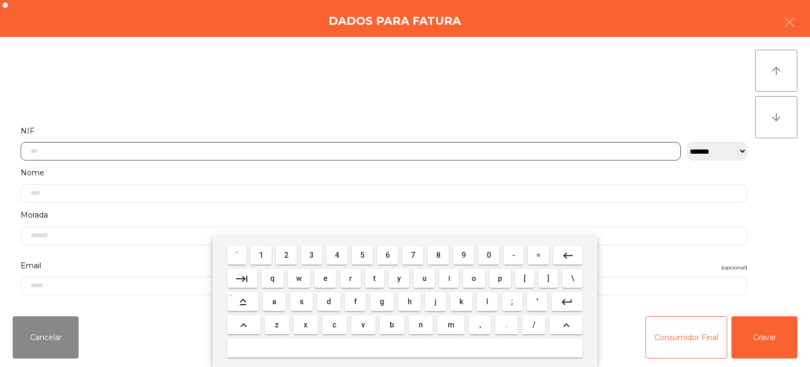
scroll to position [73, 0]
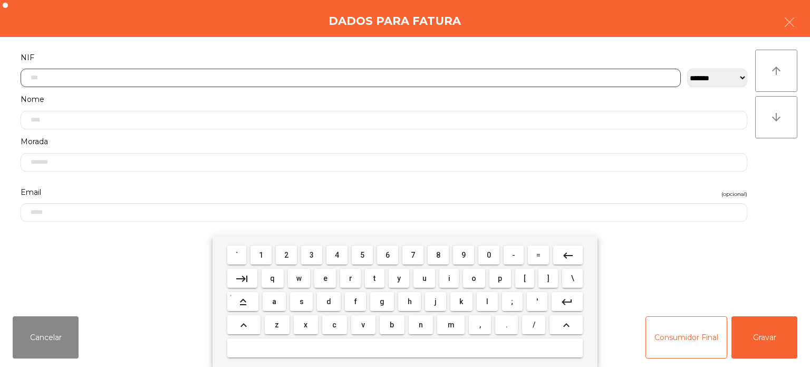
click at [262, 251] on span "1" at bounding box center [261, 255] width 4 height 8
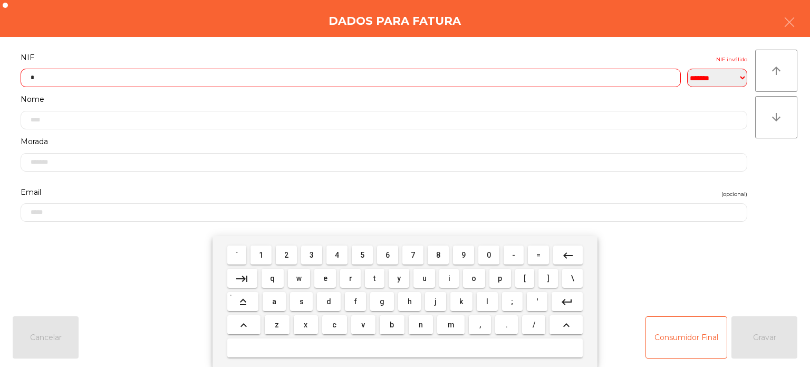
click at [396, 258] on button "6" at bounding box center [387, 254] width 21 height 19
click at [505, 256] on button "-" at bounding box center [514, 254] width 20 height 19
click at [582, 247] on button "keyboard_backspace" at bounding box center [568, 254] width 30 height 19
click at [482, 253] on button "0" at bounding box center [488, 254] width 21 height 19
click at [387, 252] on span "6" at bounding box center [388, 255] width 4 height 8
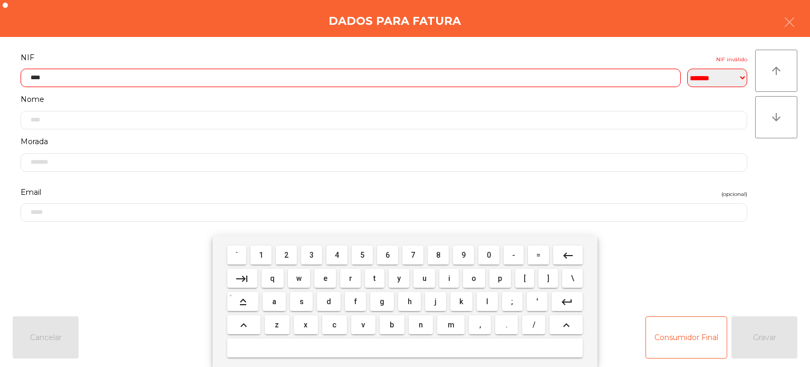
click at [385, 247] on button "6" at bounding box center [387, 254] width 21 height 19
click at [563, 254] on mat-icon "keyboard_backspace" at bounding box center [568, 255] width 13 height 13
click at [338, 255] on span "4" at bounding box center [337, 255] width 4 height 8
click at [305, 260] on button "3" at bounding box center [311, 254] width 21 height 19
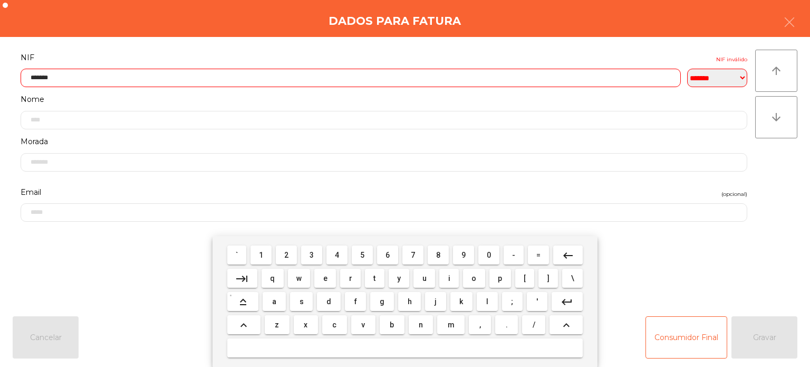
click at [456, 258] on button "9" at bounding box center [463, 254] width 21 height 19
click at [462, 253] on span "9" at bounding box center [464, 255] width 4 height 8
type input "*********"
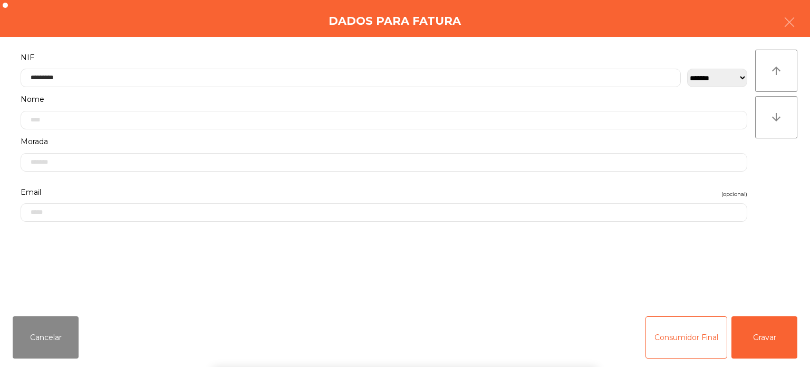
click at [299, 27] on div "Dados para Fatura" at bounding box center [405, 18] width 810 height 37
click at [810, 341] on div "Cancelar Consumidor Final Gravar" at bounding box center [405, 337] width 810 height 59
click at [778, 340] on button "Gravar" at bounding box center [765, 337] width 66 height 42
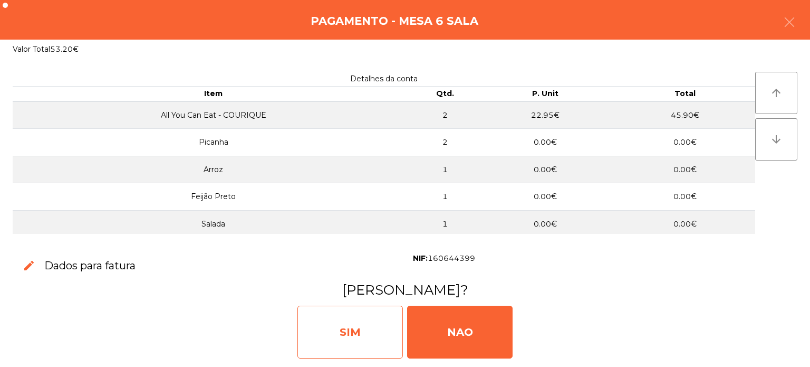
click at [348, 323] on div "SIM" at bounding box center [351, 331] width 106 height 53
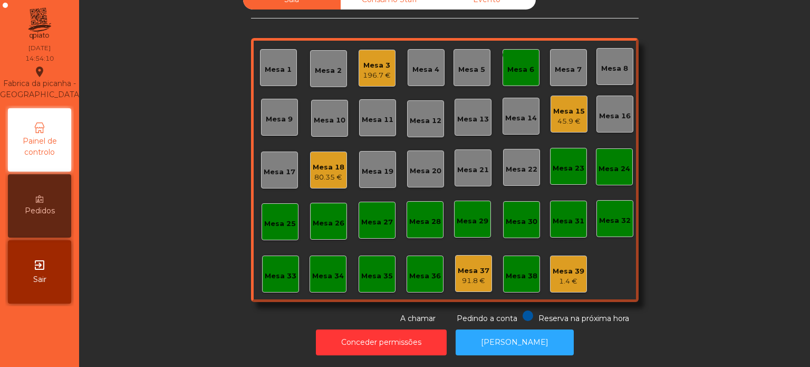
click at [509, 67] on div "monetization_on done Mesa 6" at bounding box center [521, 67] width 37 height 37
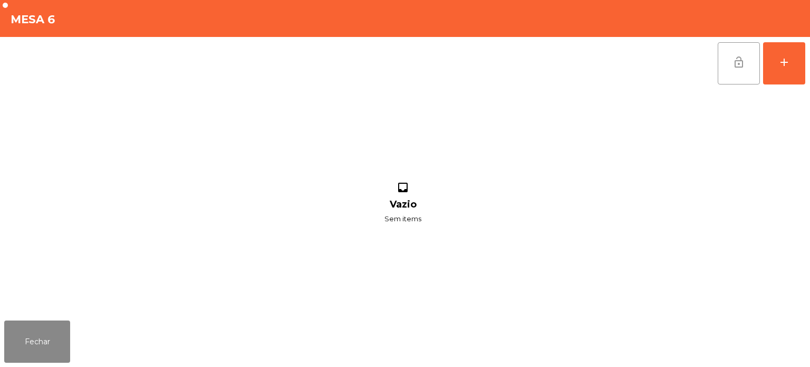
click at [729, 61] on button "lock_open" at bounding box center [739, 63] width 42 height 42
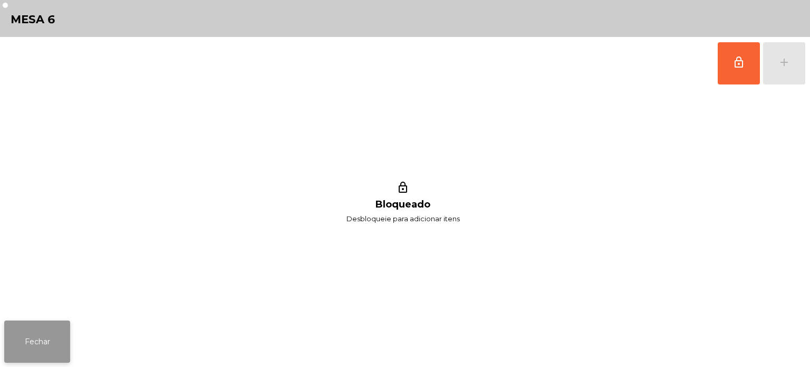
click at [30, 347] on button "Fechar" at bounding box center [37, 341] width 66 height 42
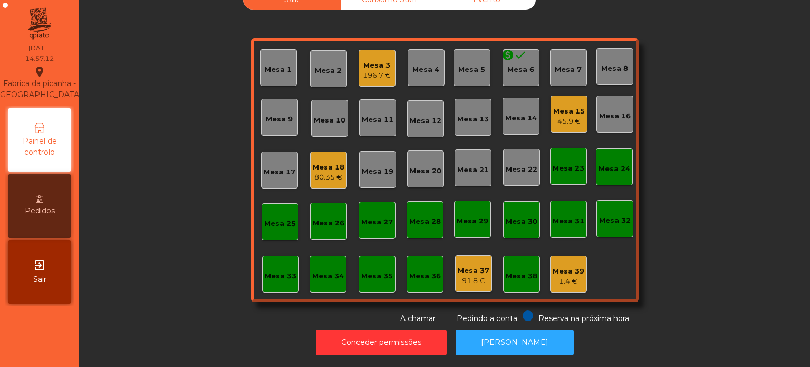
click at [373, 61] on div "Mesa 3" at bounding box center [377, 65] width 28 height 11
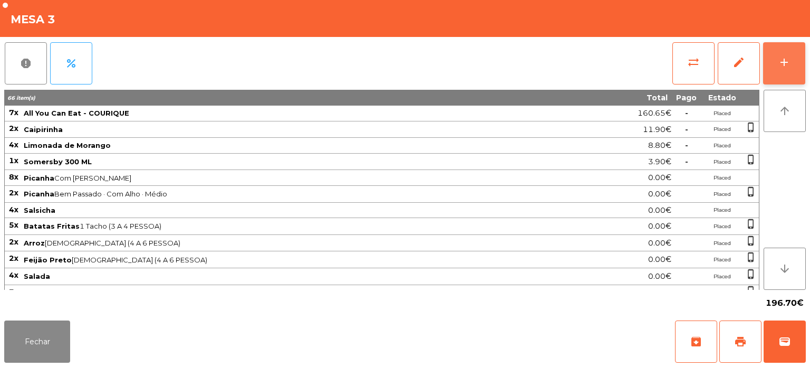
click at [803, 64] on button "add" at bounding box center [784, 63] width 42 height 42
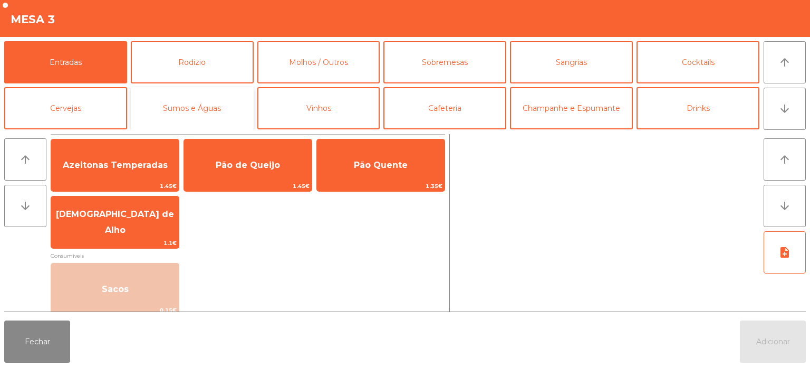
click at [224, 99] on button "Sumos e Águas" at bounding box center [192, 108] width 123 height 42
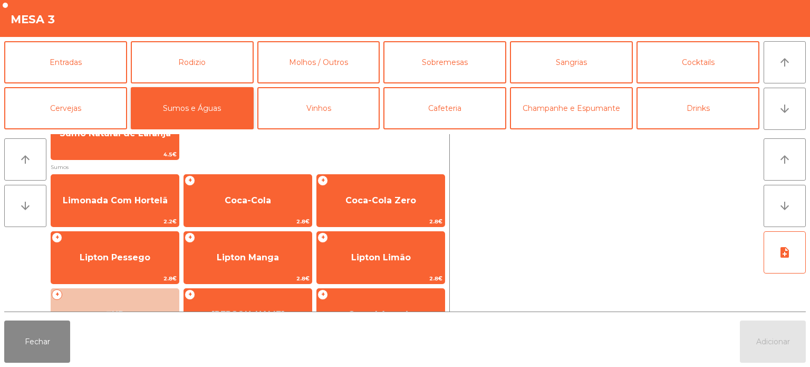
scroll to position [34, 0]
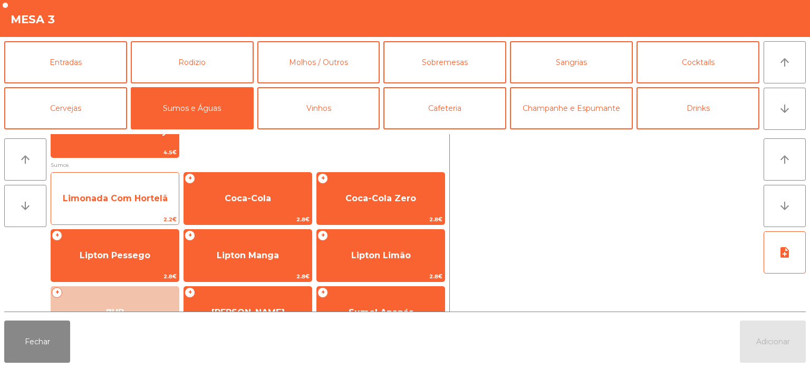
click at [139, 197] on span "Limonada Com Hortelã" at bounding box center [115, 198] width 105 height 10
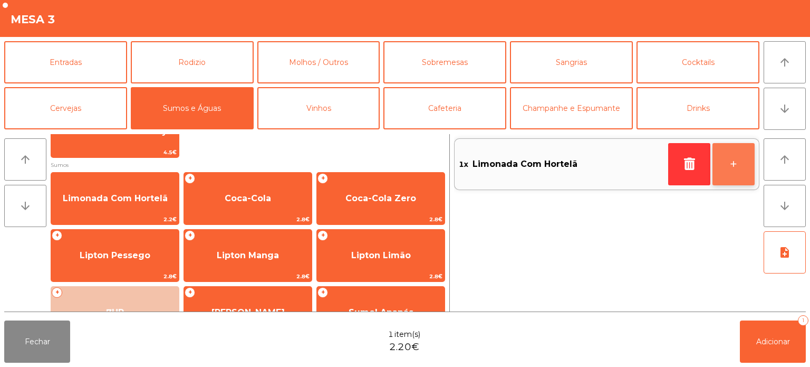
click at [745, 167] on button "+" at bounding box center [734, 164] width 42 height 42
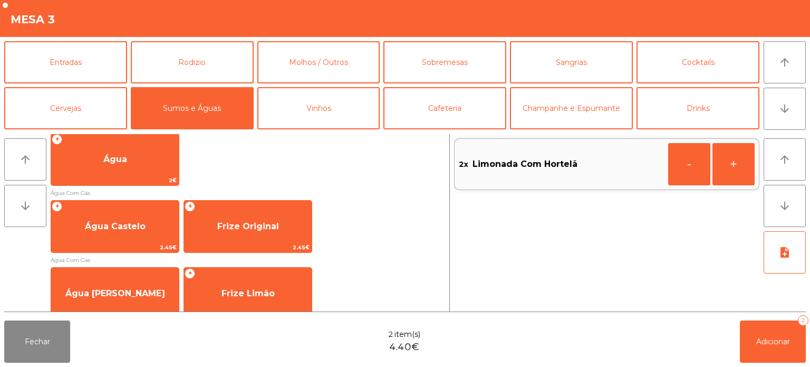
scroll to position [254, 0]
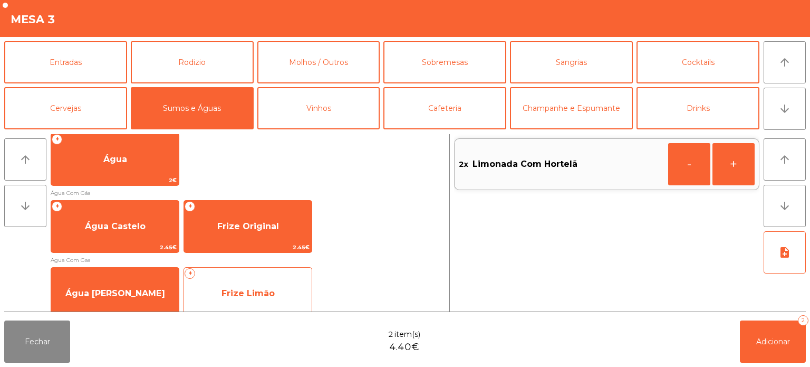
click at [245, 291] on span "Frize Limão" at bounding box center [248, 293] width 53 height 10
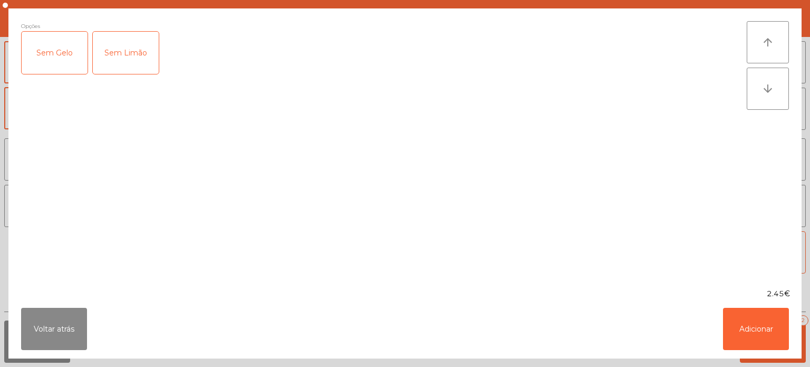
click at [57, 57] on div "Sem Gelo" at bounding box center [55, 53] width 66 height 42
click at [49, 55] on div "Sem Gelo" at bounding box center [55, 53] width 66 height 42
click at [760, 328] on button "Adicionar" at bounding box center [756, 329] width 66 height 42
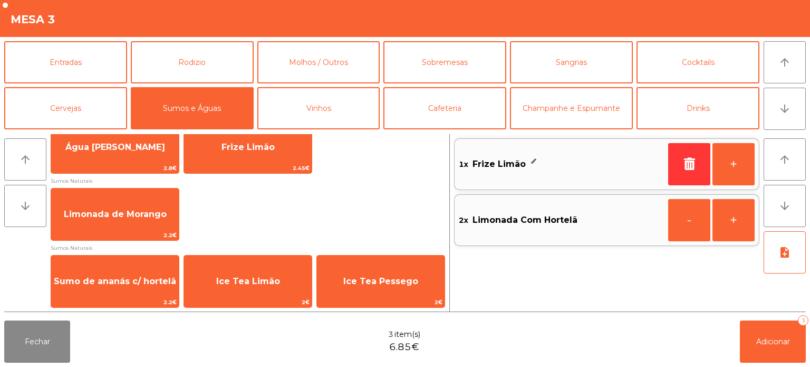
scroll to position [409, 0]
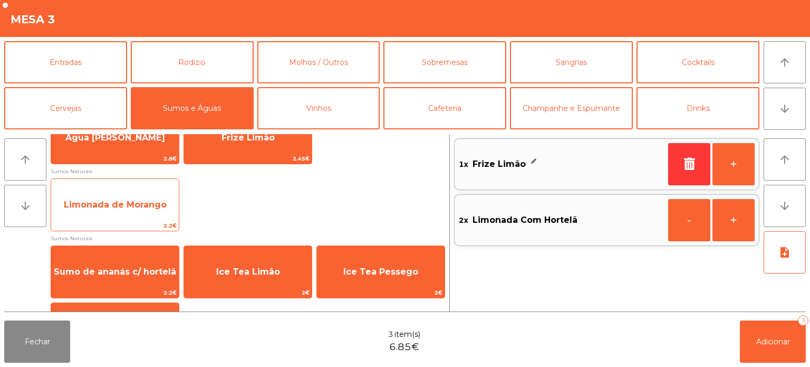
click at [134, 208] on span "Limonada de Morango" at bounding box center [115, 204] width 103 height 10
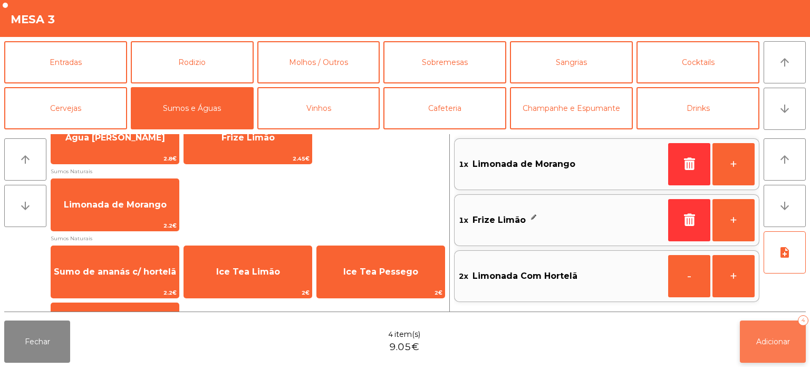
click at [764, 341] on span "Adicionar" at bounding box center [773, 341] width 34 height 9
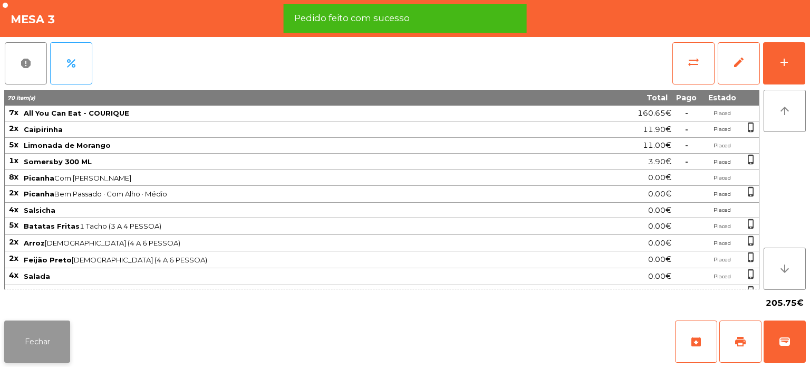
click at [45, 342] on button "Fechar" at bounding box center [37, 341] width 66 height 42
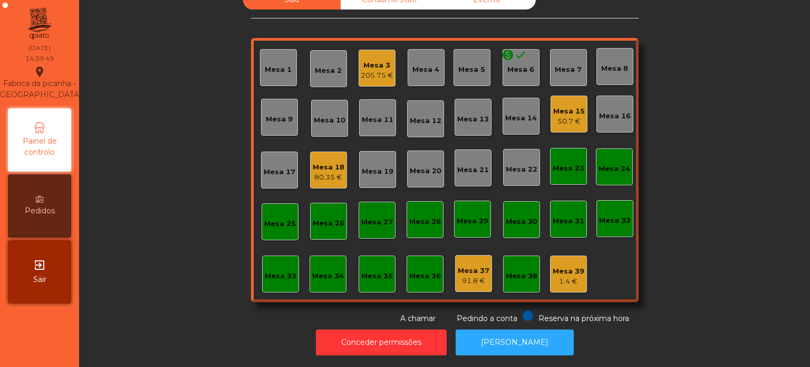
click at [325, 172] on div "80.35 €" at bounding box center [329, 177] width 32 height 11
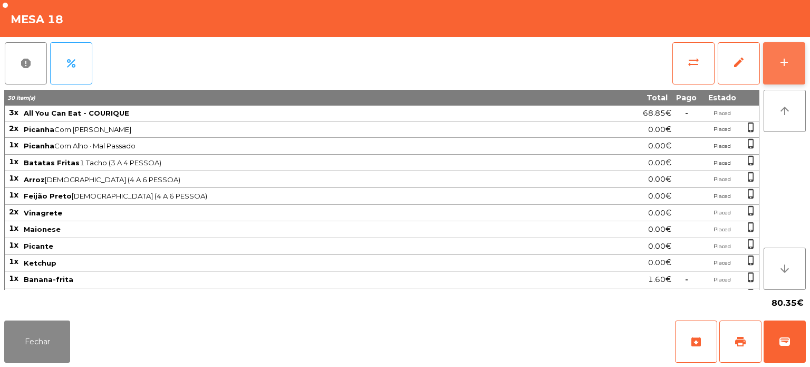
click at [785, 65] on div "add" at bounding box center [784, 62] width 13 height 13
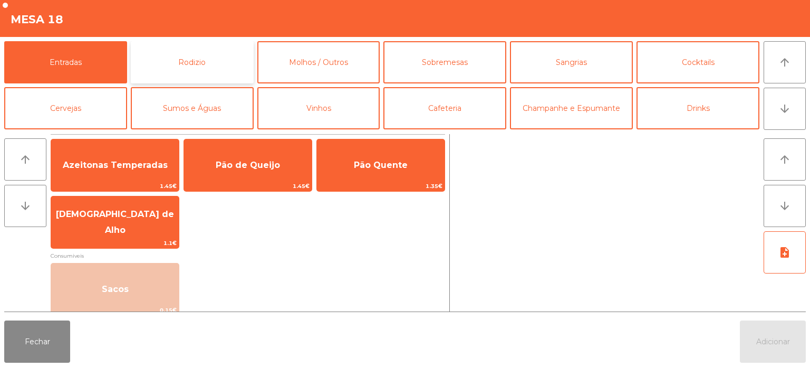
click at [208, 61] on button "Rodizio" at bounding box center [192, 62] width 123 height 42
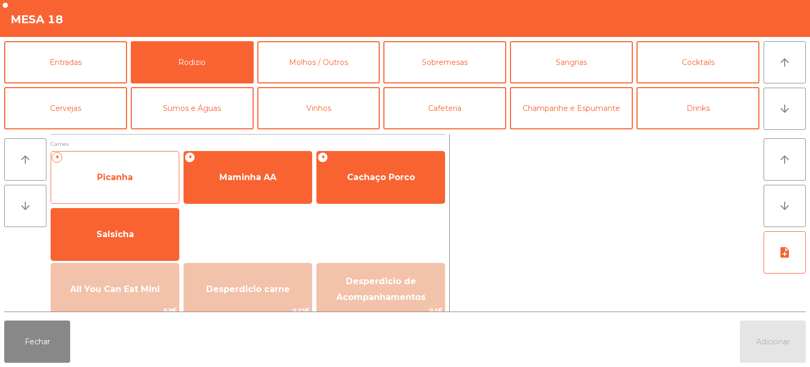
click at [146, 168] on span "Picanha" at bounding box center [115, 177] width 128 height 28
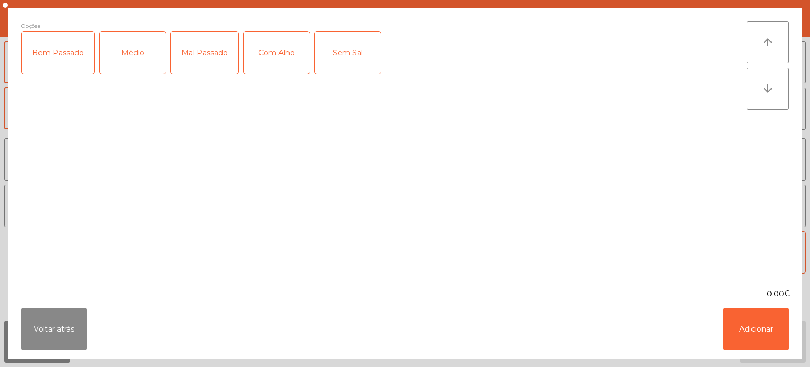
click at [135, 61] on div "Médio" at bounding box center [133, 53] width 66 height 42
click at [290, 50] on div "Com Alho" at bounding box center [277, 53] width 66 height 42
click at [761, 332] on button "Adicionar" at bounding box center [756, 329] width 66 height 42
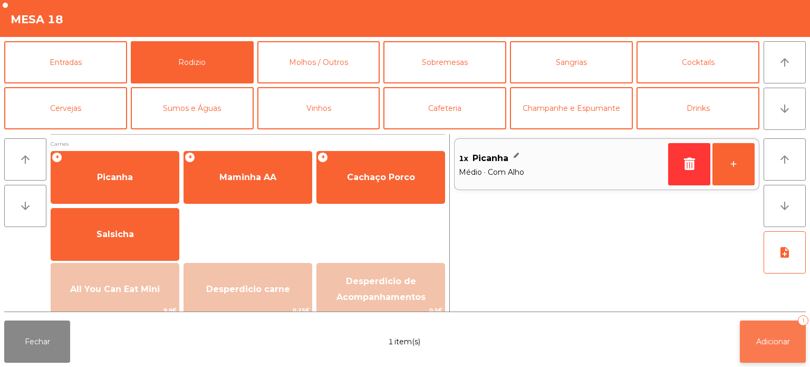
click at [774, 350] on button "Adicionar 1" at bounding box center [773, 341] width 66 height 42
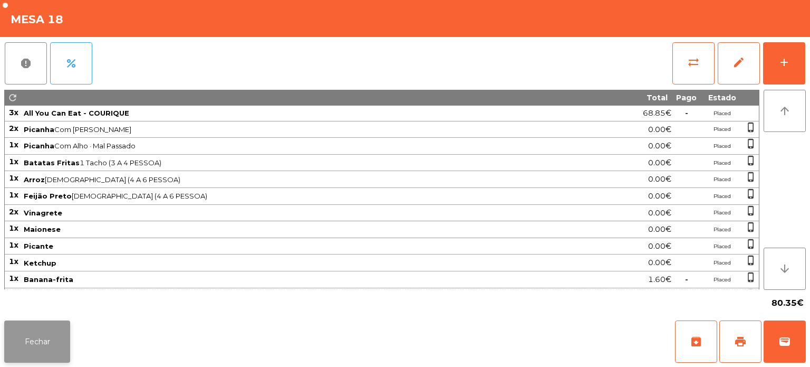
click at [27, 346] on button "Fechar" at bounding box center [37, 341] width 66 height 42
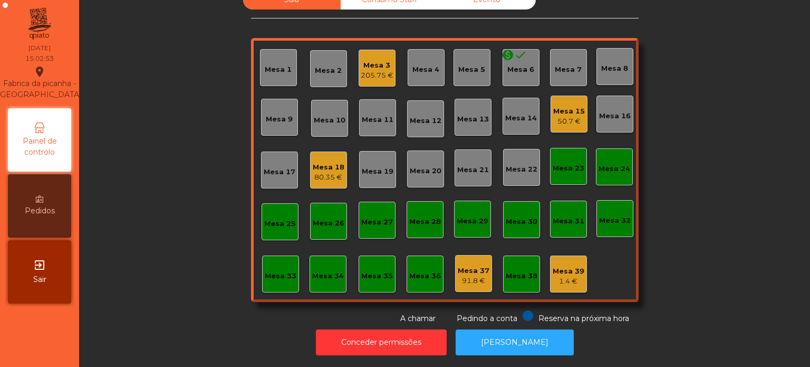
click at [369, 70] on div "205.75 €" at bounding box center [377, 75] width 33 height 11
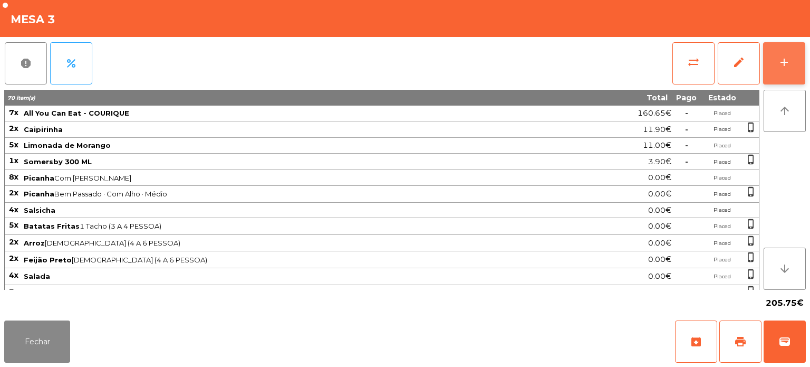
click at [780, 65] on div "add" at bounding box center [784, 62] width 13 height 13
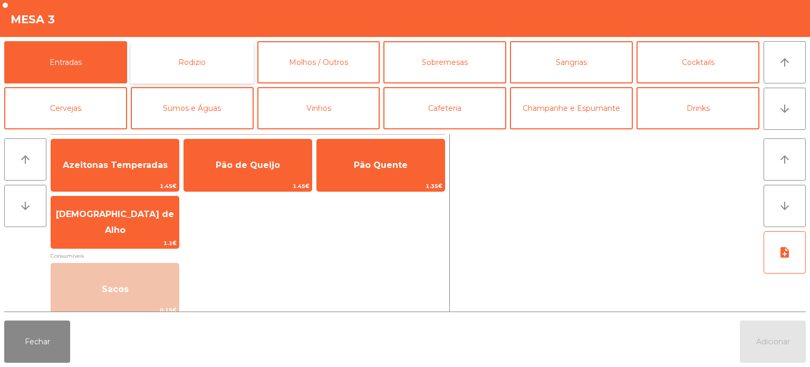
click at [228, 64] on button "Rodizio" at bounding box center [192, 62] width 123 height 42
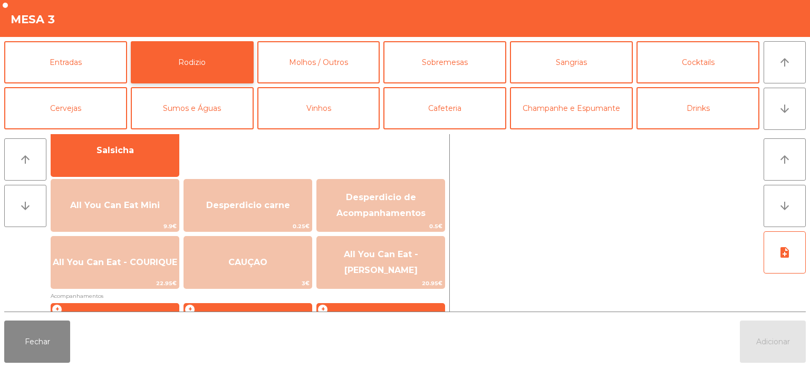
scroll to position [66, 0]
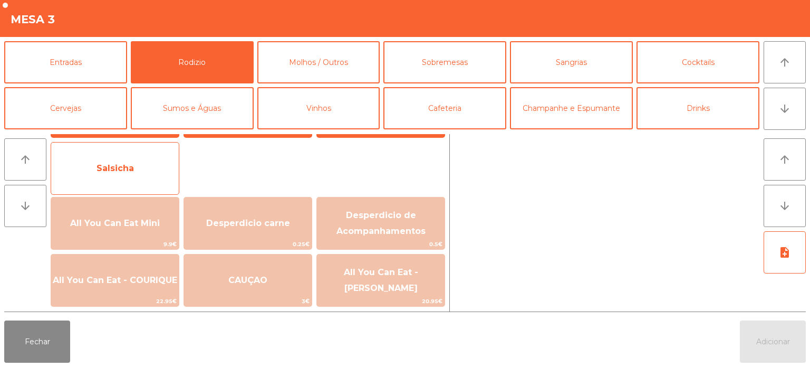
click at [136, 169] on span "Salsicha" at bounding box center [115, 168] width 128 height 28
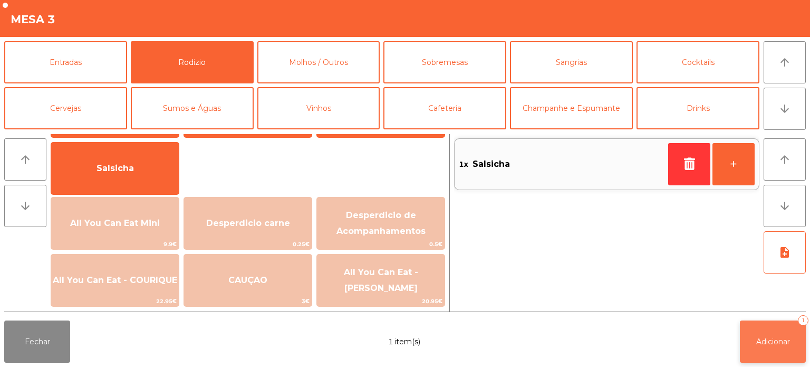
click at [775, 345] on span "Adicionar" at bounding box center [773, 341] width 34 height 9
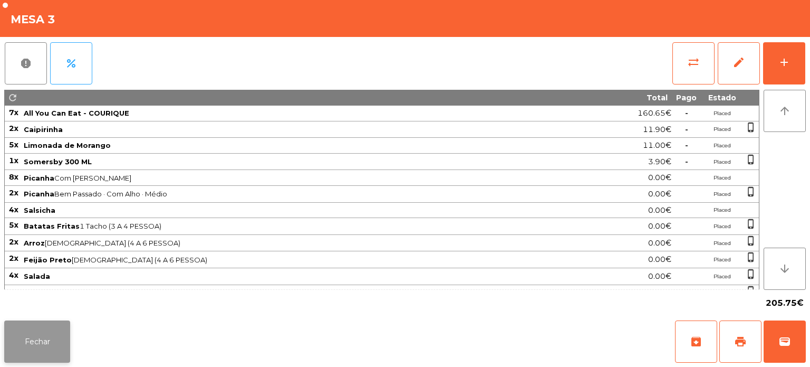
click at [27, 346] on button "Fechar" at bounding box center [37, 341] width 66 height 42
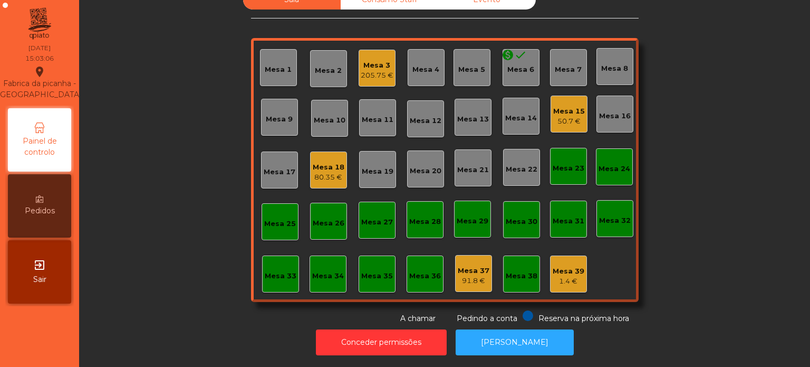
click at [226, 124] on div "Sala Consumo Staff Evento Mesa 1 Mesa 2 Mesa 3 205.75 € Mesa 4 Mesa 5 monetizat…" at bounding box center [444, 157] width 703 height 334
click at [154, 23] on div "Sala Consumo Staff Evento Mesa 1 Mesa 2 Mesa 3 205.75 € Mesa 4 Mesa 5 monetizat…" at bounding box center [444, 157] width 703 height 334
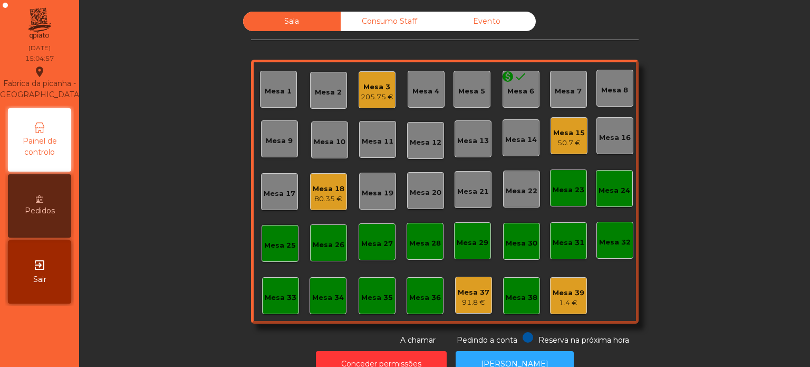
click at [382, 18] on div "Consumo Staff" at bounding box center [390, 22] width 98 height 20
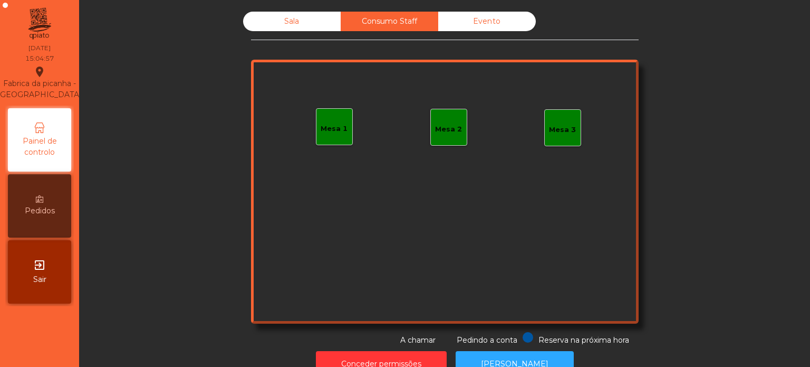
click at [325, 130] on div "Mesa 1" at bounding box center [334, 128] width 27 height 11
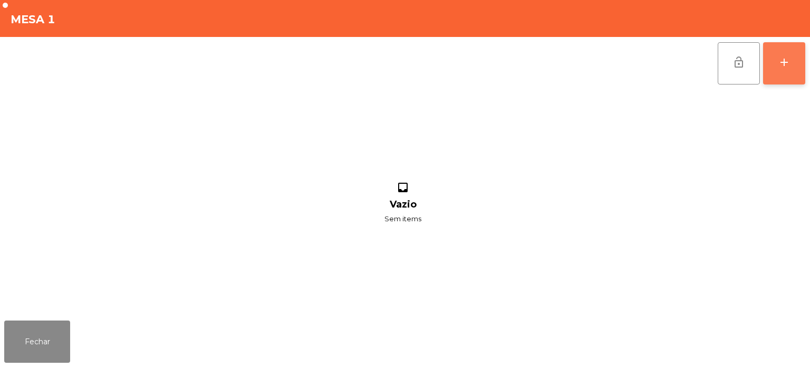
click at [804, 56] on button "add" at bounding box center [784, 63] width 42 height 42
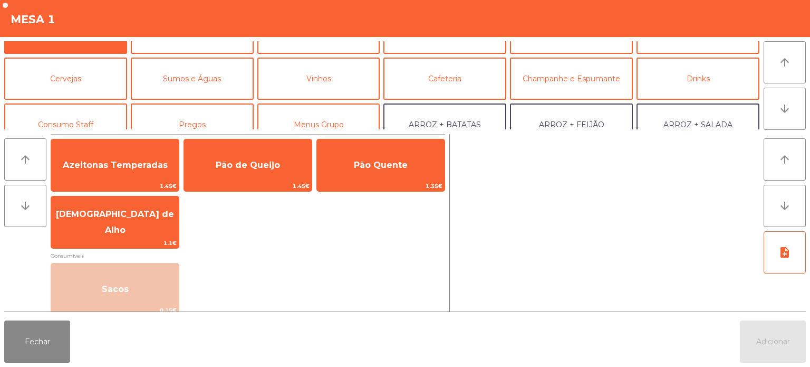
scroll to position [39, 0]
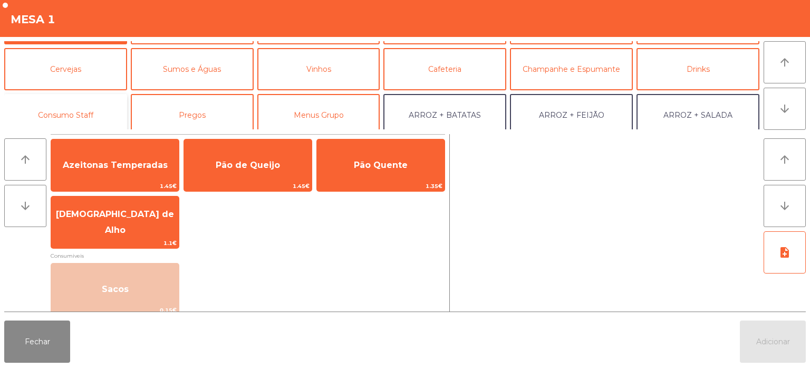
click at [103, 113] on button "Consumo Staff" at bounding box center [65, 115] width 123 height 42
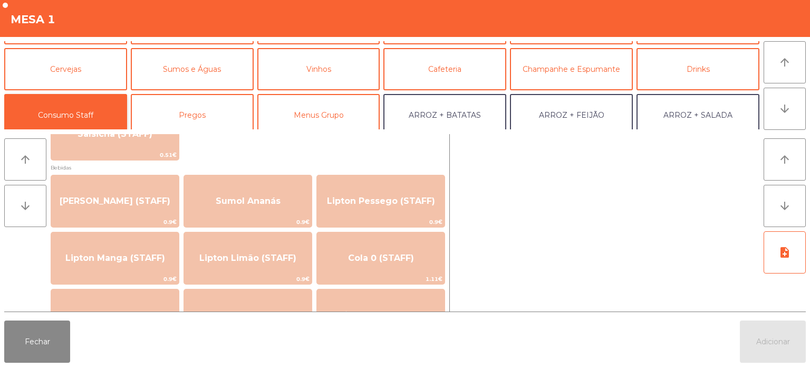
scroll to position [76, 0]
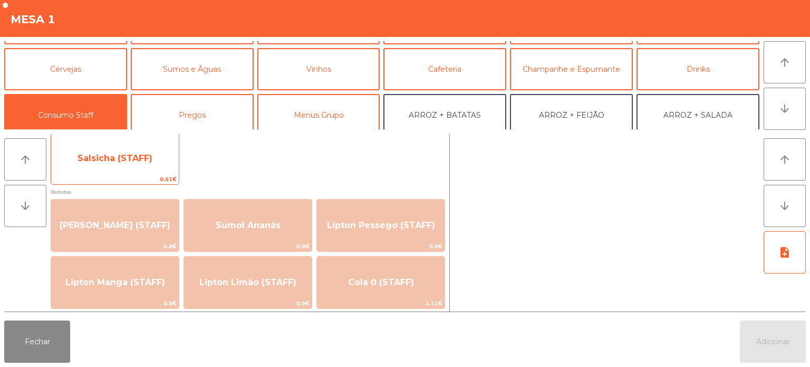
click at [155, 161] on span "Salsicha (STAFF)" at bounding box center [115, 158] width 128 height 28
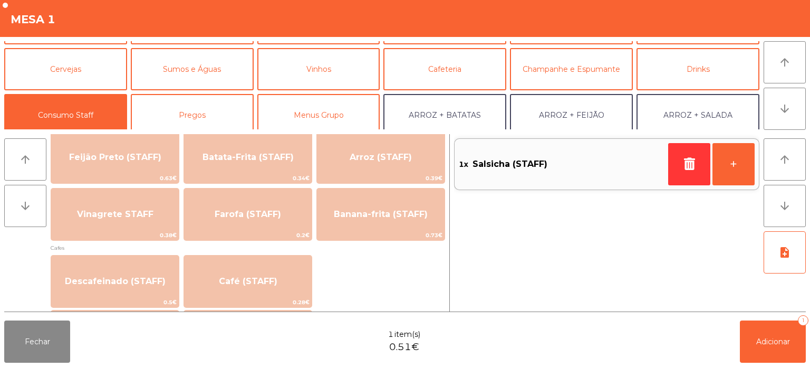
scroll to position [506, 0]
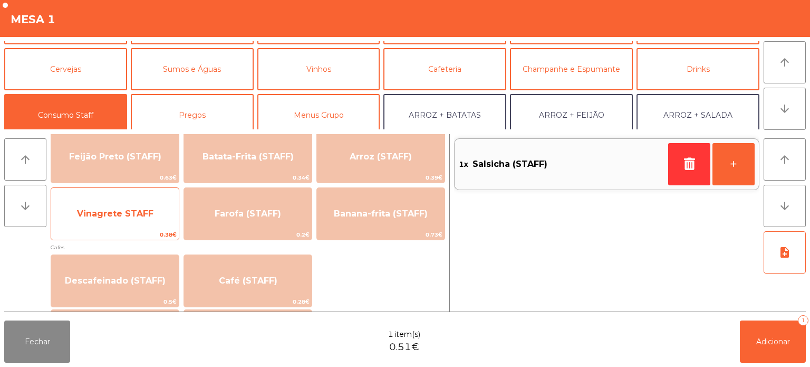
click at [142, 211] on span "Vinagrete STAFF" at bounding box center [115, 213] width 76 height 10
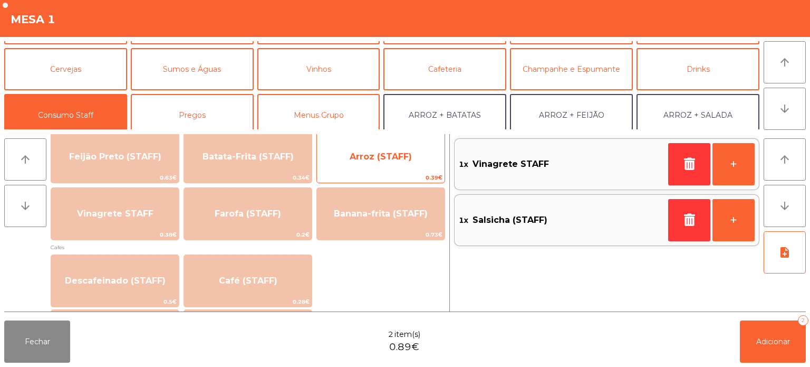
click at [365, 158] on span "Arroz (STAFF)" at bounding box center [381, 156] width 62 height 10
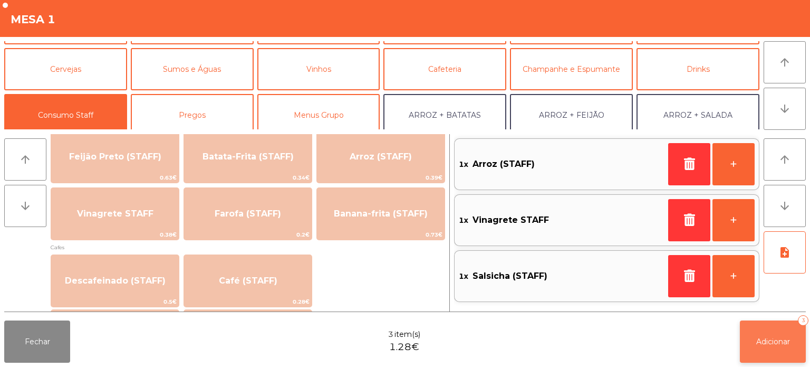
click at [774, 349] on button "Adicionar 3" at bounding box center [773, 341] width 66 height 42
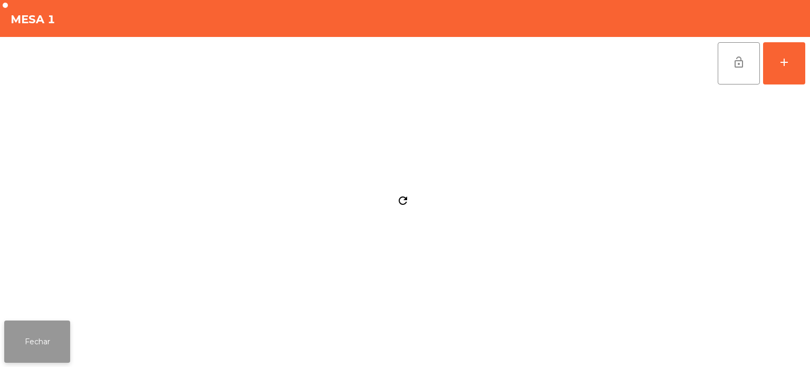
click at [53, 338] on button "Fechar" at bounding box center [37, 341] width 66 height 42
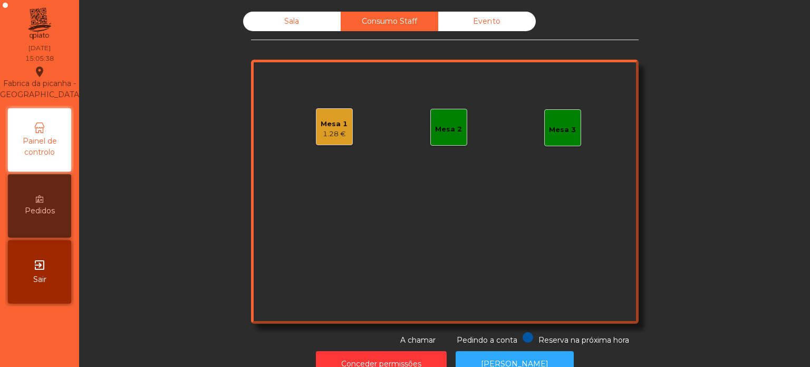
click at [430, 143] on div "Mesa 2" at bounding box center [448, 127] width 37 height 37
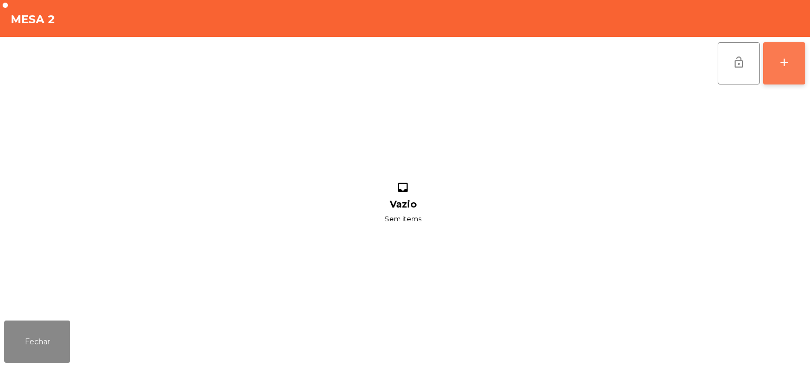
click at [783, 70] on button "add" at bounding box center [784, 63] width 42 height 42
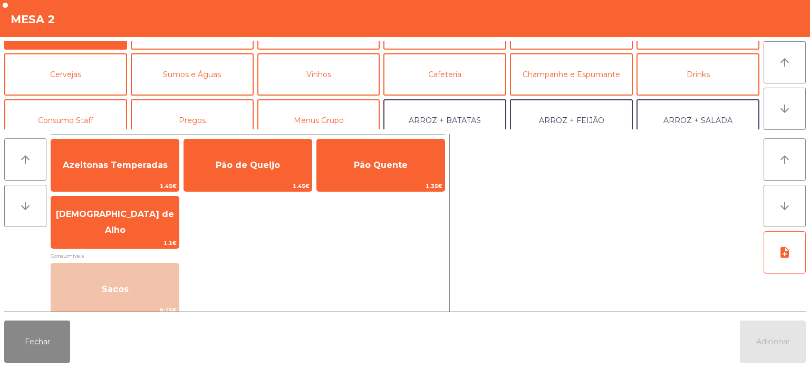
scroll to position [36, 0]
click at [84, 118] on button "Consumo Staff" at bounding box center [65, 118] width 123 height 42
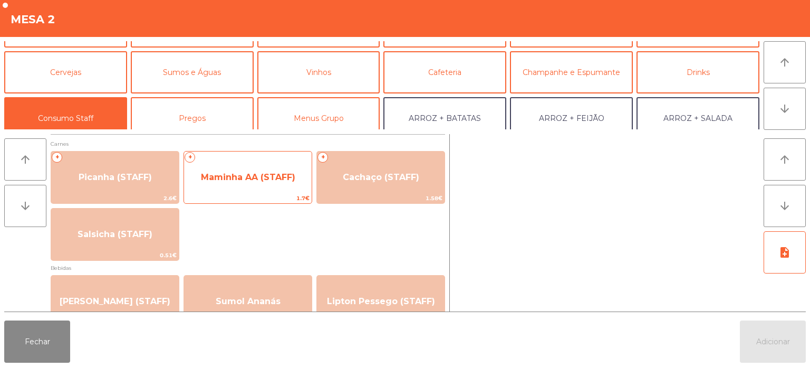
click at [262, 179] on span "Maminha AA (STAFF)" at bounding box center [248, 177] width 94 height 10
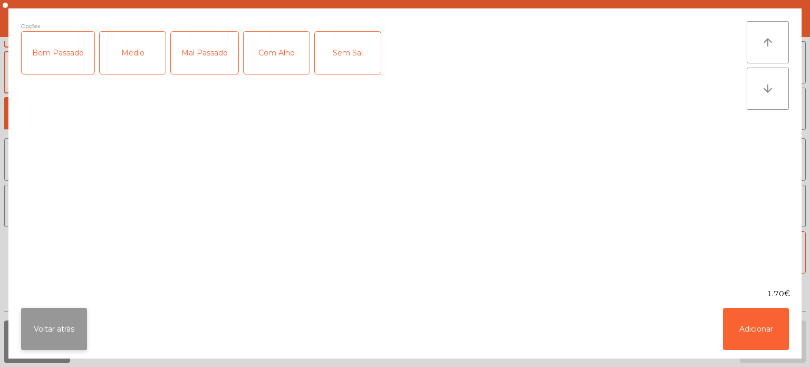
click at [58, 349] on button "Voltar atrás" at bounding box center [54, 329] width 66 height 42
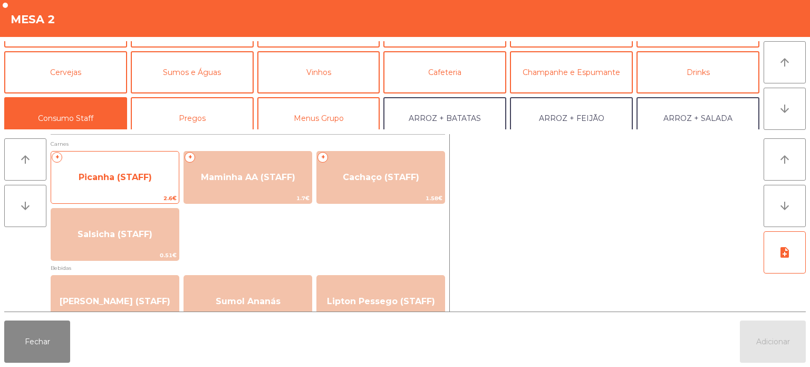
click at [137, 175] on span "Picanha (STAFF)" at bounding box center [115, 177] width 73 height 10
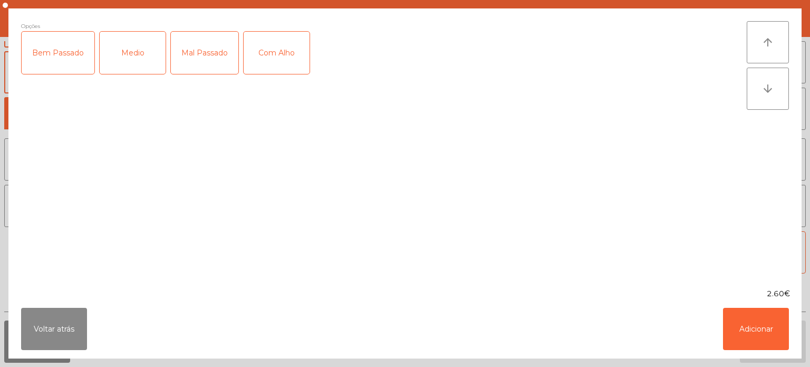
click at [73, 66] on div "Bem Passado" at bounding box center [58, 53] width 73 height 42
click at [62, 71] on div "Bem Passado" at bounding box center [58, 53] width 73 height 42
click at [147, 66] on div "Medio" at bounding box center [133, 53] width 66 height 42
click at [224, 61] on div "Mal Passado" at bounding box center [205, 53] width 68 height 42
click at [281, 68] on div "Com Alho" at bounding box center [277, 53] width 66 height 42
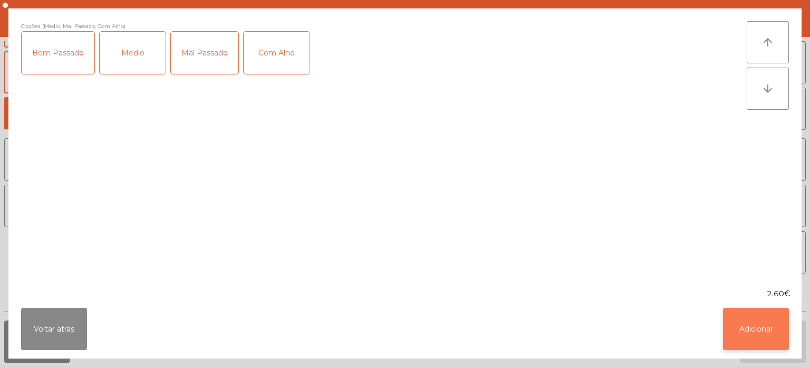
click at [748, 331] on button "Adicionar" at bounding box center [756, 329] width 66 height 42
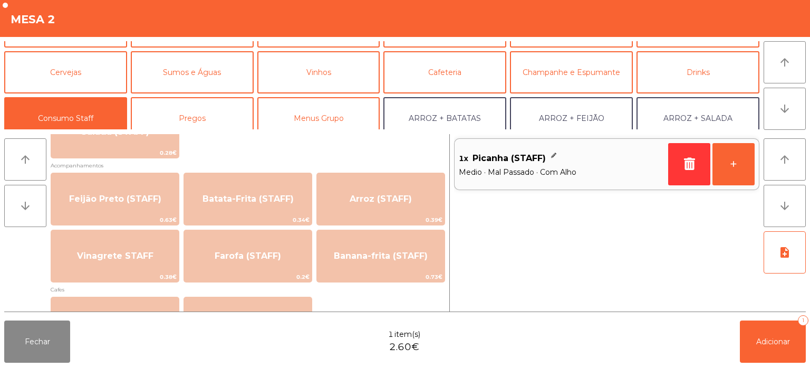
scroll to position [464, 0]
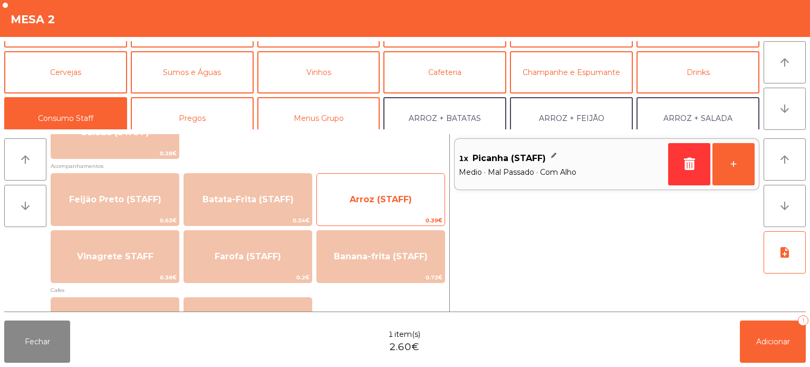
click at [393, 210] on span "Arroz (STAFF)" at bounding box center [381, 199] width 128 height 28
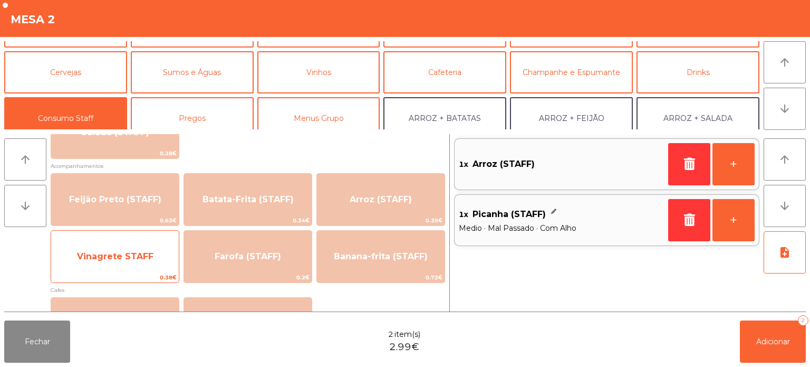
click at [148, 267] on span "Vinagrete STAFF" at bounding box center [115, 256] width 128 height 28
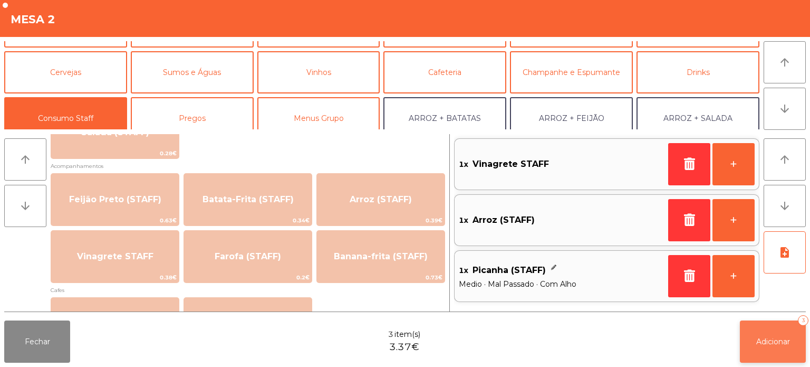
click at [742, 343] on button "Adicionar 3" at bounding box center [773, 341] width 66 height 42
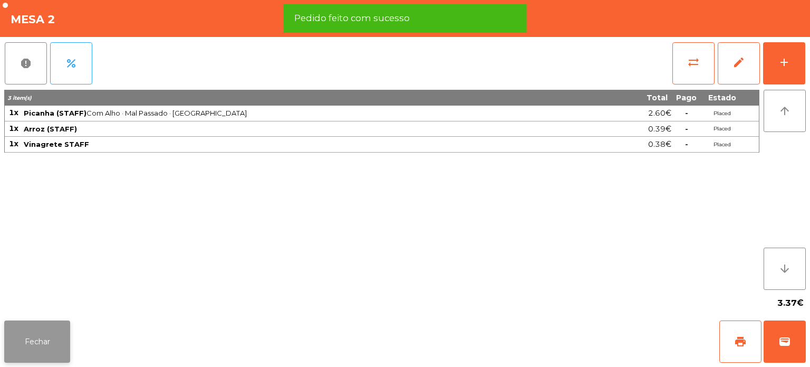
click at [61, 348] on button "Fechar" at bounding box center [37, 341] width 66 height 42
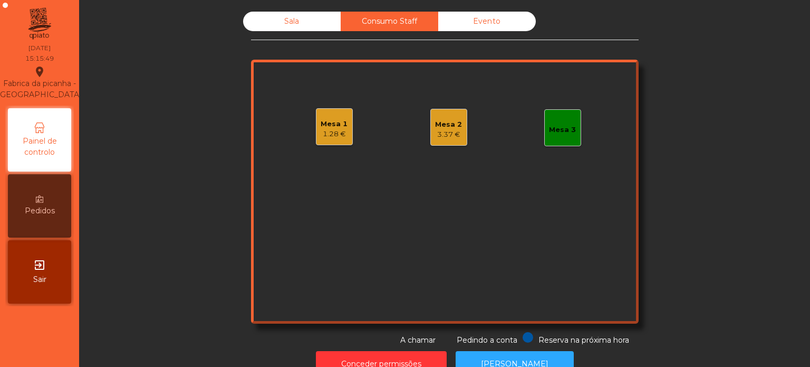
click at [291, 26] on div "Sala" at bounding box center [292, 22] width 98 height 20
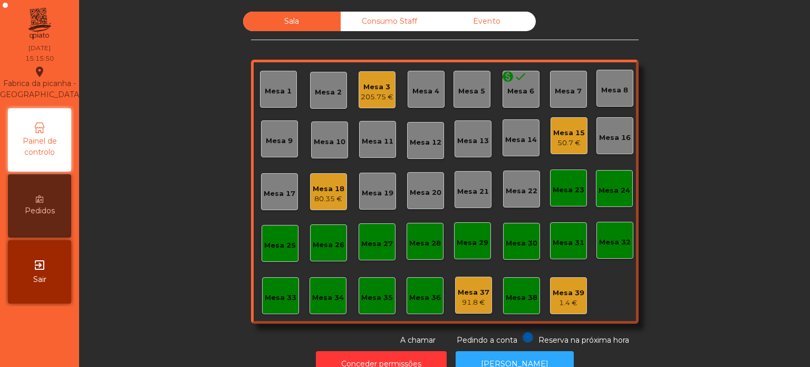
click at [371, 86] on div "Mesa 3" at bounding box center [377, 87] width 33 height 11
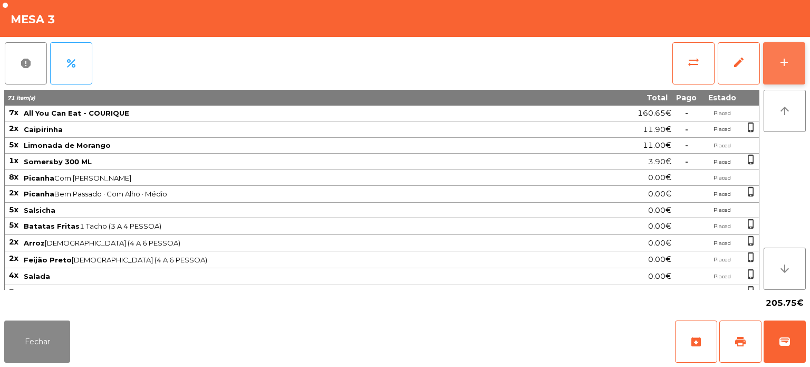
click at [795, 68] on button "add" at bounding box center [784, 63] width 42 height 42
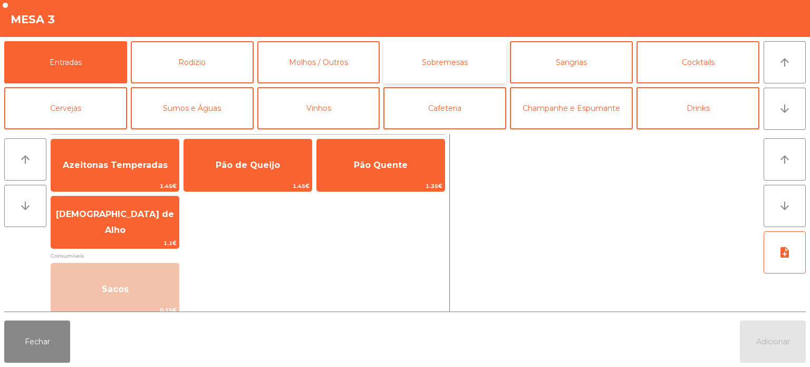
click at [447, 51] on button "Sobremesas" at bounding box center [445, 62] width 123 height 42
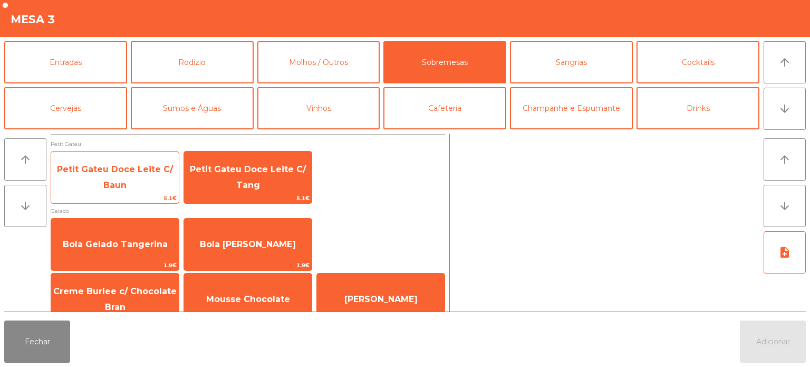
click at [109, 175] on span "Petit Gateu Doce Leite C/ Baun" at bounding box center [115, 177] width 128 height 45
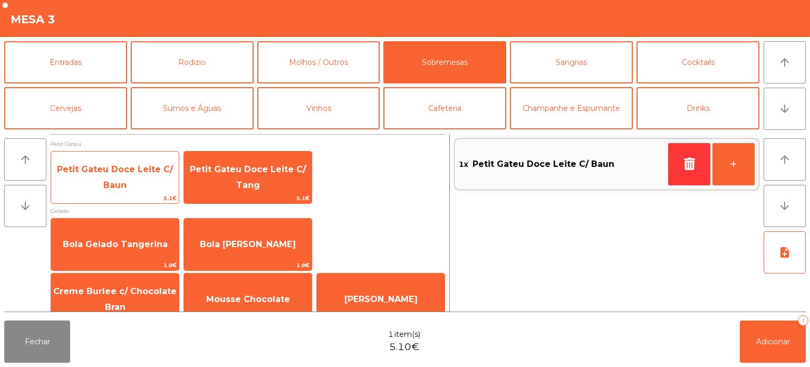
click at [103, 180] on span "Petit Gateu Doce Leite C/ Baun" at bounding box center [115, 177] width 116 height 26
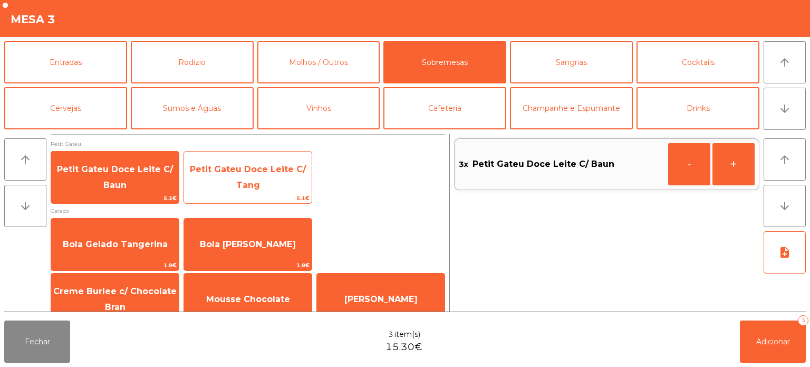
click at [256, 180] on span "Petit Gateu Doce Leite C/ Tang" at bounding box center [248, 177] width 116 height 26
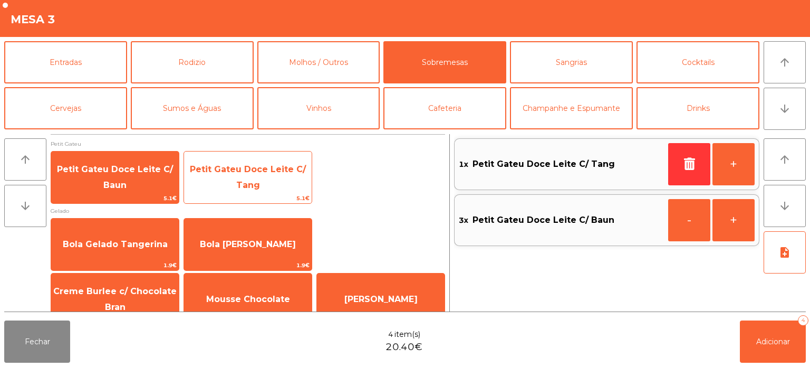
scroll to position [18, 0]
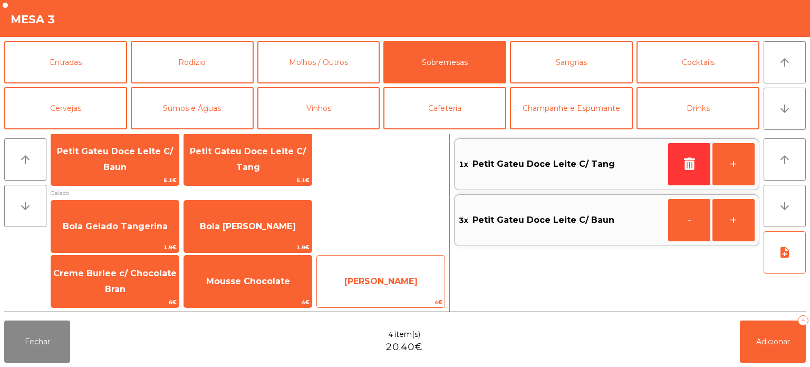
click at [363, 272] on span "Mousse Lima" at bounding box center [381, 281] width 128 height 28
click at [358, 269] on span "Mousse Lima" at bounding box center [381, 281] width 128 height 28
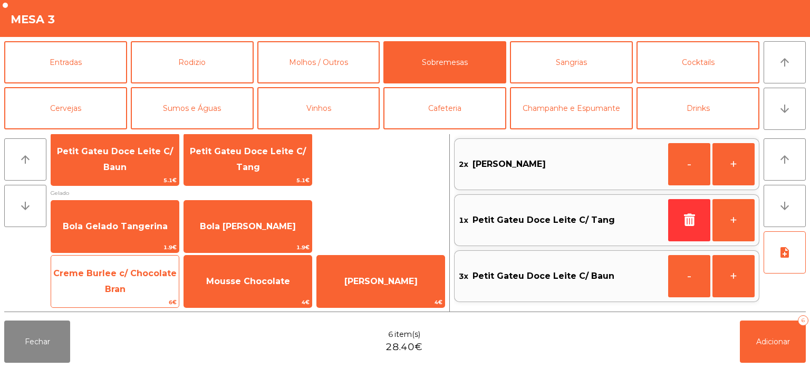
click at [126, 281] on span "Creme Burlee c/ Chocolate Bran" at bounding box center [115, 281] width 128 height 45
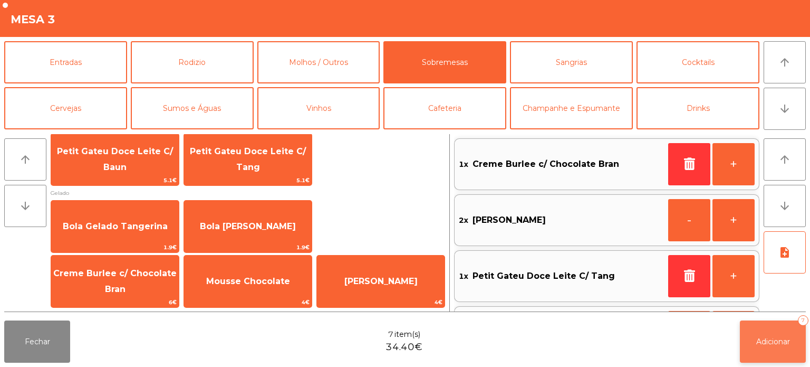
click at [779, 346] on span "Adicionar" at bounding box center [773, 341] width 34 height 9
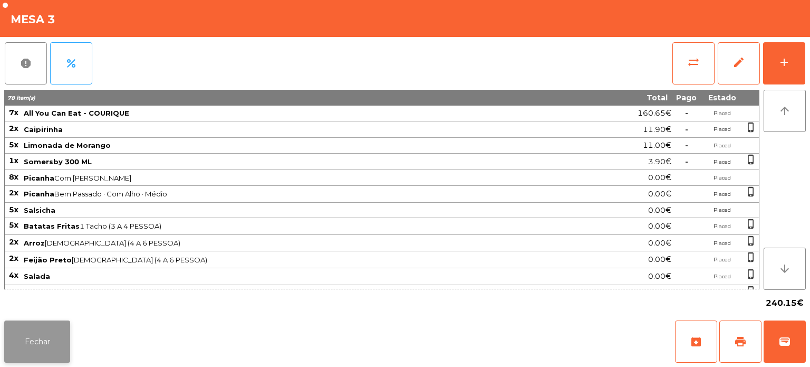
click at [49, 331] on button "Fechar" at bounding box center [37, 341] width 66 height 42
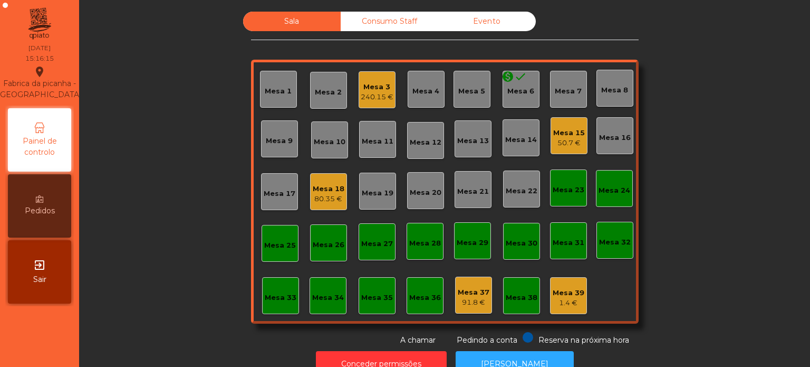
click at [369, 26] on div "Consumo Staff" at bounding box center [390, 22] width 98 height 20
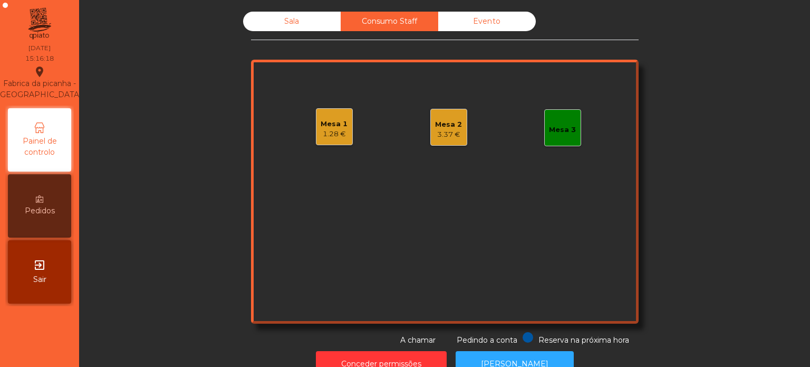
click at [549, 135] on div "Mesa 3" at bounding box center [562, 129] width 27 height 11
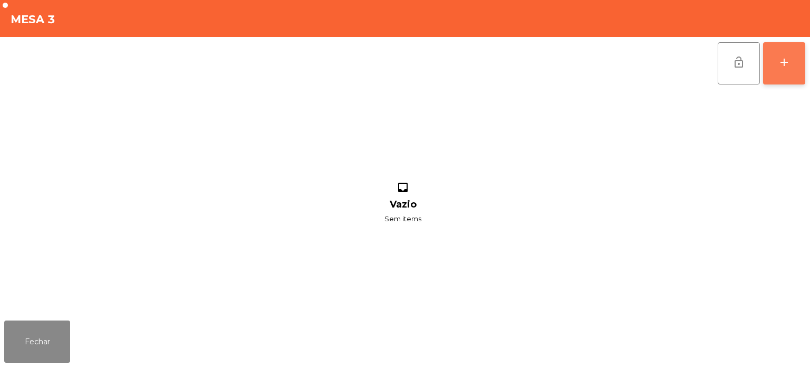
click at [766, 63] on button "add" at bounding box center [784, 63] width 42 height 42
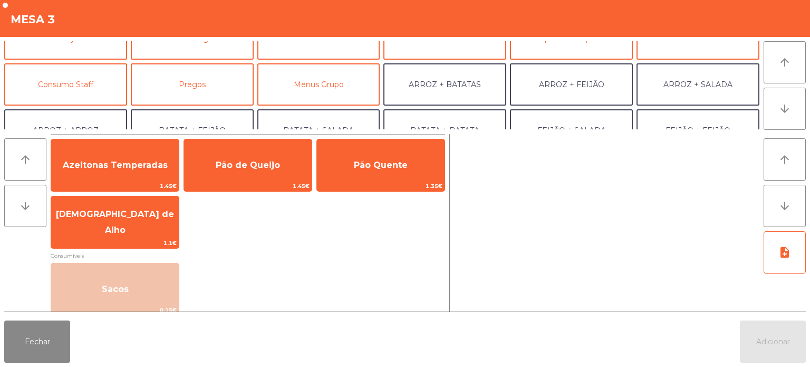
scroll to position [72, 0]
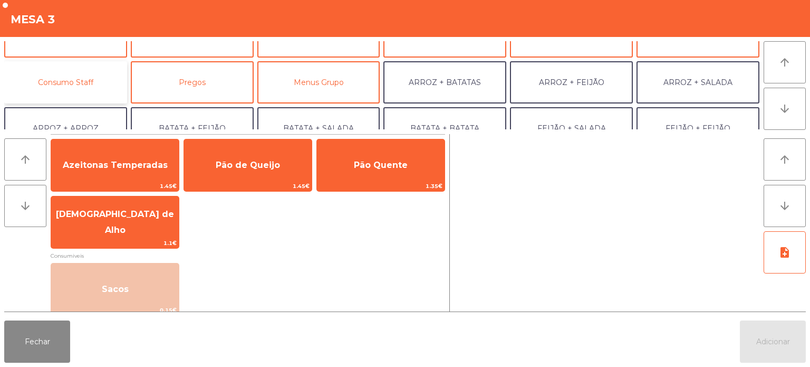
click at [102, 81] on button "Consumo Staff" at bounding box center [65, 82] width 123 height 42
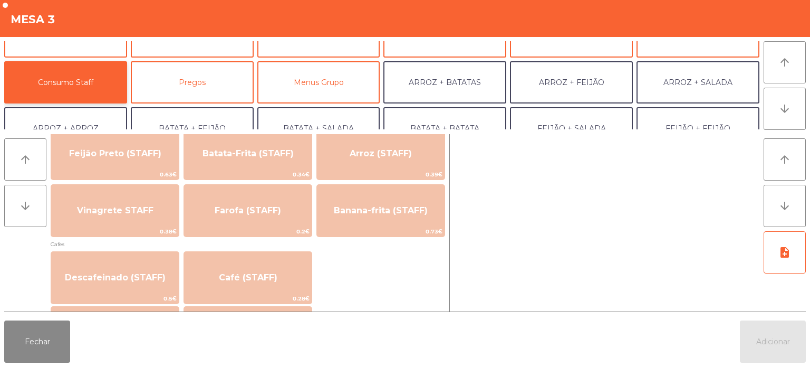
scroll to position [508, 0]
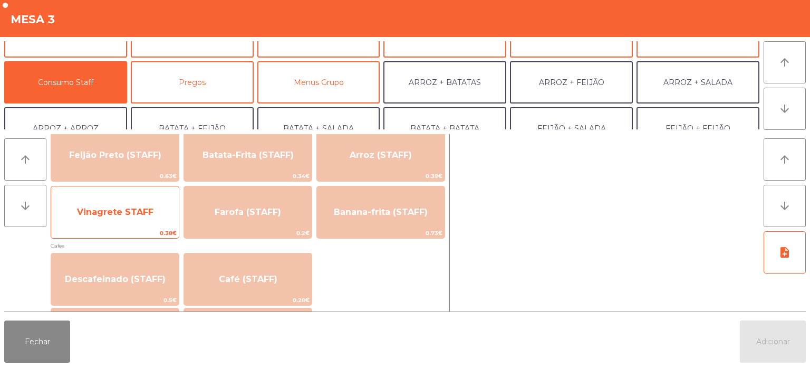
click at [159, 236] on span "0.38€" at bounding box center [115, 233] width 128 height 10
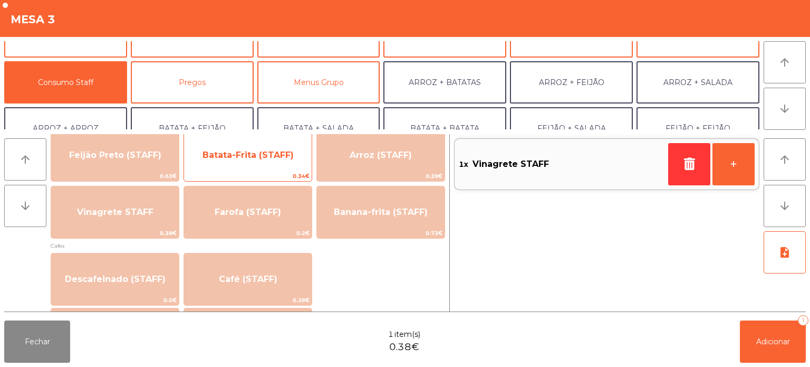
click at [275, 167] on span "Batata-Frita (STAFF)" at bounding box center [248, 155] width 128 height 28
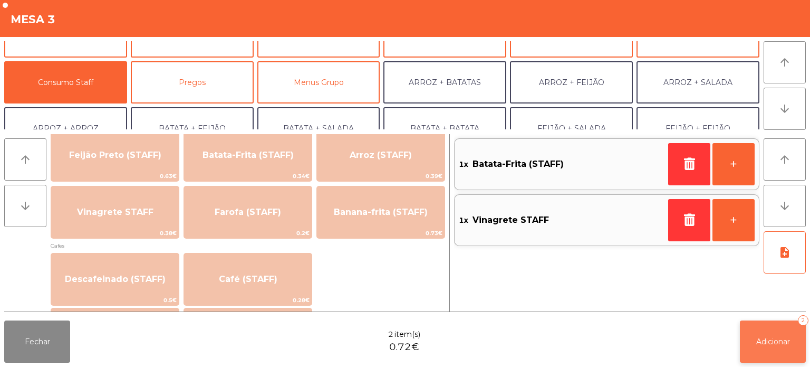
click at [780, 343] on span "Adicionar" at bounding box center [773, 341] width 34 height 9
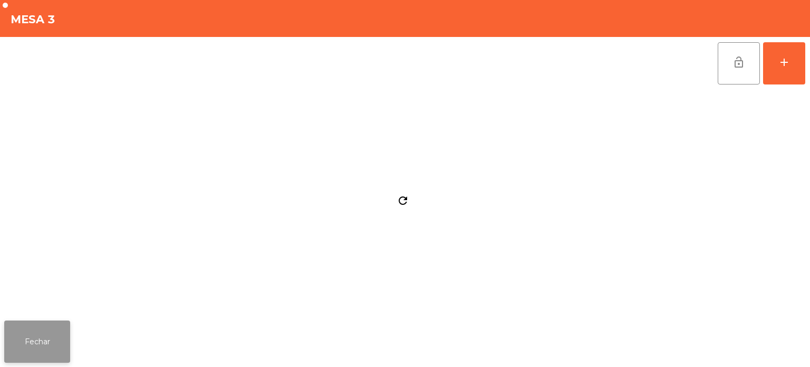
click at [33, 349] on button "Fechar" at bounding box center [37, 341] width 66 height 42
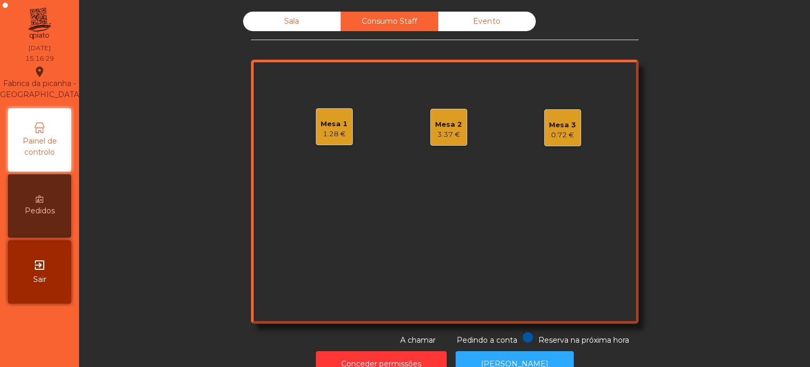
click at [294, 25] on div "Sala" at bounding box center [292, 22] width 98 height 20
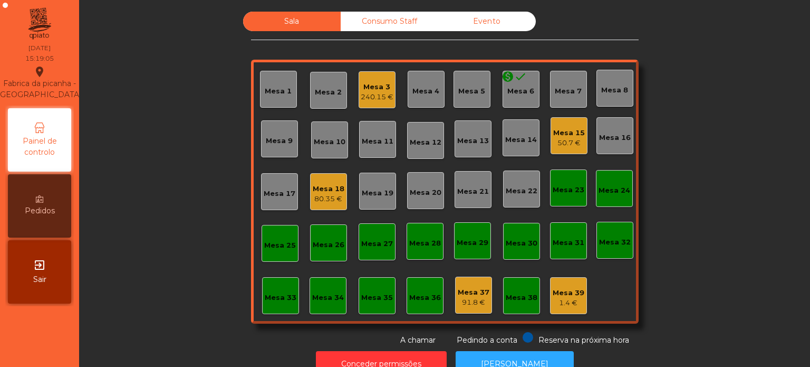
click at [310, 205] on div "Mesa 18 80.35 €" at bounding box center [328, 191] width 37 height 37
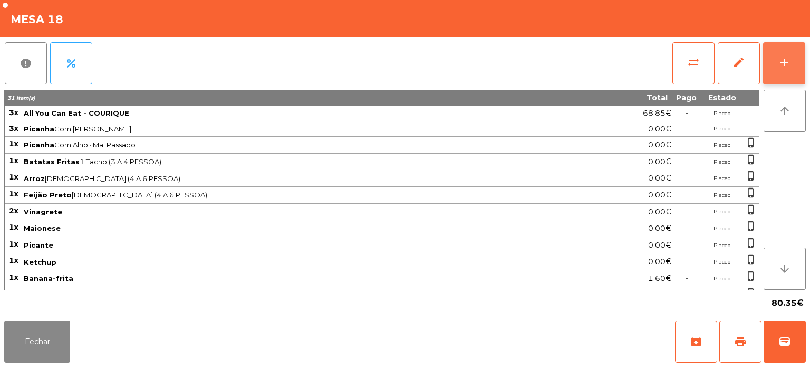
click at [791, 65] on button "add" at bounding box center [784, 63] width 42 height 42
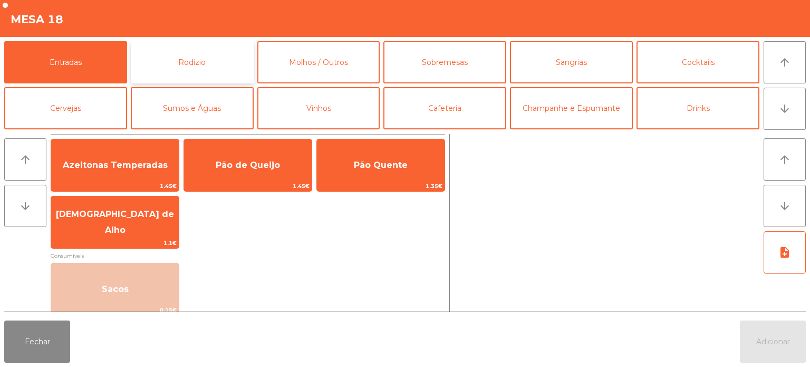
click at [187, 63] on button "Rodizio" at bounding box center [192, 62] width 123 height 42
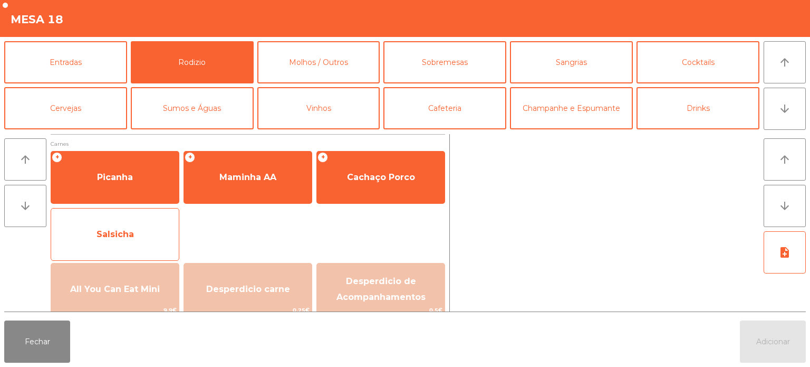
click at [162, 240] on span "Salsicha" at bounding box center [115, 234] width 128 height 28
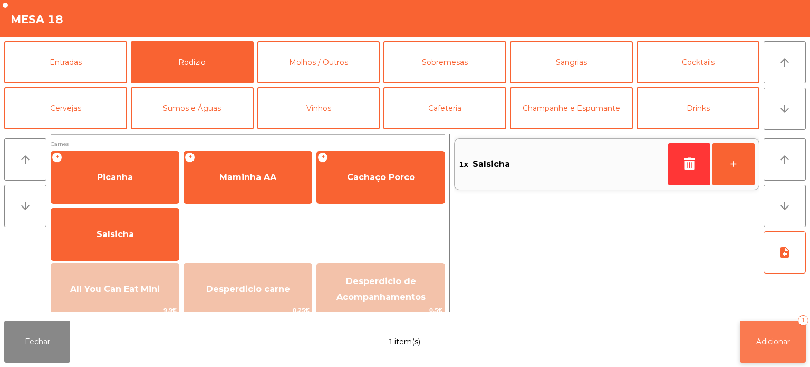
click at [765, 341] on span "Adicionar" at bounding box center [773, 341] width 34 height 9
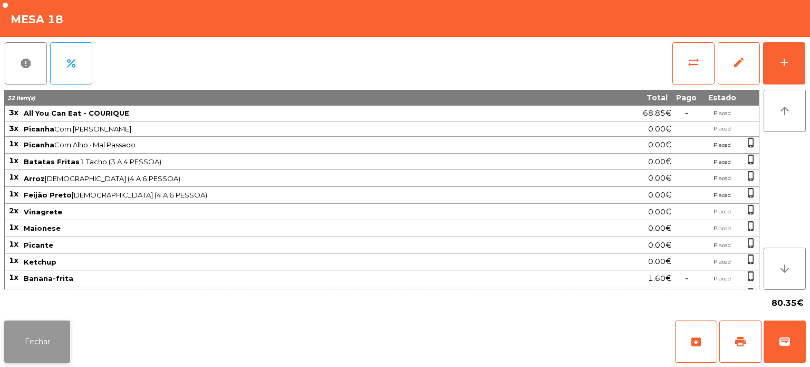
click at [51, 344] on button "Fechar" at bounding box center [37, 341] width 66 height 42
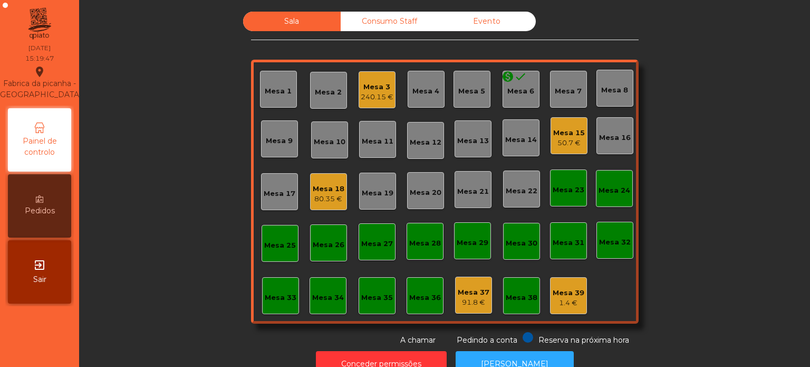
click at [196, 239] on div "Sala Consumo Staff Evento Mesa 1 Mesa 2 Mesa 3 240.15 € Mesa 4 Mesa 5 monetizat…" at bounding box center [444, 179] width 703 height 334
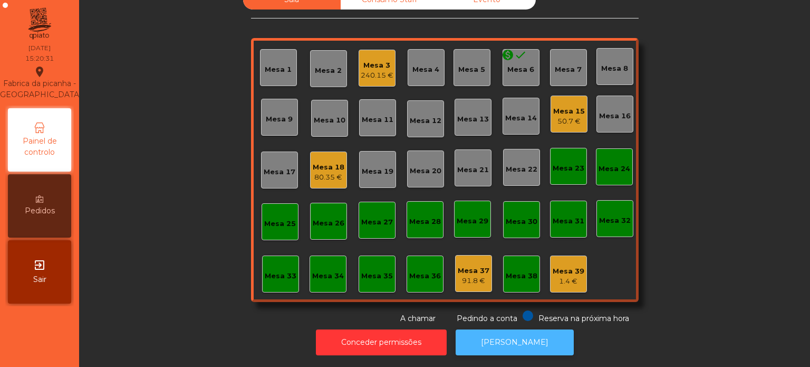
click at [524, 330] on button "[PERSON_NAME]" at bounding box center [515, 342] width 118 height 26
click at [370, 70] on div "240.15 €" at bounding box center [377, 75] width 33 height 11
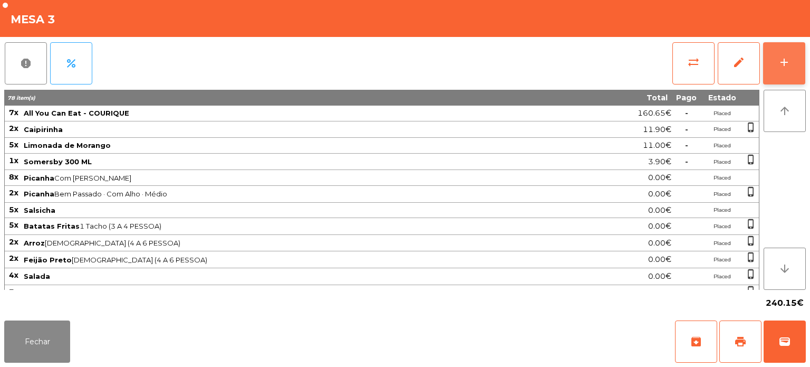
click at [784, 71] on button "add" at bounding box center [784, 63] width 42 height 42
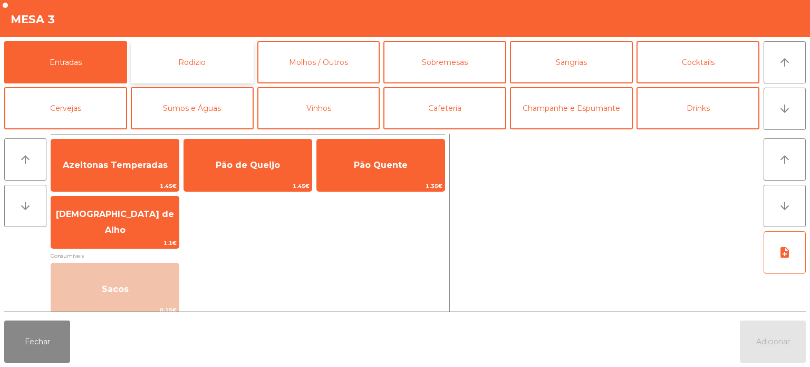
click at [227, 49] on button "Rodizio" at bounding box center [192, 62] width 123 height 42
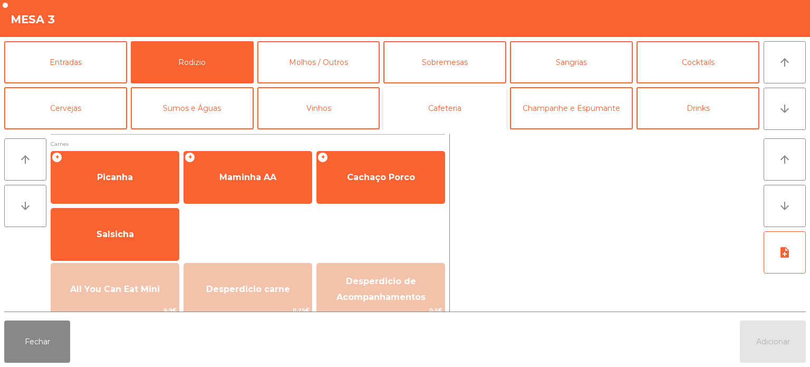
click at [457, 109] on button "Cafeteria" at bounding box center [445, 108] width 123 height 42
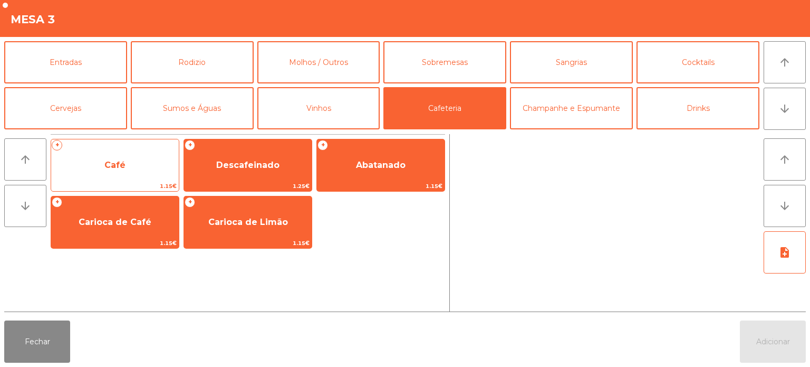
click at [122, 162] on span "Café" at bounding box center [114, 165] width 21 height 10
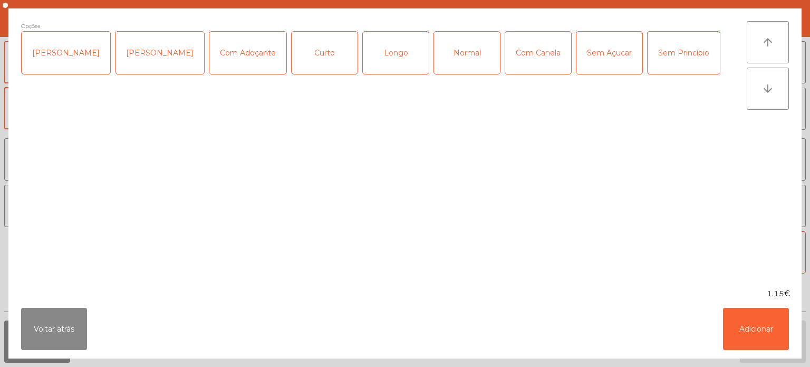
click at [375, 59] on div "Longo" at bounding box center [396, 53] width 66 height 42
click at [377, 53] on div "Longo" at bounding box center [396, 53] width 66 height 42
click at [465, 55] on div "Normal" at bounding box center [467, 53] width 66 height 42
click at [768, 313] on button "Adicionar" at bounding box center [756, 329] width 66 height 42
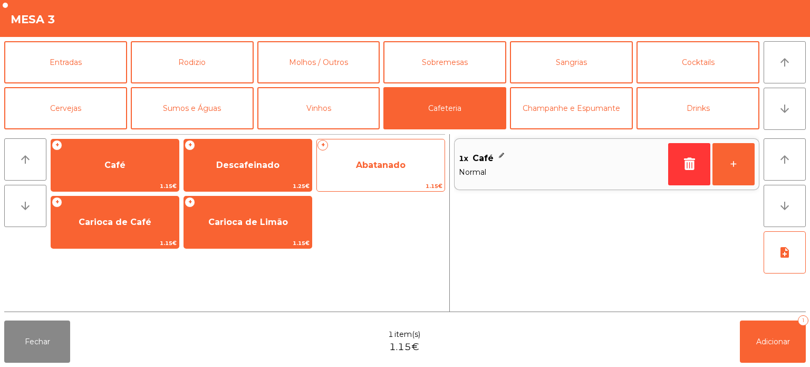
click at [394, 158] on span "Abatanado" at bounding box center [381, 165] width 128 height 28
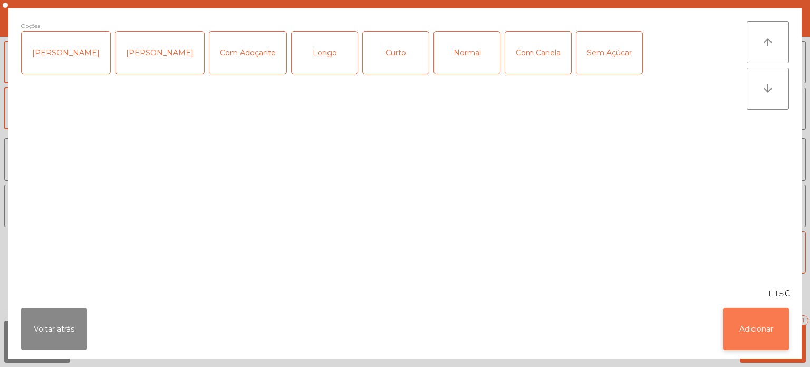
click at [786, 319] on button "Adicionar" at bounding box center [756, 329] width 66 height 42
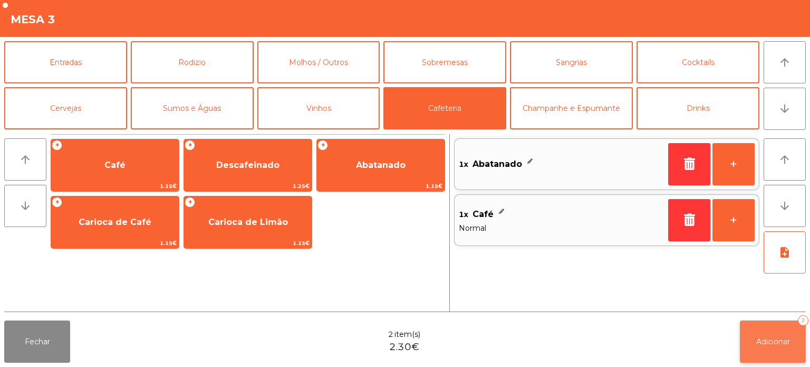
click at [783, 338] on span "Adicionar" at bounding box center [773, 341] width 34 height 9
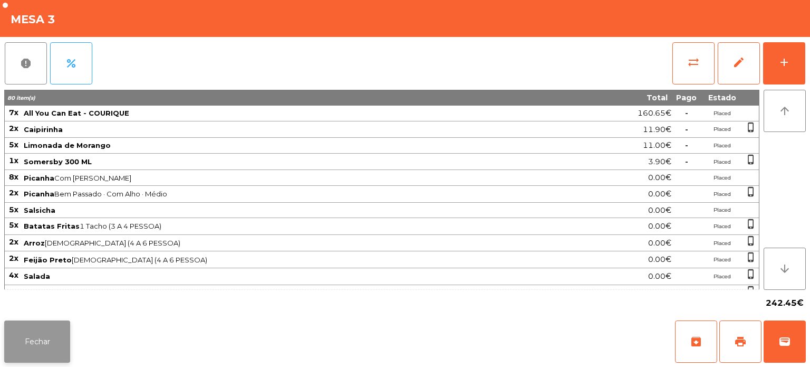
click at [29, 331] on button "Fechar" at bounding box center [37, 341] width 66 height 42
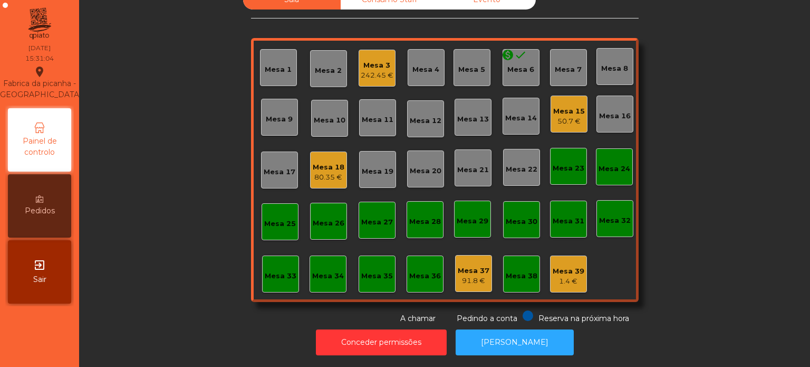
click at [327, 172] on div "80.35 €" at bounding box center [329, 177] width 32 height 11
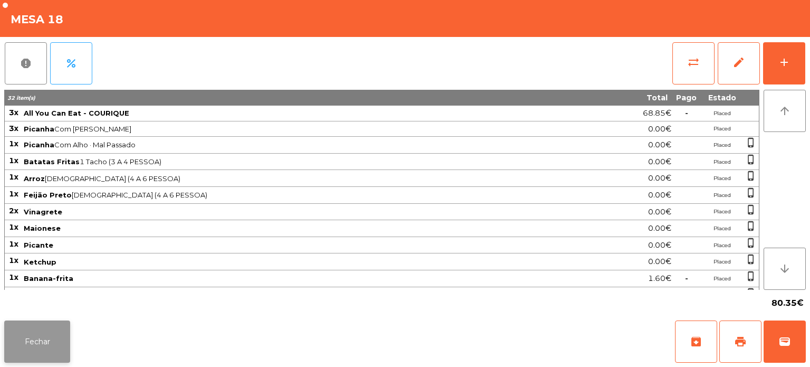
click at [46, 345] on button "Fechar" at bounding box center [37, 341] width 66 height 42
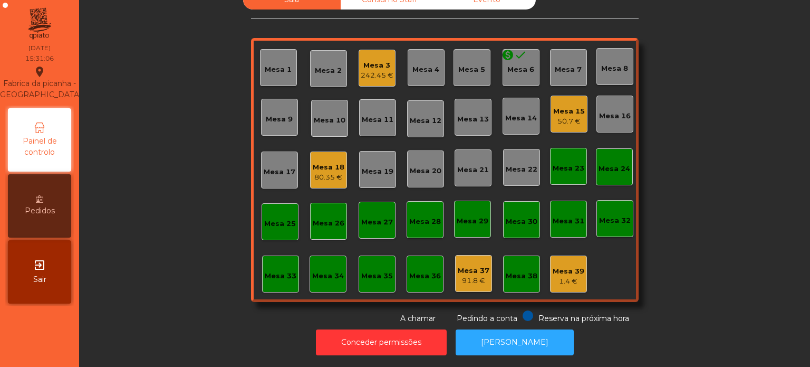
click at [383, 70] on div "242.45 €" at bounding box center [377, 75] width 33 height 11
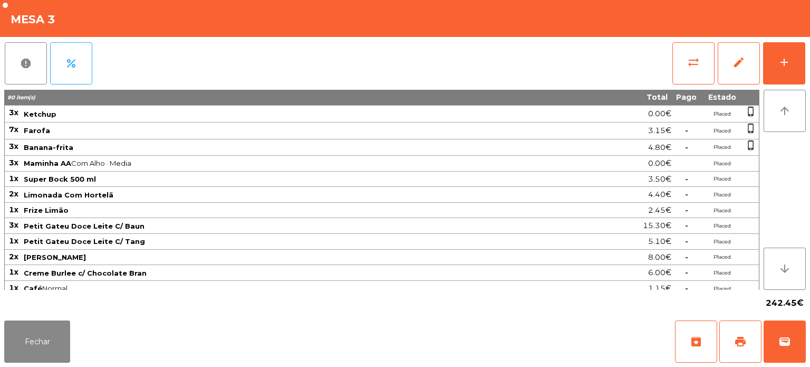
scroll to position [245, 0]
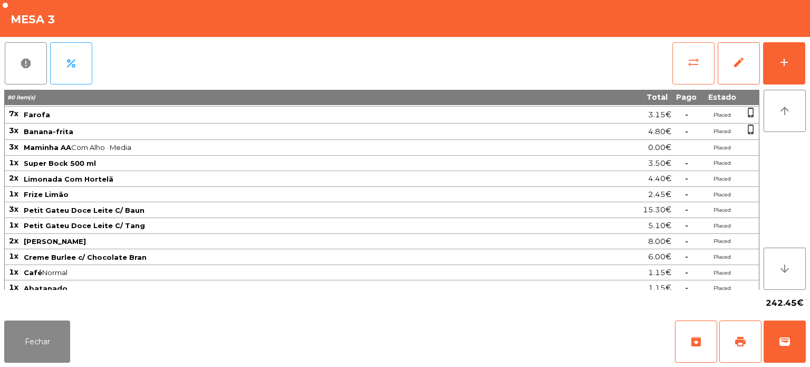
click at [693, 62] on span "sync_alt" at bounding box center [693, 62] width 13 height 13
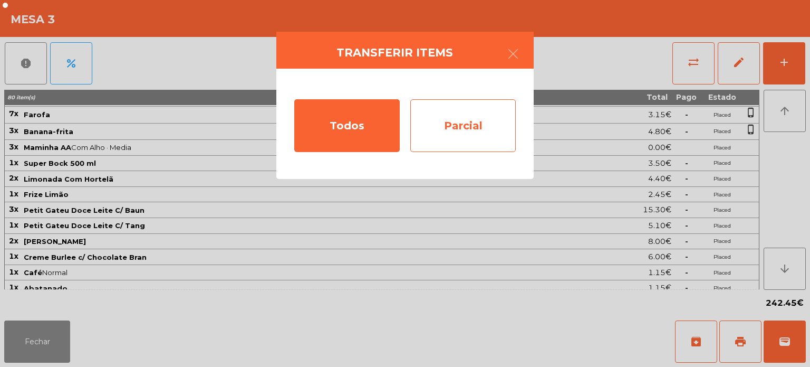
click at [488, 118] on div "Parcial" at bounding box center [463, 125] width 106 height 53
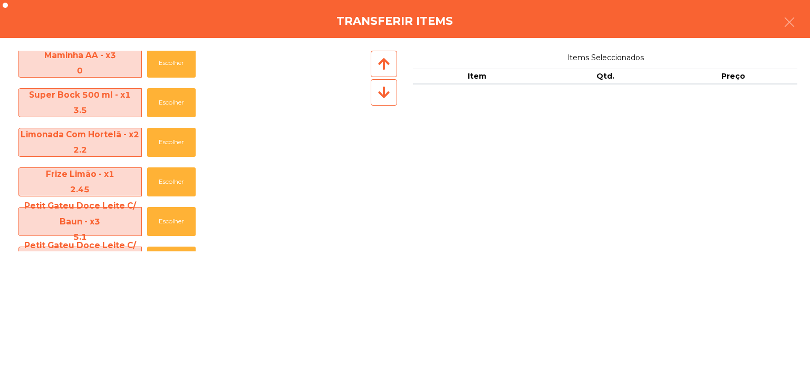
scroll to position [828, 0]
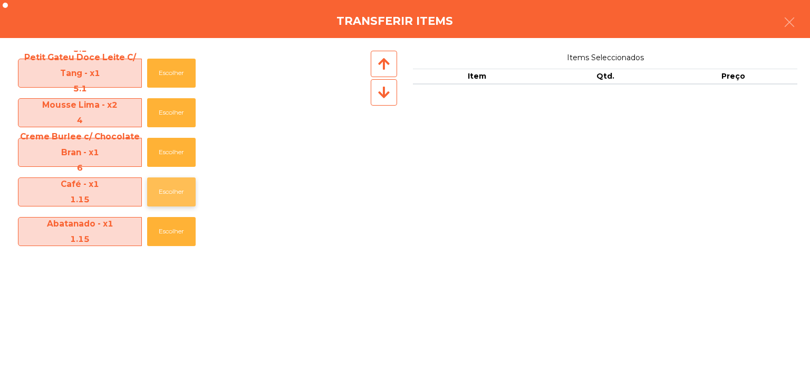
click at [185, 191] on button "Escolher" at bounding box center [171, 191] width 49 height 29
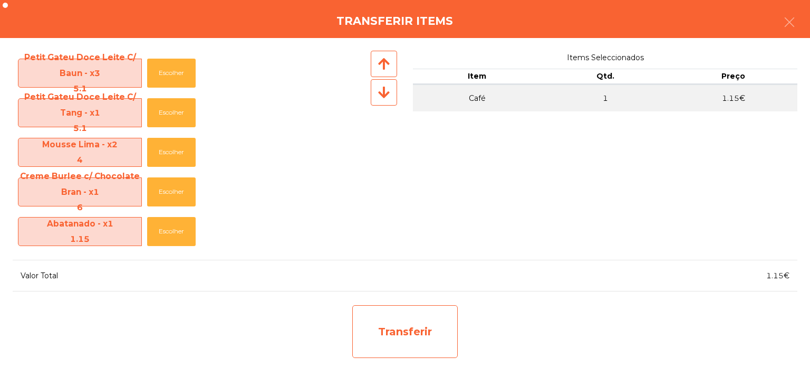
click at [413, 327] on div "Transferir" at bounding box center [405, 331] width 106 height 53
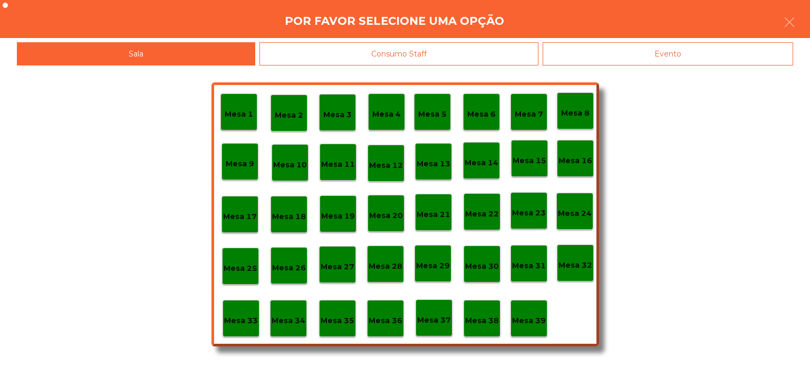
click at [524, 333] on div "Mesa 39" at bounding box center [529, 318] width 37 height 37
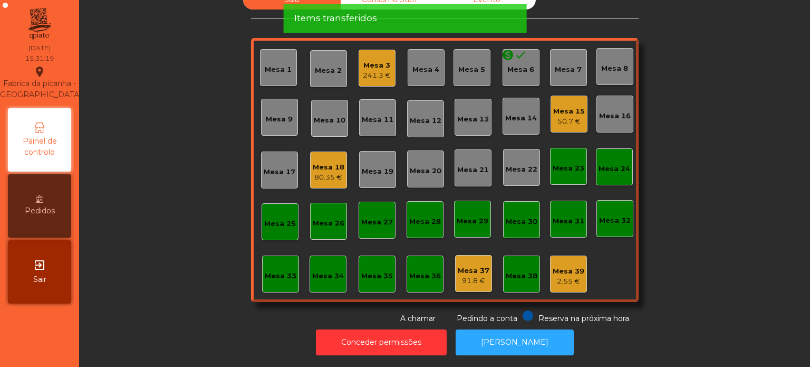
click at [380, 70] on div "241.3 €" at bounding box center [377, 75] width 28 height 11
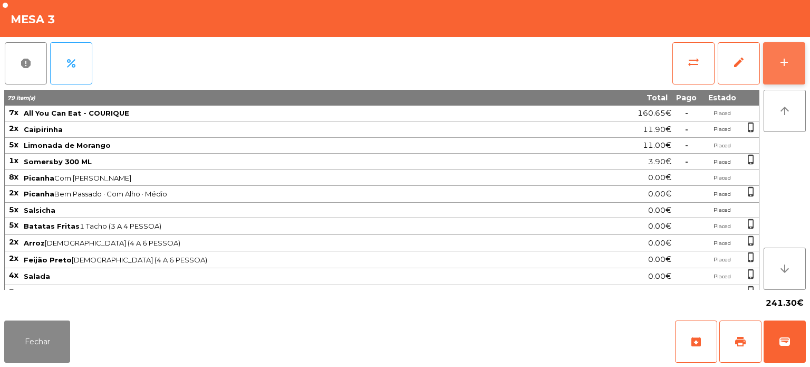
click at [781, 78] on button "add" at bounding box center [784, 63] width 42 height 42
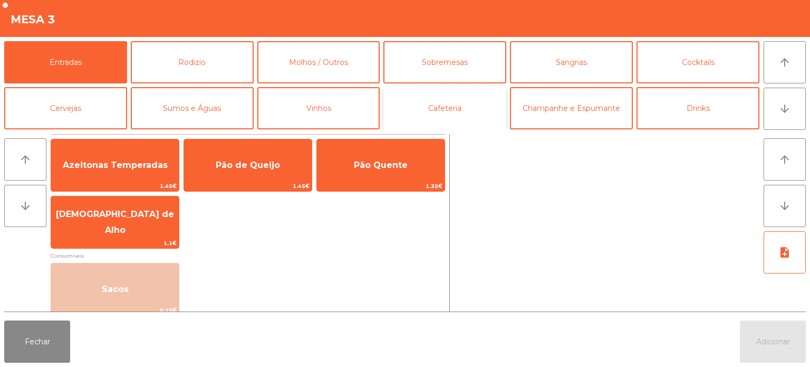
click at [486, 104] on button "Cafeteria" at bounding box center [445, 108] width 123 height 42
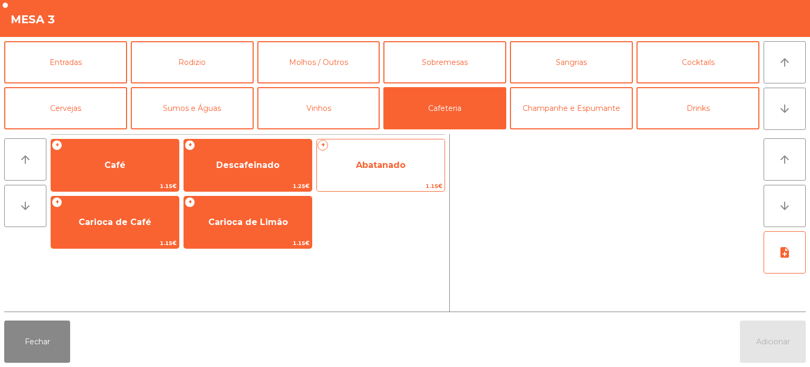
click at [416, 158] on span "Abatanado" at bounding box center [381, 165] width 128 height 28
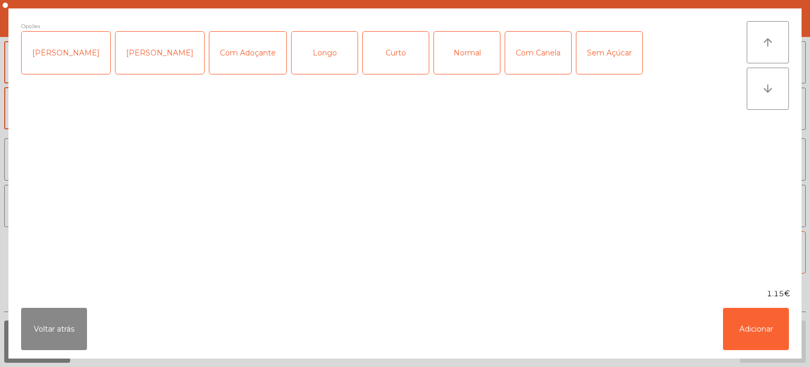
click at [434, 62] on div "Normal" at bounding box center [467, 53] width 66 height 42
click at [768, 331] on button "Adicionar" at bounding box center [756, 329] width 66 height 42
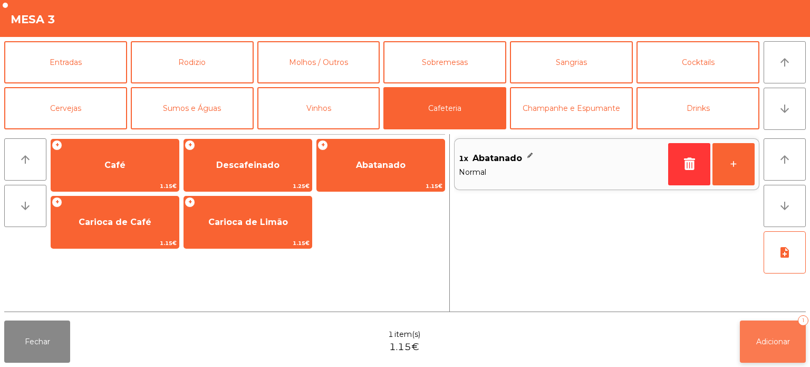
click at [771, 352] on button "Adicionar 1" at bounding box center [773, 341] width 66 height 42
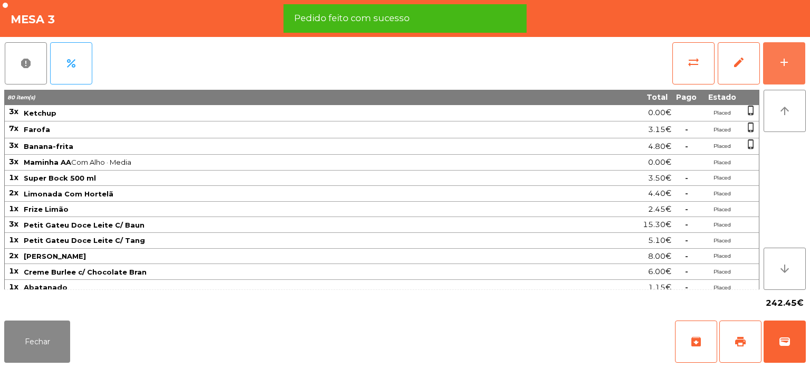
scroll to position [245, 0]
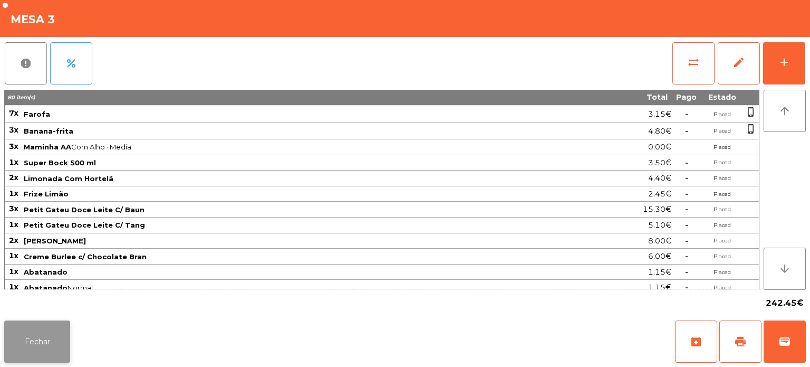
click at [27, 349] on button "Fechar" at bounding box center [37, 341] width 66 height 42
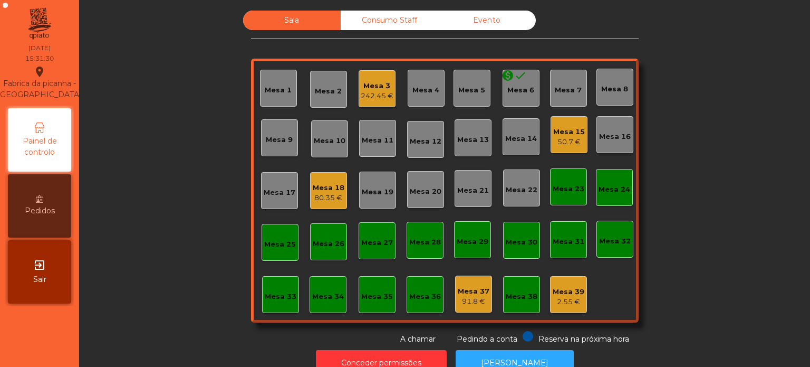
scroll to position [0, 0]
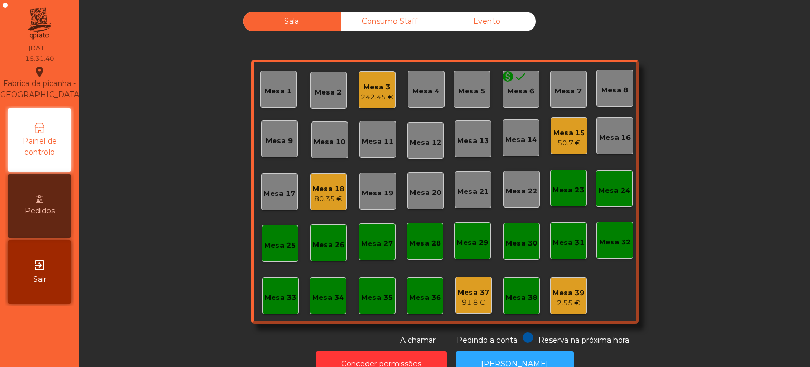
click at [329, 199] on div "80.35 €" at bounding box center [329, 199] width 32 height 11
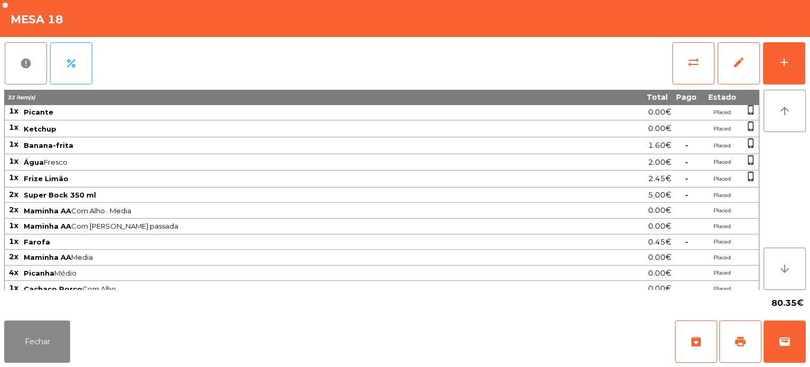
scroll to position [150, 0]
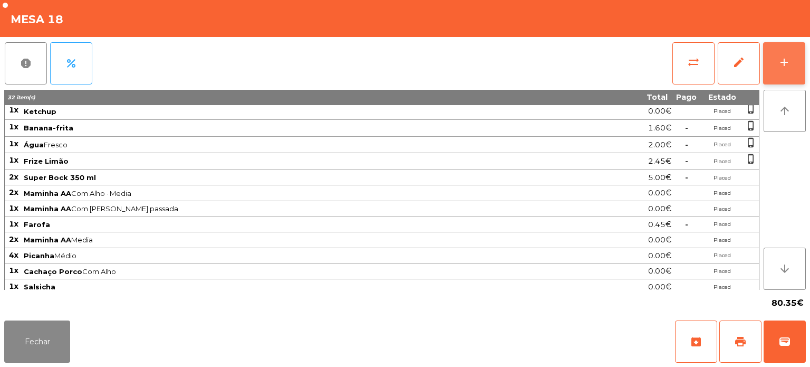
click at [787, 58] on div "add" at bounding box center [784, 62] width 13 height 13
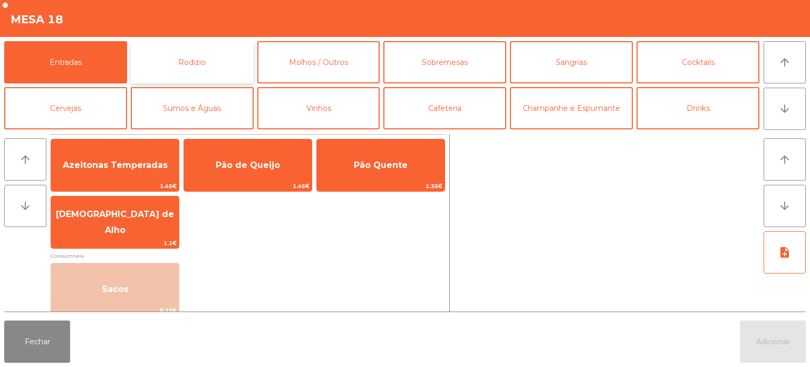
click at [231, 63] on button "Rodizio" at bounding box center [192, 62] width 123 height 42
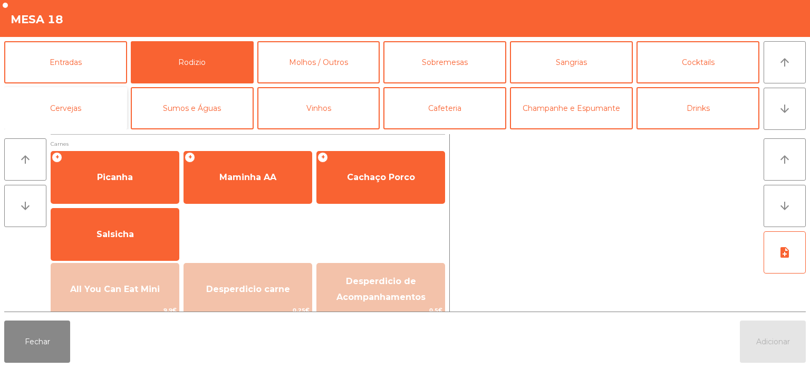
click at [104, 121] on button "Cervejas" at bounding box center [65, 108] width 123 height 42
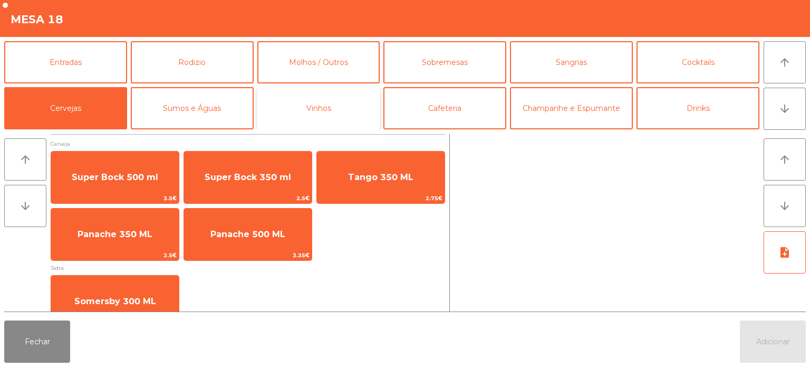
click at [330, 118] on button "Vinhos" at bounding box center [318, 108] width 123 height 42
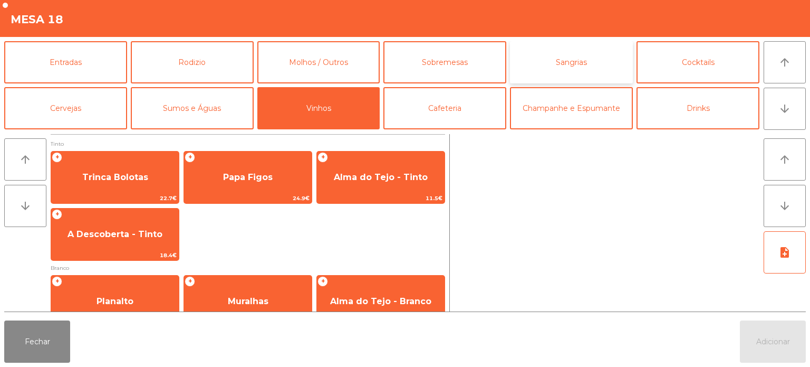
click at [606, 61] on button "Sangrias" at bounding box center [571, 62] width 123 height 42
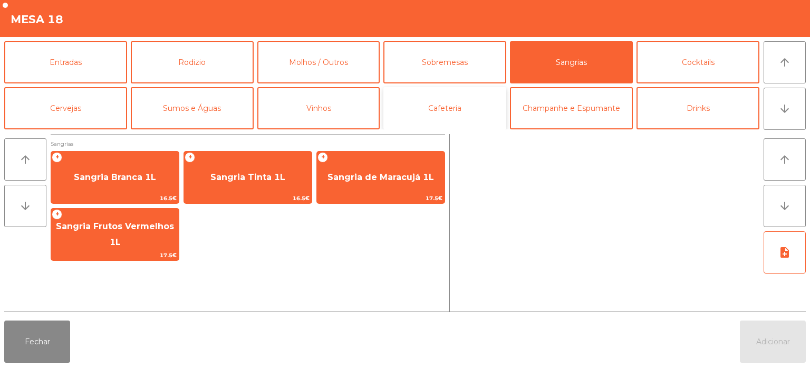
click at [422, 126] on button "Cafeteria" at bounding box center [445, 108] width 123 height 42
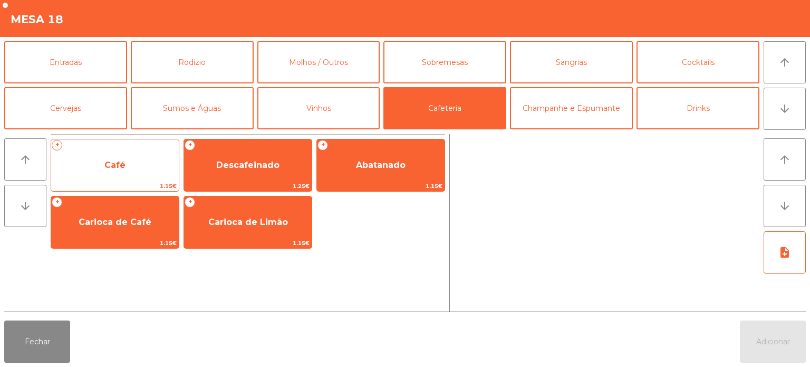
click at [162, 173] on span "Café" at bounding box center [115, 165] width 128 height 28
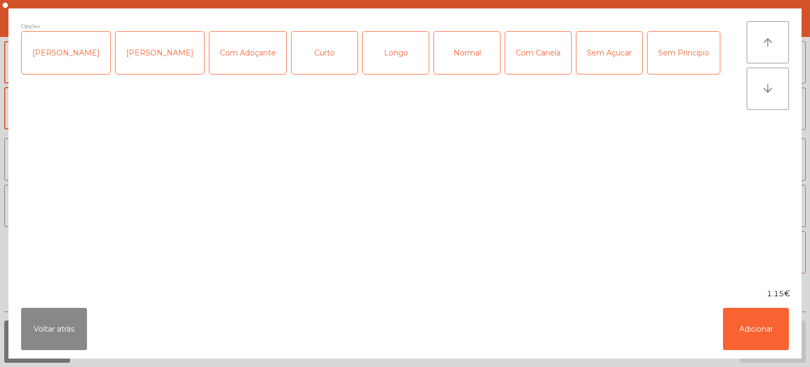
click at [377, 44] on div "Longo" at bounding box center [396, 53] width 66 height 42
click at [470, 64] on div "Normal" at bounding box center [467, 53] width 66 height 42
click at [373, 53] on div "Longo" at bounding box center [396, 53] width 66 height 42
click at [765, 324] on button "Adicionar" at bounding box center [756, 329] width 66 height 42
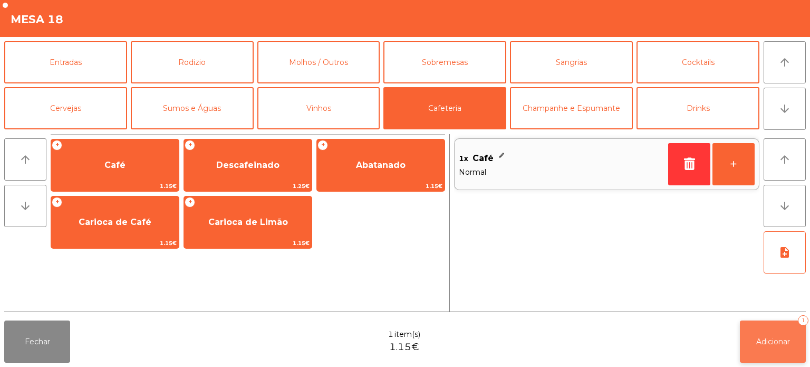
click at [777, 348] on button "Adicionar 1" at bounding box center [773, 341] width 66 height 42
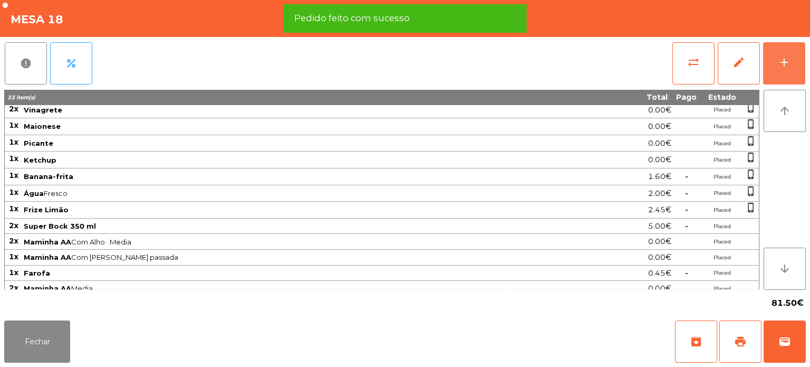
scroll to position [27, 0]
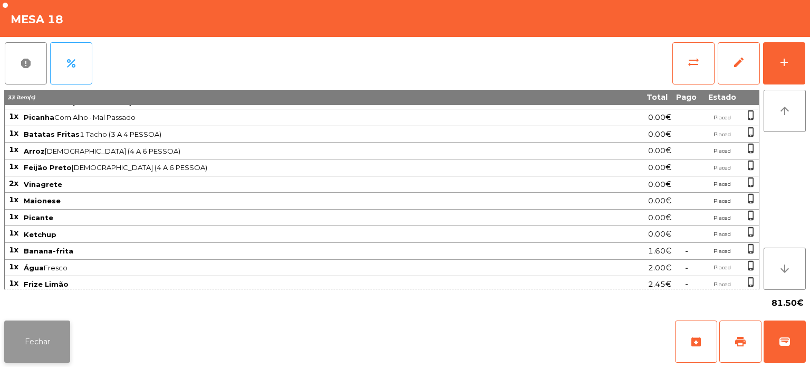
click at [31, 332] on button "Fechar" at bounding box center [37, 341] width 66 height 42
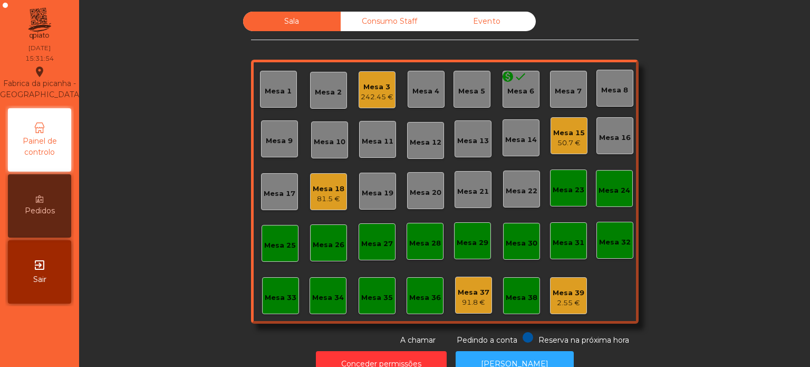
click at [324, 191] on div "Mesa 18" at bounding box center [329, 189] width 32 height 11
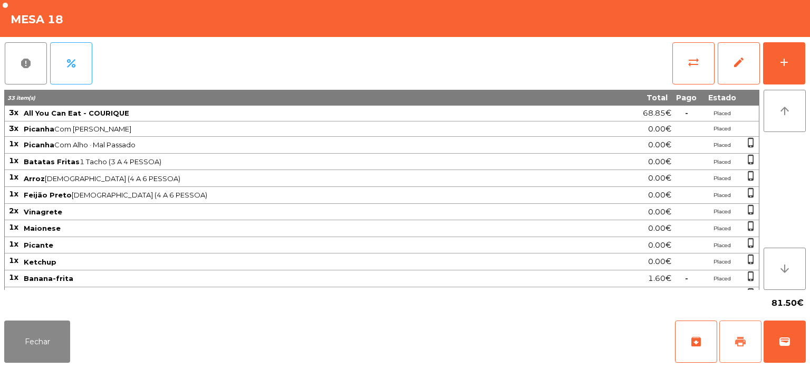
click at [739, 344] on span "print" at bounding box center [740, 341] width 13 height 13
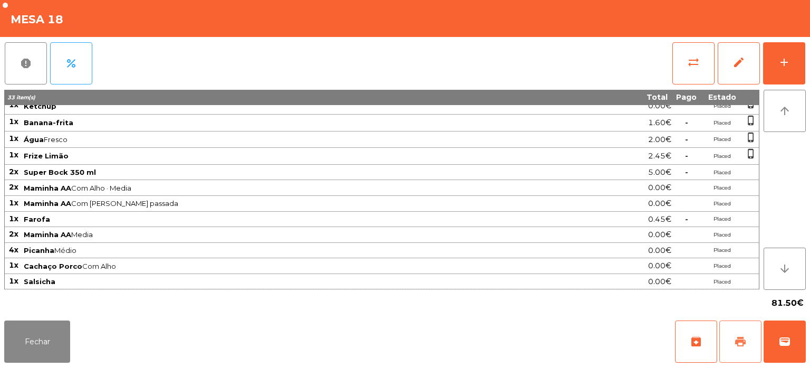
scroll to position [167, 0]
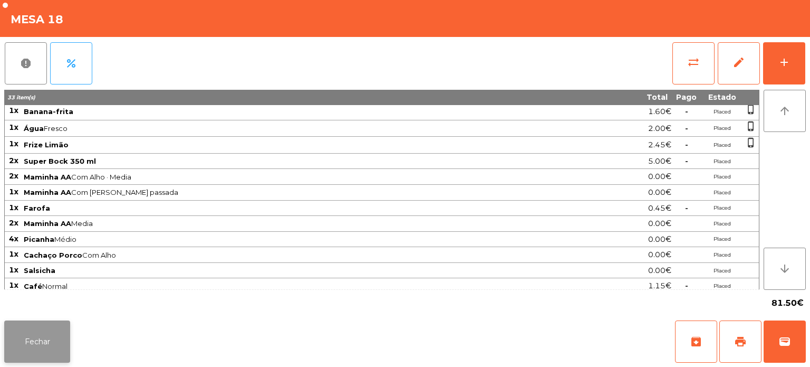
click at [68, 338] on button "Fechar" at bounding box center [37, 341] width 66 height 42
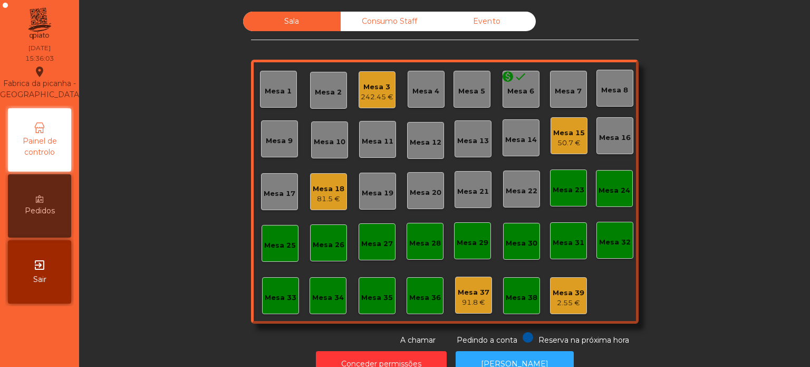
click at [508, 99] on div "monetization_on done Mesa 6" at bounding box center [521, 89] width 37 height 37
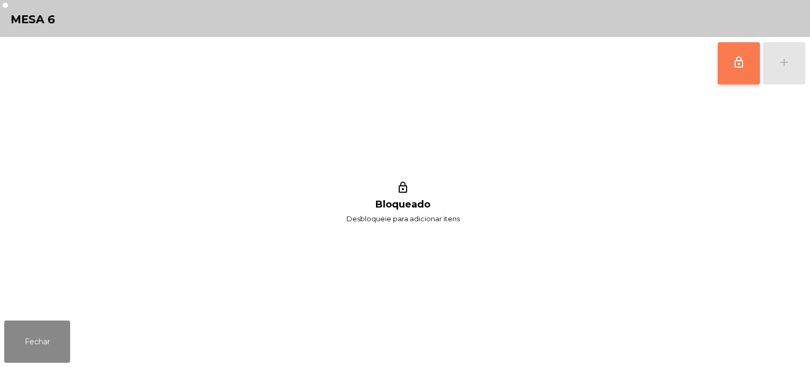
click at [727, 71] on button "lock_outline" at bounding box center [739, 63] width 42 height 42
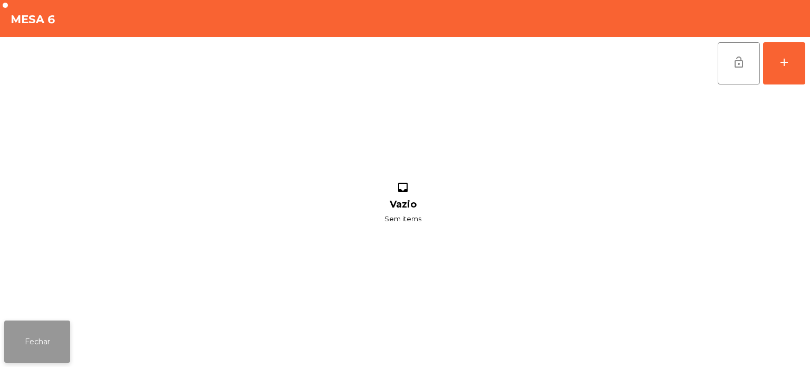
click at [67, 349] on button "Fechar" at bounding box center [37, 341] width 66 height 42
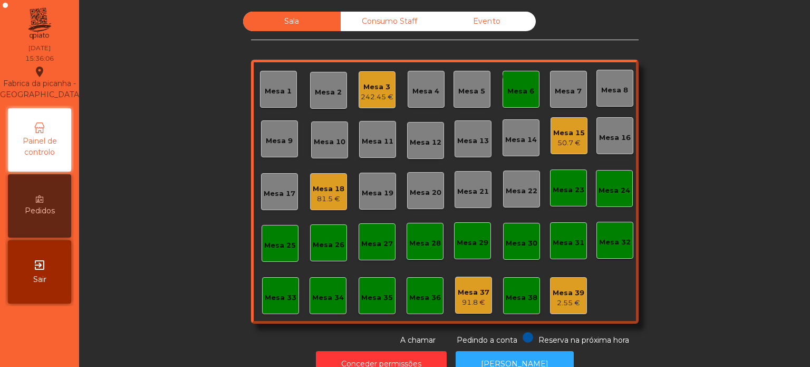
click at [522, 103] on div "monetization_on done Mesa 6" at bounding box center [521, 89] width 37 height 37
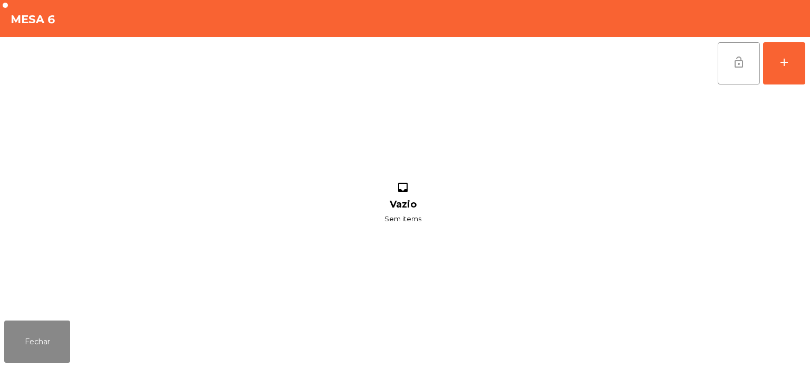
click at [742, 54] on button "lock_open" at bounding box center [739, 63] width 42 height 42
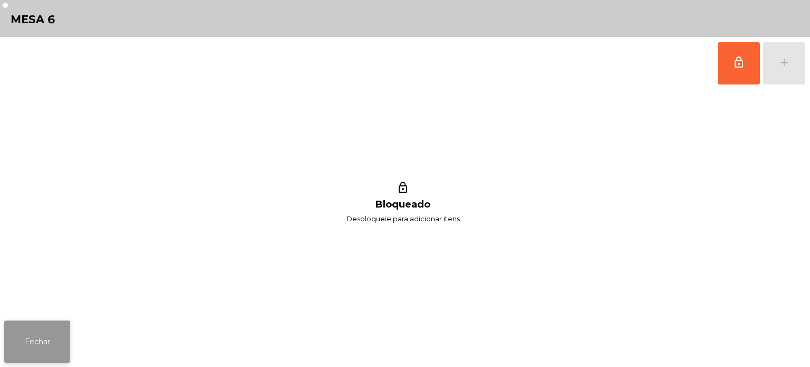
click at [51, 336] on button "Fechar" at bounding box center [37, 341] width 66 height 42
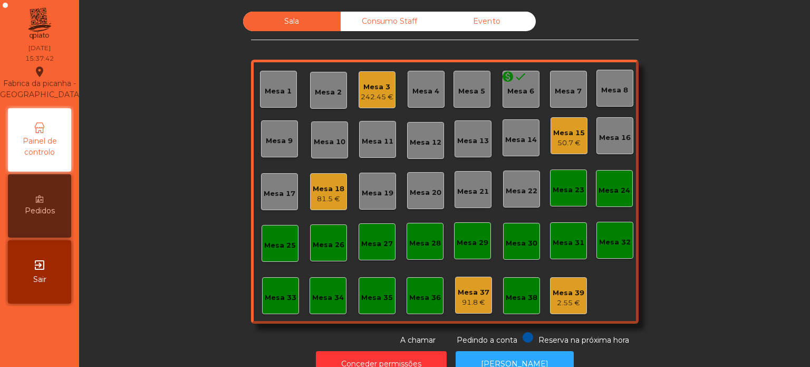
click at [570, 136] on div "Mesa 15" at bounding box center [569, 133] width 32 height 11
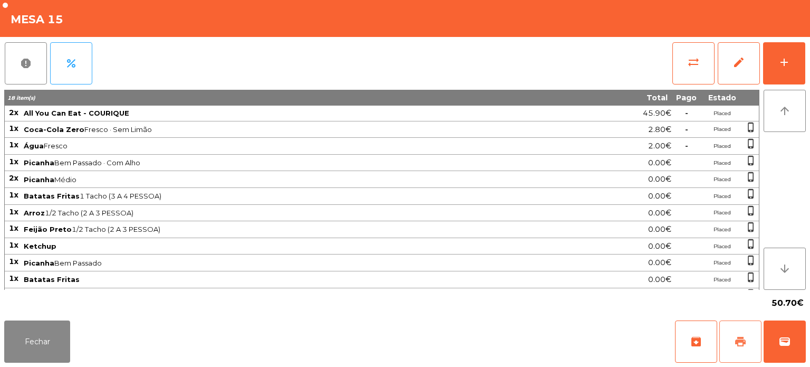
click at [740, 349] on button "print" at bounding box center [741, 341] width 42 height 42
click at [25, 329] on button "Fechar" at bounding box center [37, 341] width 66 height 42
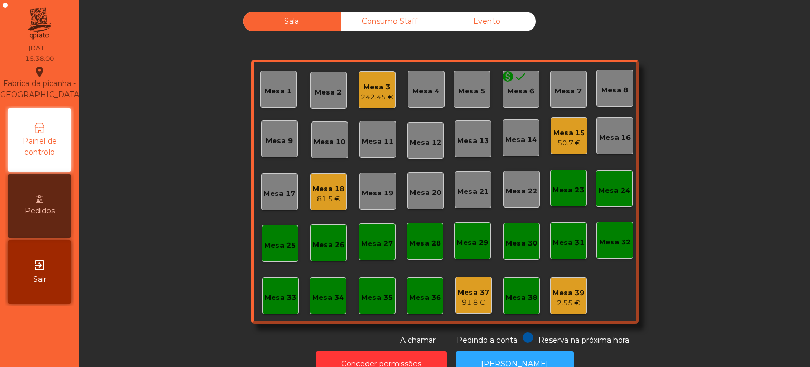
click at [322, 187] on div "Mesa 18" at bounding box center [329, 189] width 32 height 11
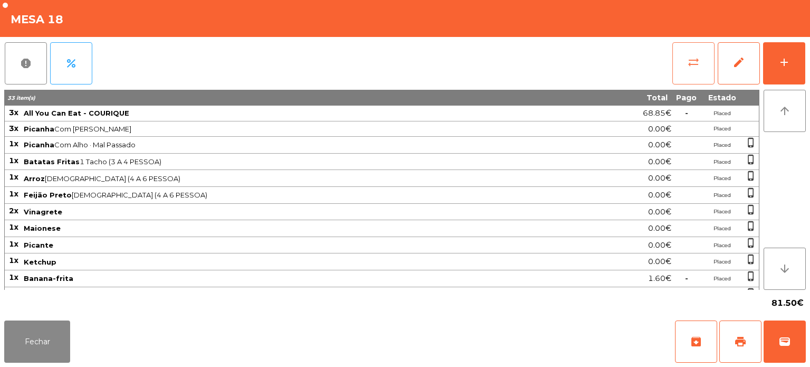
click at [691, 59] on span "sync_alt" at bounding box center [693, 62] width 13 height 13
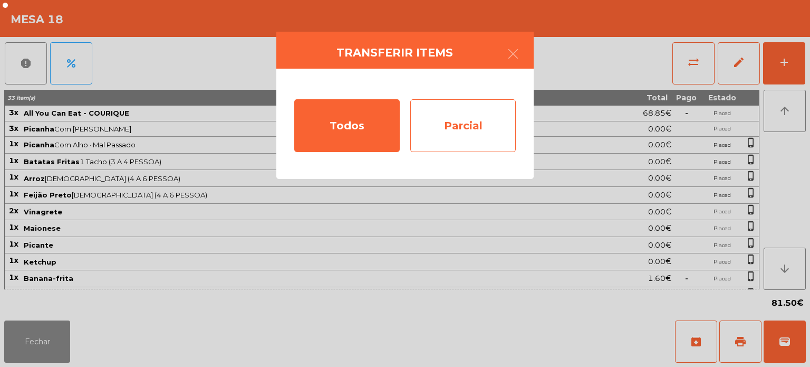
click at [490, 110] on div "Parcial" at bounding box center [463, 125] width 106 height 53
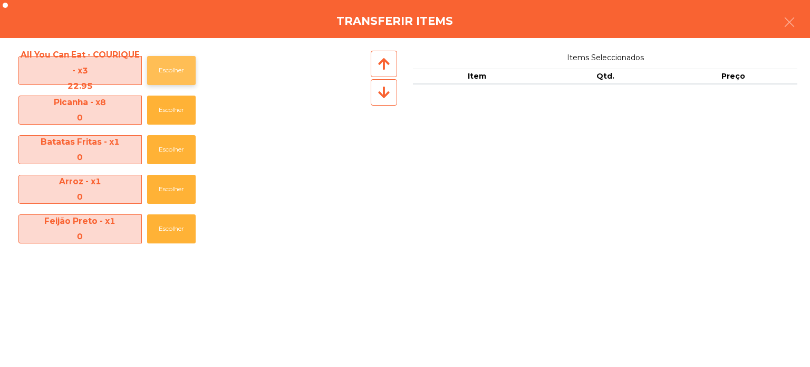
click at [158, 62] on button "Escolher" at bounding box center [171, 70] width 49 height 29
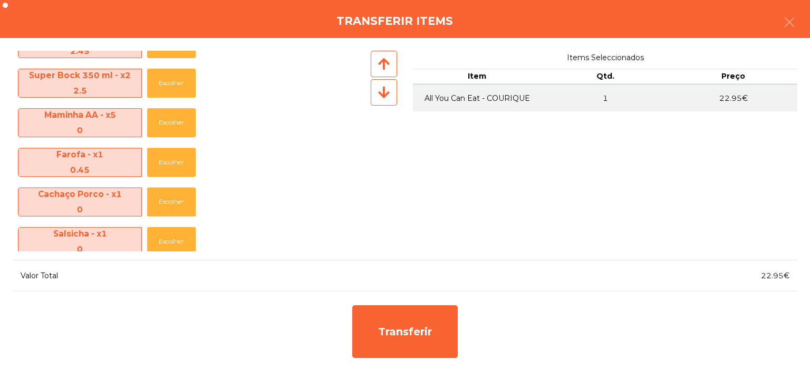
scroll to position [480, 0]
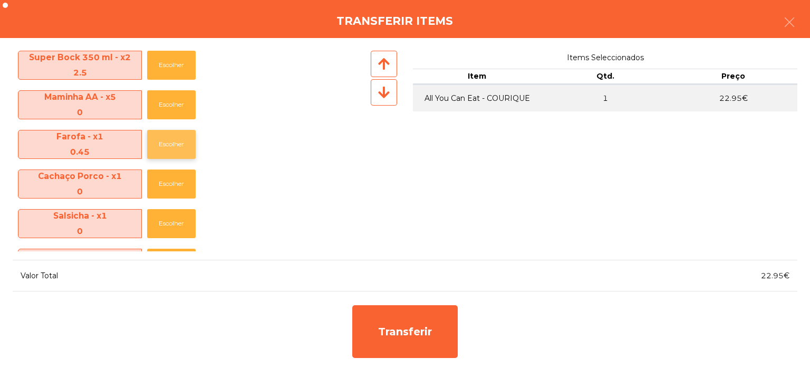
click at [177, 143] on button "Escolher" at bounding box center [171, 144] width 49 height 29
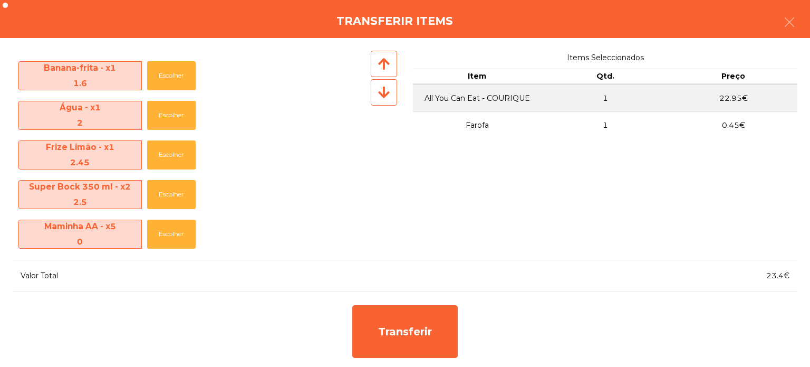
scroll to position [345, 0]
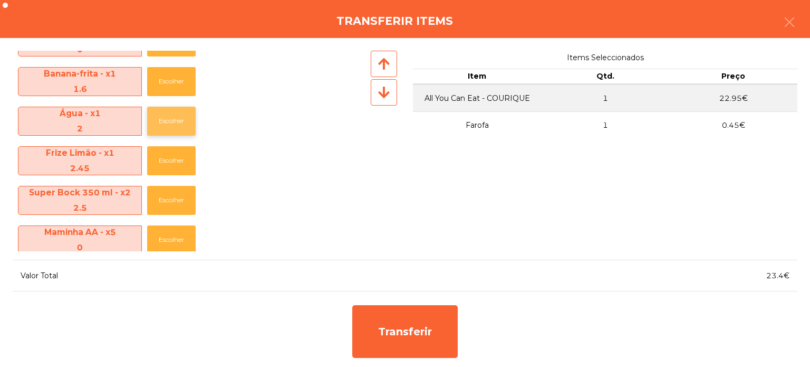
click at [180, 114] on button "Escolher" at bounding box center [171, 121] width 49 height 29
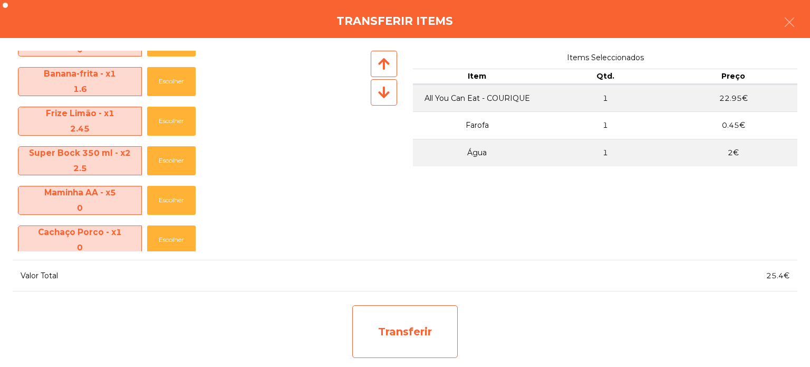
click at [422, 328] on div "Transferir" at bounding box center [405, 331] width 106 height 53
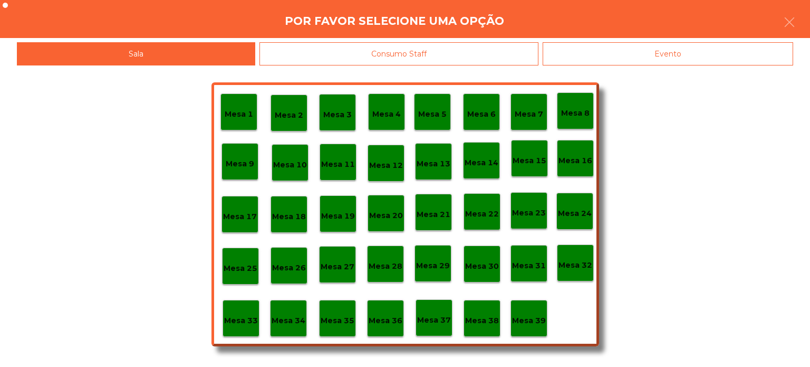
click at [243, 266] on p "Mesa 25" at bounding box center [241, 268] width 34 height 12
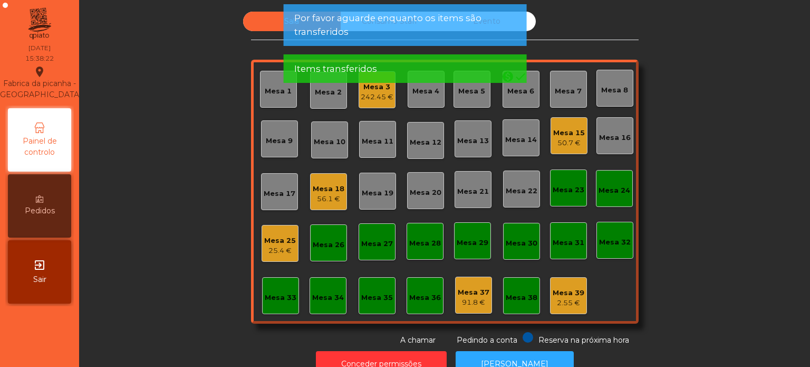
click at [277, 252] on div "25.4 €" at bounding box center [280, 250] width 32 height 11
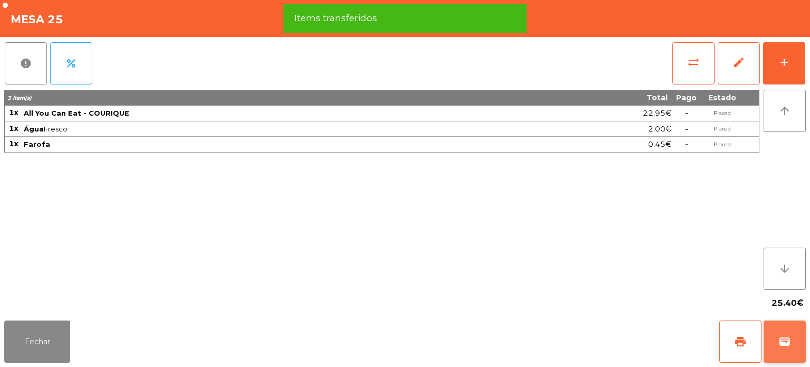
click at [791, 346] on button "wallet" at bounding box center [785, 341] width 42 height 42
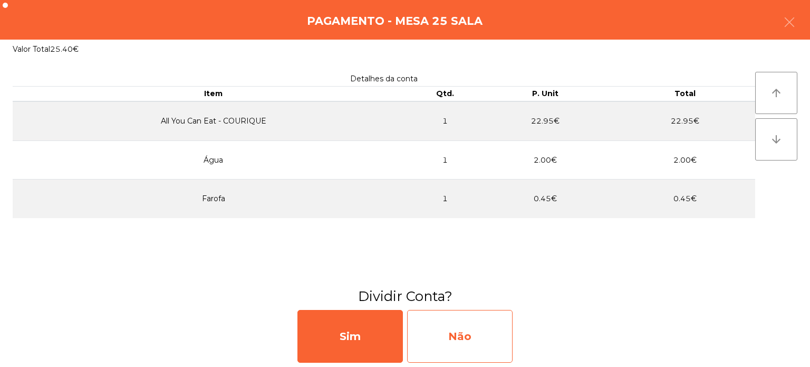
click at [481, 328] on div "Não" at bounding box center [460, 336] width 106 height 53
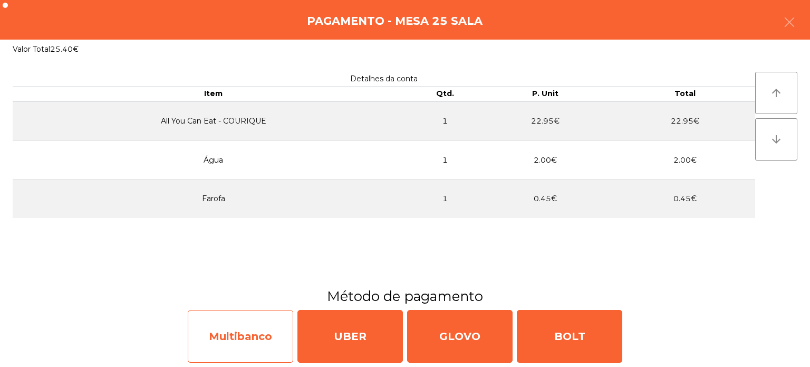
click at [246, 334] on div "Multibanco" at bounding box center [241, 336] width 106 height 53
select select "**"
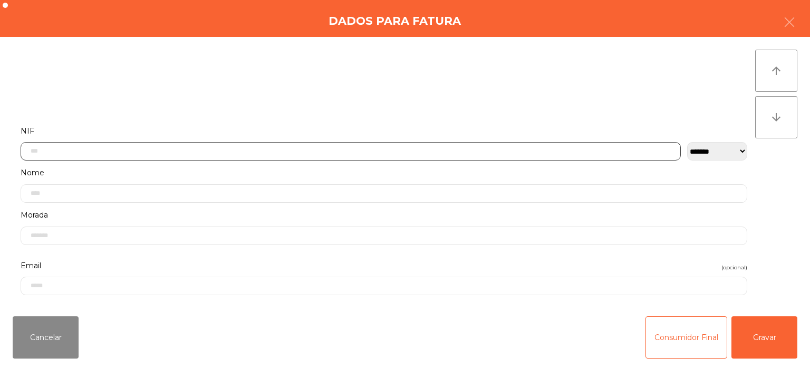
click at [184, 142] on input "text" at bounding box center [351, 151] width 660 height 18
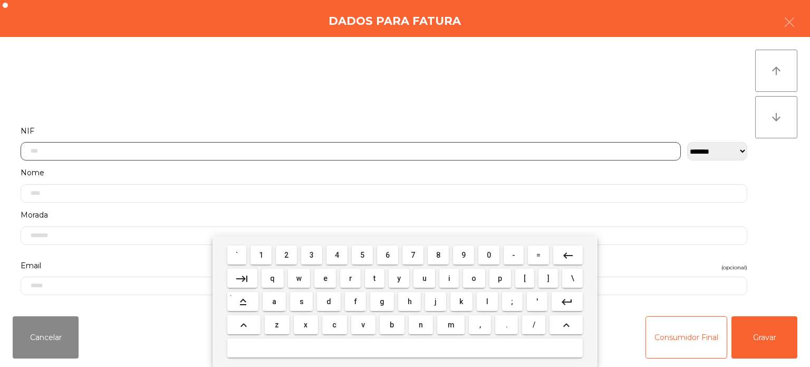
scroll to position [73, 0]
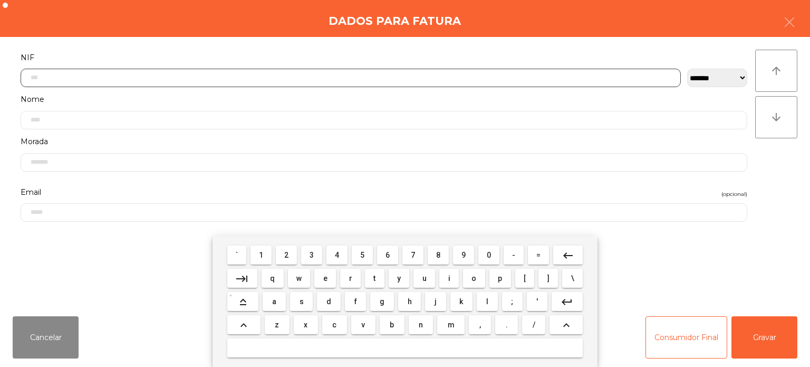
click at [294, 249] on button "2" at bounding box center [286, 254] width 21 height 19
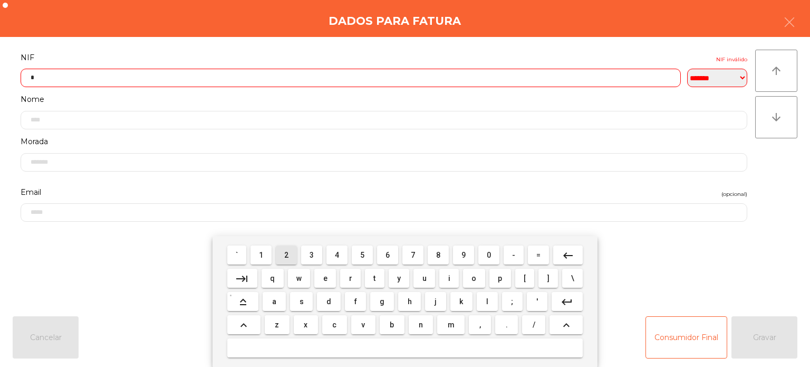
click at [338, 254] on span "4" at bounding box center [337, 255] width 4 height 8
click at [489, 255] on span "0" at bounding box center [489, 255] width 4 height 8
click at [338, 255] on span "4" at bounding box center [337, 255] width 4 height 8
click at [405, 258] on button "7" at bounding box center [413, 254] width 21 height 19
click at [356, 256] on button "5" at bounding box center [362, 254] width 21 height 19
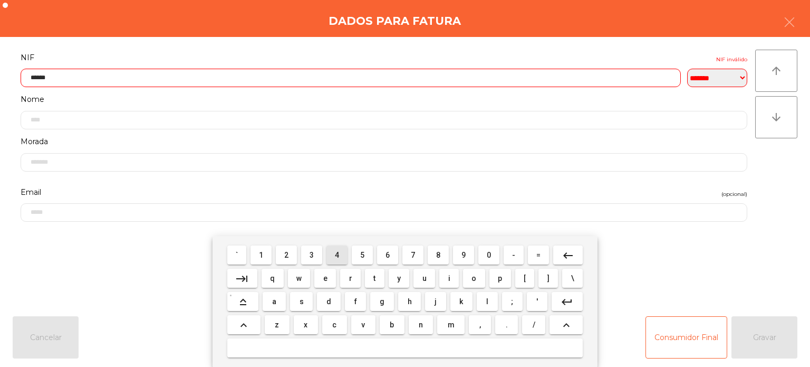
click at [336, 252] on span "4" at bounding box center [337, 255] width 4 height 8
click at [388, 255] on span "6" at bounding box center [388, 255] width 4 height 8
click at [254, 255] on button "1" at bounding box center [261, 254] width 21 height 19
type input "*********"
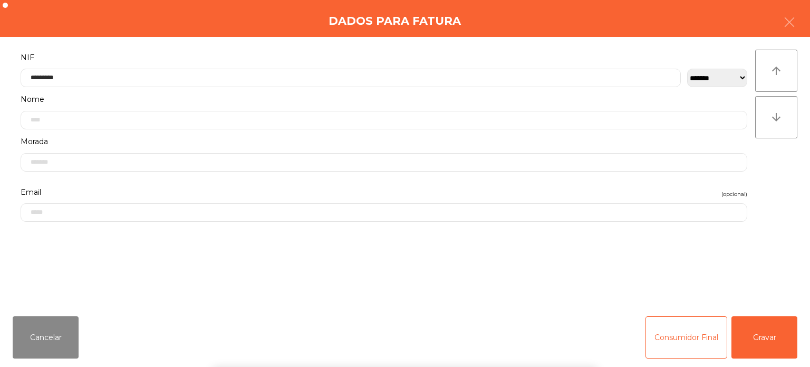
click at [279, 37] on div "**********" at bounding box center [405, 172] width 810 height 271
click at [790, 319] on button "Gravar" at bounding box center [765, 337] width 66 height 42
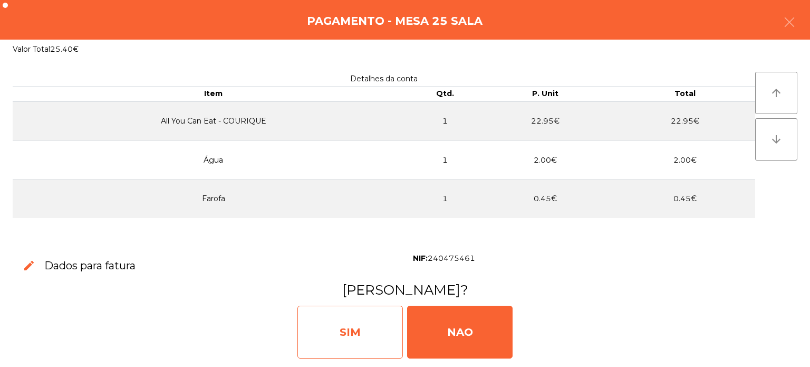
click at [351, 310] on div "SIM" at bounding box center [351, 331] width 106 height 53
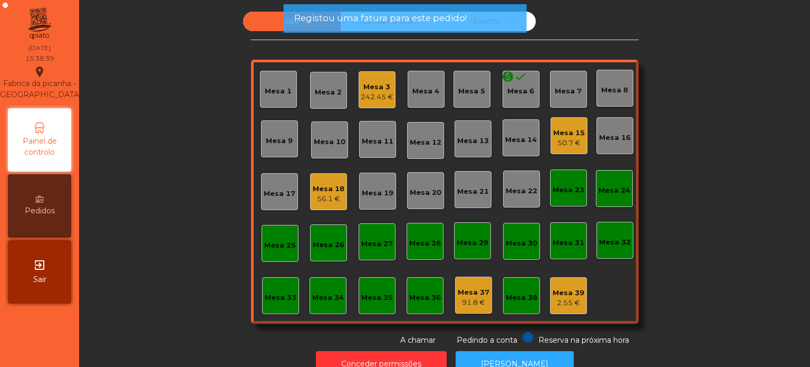
click at [317, 203] on div "56.1 €" at bounding box center [329, 199] width 32 height 11
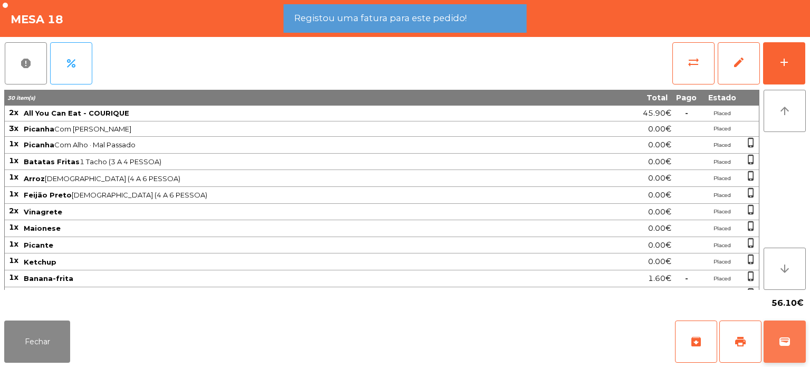
click at [802, 348] on button "wallet" at bounding box center [785, 341] width 42 height 42
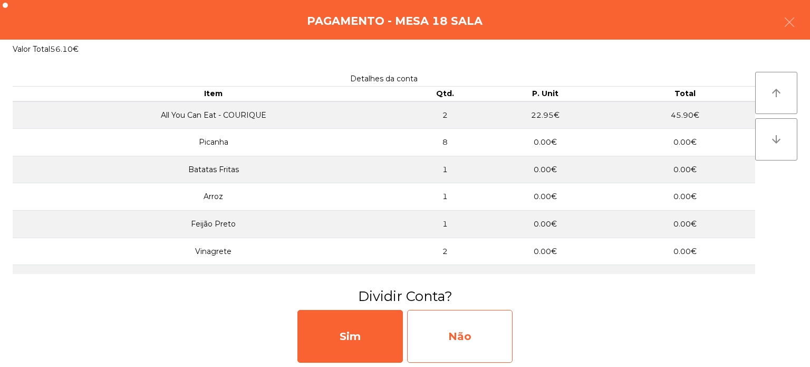
click at [469, 327] on div "Não" at bounding box center [460, 336] width 106 height 53
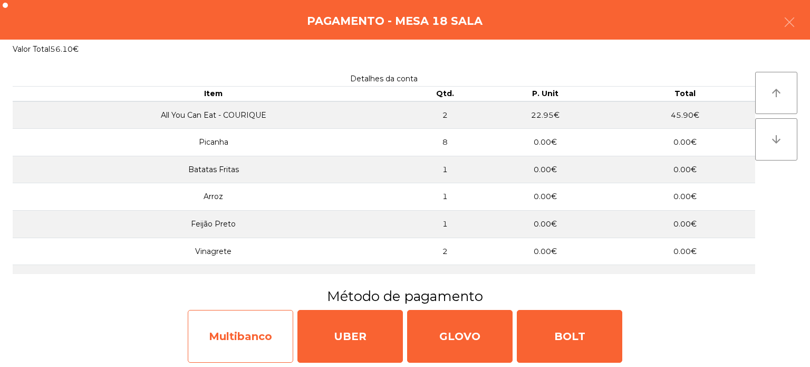
click at [263, 328] on div "Multibanco" at bounding box center [241, 336] width 106 height 53
select select "**"
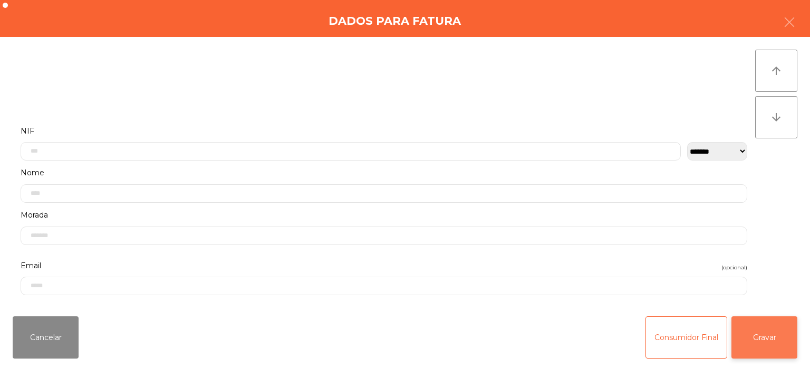
click at [782, 331] on button "Gravar" at bounding box center [765, 337] width 66 height 42
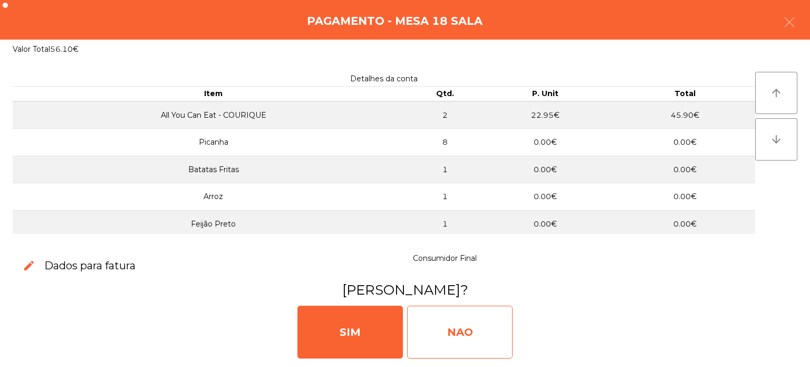
click at [470, 327] on div "NAO" at bounding box center [460, 331] width 106 height 53
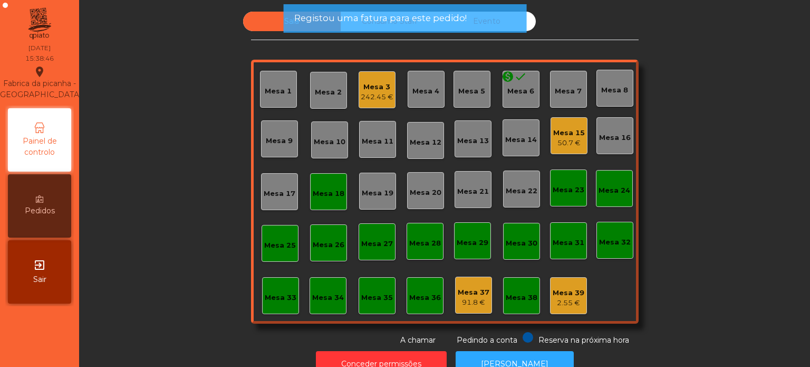
click at [323, 192] on div "Mesa 18" at bounding box center [329, 193] width 32 height 11
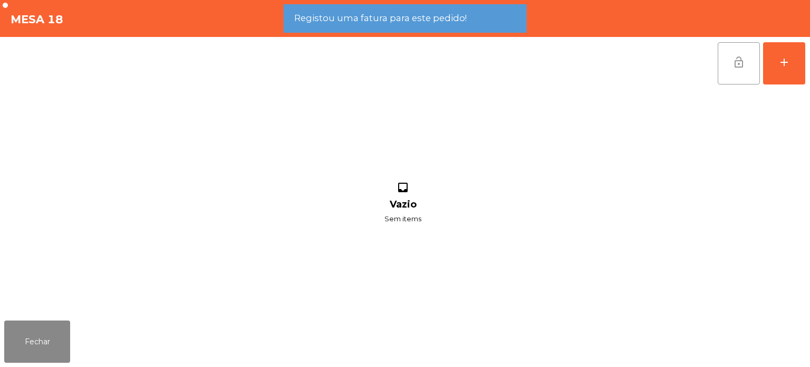
click at [730, 63] on button "lock_open" at bounding box center [739, 63] width 42 height 42
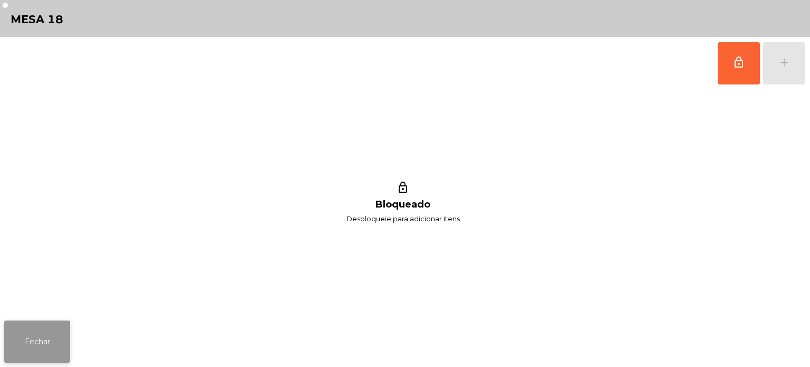
click at [50, 327] on button "Fechar" at bounding box center [37, 341] width 66 height 42
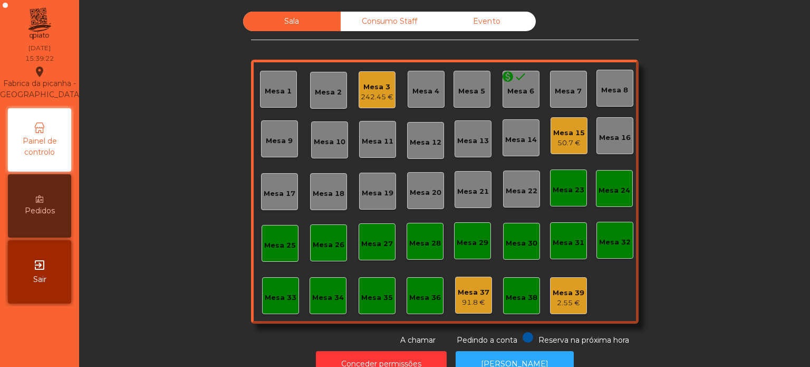
click at [597, 146] on div "Mesa 16" at bounding box center [615, 135] width 37 height 37
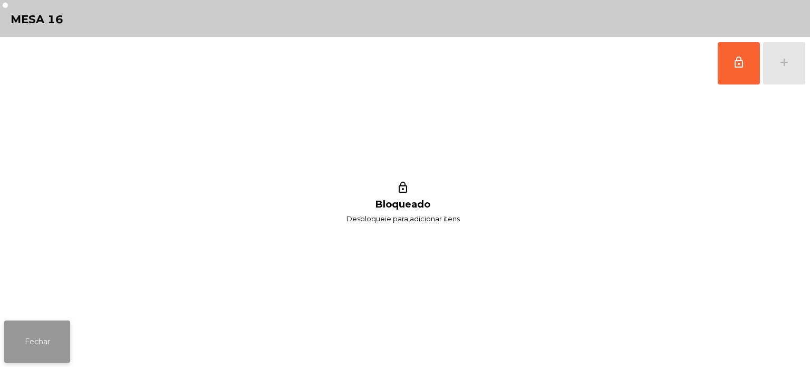
click at [24, 342] on button "Fechar" at bounding box center [37, 341] width 66 height 42
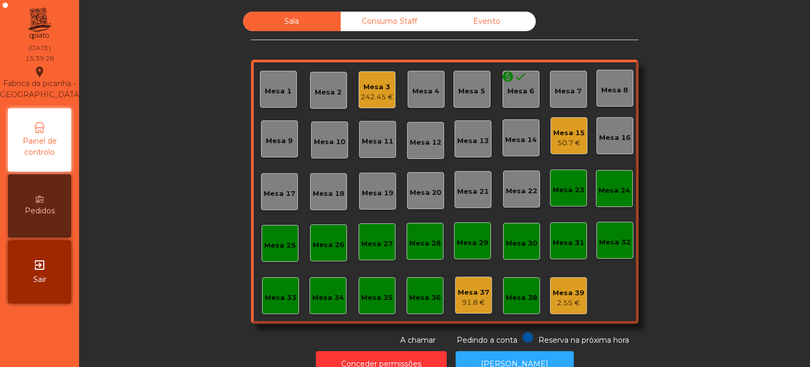
click at [561, 141] on div "50.7 €" at bounding box center [569, 143] width 32 height 11
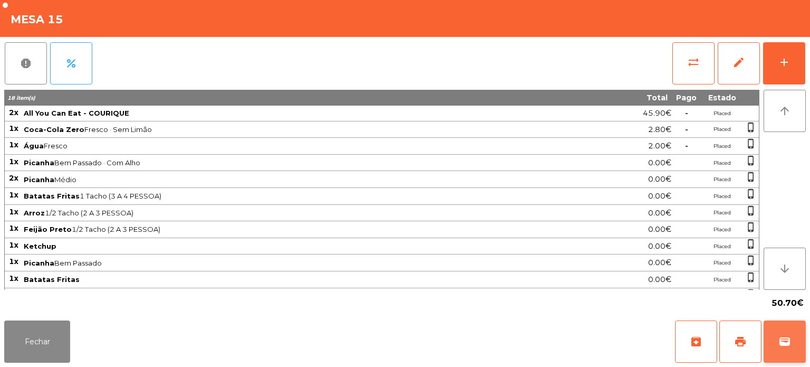
click at [800, 349] on button "wallet" at bounding box center [785, 341] width 42 height 42
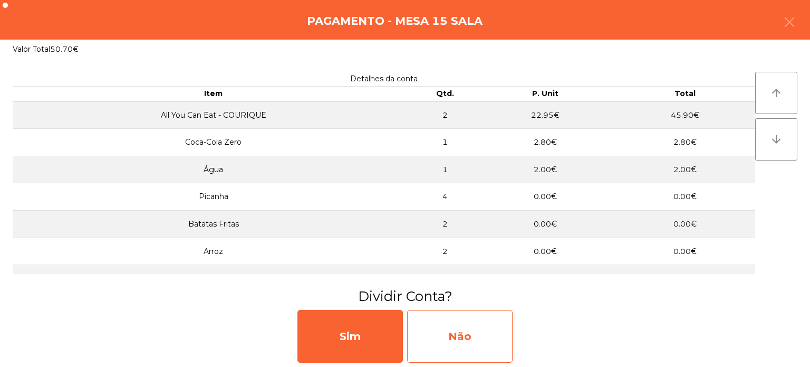
click at [447, 339] on div "Não" at bounding box center [460, 336] width 106 height 53
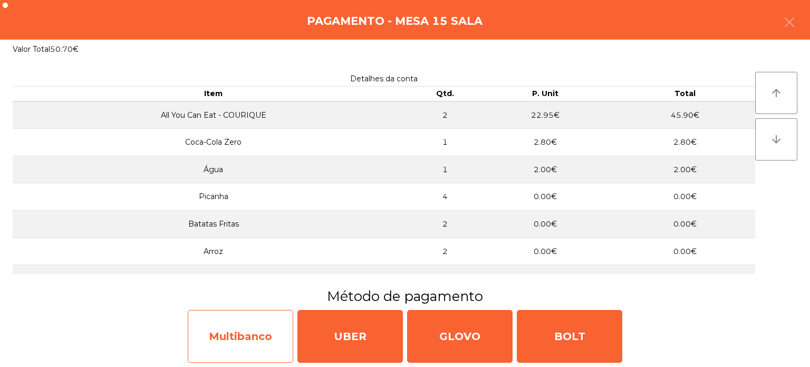
click at [265, 332] on div "Multibanco" at bounding box center [241, 336] width 106 height 53
select select "**"
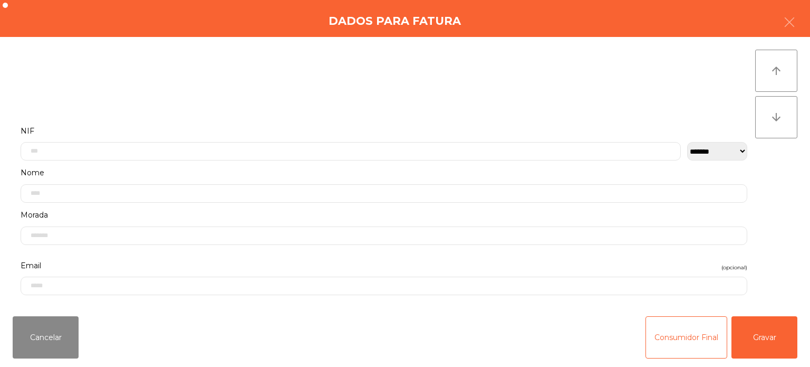
click at [307, 167] on label "Nome" at bounding box center [384, 173] width 727 height 14
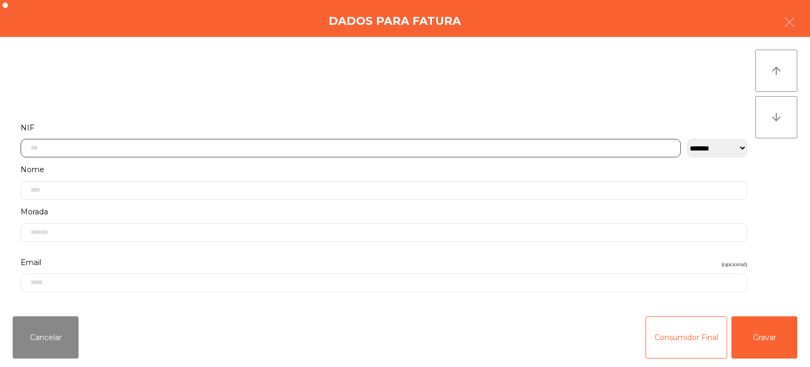
click at [272, 146] on input "text" at bounding box center [351, 148] width 660 height 18
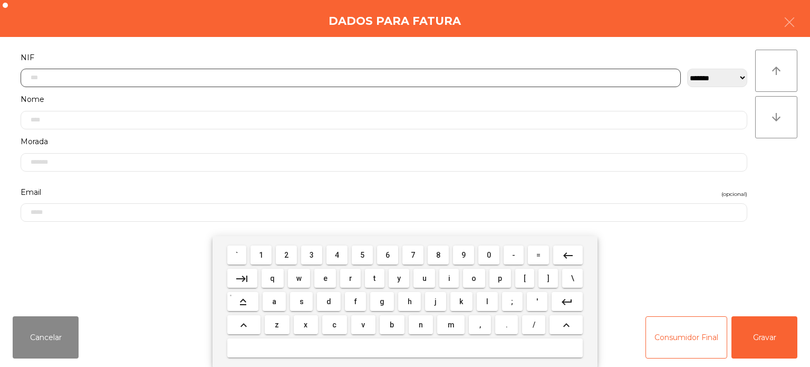
click at [288, 253] on span "2" at bounding box center [286, 255] width 4 height 8
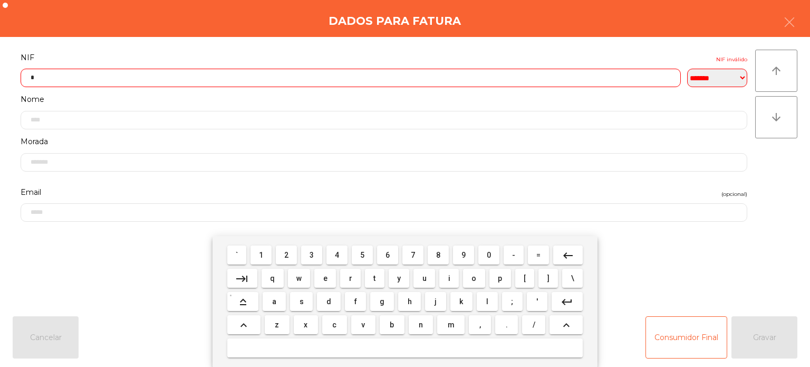
click at [388, 253] on span "6" at bounding box center [388, 255] width 4 height 8
click at [287, 255] on span "2" at bounding box center [286, 255] width 4 height 8
click at [388, 255] on span "6" at bounding box center [388, 255] width 4 height 8
click at [362, 255] on span "5" at bounding box center [362, 255] width 4 height 8
click at [263, 252] on span "1" at bounding box center [261, 255] width 4 height 8
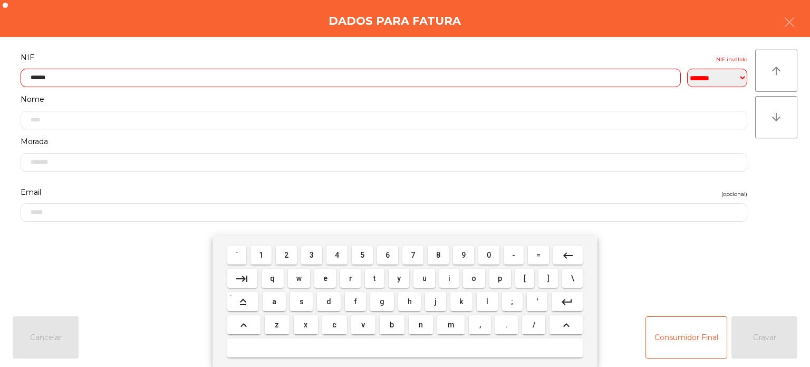
click at [439, 260] on button "8" at bounding box center [438, 254] width 21 height 19
click at [438, 255] on span "8" at bounding box center [438, 255] width 4 height 8
click at [287, 255] on span "2" at bounding box center [286, 255] width 4 height 8
type input "*********"
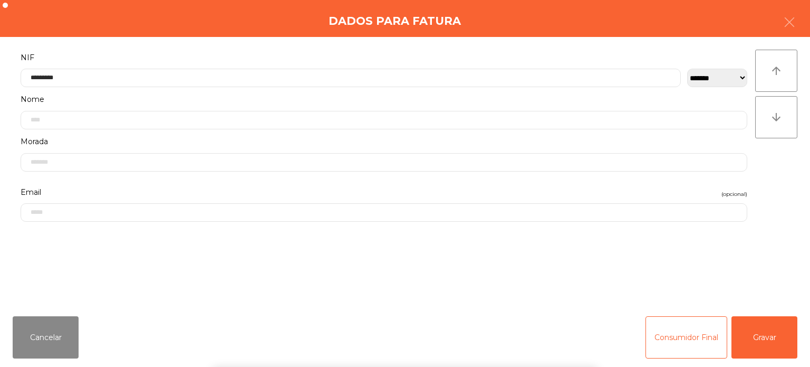
click at [761, 324] on div "` 1 2 3 4 5 6 7 8 9 0 - = keyboard_backspace keyboard_tab q w e r t y u i o p […" at bounding box center [405, 301] width 810 height 131
click at [760, 333] on button "Gravar" at bounding box center [765, 337] width 66 height 42
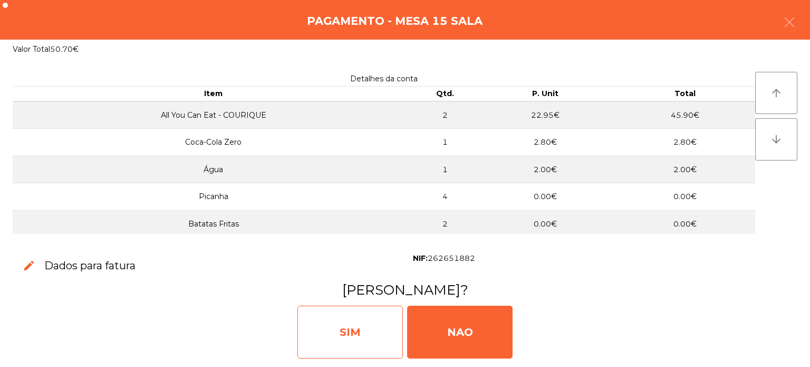
click at [372, 348] on div "SIM" at bounding box center [351, 331] width 106 height 53
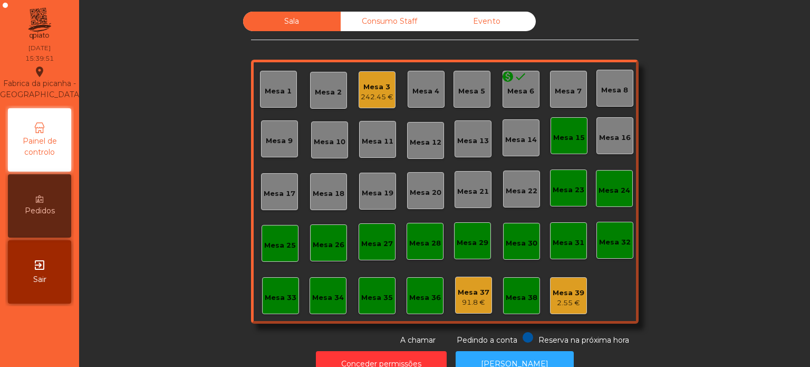
click at [597, 146] on div "Mesa 16" at bounding box center [615, 135] width 37 height 37
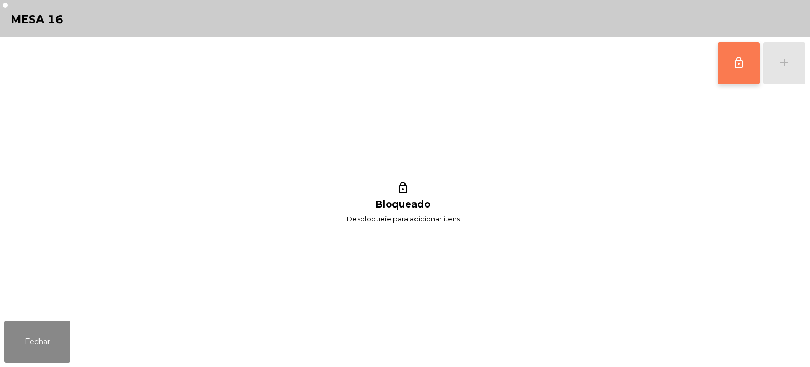
click at [739, 76] on button "lock_outline" at bounding box center [739, 63] width 42 height 42
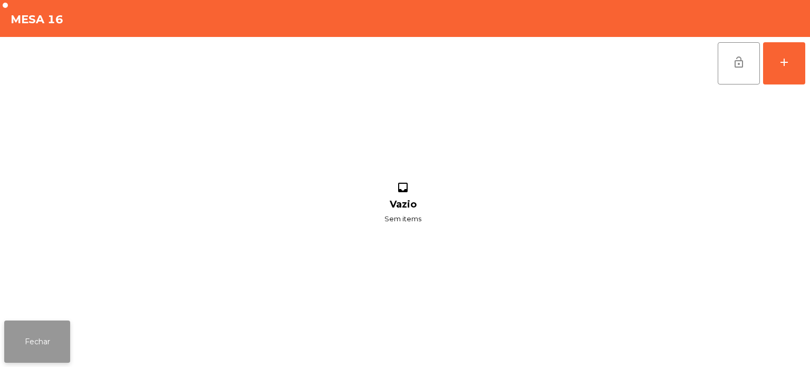
click at [45, 352] on button "Fechar" at bounding box center [37, 341] width 66 height 42
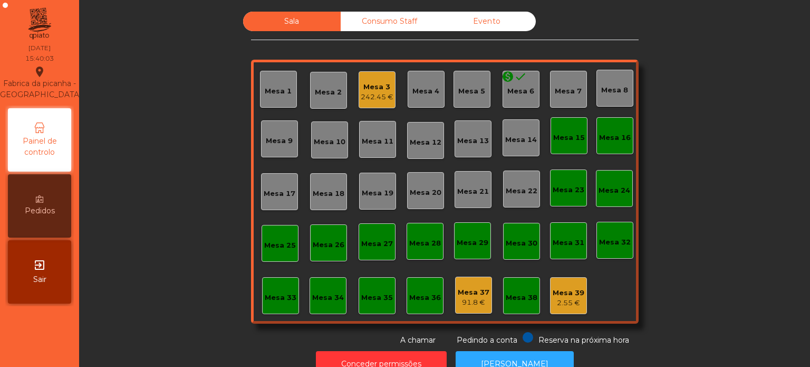
click at [560, 131] on div "Mesa 15" at bounding box center [569, 135] width 32 height 15
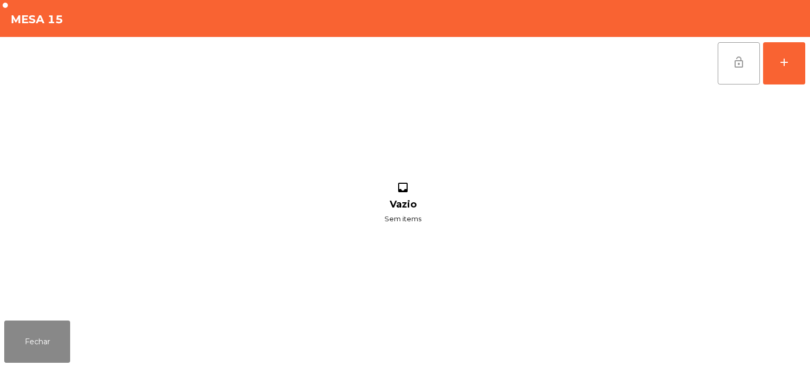
click at [744, 63] on span "lock_open" at bounding box center [739, 62] width 13 height 13
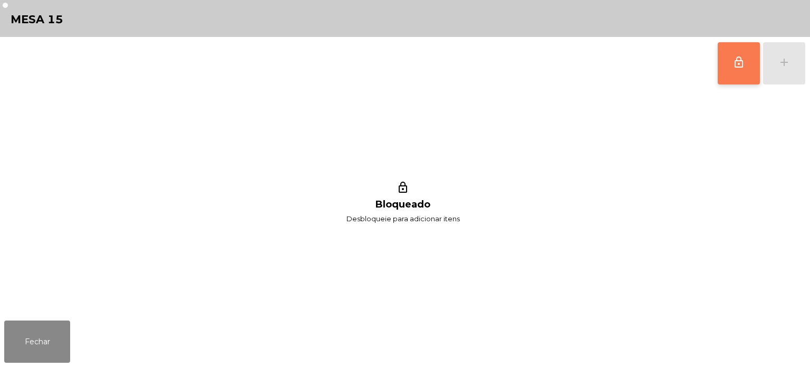
click at [80, 361] on div "Fechar" at bounding box center [405, 341] width 810 height 51
click at [52, 347] on button "Fechar" at bounding box center [37, 341] width 66 height 42
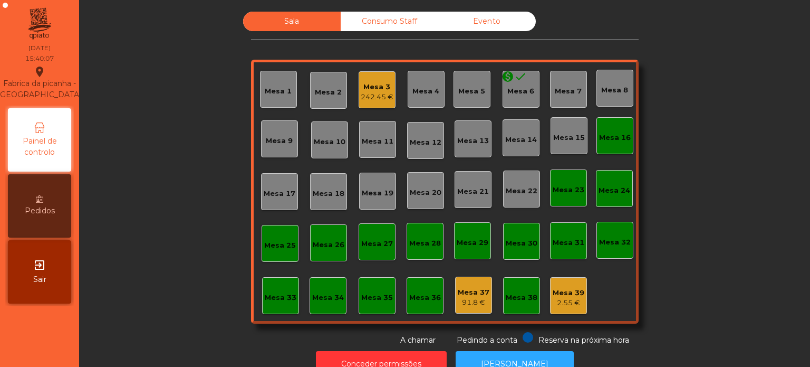
click at [625, 147] on div "Mesa 16" at bounding box center [615, 135] width 37 height 37
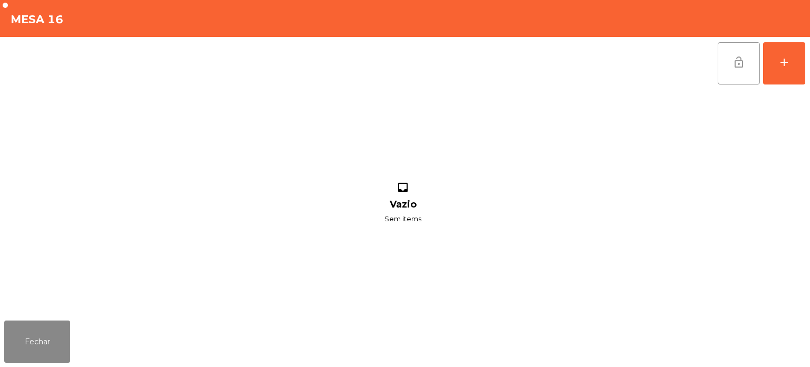
click at [729, 66] on button "lock_open" at bounding box center [739, 63] width 42 height 42
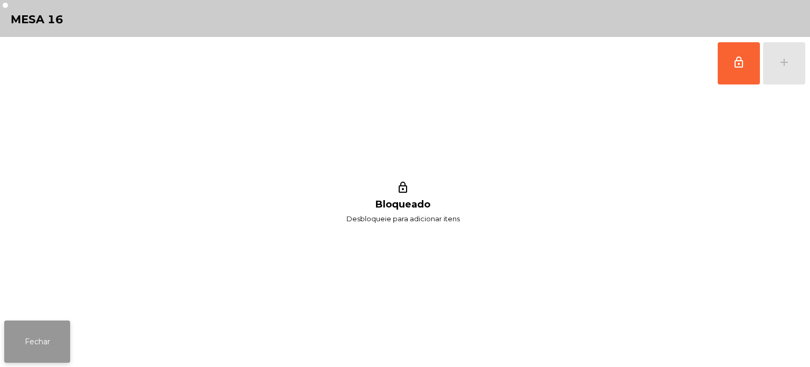
click at [37, 358] on button "Fechar" at bounding box center [37, 341] width 66 height 42
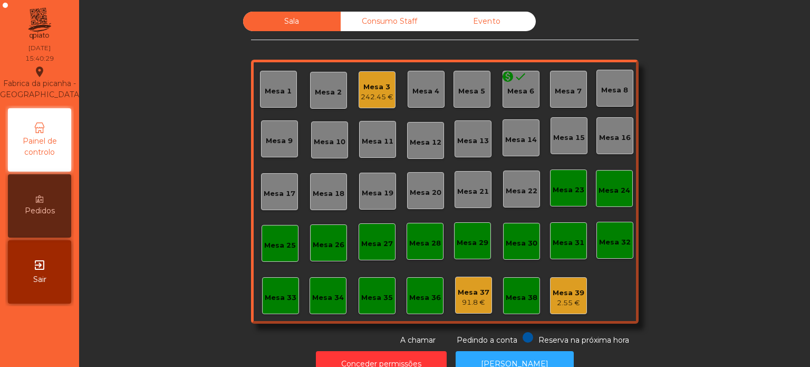
click at [365, 106] on div "Mesa 3 242.45 €" at bounding box center [377, 89] width 37 height 37
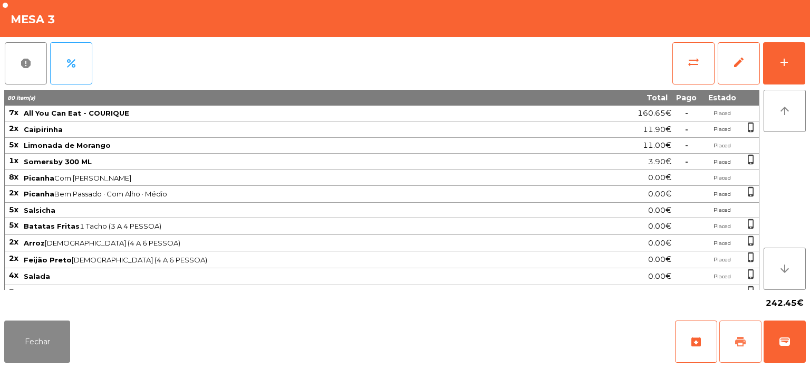
click at [746, 345] on span "print" at bounding box center [740, 341] width 13 height 13
click at [27, 341] on button "Fechar" at bounding box center [37, 341] width 66 height 42
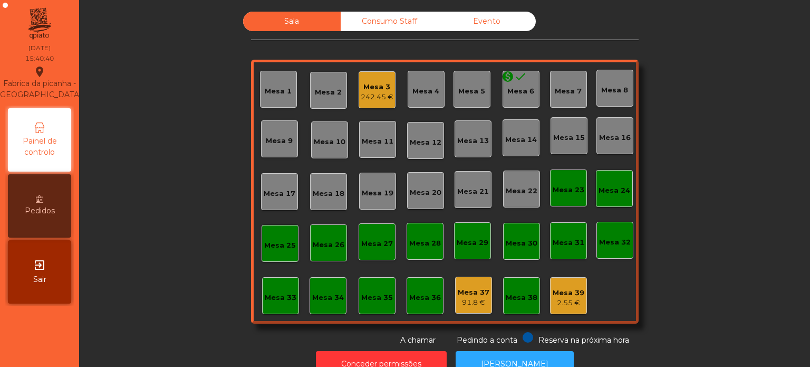
click at [371, 40] on div "Sala Consumo Staff Evento Mesa 1 Mesa 2 Mesa 3 242.45 € Mesa 4 Mesa 5 monetizat…" at bounding box center [445, 179] width 388 height 334
click at [365, 21] on div "Consumo Staff" at bounding box center [390, 22] width 98 height 20
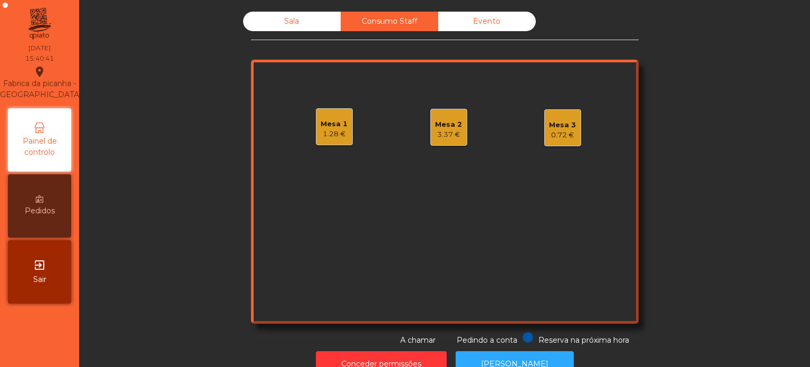
click at [290, 22] on div "Sala" at bounding box center [292, 22] width 98 height 20
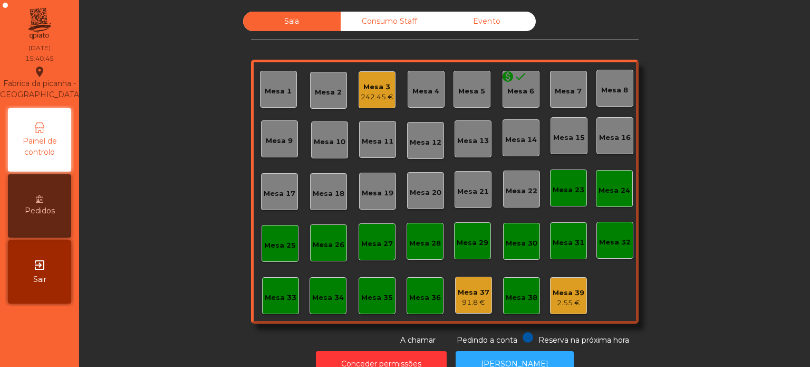
click at [385, 27] on div "Consumo Staff" at bounding box center [390, 22] width 98 height 20
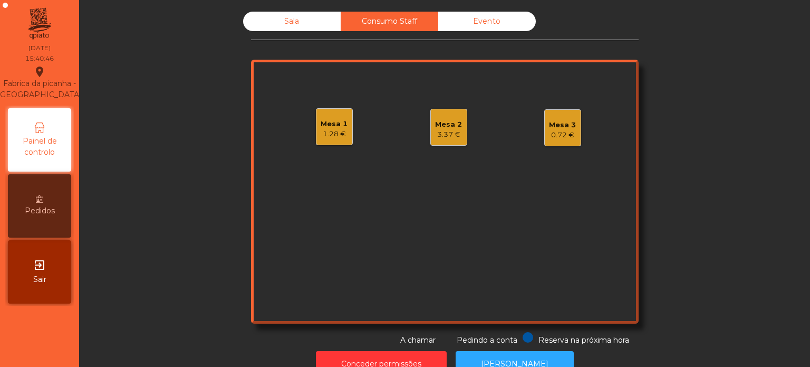
click at [443, 130] on div "3.37 €" at bounding box center [448, 134] width 27 height 11
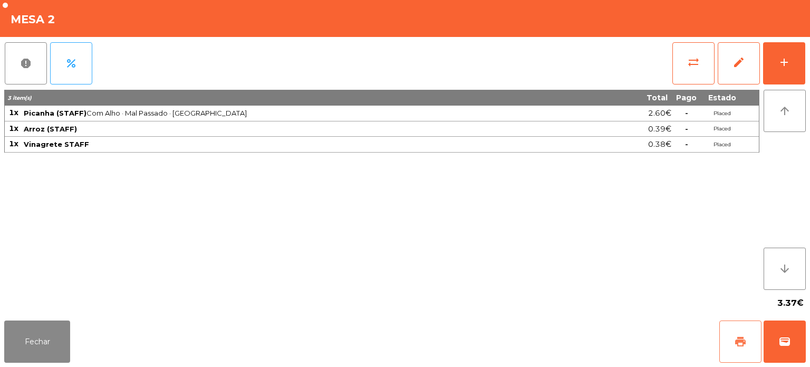
click at [741, 329] on button "print" at bounding box center [741, 341] width 42 height 42
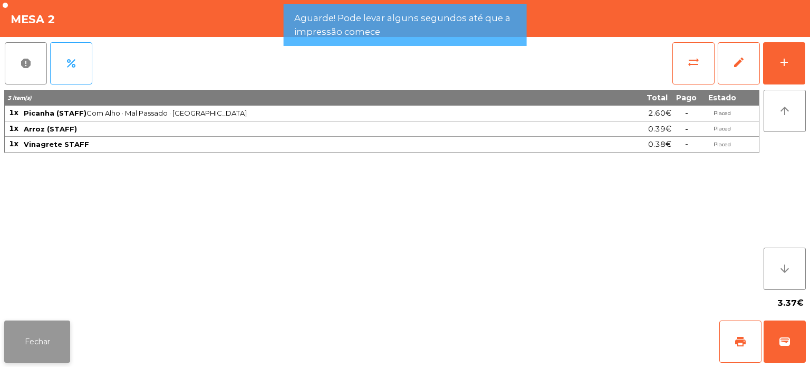
click at [47, 330] on button "Fechar" at bounding box center [37, 341] width 66 height 42
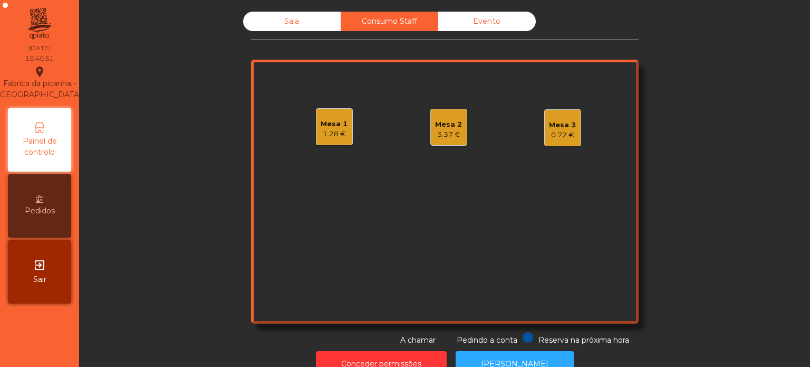
click at [435, 143] on div "Mesa 2 3.37 €" at bounding box center [448, 127] width 37 height 37
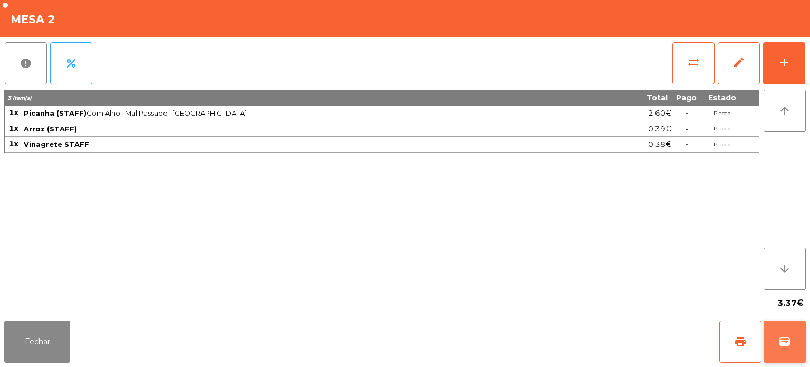
click at [786, 350] on button "wallet" at bounding box center [785, 341] width 42 height 42
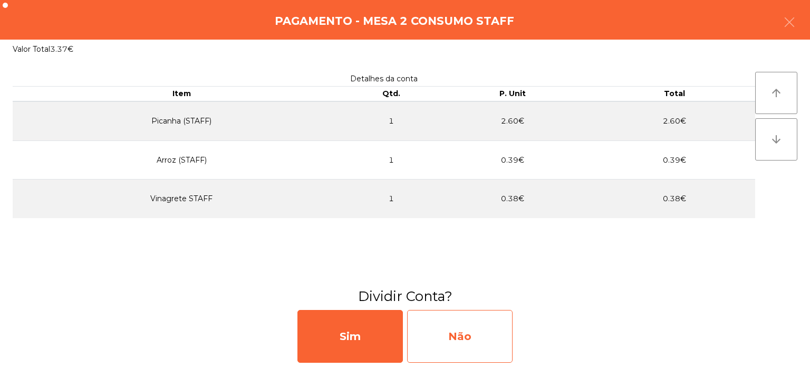
click at [477, 342] on div "Não" at bounding box center [460, 336] width 106 height 53
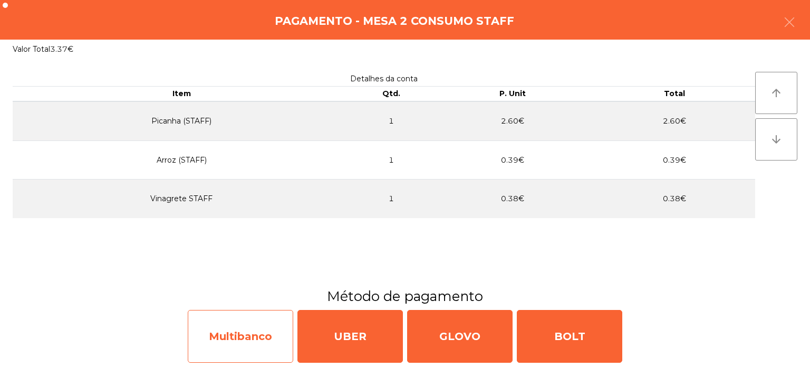
click at [247, 325] on div "Multibanco" at bounding box center [241, 336] width 106 height 53
select select "**"
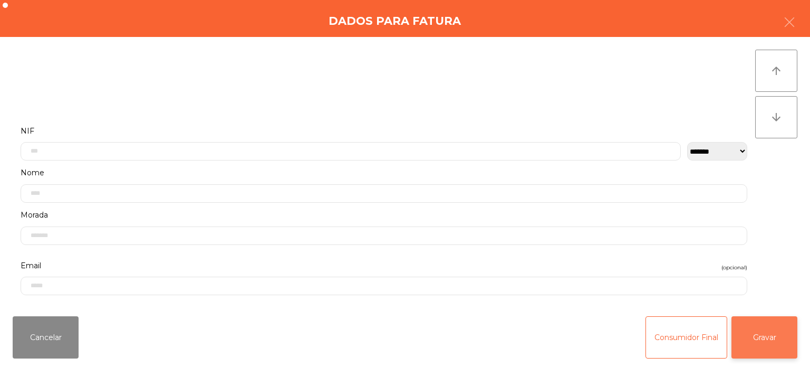
click at [778, 336] on button "Gravar" at bounding box center [765, 337] width 66 height 42
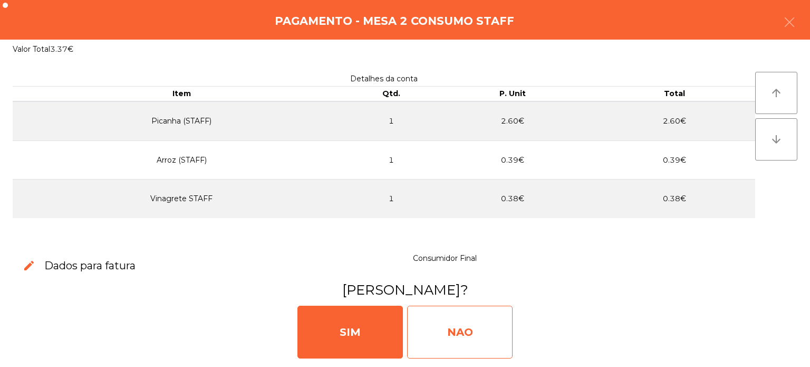
click at [496, 338] on div "NAO" at bounding box center [460, 331] width 106 height 53
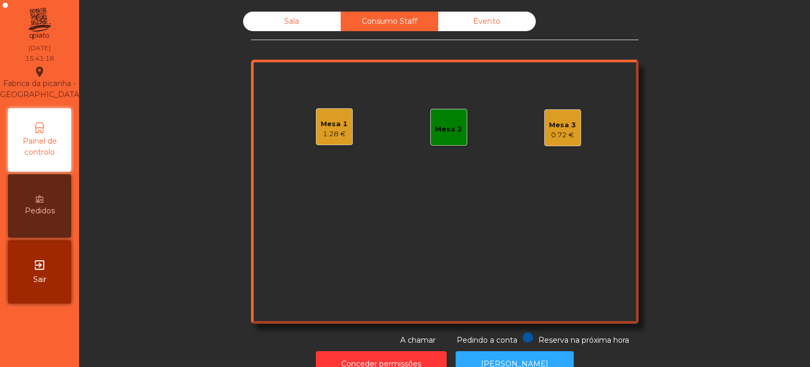
click at [549, 130] on div "0.72 €" at bounding box center [562, 135] width 27 height 11
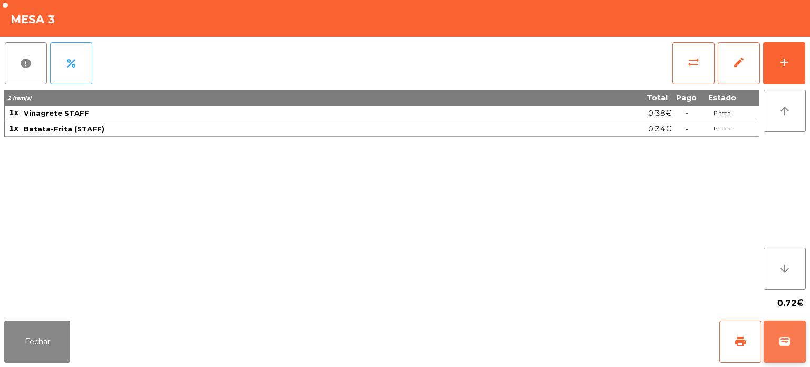
click at [787, 343] on span "wallet" at bounding box center [785, 341] width 13 height 13
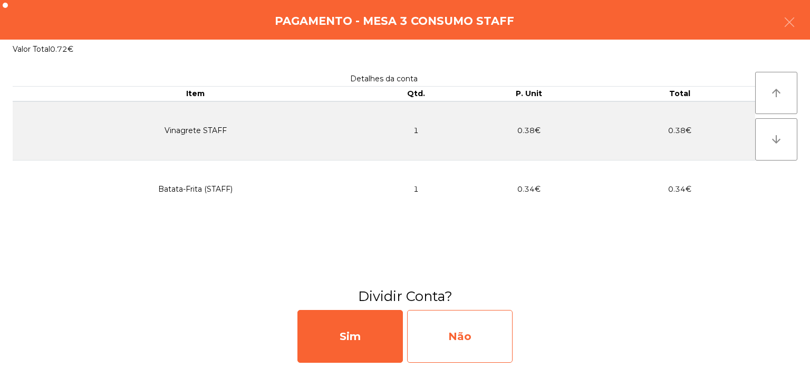
click at [460, 342] on div "Não" at bounding box center [460, 336] width 106 height 53
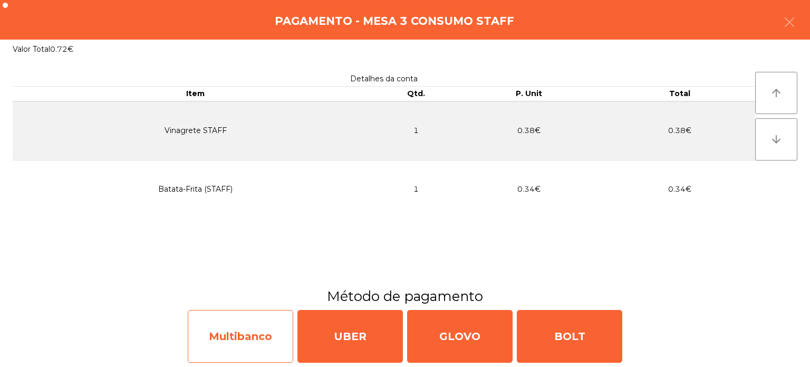
click at [248, 337] on div "Multibanco" at bounding box center [241, 336] width 106 height 53
select select "**"
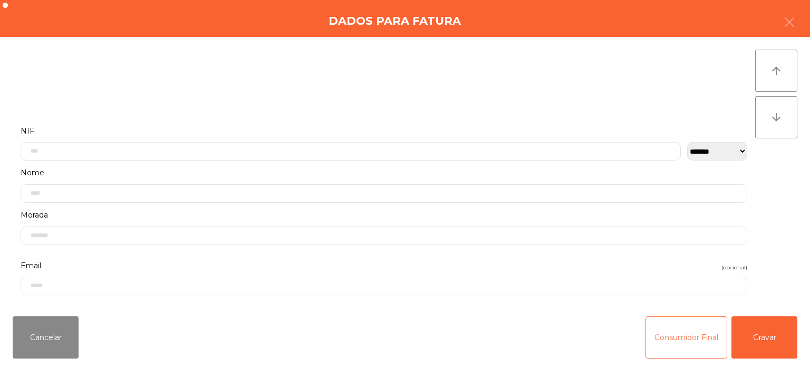
click at [682, 342] on button "Consumidor Final" at bounding box center [687, 337] width 82 height 42
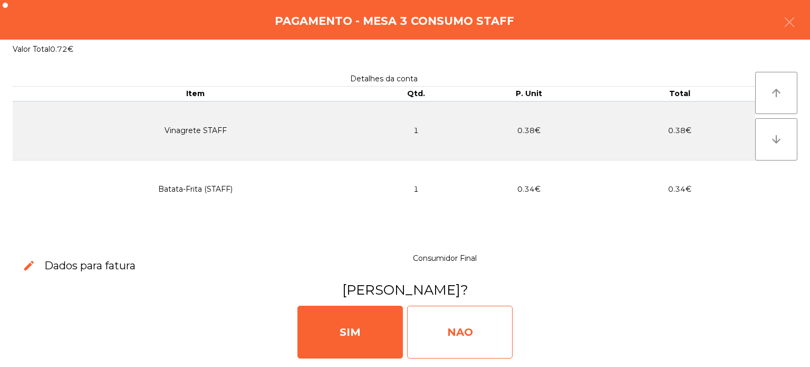
click at [466, 342] on div "NAO" at bounding box center [460, 331] width 106 height 53
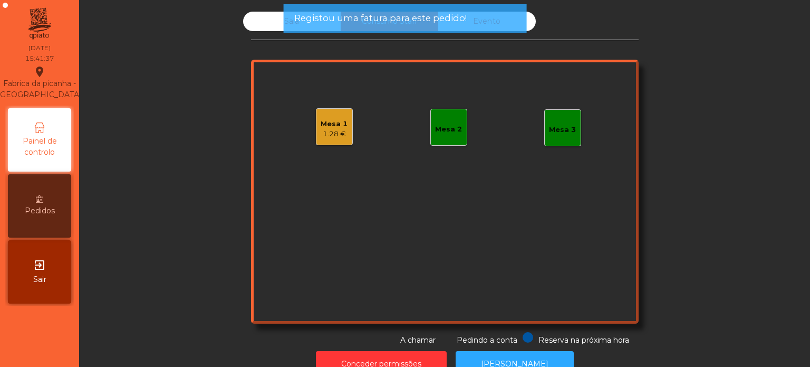
scroll to position [29, 0]
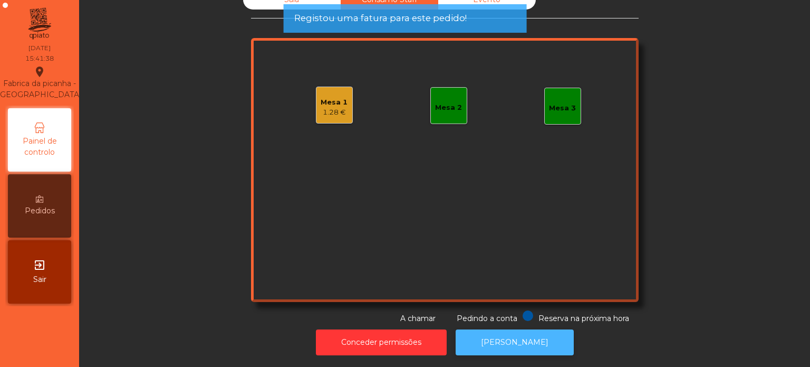
click at [521, 329] on button "[PERSON_NAME]" at bounding box center [515, 342] width 118 height 26
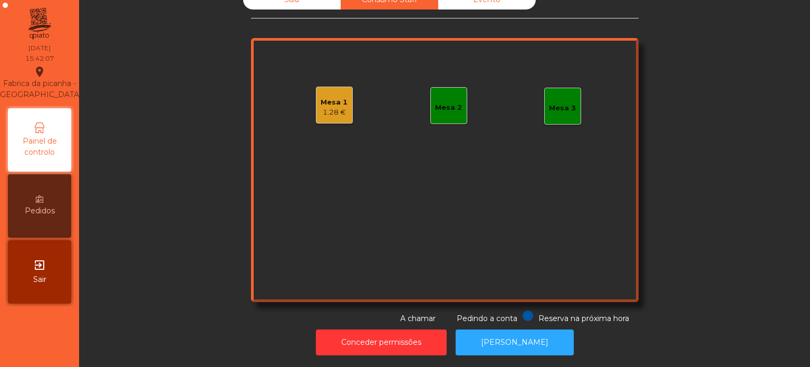
click at [707, 271] on div "Sala Consumo Staff Evento Mesa 1 1.28 € Mesa 2 Mesa 3 Reserva na próxima hora P…" at bounding box center [444, 157] width 703 height 334
click at [520, 341] on button "[PERSON_NAME]" at bounding box center [515, 342] width 118 height 26
click at [342, 116] on div "Mesa 1 1.28 €" at bounding box center [334, 105] width 37 height 37
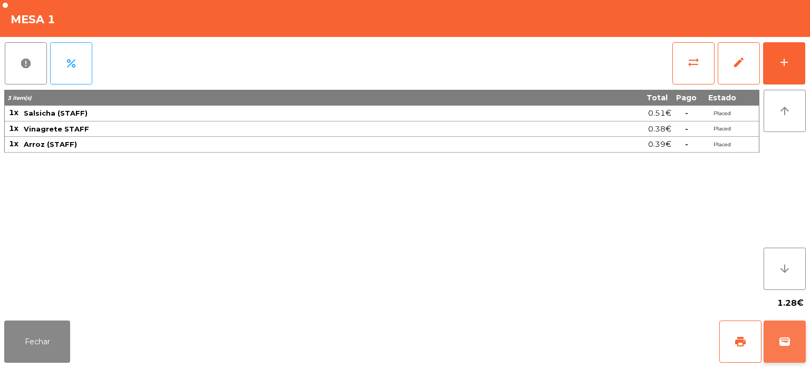
click at [782, 334] on button "wallet" at bounding box center [785, 341] width 42 height 42
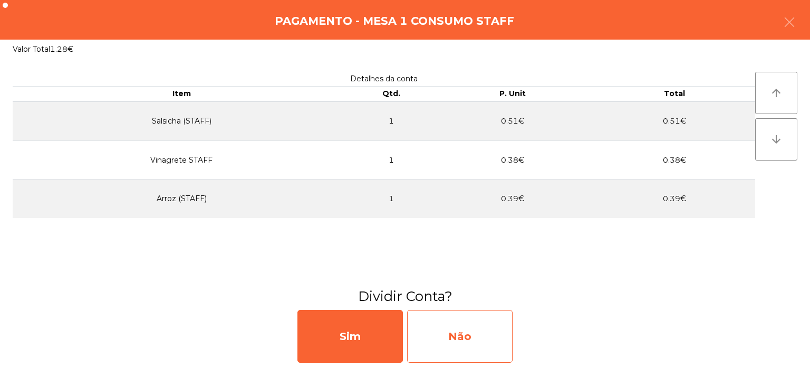
click at [486, 328] on div "Não" at bounding box center [460, 336] width 106 height 53
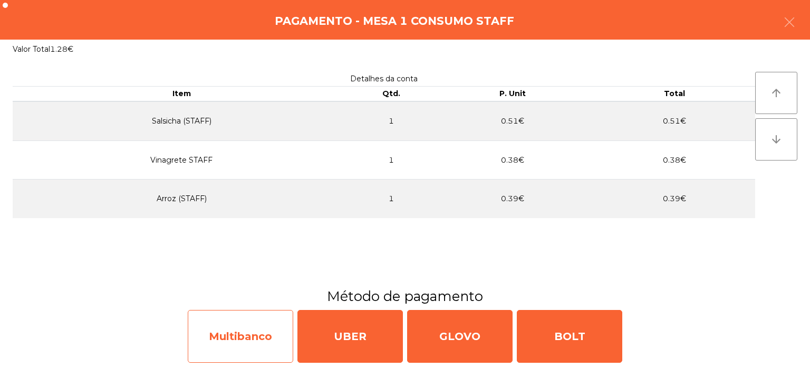
click at [251, 337] on div "Multibanco" at bounding box center [241, 336] width 106 height 53
select select "**"
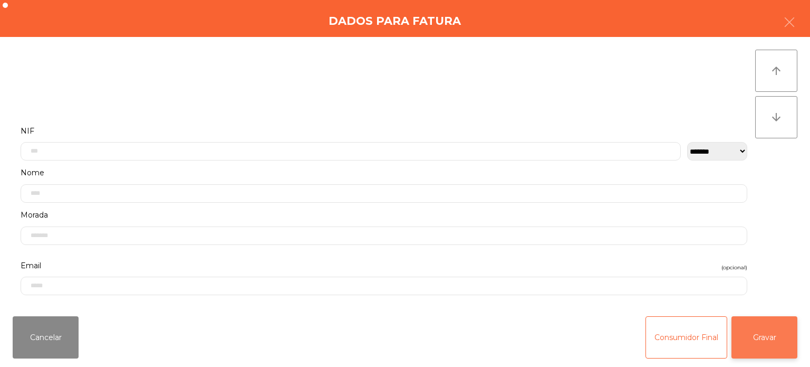
click at [774, 349] on button "Gravar" at bounding box center [765, 337] width 66 height 42
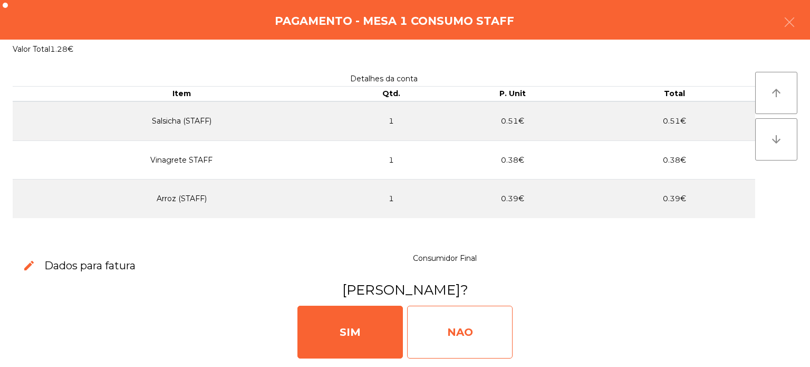
click at [503, 318] on div "NAO" at bounding box center [460, 331] width 106 height 53
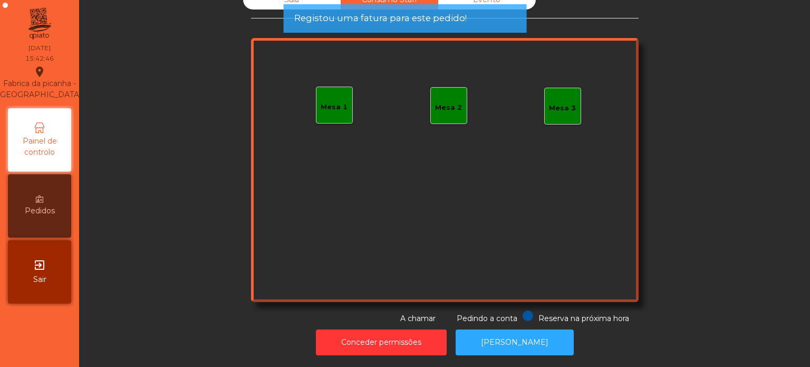
scroll to position [0, 0]
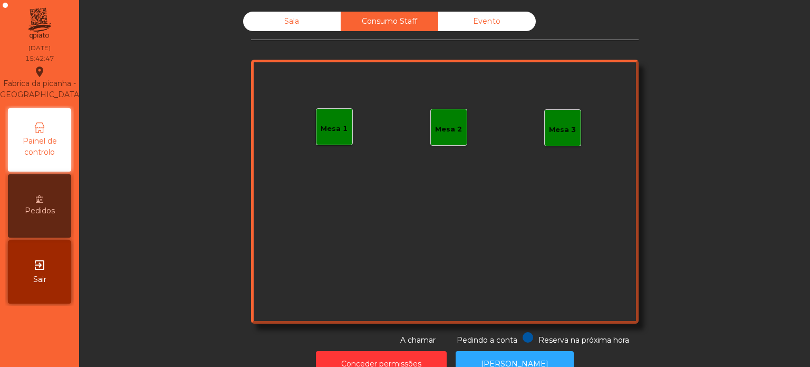
click at [261, 23] on div "Sala" at bounding box center [292, 22] width 98 height 20
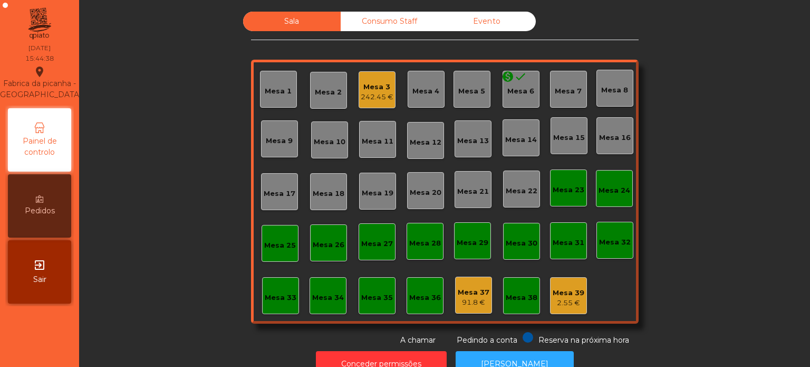
click at [382, 28] on div "Consumo Staff" at bounding box center [390, 22] width 98 height 20
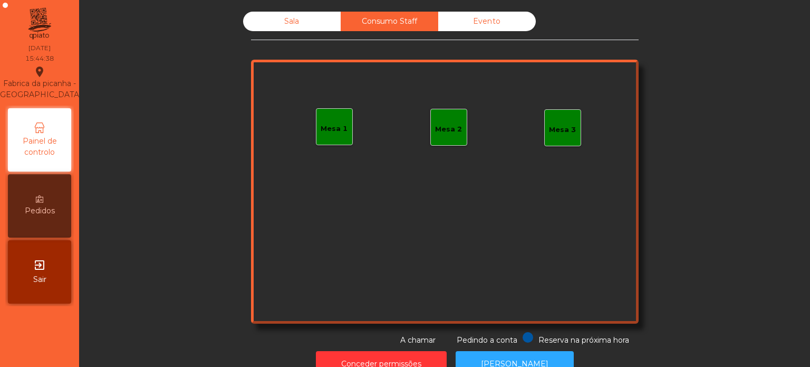
click at [344, 134] on div "Mesa 1" at bounding box center [334, 126] width 37 height 37
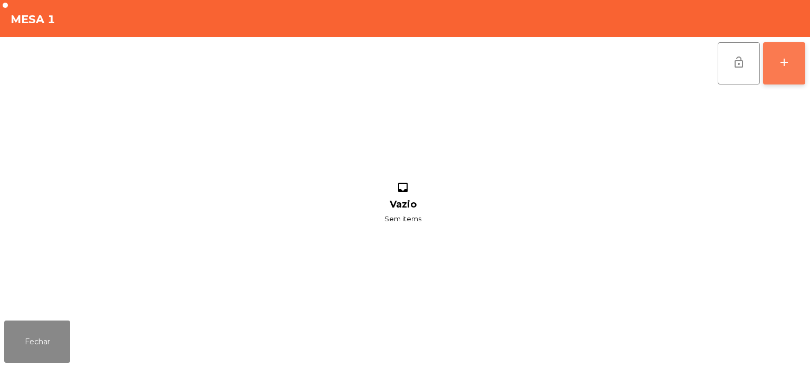
click at [779, 50] on button "add" at bounding box center [784, 63] width 42 height 42
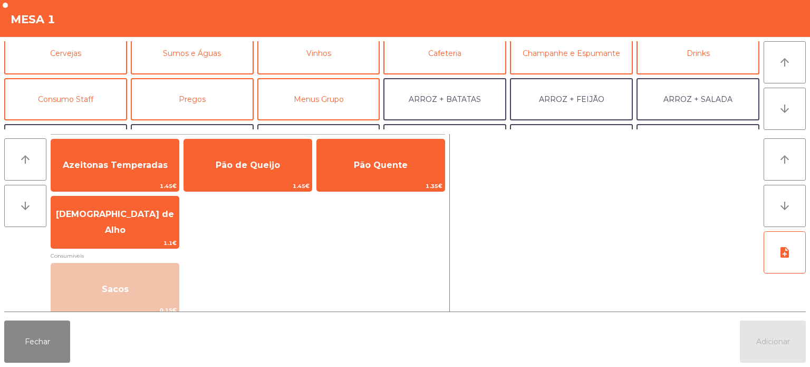
scroll to position [56, 0]
click at [78, 103] on button "Consumo Staff" at bounding box center [65, 97] width 123 height 42
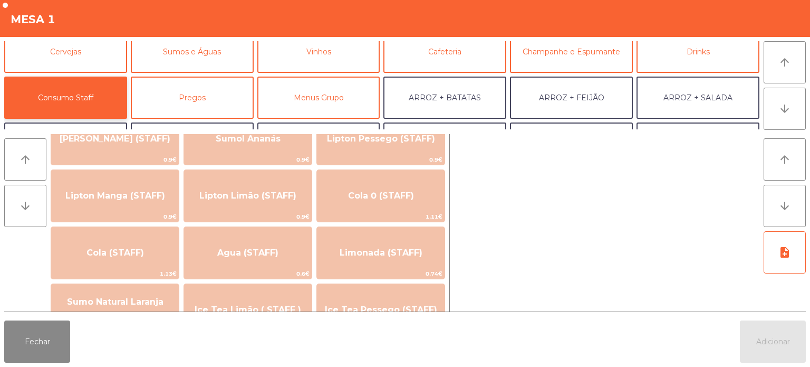
scroll to position [0, 0]
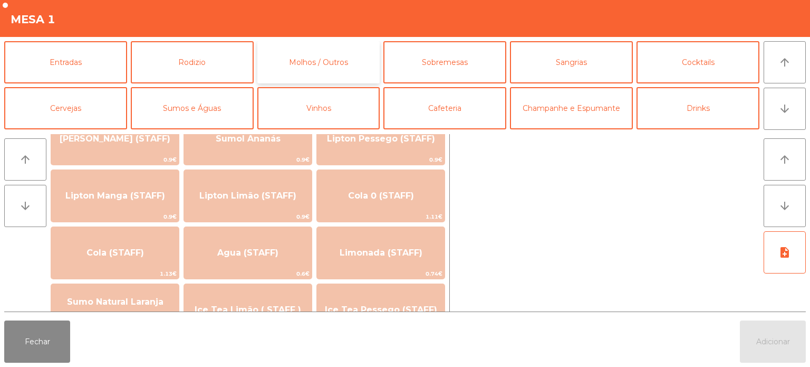
click at [321, 52] on button "Molhos / Outros" at bounding box center [318, 62] width 123 height 42
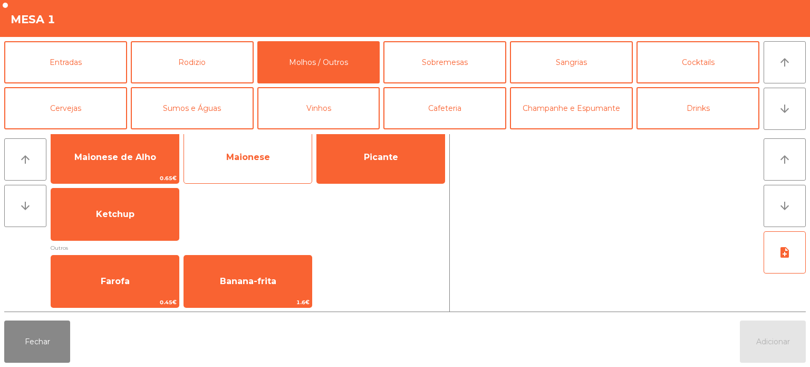
click at [260, 158] on span "Maionese" at bounding box center [248, 157] width 44 height 10
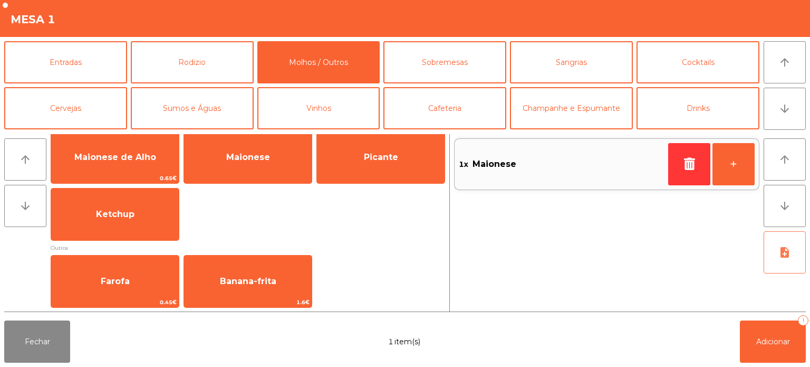
click at [784, 260] on button "note_add" at bounding box center [785, 252] width 42 height 42
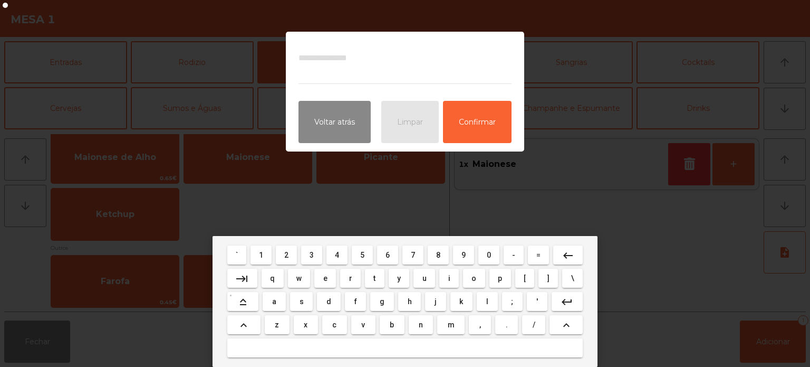
click at [274, 302] on span "a" at bounding box center [274, 301] width 4 height 8
click at [487, 301] on span "l" at bounding box center [487, 301] width 2 height 8
type textarea "**"
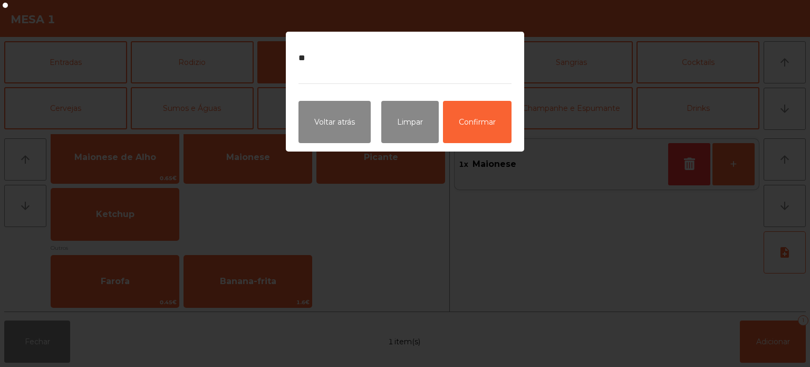
click at [356, 291] on ngb-modal-window "** Voltar atrás Limpar Confirmar" at bounding box center [405, 183] width 810 height 367
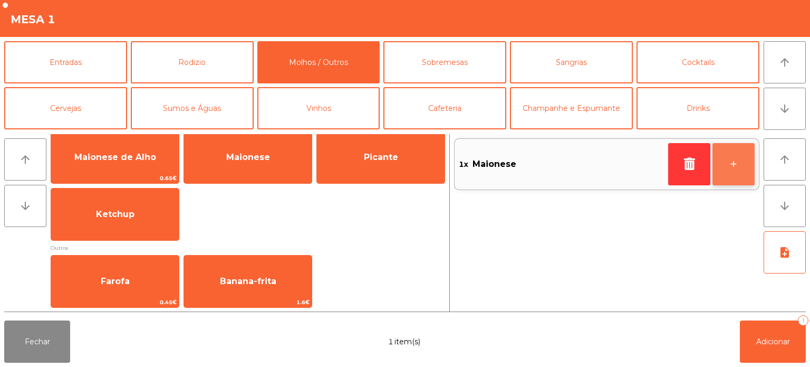
click at [727, 164] on button "+" at bounding box center [734, 164] width 42 height 42
click at [785, 271] on button "note_add" at bounding box center [785, 252] width 42 height 42
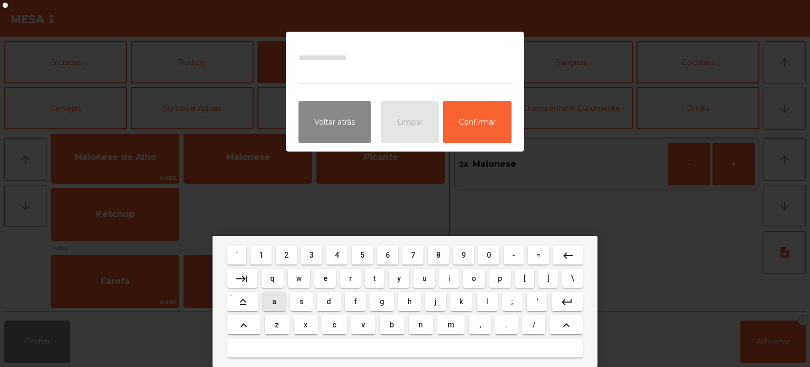
click at [282, 302] on button "a" at bounding box center [274, 301] width 23 height 19
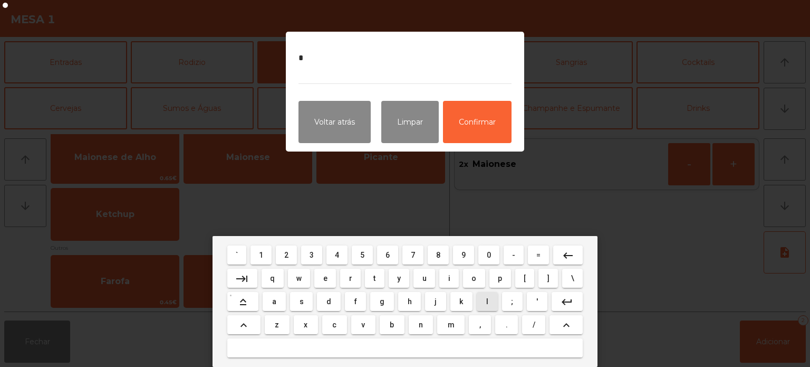
click at [487, 301] on span "l" at bounding box center [487, 301] width 2 height 8
click at [409, 301] on span "h" at bounding box center [410, 301] width 4 height 8
click at [474, 279] on span "o" at bounding box center [474, 278] width 5 height 8
type textarea "****"
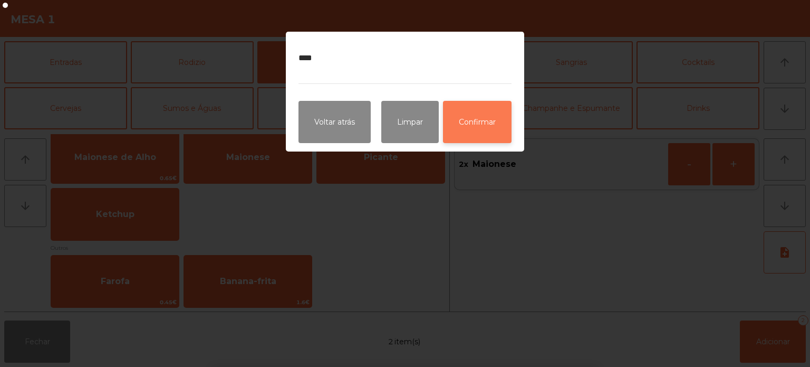
click at [483, 121] on button "Confirmar" at bounding box center [477, 122] width 69 height 42
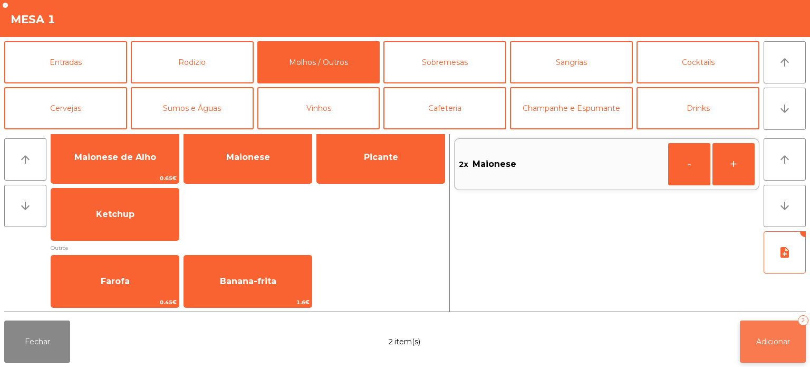
click at [762, 348] on button "Adicionar 2" at bounding box center [773, 341] width 66 height 42
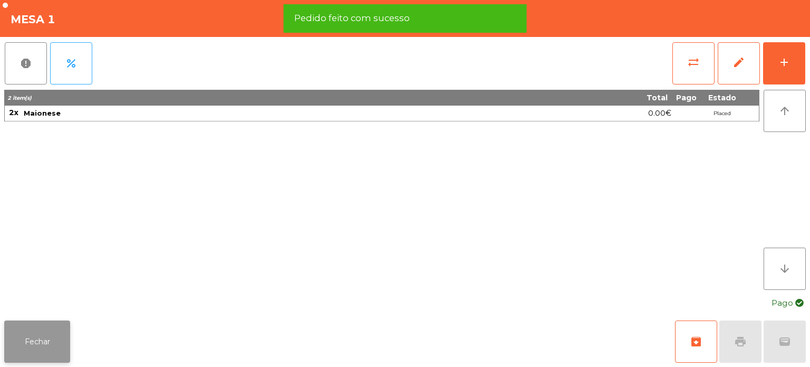
click at [53, 342] on button "Fechar" at bounding box center [37, 341] width 66 height 42
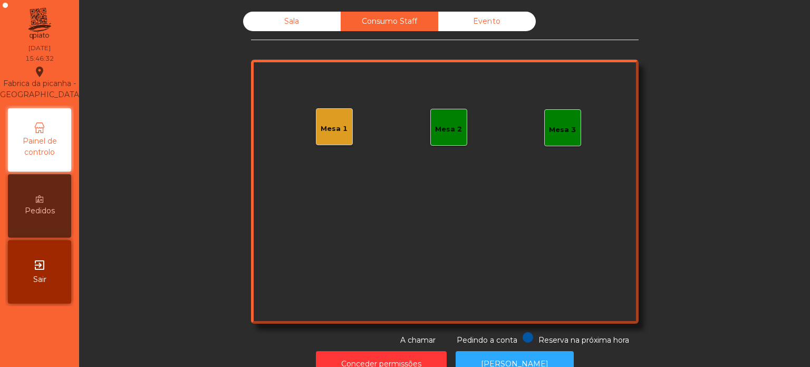
click at [340, 127] on div "Mesa 1" at bounding box center [334, 128] width 27 height 11
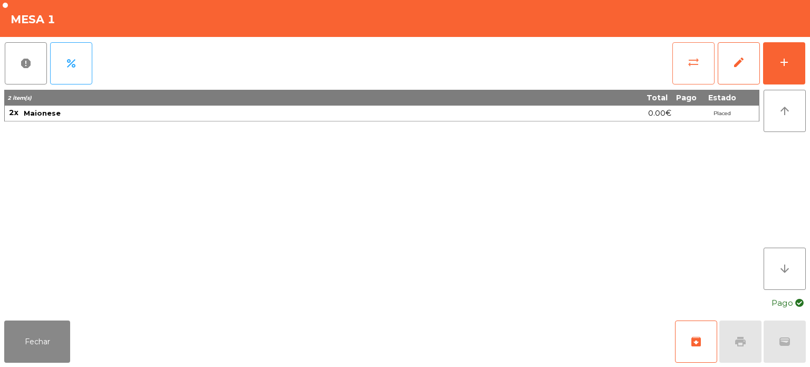
click at [674, 68] on button "sync_alt" at bounding box center [694, 63] width 42 height 42
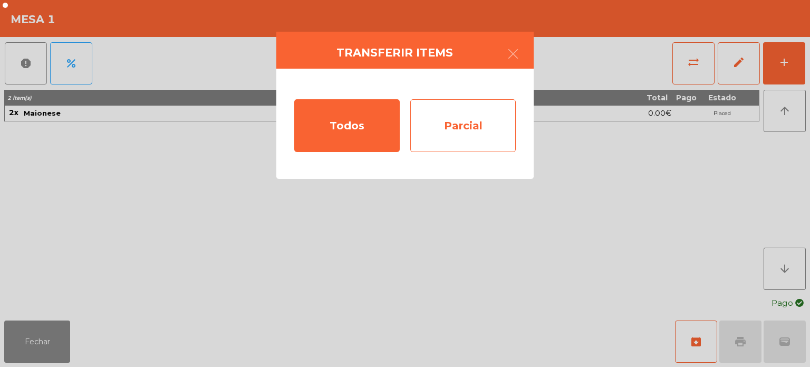
click at [471, 117] on div "Parcial" at bounding box center [463, 125] width 106 height 53
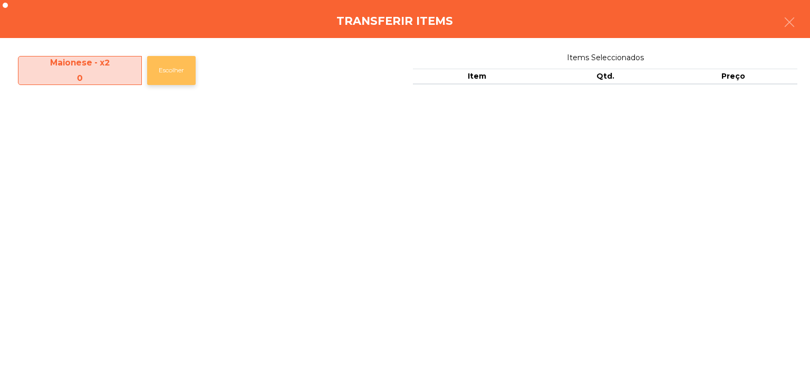
click at [193, 70] on button "Escolher" at bounding box center [171, 70] width 49 height 29
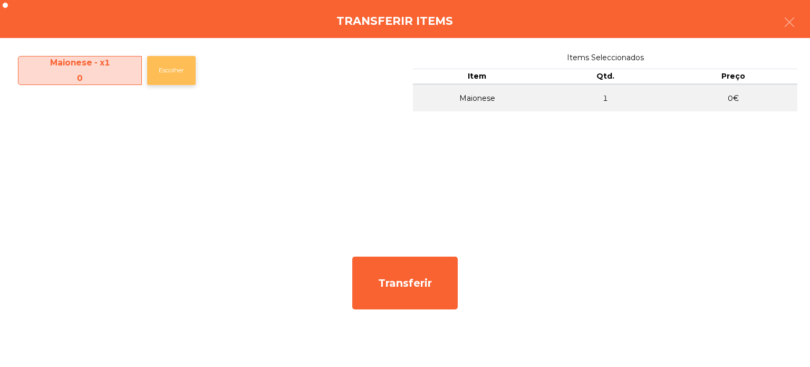
click at [186, 68] on button "Escolher" at bounding box center [171, 70] width 49 height 29
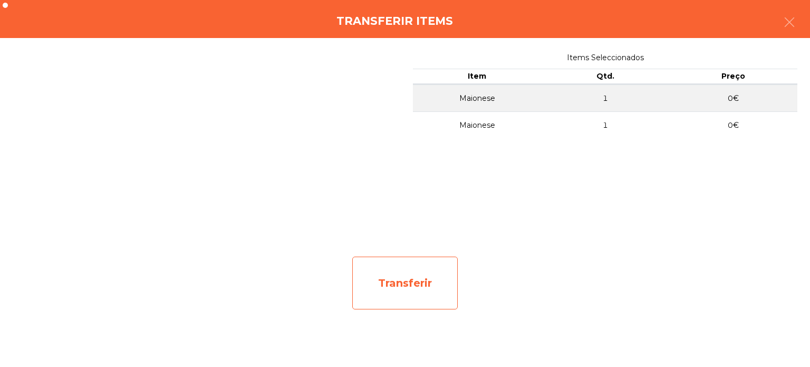
click at [426, 286] on div "Transferir" at bounding box center [405, 282] width 106 height 53
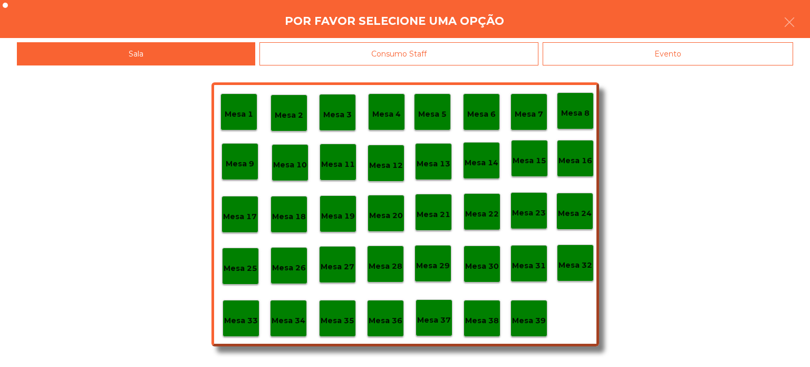
click at [531, 333] on div "Mesa 39" at bounding box center [529, 318] width 37 height 37
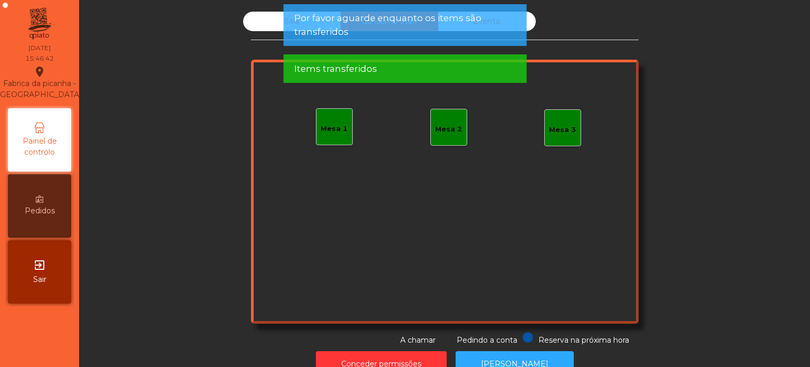
click at [306, 212] on div "Mesa 1 Mesa 2 Mesa 3" at bounding box center [445, 192] width 388 height 264
click at [257, 26] on div "Sala" at bounding box center [292, 22] width 98 height 20
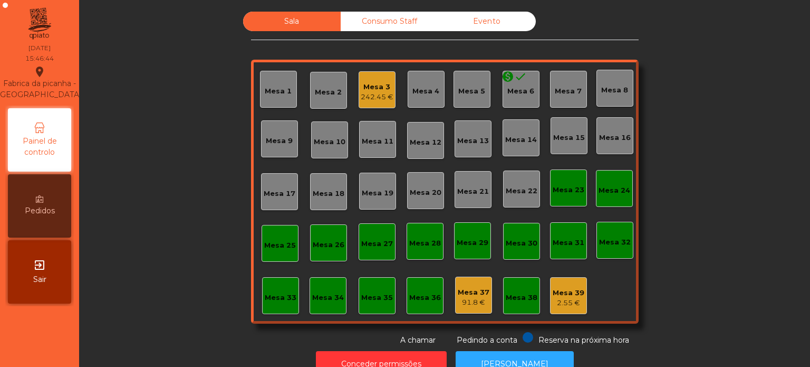
click at [369, 103] on div "Mesa 3 242.45 €" at bounding box center [377, 89] width 37 height 37
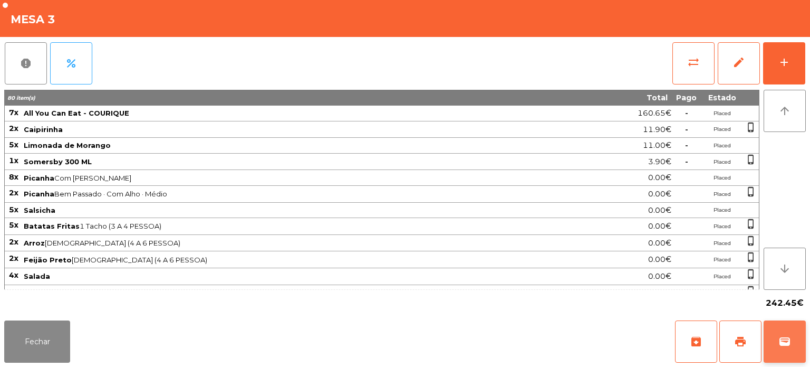
click at [798, 350] on button "wallet" at bounding box center [785, 341] width 42 height 42
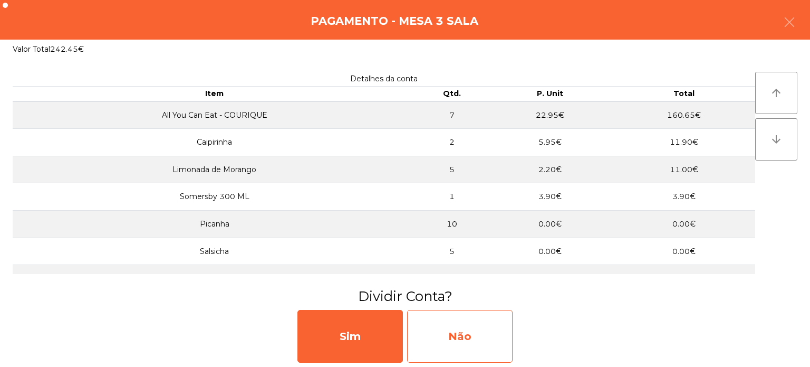
click at [480, 328] on div "Não" at bounding box center [460, 336] width 106 height 53
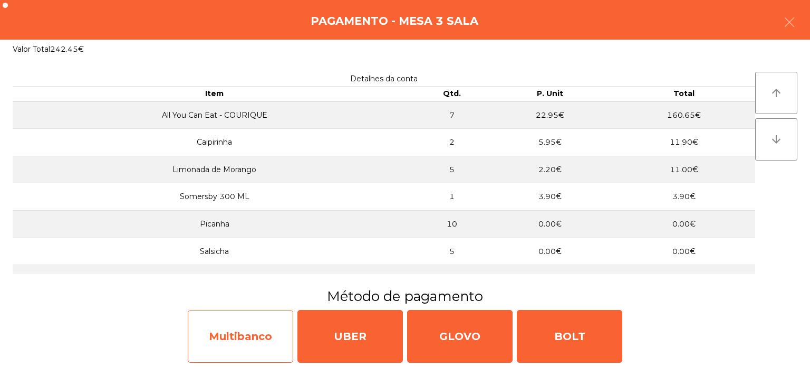
click at [260, 320] on div "Multibanco" at bounding box center [241, 336] width 106 height 53
select select "**"
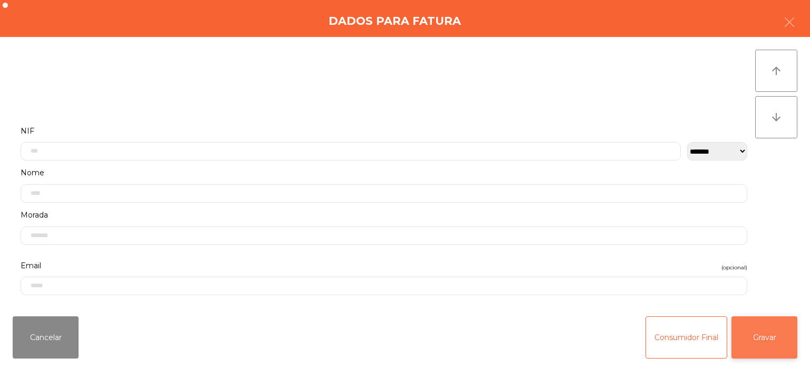
click at [779, 340] on button "Gravar" at bounding box center [765, 337] width 66 height 42
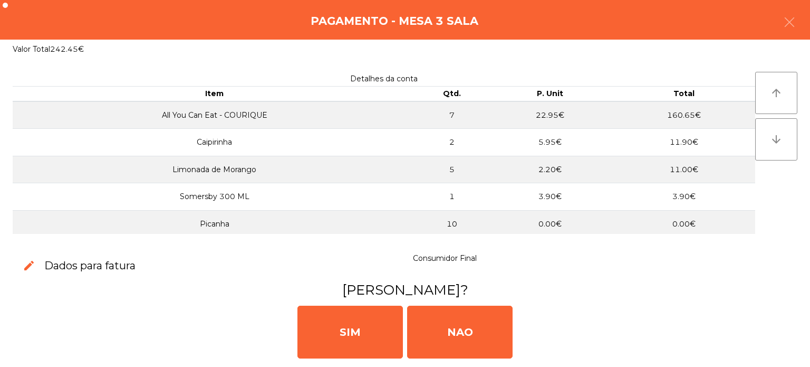
click at [808, 37] on div "Pagamento - Mesa 3 Sala" at bounding box center [405, 20] width 810 height 40
click at [779, 32] on button "button" at bounding box center [790, 23] width 30 height 32
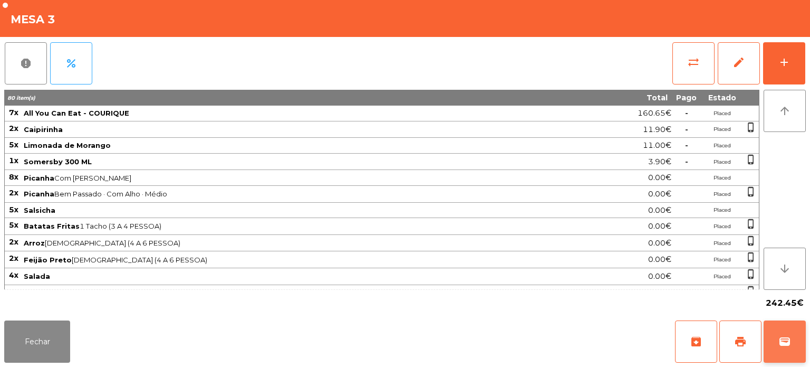
click at [785, 344] on span "wallet" at bounding box center [785, 341] width 13 height 13
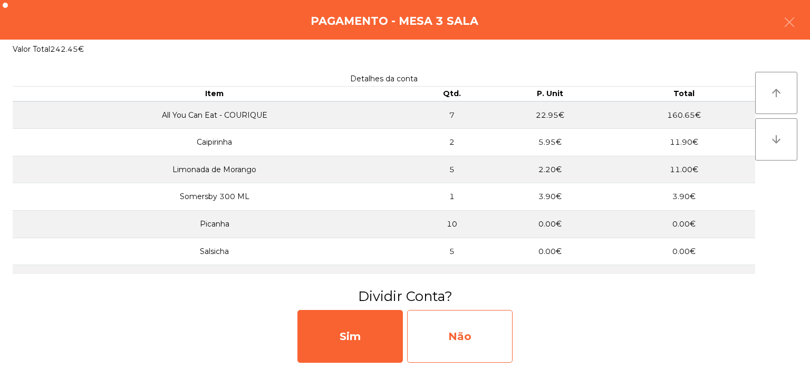
click at [500, 338] on div "Não" at bounding box center [460, 336] width 106 height 53
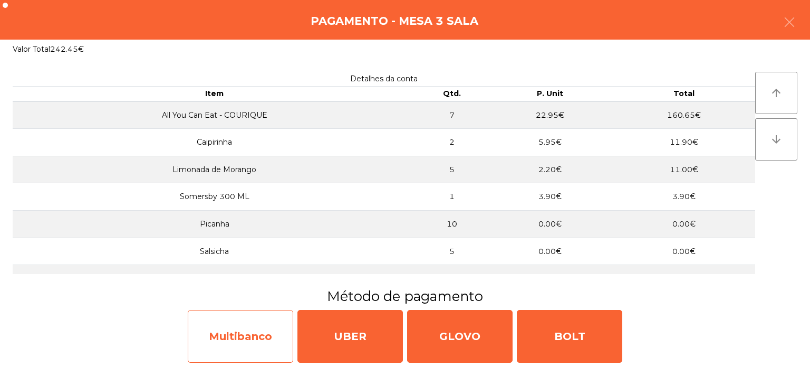
click at [251, 326] on div "Multibanco" at bounding box center [241, 336] width 106 height 53
select select "**"
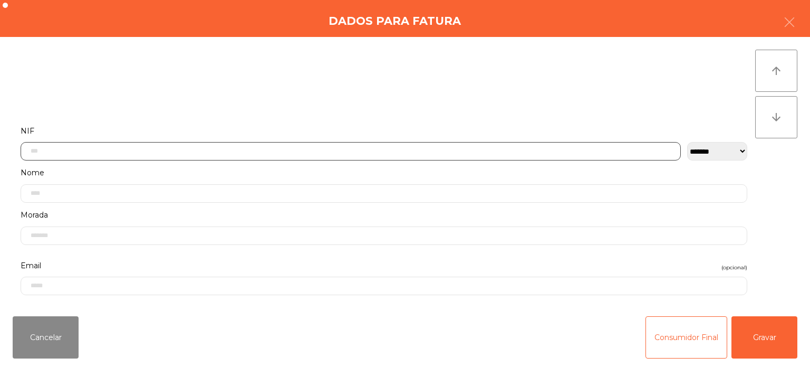
click at [87, 148] on input "text" at bounding box center [351, 151] width 660 height 18
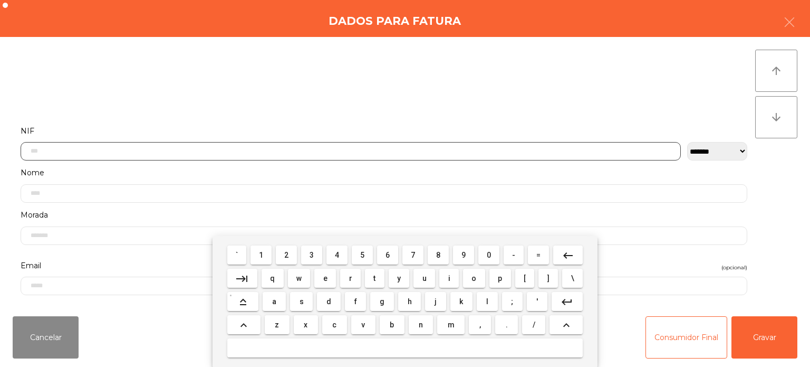
scroll to position [73, 0]
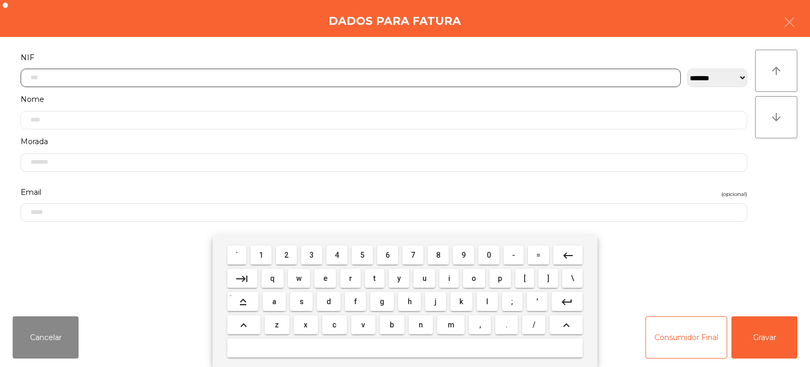
click at [312, 255] on span "3" at bounding box center [312, 255] width 4 height 8
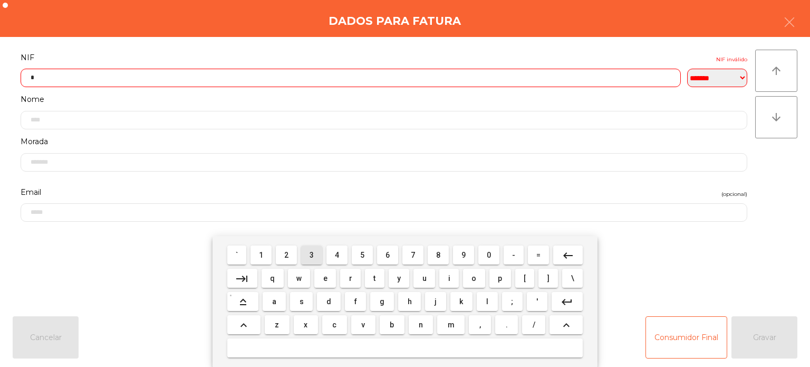
click at [287, 255] on span "2" at bounding box center [286, 255] width 4 height 8
click at [338, 255] on span "4" at bounding box center [337, 255] width 4 height 8
click at [262, 255] on span "1" at bounding box center [261, 255] width 4 height 8
click at [463, 247] on button "9" at bounding box center [463, 254] width 21 height 19
click at [438, 255] on span "8" at bounding box center [438, 255] width 4 height 8
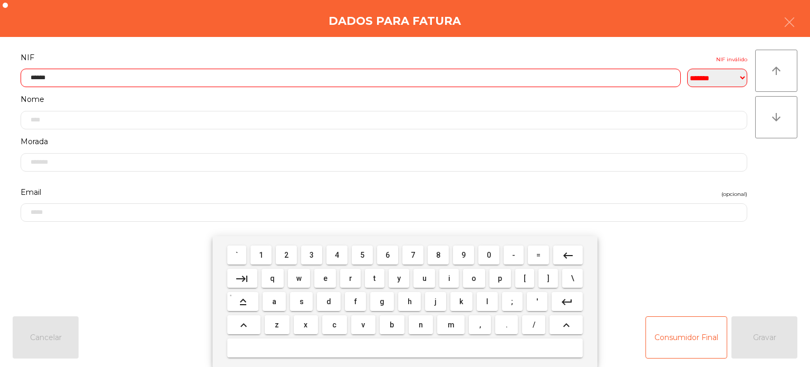
click at [329, 255] on button "4" at bounding box center [337, 254] width 21 height 19
click at [496, 258] on button "0" at bounding box center [488, 254] width 21 height 19
click at [569, 253] on mat-icon "keyboard_backspace" at bounding box center [568, 255] width 13 height 13
click at [464, 248] on button "9" at bounding box center [463, 254] width 21 height 19
click at [388, 251] on span "6" at bounding box center [388, 255] width 4 height 8
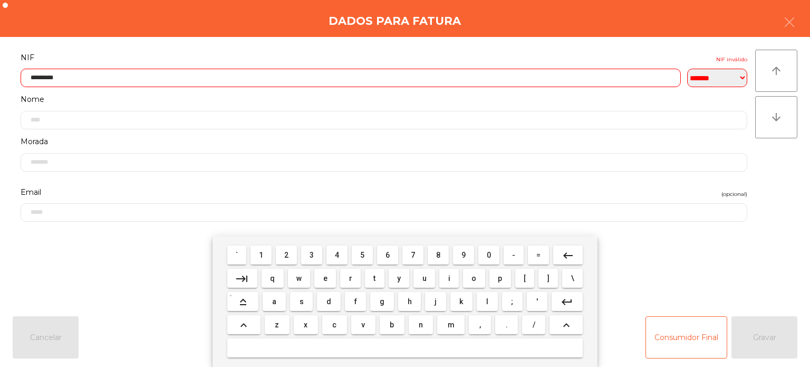
click at [570, 255] on mat-icon "keyboard_backspace" at bounding box center [568, 255] width 13 height 13
click at [574, 250] on button "keyboard_backspace" at bounding box center [568, 254] width 30 height 19
click at [568, 253] on mat-icon "keyboard_backspace" at bounding box center [568, 255] width 13 height 13
click at [330, 250] on button "4" at bounding box center [337, 254] width 21 height 19
click at [569, 262] on mat-icon "keyboard_backspace" at bounding box center [568, 255] width 13 height 13
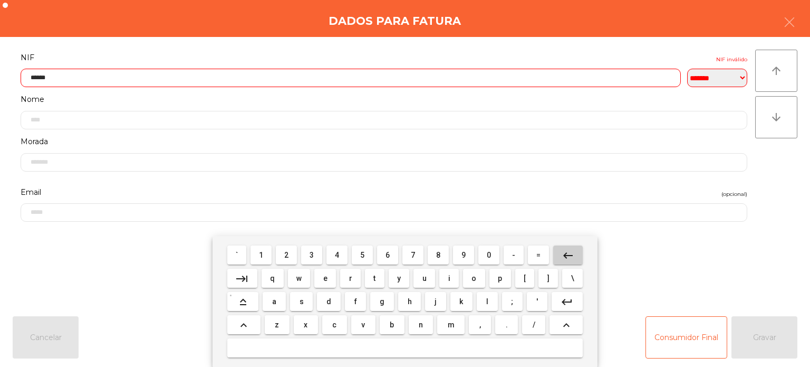
click at [568, 255] on mat-icon "keyboard_backspace" at bounding box center [568, 255] width 13 height 13
click at [566, 264] on button "keyboard_backspace" at bounding box center [568, 254] width 30 height 19
click at [567, 263] on button "keyboard_backspace" at bounding box center [568, 254] width 30 height 19
click at [570, 263] on button "keyboard_backspace" at bounding box center [568, 254] width 30 height 19
click at [568, 257] on mat-icon "keyboard_backspace" at bounding box center [568, 255] width 13 height 13
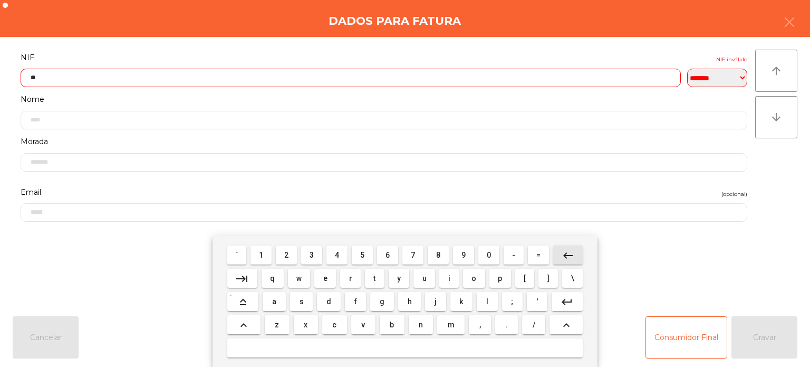
type input "*"
click at [568, 263] on button "keyboard_backspace" at bounding box center [568, 254] width 30 height 19
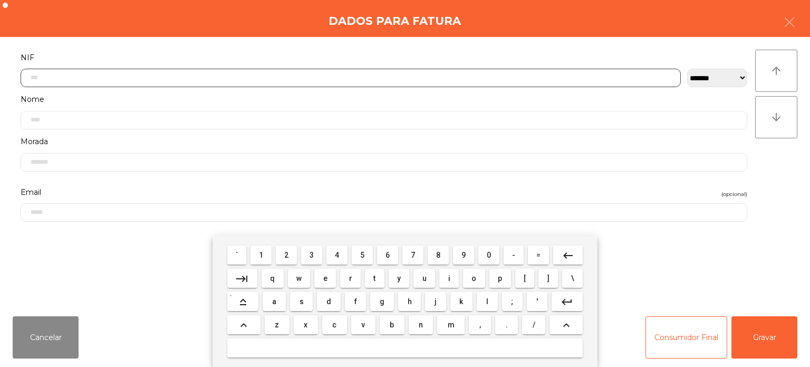
click at [313, 257] on span "3" at bounding box center [312, 255] width 4 height 8
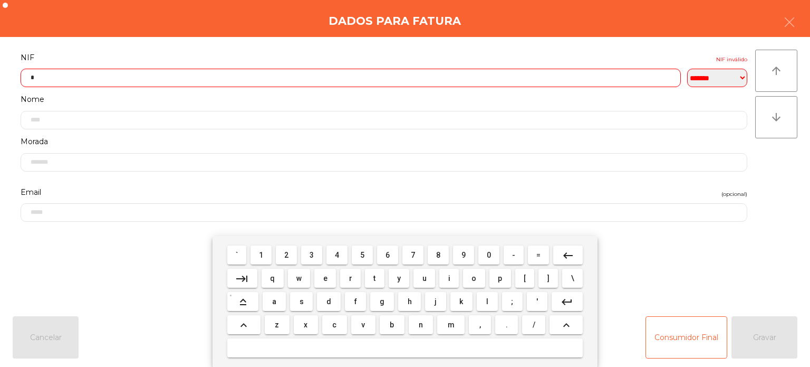
click at [262, 255] on span "1" at bounding box center [261, 255] width 4 height 8
click at [362, 254] on span "5" at bounding box center [362, 255] width 4 height 8
click at [386, 256] on span "6" at bounding box center [388, 255] width 4 height 8
click at [312, 255] on span "3" at bounding box center [312, 255] width 4 height 8
click at [438, 255] on span "8" at bounding box center [438, 255] width 4 height 8
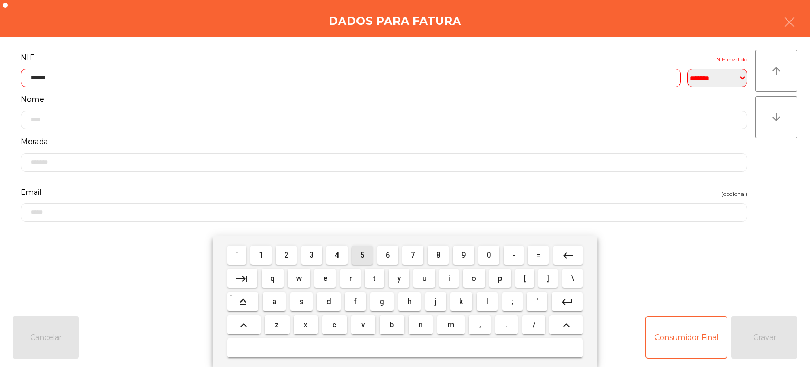
click at [371, 251] on button "5" at bounding box center [362, 254] width 21 height 19
click at [438, 255] on span "8" at bounding box center [438, 255] width 4 height 8
click at [312, 255] on span "3" at bounding box center [312, 255] width 4 height 8
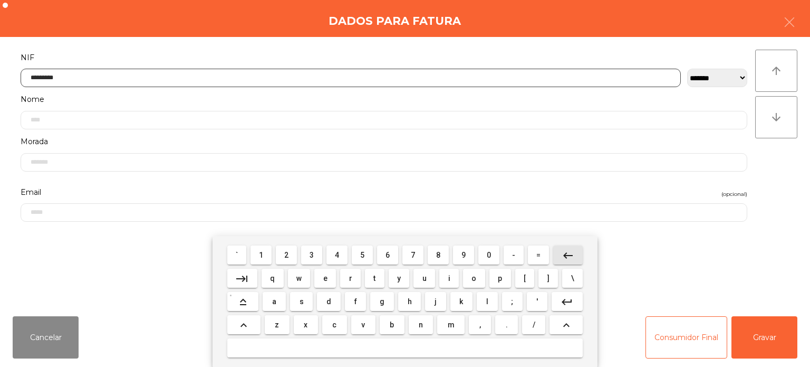
click at [563, 261] on mat-icon "keyboard_backspace" at bounding box center [568, 255] width 13 height 13
click at [564, 256] on mat-icon "keyboard_backspace" at bounding box center [568, 255] width 13 height 13
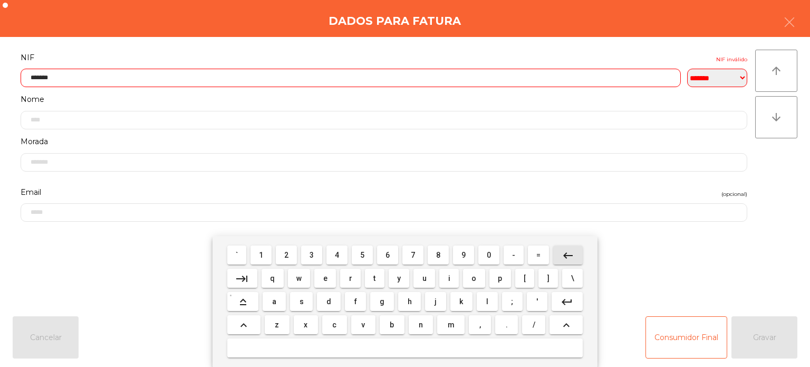
click at [560, 262] on button "keyboard_backspace" at bounding box center [568, 254] width 30 height 19
click at [562, 260] on mat-icon "keyboard_backspace" at bounding box center [568, 255] width 13 height 13
click at [555, 263] on button "keyboard_backspace" at bounding box center [568, 254] width 30 height 19
click at [545, 257] on button "=" at bounding box center [538, 254] width 21 height 19
click at [546, 261] on button "=" at bounding box center [538, 254] width 21 height 19
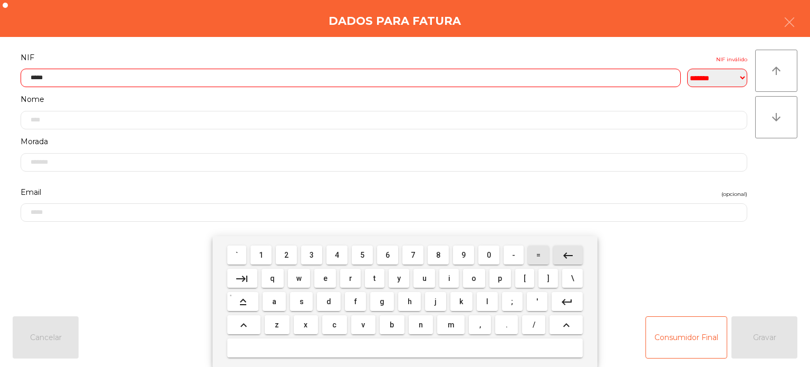
click at [546, 261] on button "=" at bounding box center [538, 254] width 21 height 19
click at [538, 255] on span "=" at bounding box center [539, 255] width 4 height 8
click at [532, 264] on button "=" at bounding box center [538, 254] width 21 height 19
click at [528, 262] on button "=" at bounding box center [538, 254] width 21 height 19
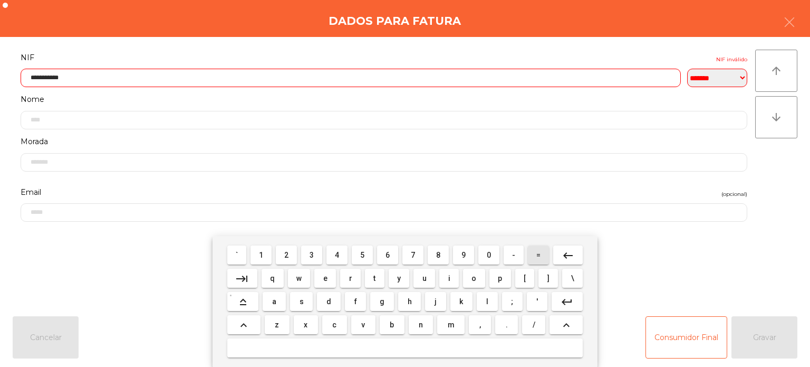
click at [532, 263] on button "=" at bounding box center [538, 254] width 21 height 19
click at [567, 255] on mat-icon "keyboard_backspace" at bounding box center [568, 255] width 13 height 13
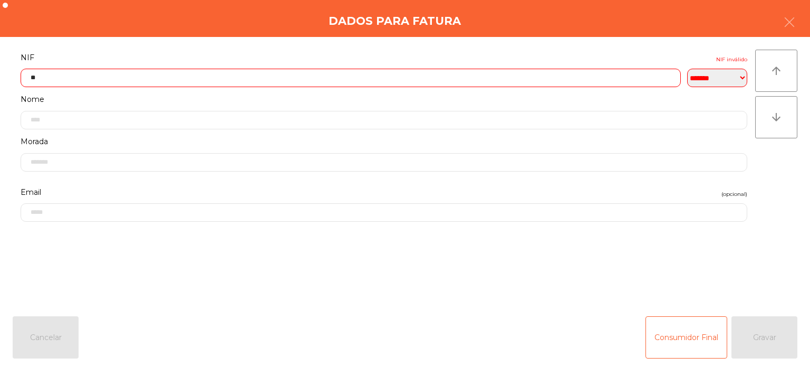
click at [111, 80] on input "**" at bounding box center [351, 78] width 660 height 18
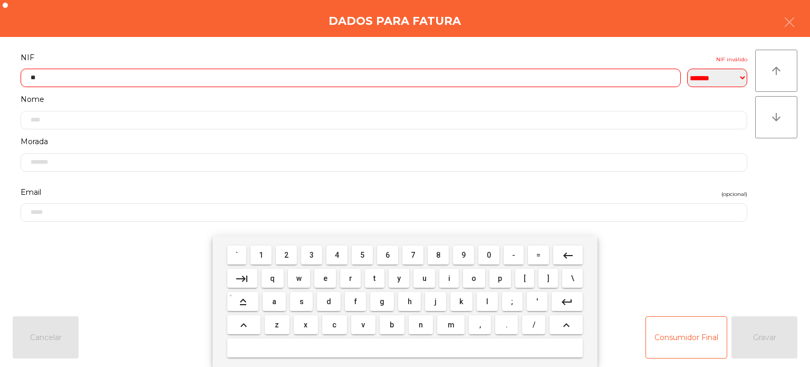
click at [568, 255] on mat-icon "keyboard_backspace" at bounding box center [568, 255] width 13 height 13
click at [288, 255] on span "2" at bounding box center [286, 255] width 4 height 8
click at [338, 255] on span "4" at bounding box center [337, 255] width 4 height 8
click at [262, 255] on span "1" at bounding box center [261, 255] width 4 height 8
click at [439, 255] on span "8" at bounding box center [438, 255] width 4 height 8
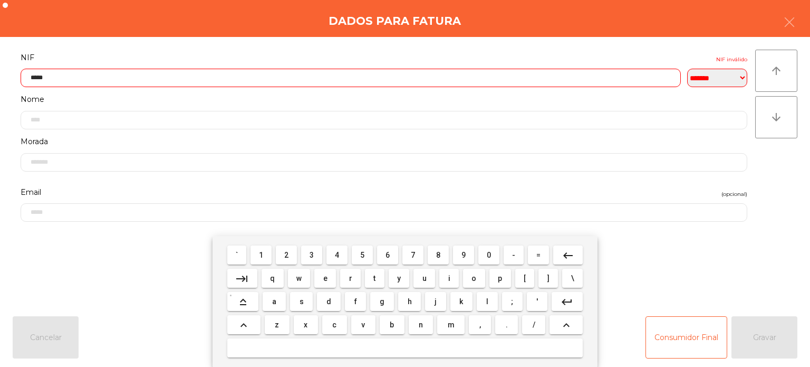
click at [312, 255] on span "3" at bounding box center [312, 255] width 4 height 8
click at [338, 255] on span "4" at bounding box center [337, 255] width 4 height 8
click at [466, 253] on span "9" at bounding box center [464, 255] width 4 height 8
click at [388, 255] on span "6" at bounding box center [388, 255] width 4 height 8
type input "*********"
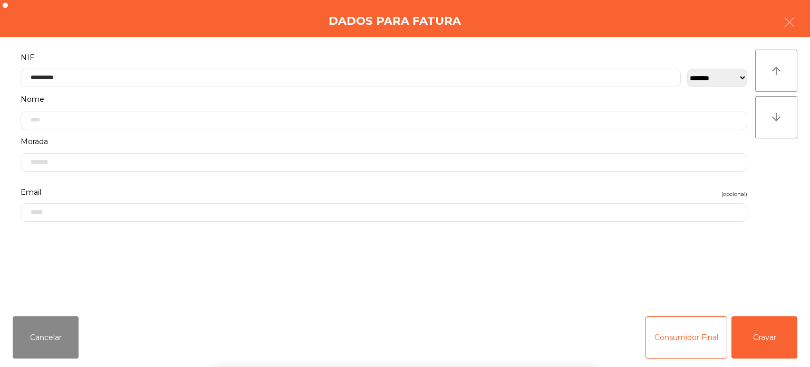
click at [295, 38] on div "**********" at bounding box center [405, 172] width 810 height 271
click at [775, 348] on button "Gravar" at bounding box center [765, 337] width 66 height 42
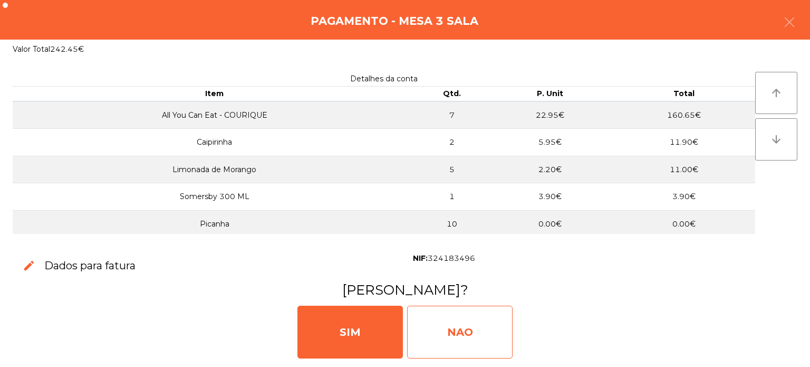
click at [482, 322] on div "NAO" at bounding box center [460, 331] width 106 height 53
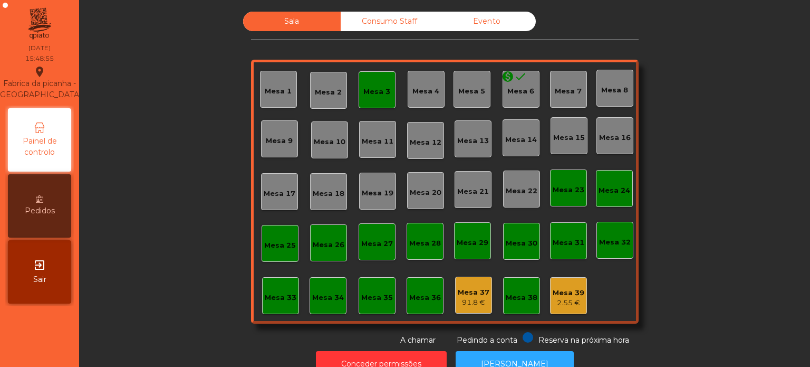
click at [366, 87] on div "Mesa 3" at bounding box center [376, 92] width 27 height 11
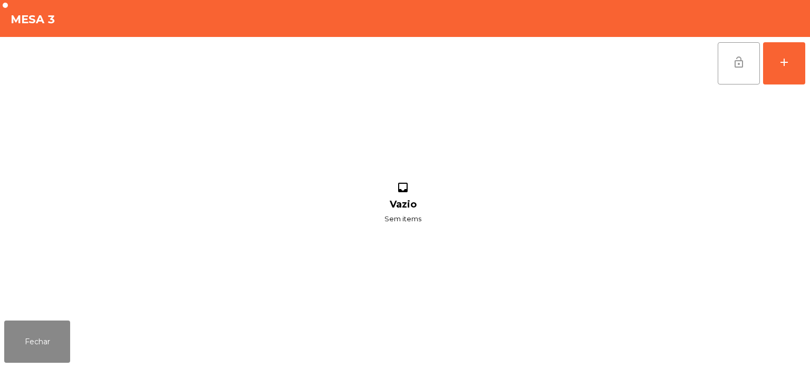
click at [728, 70] on button "lock_open" at bounding box center [739, 63] width 42 height 42
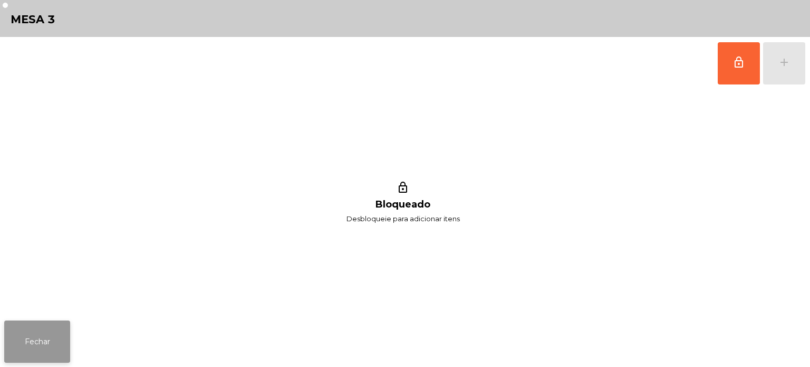
click at [51, 329] on button "Fechar" at bounding box center [37, 341] width 66 height 42
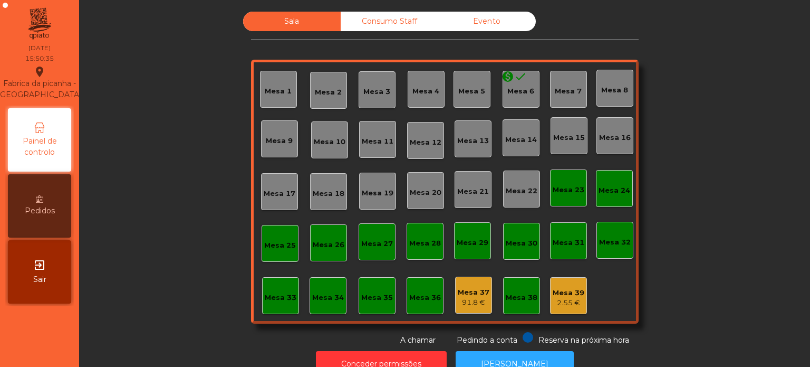
click at [705, 135] on div "Sala Consumo Staff Evento Mesa 1 Mesa 2 Mesa 3 Mesa 4 Mesa 5 monetization_on do…" at bounding box center [444, 179] width 703 height 334
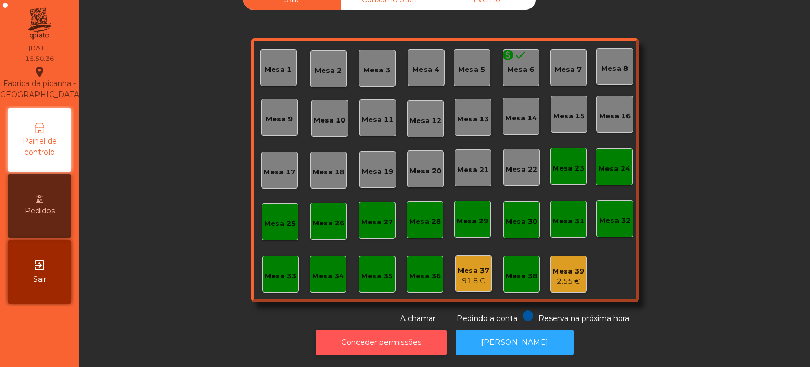
click at [377, 342] on button "Conceder permissões" at bounding box center [381, 342] width 131 height 26
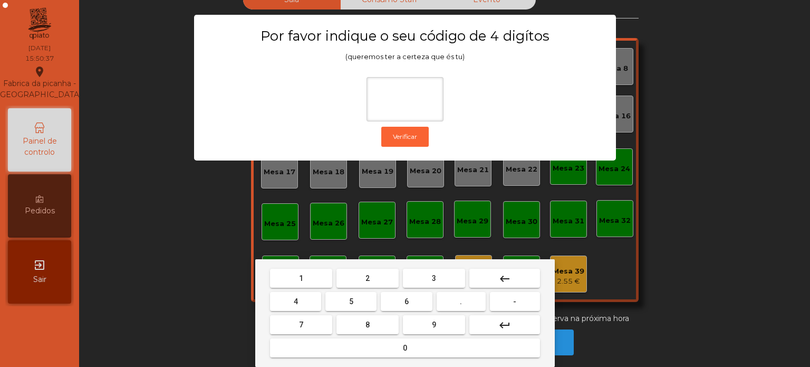
click at [301, 278] on span "1" at bounding box center [301, 278] width 4 height 8
click at [379, 329] on button "8" at bounding box center [368, 324] width 62 height 19
click at [363, 301] on button "5" at bounding box center [350, 301] width 51 height 19
click at [368, 362] on div "1 2 3 keyboard_backspace 4 5 6 . - 7 8 9 keyboard_return 0" at bounding box center [405, 313] width 300 height 108
click at [403, 349] on span "0" at bounding box center [405, 347] width 4 height 8
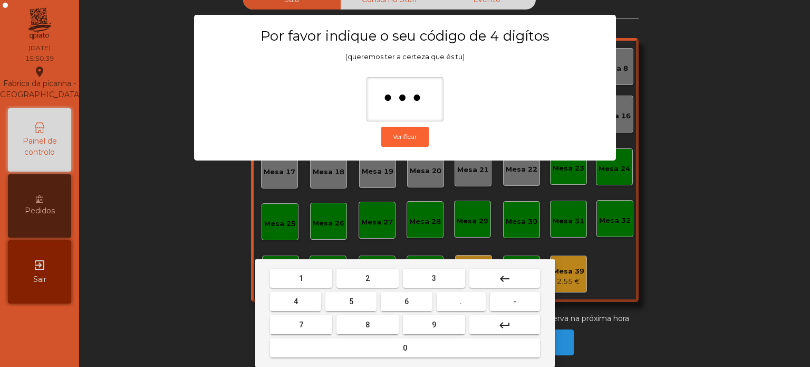
type input "****"
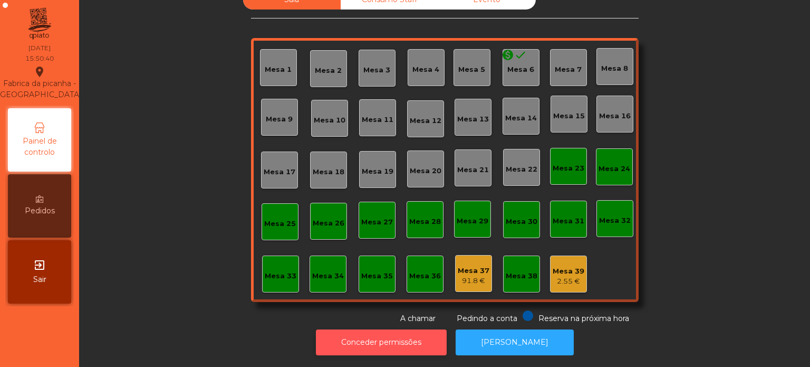
click at [384, 344] on button "Conceder permissões" at bounding box center [381, 342] width 131 height 26
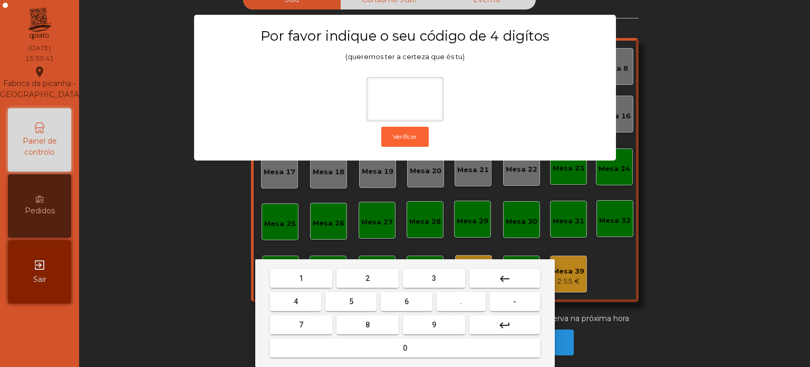
click at [310, 272] on button "1" at bounding box center [301, 278] width 62 height 19
click at [429, 278] on button "3" at bounding box center [434, 278] width 62 height 19
click at [361, 303] on button "5" at bounding box center [350, 301] width 51 height 19
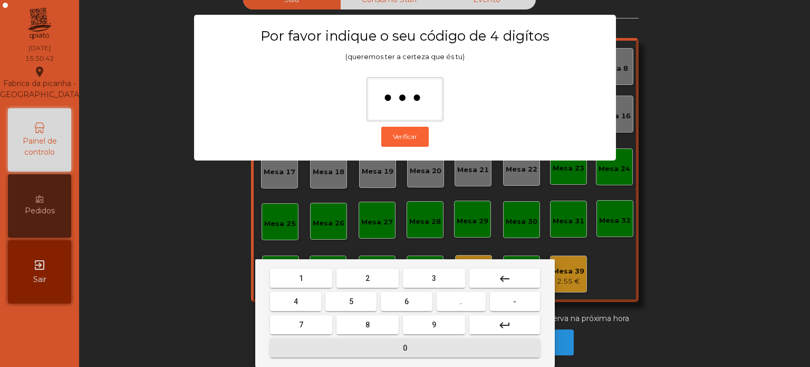
click at [371, 348] on button "0" at bounding box center [405, 347] width 270 height 19
type input "****"
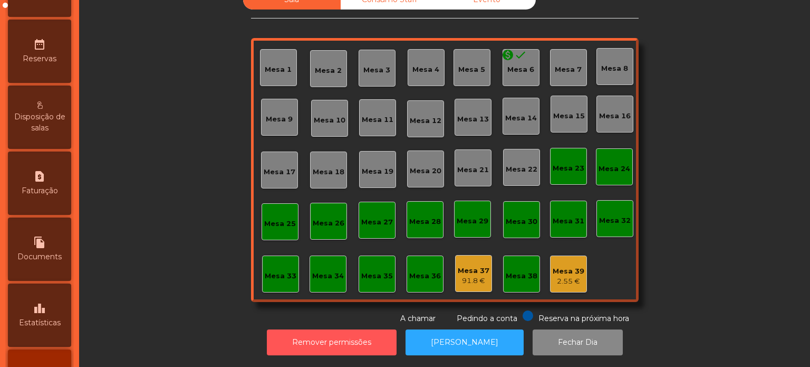
scroll to position [353, 0]
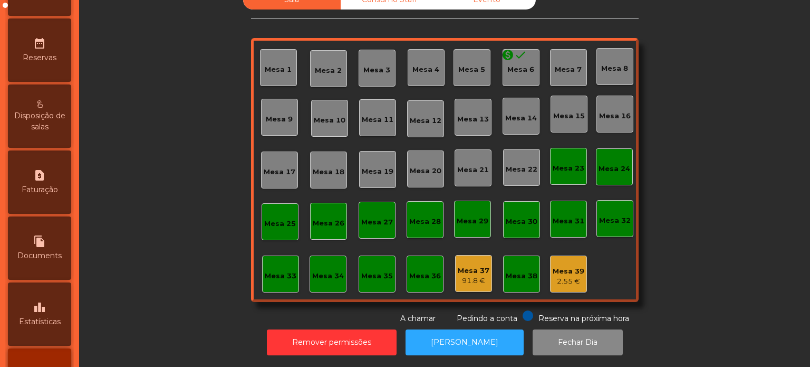
click at [58, 195] on span "Faturação" at bounding box center [40, 189] width 36 height 11
select select "*"
select select "****"
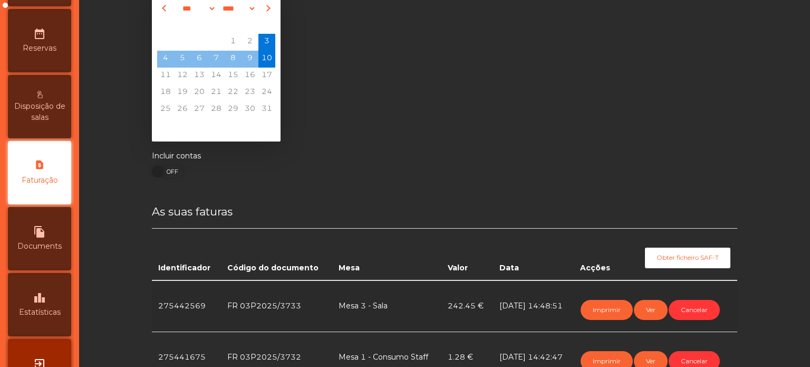
scroll to position [29, 0]
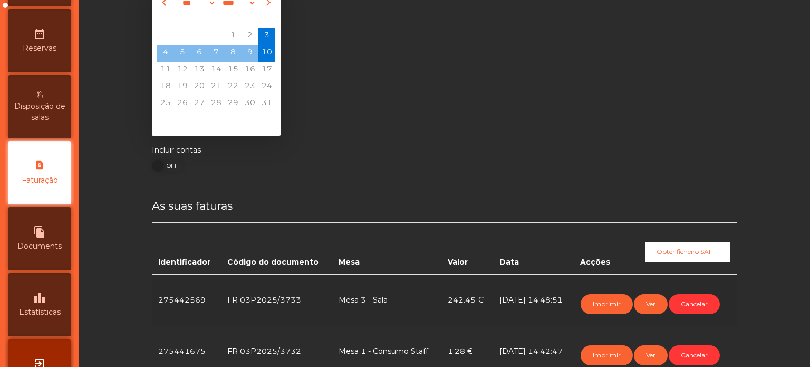
click at [51, 318] on span "Estatísticas" at bounding box center [40, 312] width 42 height 11
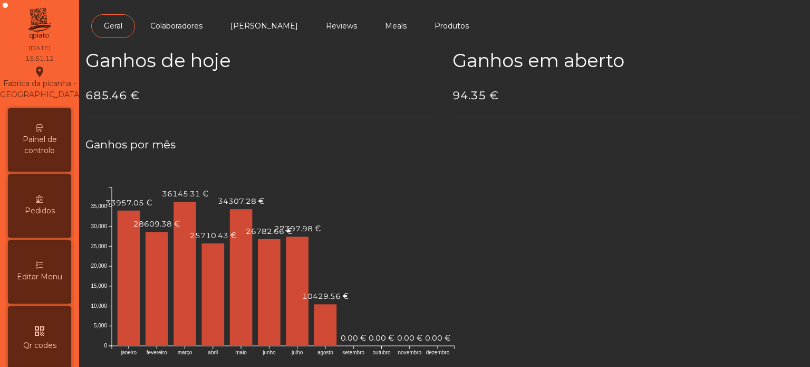
click at [49, 143] on div "Painel de controlo" at bounding box center [39, 139] width 63 height 63
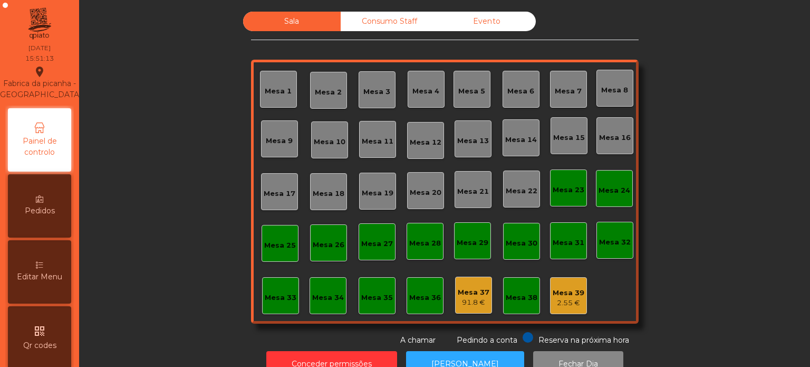
click at [501, 26] on div "Evento" at bounding box center [487, 22] width 98 height 20
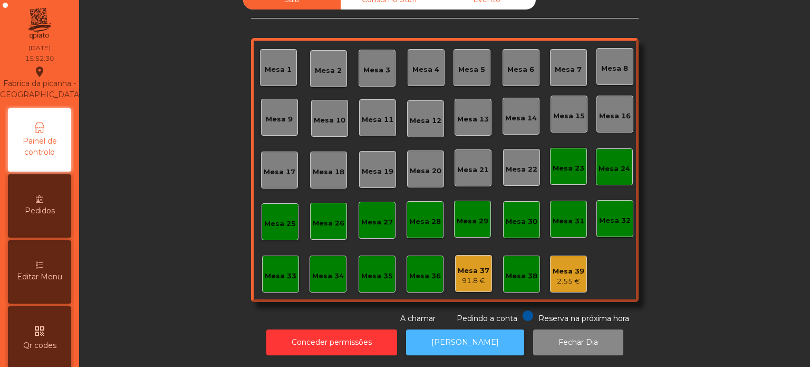
click at [471, 329] on button "[PERSON_NAME]" at bounding box center [465, 342] width 118 height 26
click at [449, 329] on button "[PERSON_NAME]" at bounding box center [465, 342] width 118 height 26
click at [456, 333] on button "[PERSON_NAME]" at bounding box center [465, 342] width 118 height 26
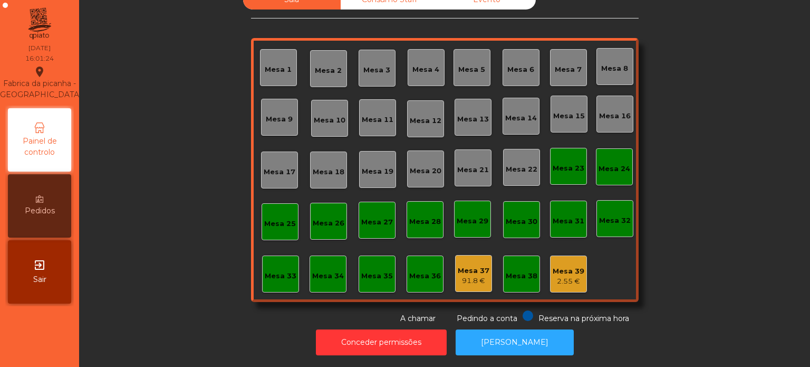
click at [477, 267] on div "Mesa 37" at bounding box center [474, 270] width 32 height 11
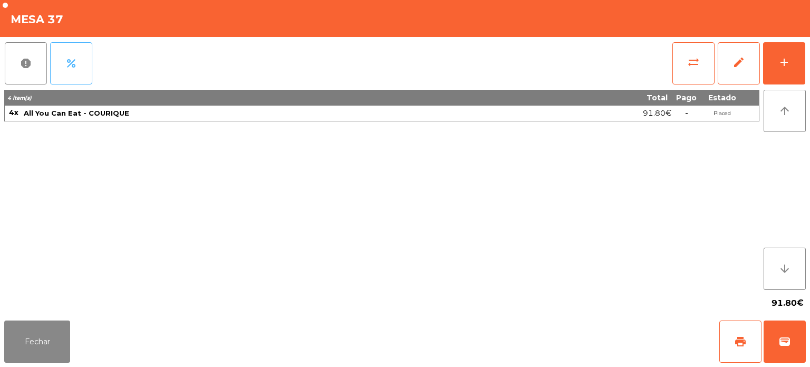
click at [75, 65] on span "percent" at bounding box center [71, 63] width 13 height 13
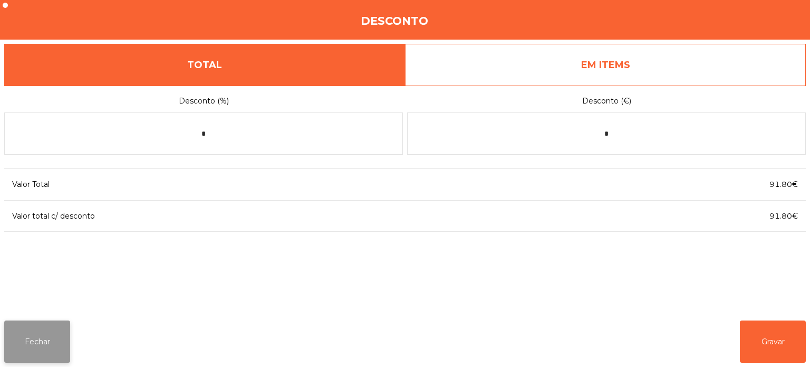
click at [43, 337] on button "Fechar" at bounding box center [37, 341] width 66 height 42
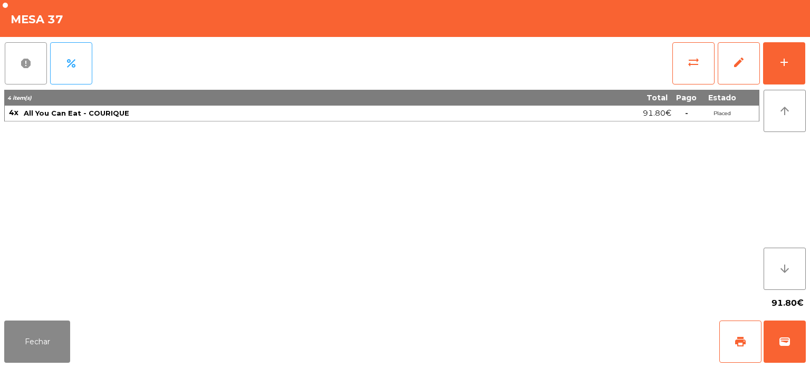
click at [21, 65] on span "report" at bounding box center [26, 63] width 13 height 13
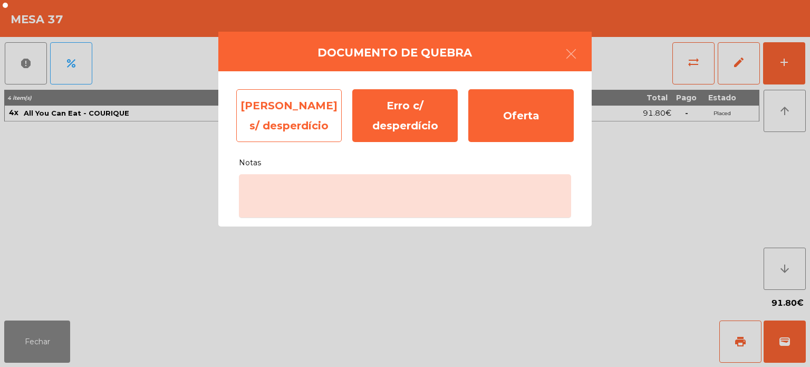
click at [289, 131] on div "Erro s/ desperdício" at bounding box center [289, 115] width 106 height 53
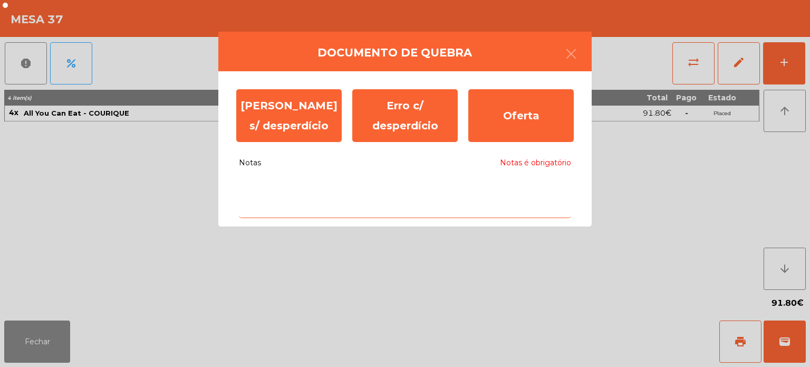
click at [370, 203] on textarea "Notas Notas é obrigatório" at bounding box center [405, 196] width 332 height 44
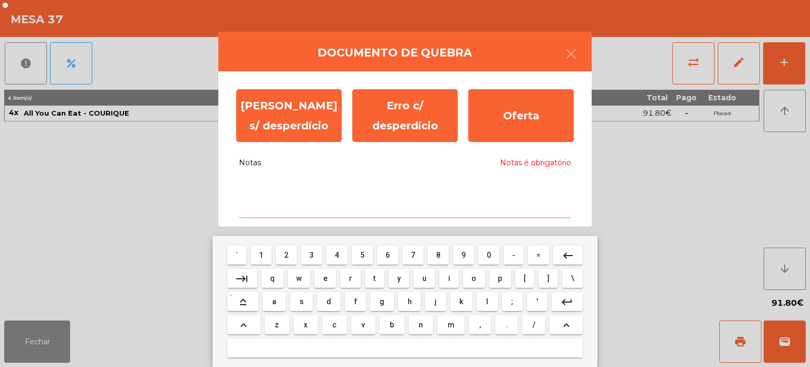
click at [506, 324] on span "." at bounding box center [507, 324] width 2 height 8
type textarea "*"
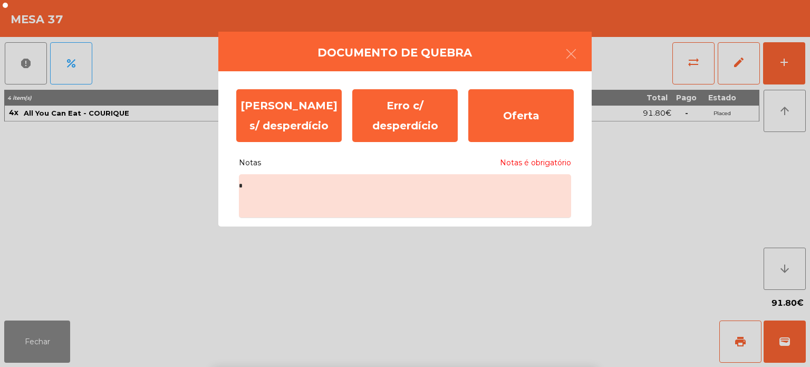
click at [680, 266] on div "` 1 2 3 4 5 6 7 8 9 0 - = keyboard_backspace keyboard_tab q w e r t y u i o p […" at bounding box center [405, 301] width 810 height 131
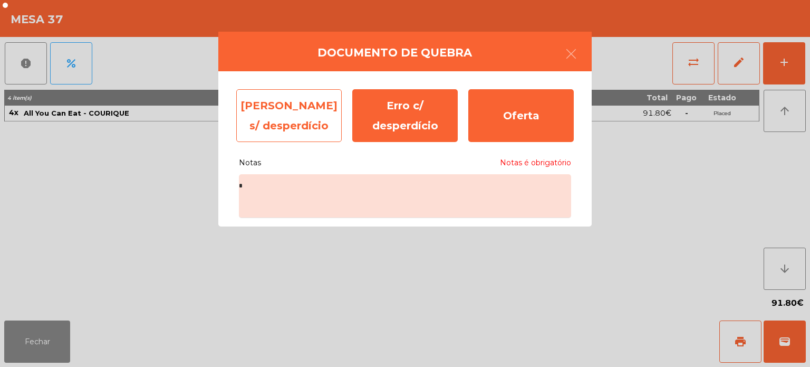
click at [290, 113] on div "Erro s/ desperdício" at bounding box center [289, 115] width 106 height 53
